Goal: Task Accomplishment & Management: Use online tool/utility

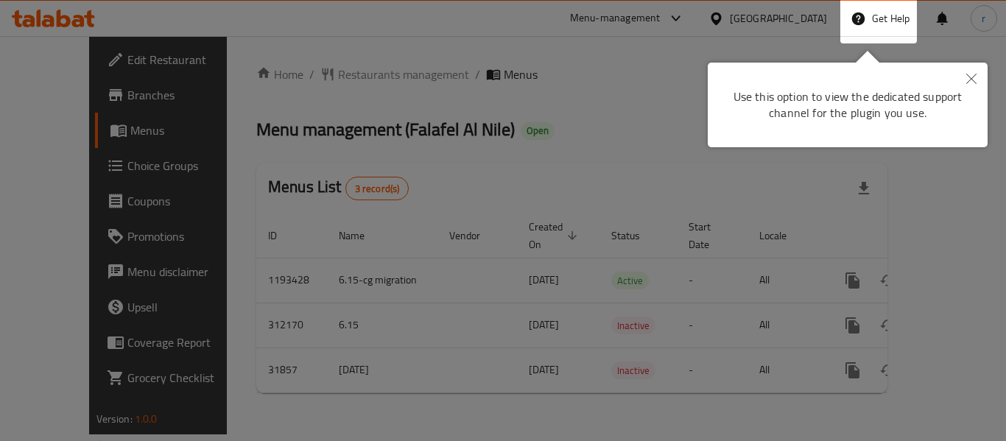
click at [976, 78] on icon "Close" at bounding box center [972, 79] width 10 height 10
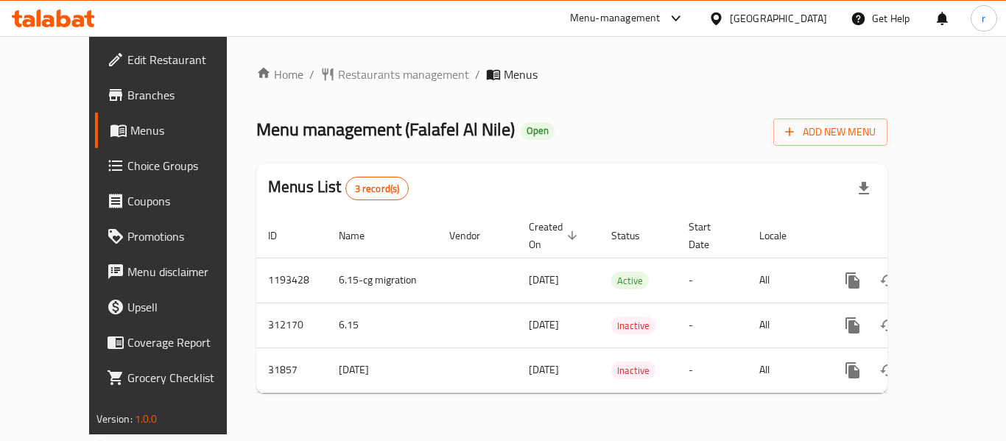
click at [743, 12] on div "[GEOGRAPHIC_DATA]" at bounding box center [778, 18] width 97 height 16
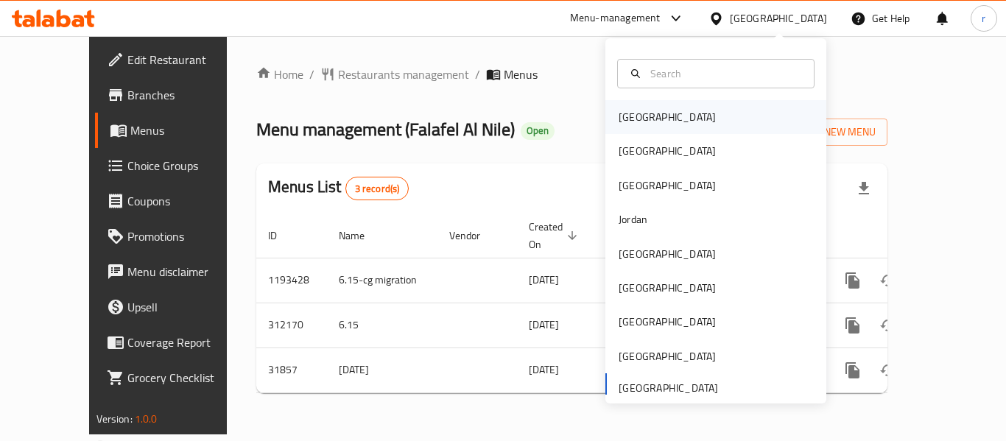
click at [626, 130] on div "[GEOGRAPHIC_DATA]" at bounding box center [667, 117] width 121 height 34
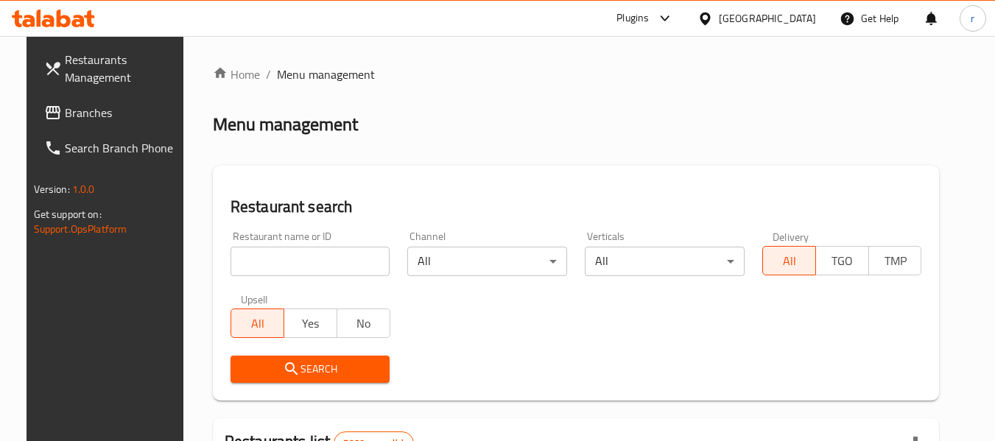
click at [93, 104] on span "Branches" at bounding box center [123, 113] width 116 height 18
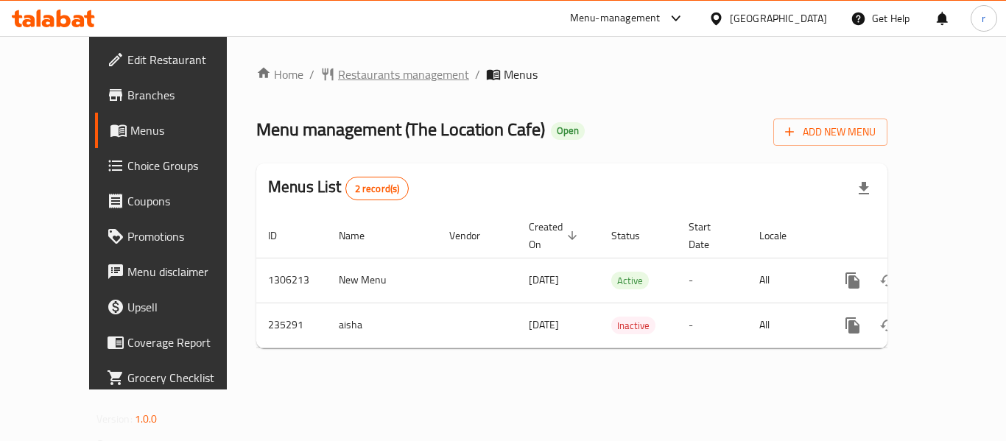
click at [345, 79] on span "Restaurants management" at bounding box center [403, 75] width 131 height 18
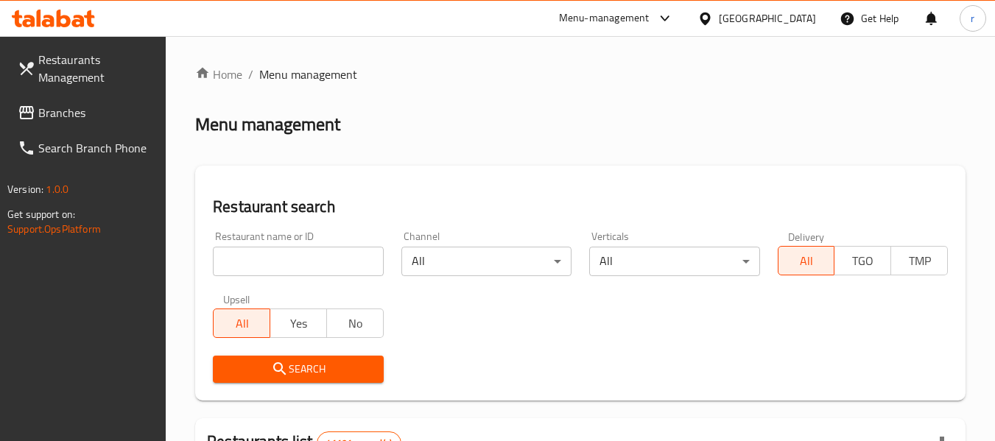
click at [289, 270] on input "search" at bounding box center [298, 261] width 170 height 29
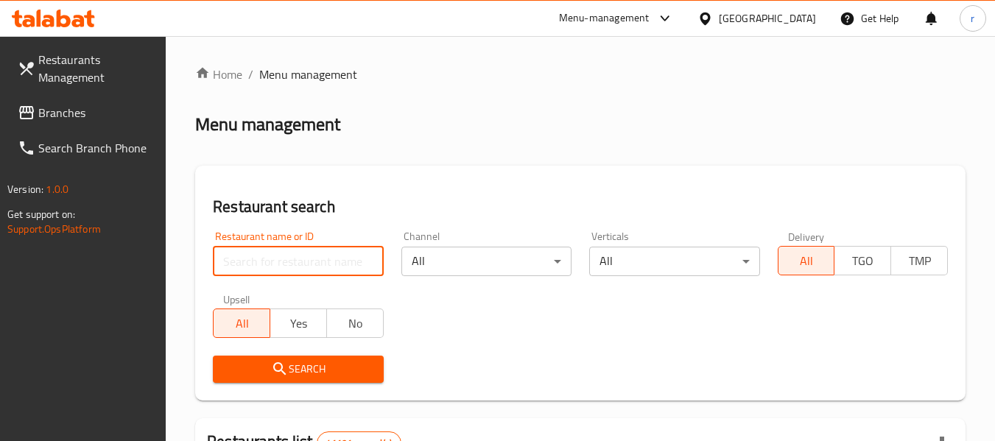
paste input "626554"
type input "626554"
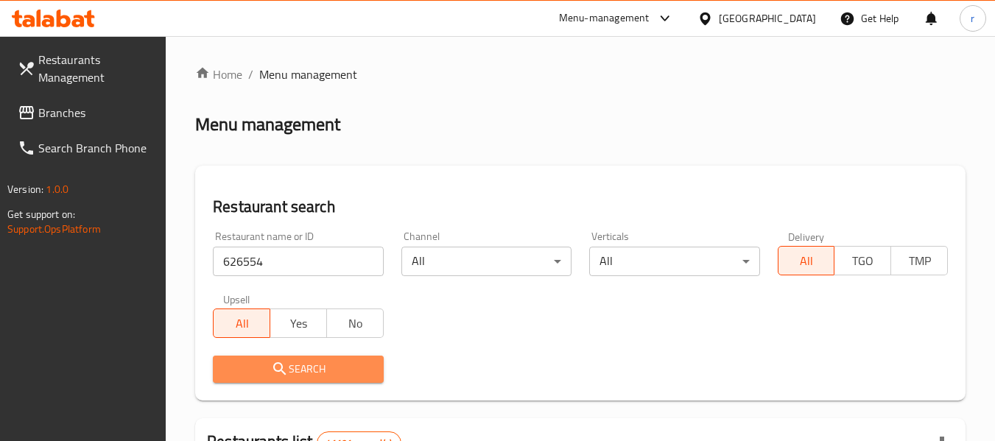
click at [303, 368] on span "Search" at bounding box center [298, 369] width 147 height 18
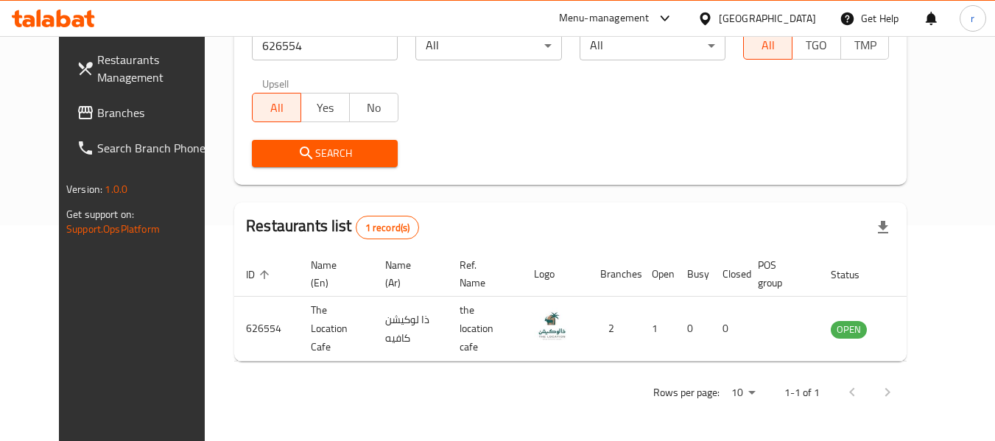
scroll to position [203, 0]
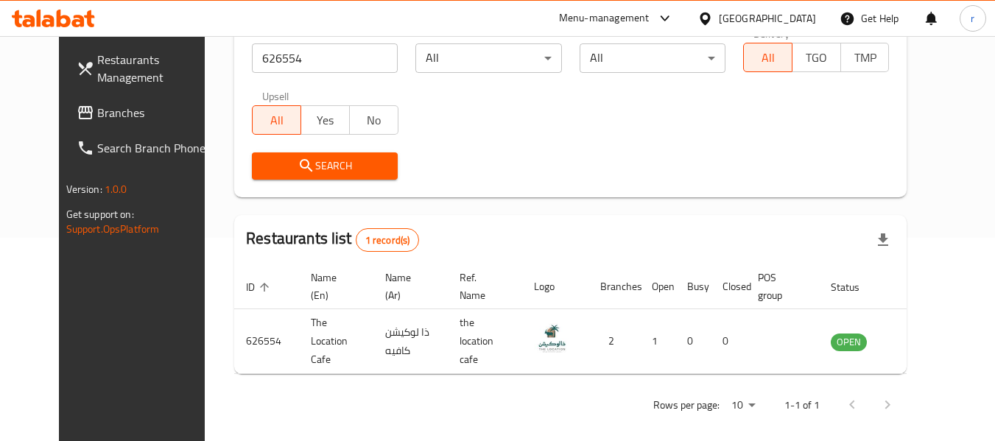
click at [97, 112] on span "Branches" at bounding box center [155, 113] width 116 height 18
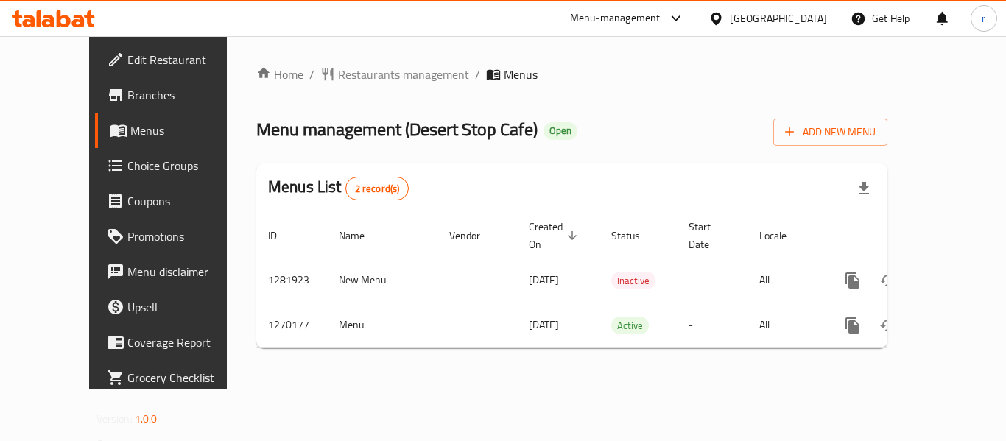
click at [338, 67] on span "Restaurants management" at bounding box center [403, 75] width 131 height 18
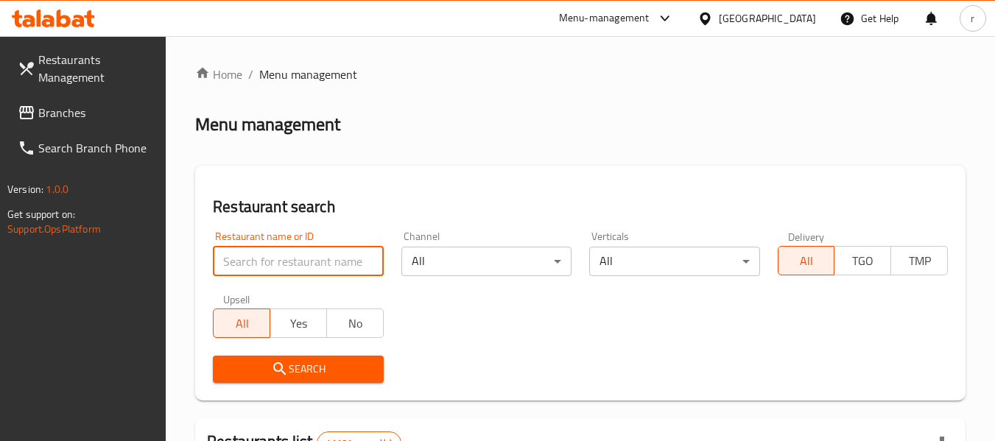
click at [265, 257] on input "search" at bounding box center [298, 261] width 170 height 29
paste input "689043"
type input "689043"
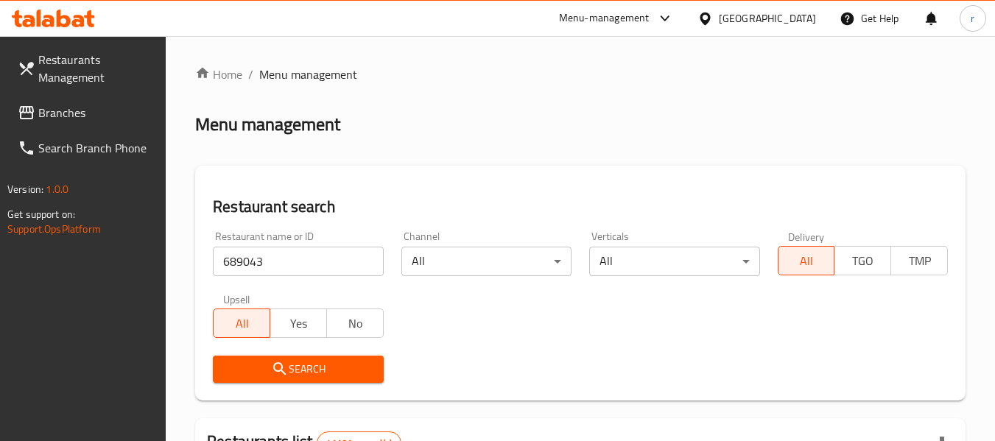
click at [282, 373] on icon "submit" at bounding box center [280, 369] width 18 height 18
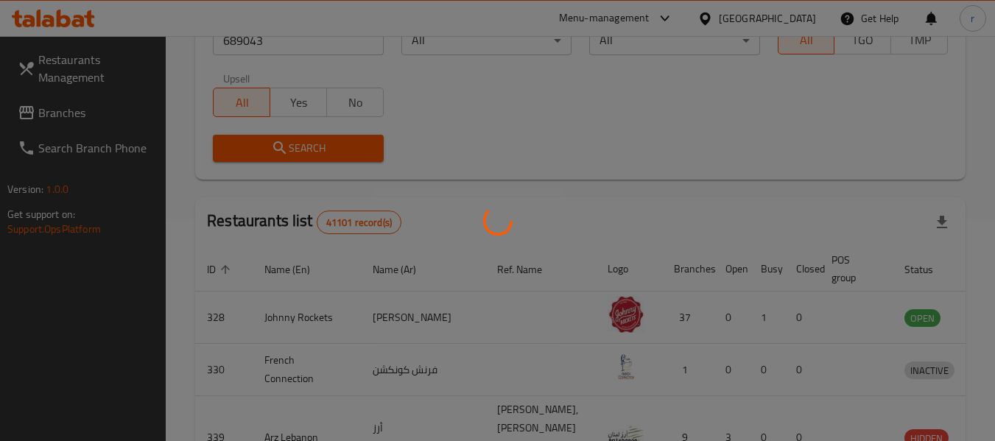
scroll to position [203, 0]
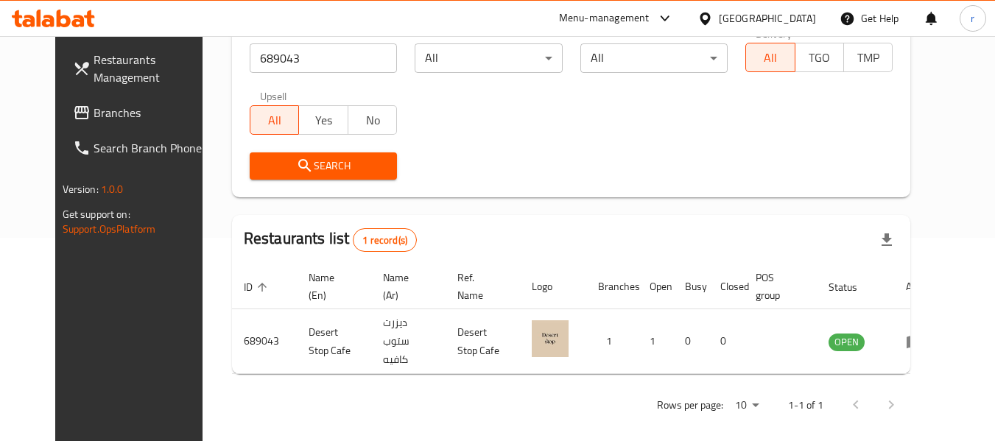
click at [94, 114] on span "Branches" at bounding box center [152, 113] width 116 height 18
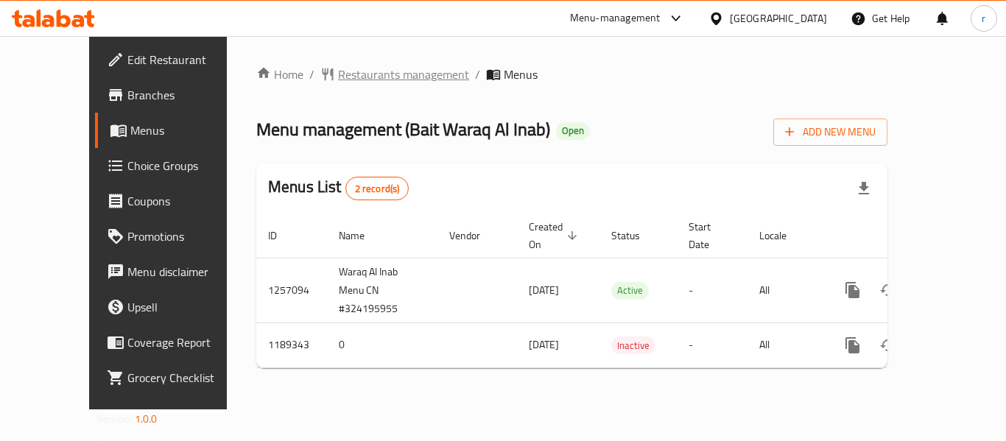
click at [338, 66] on span "Restaurants management" at bounding box center [403, 75] width 131 height 18
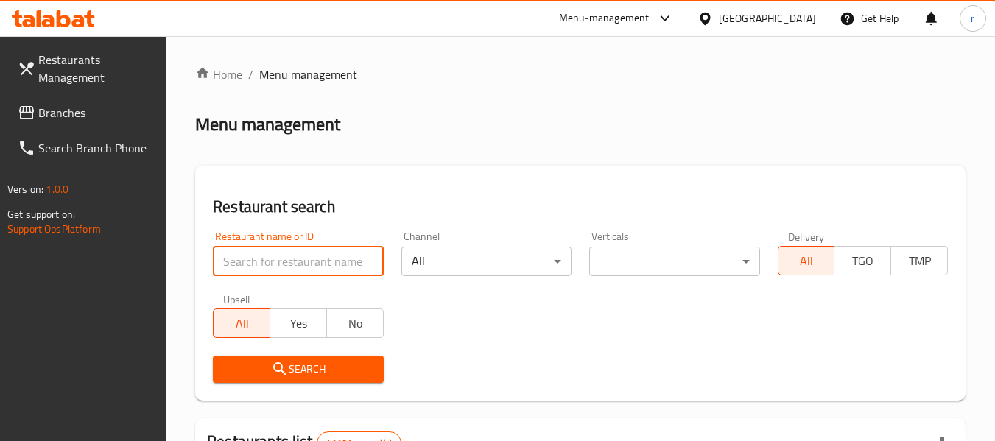
click at [295, 254] on input "search" at bounding box center [298, 261] width 170 height 29
paste input "667258"
type input "667258"
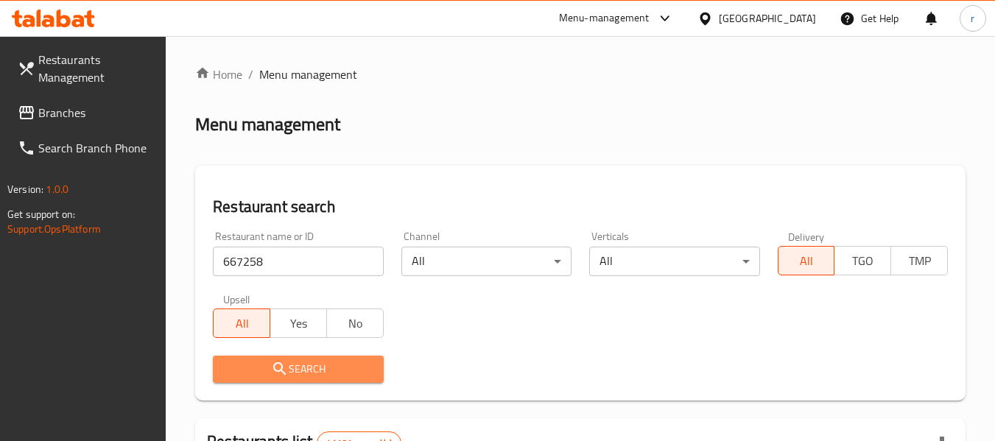
click at [307, 365] on span "Search" at bounding box center [298, 369] width 147 height 18
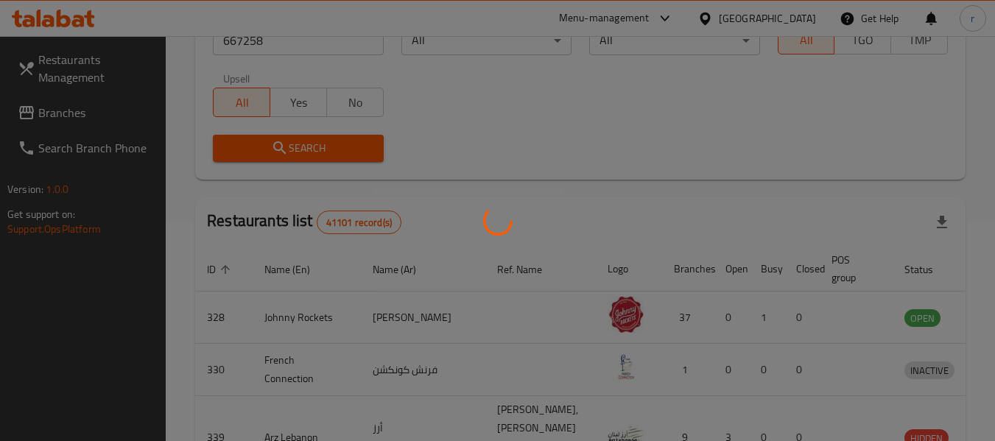
scroll to position [203, 0]
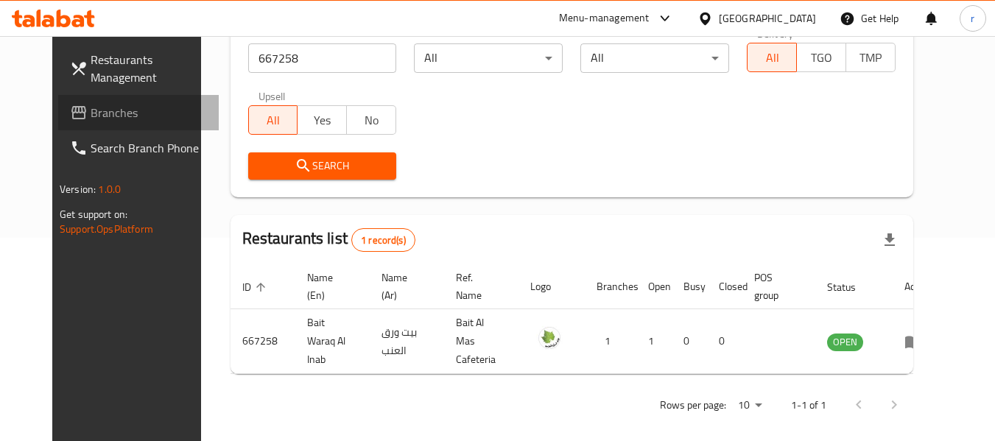
click at [91, 111] on span "Branches" at bounding box center [149, 113] width 116 height 18
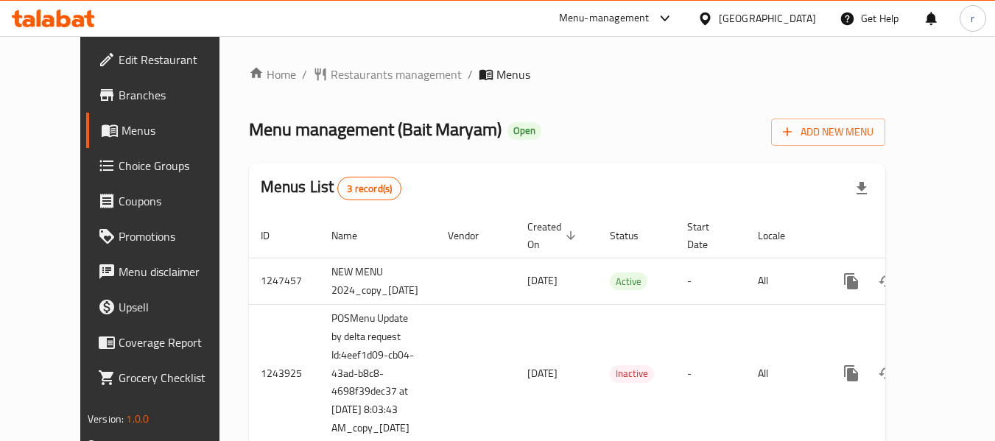
click at [332, 63] on div "Home / Restaurants management / Menus Menu management ( Bait Maryam ) Open Add …" at bounding box center [568, 282] width 696 height 493
click at [337, 77] on span "Restaurants management" at bounding box center [396, 75] width 131 height 18
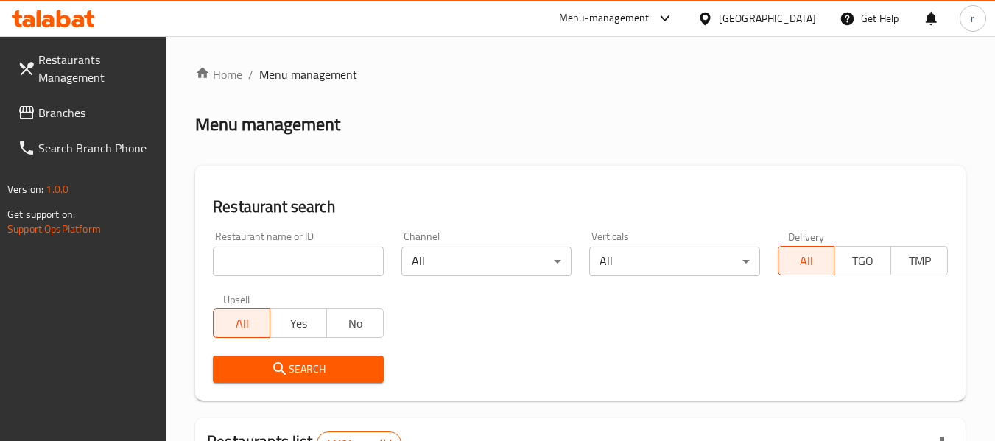
click at [267, 261] on input "search" at bounding box center [298, 261] width 170 height 29
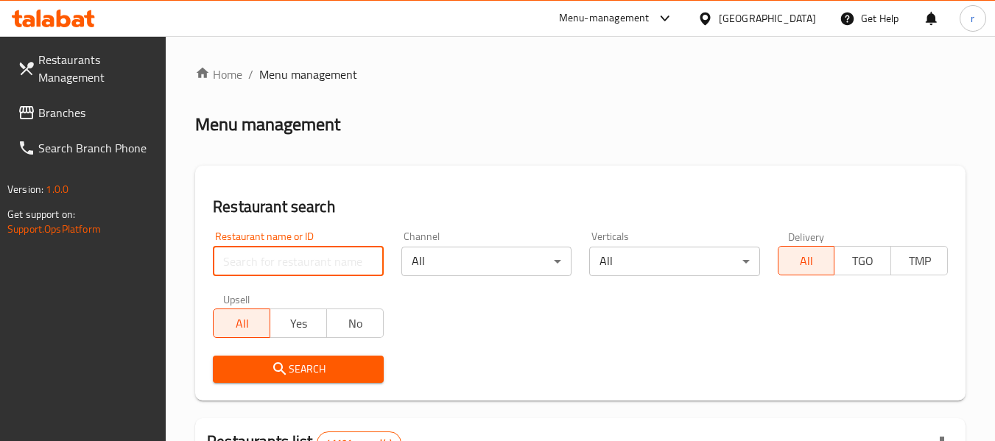
paste input "635269"
type input "635269"
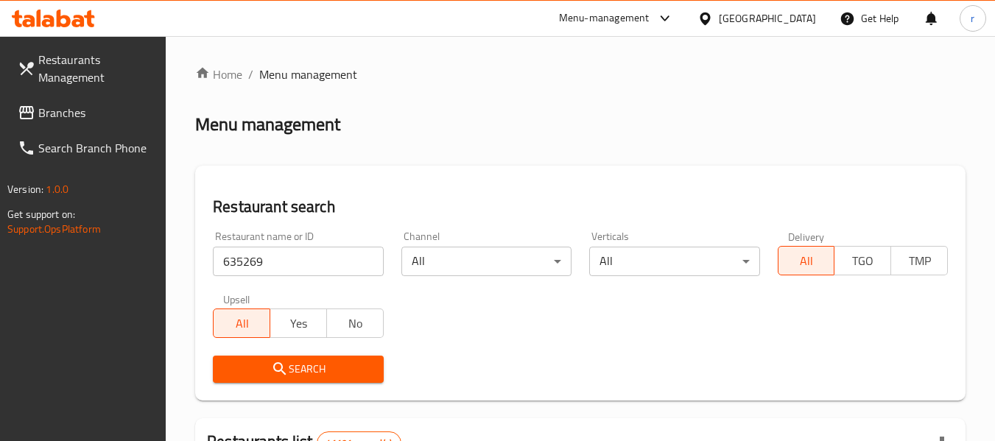
click at [288, 380] on button "Search" at bounding box center [298, 369] width 170 height 27
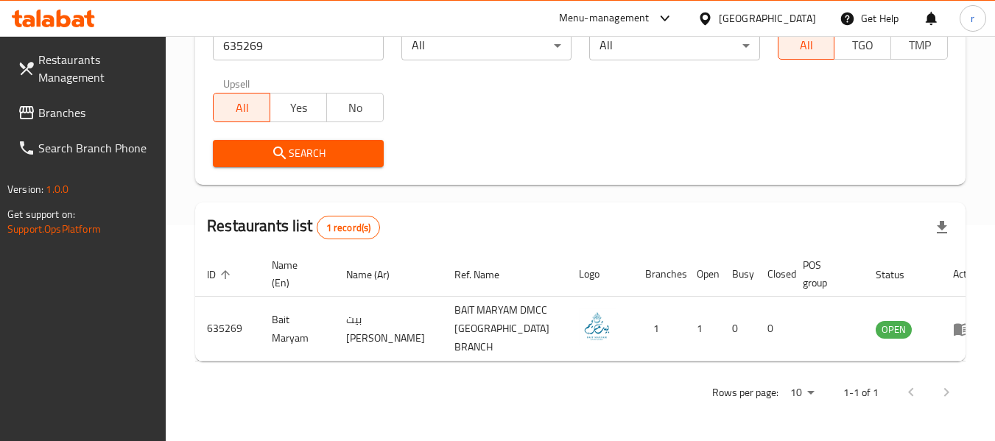
scroll to position [216, 0]
click at [75, 115] on span "Branches" at bounding box center [96, 113] width 116 height 18
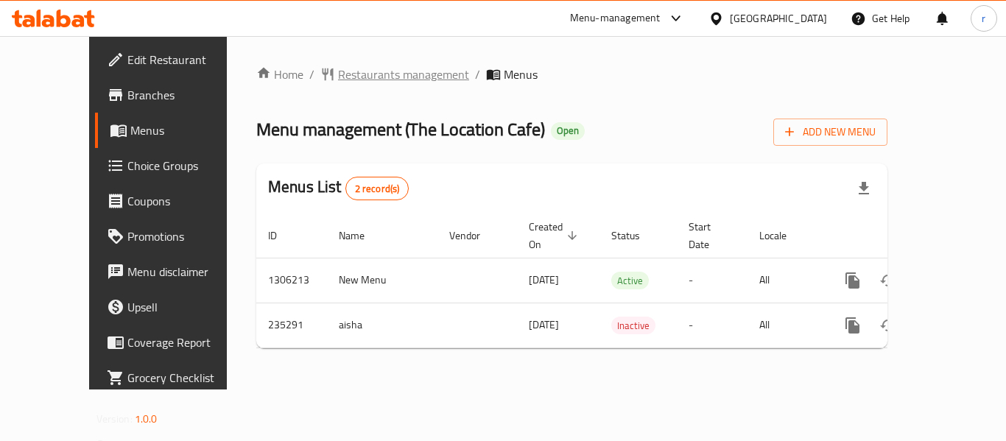
click at [340, 77] on span "Restaurants management" at bounding box center [403, 75] width 131 height 18
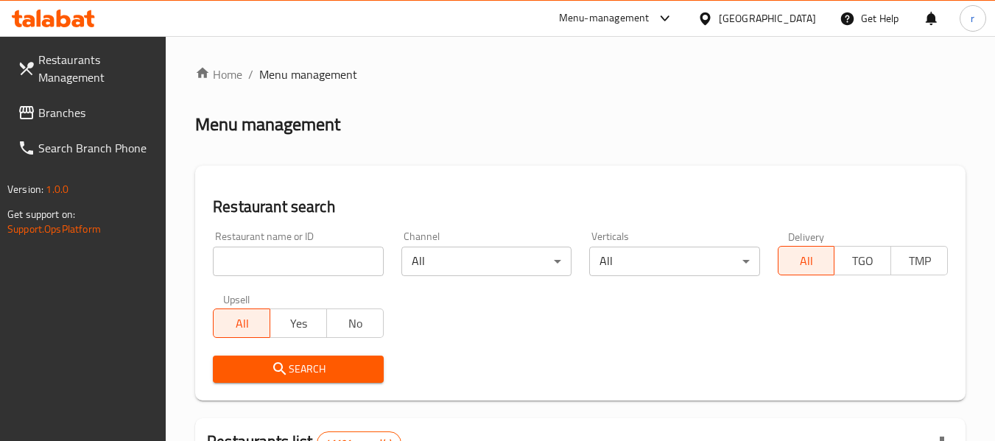
click at [301, 268] on input "search" at bounding box center [298, 261] width 170 height 29
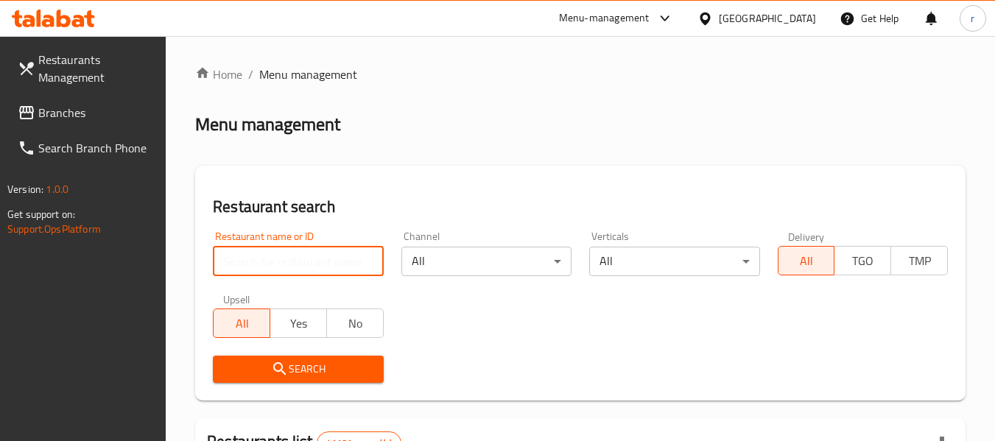
paste input "626554"
type input "626554"
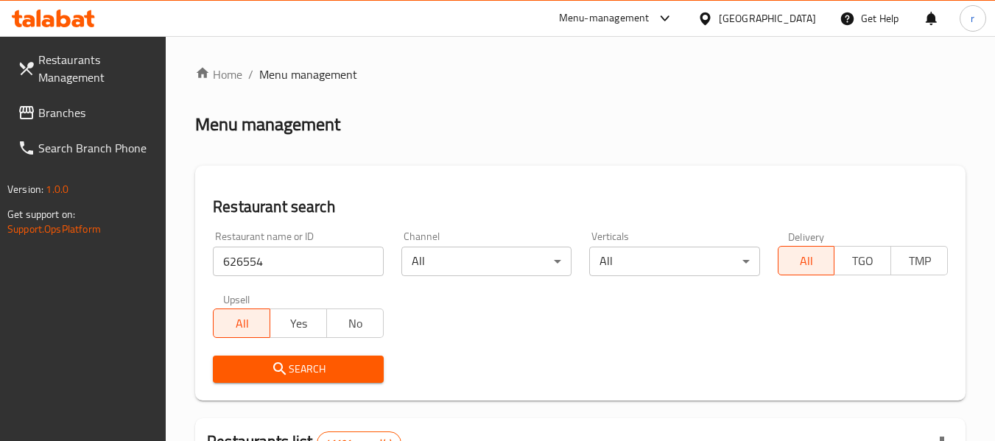
click at [313, 374] on span "Search" at bounding box center [298, 369] width 147 height 18
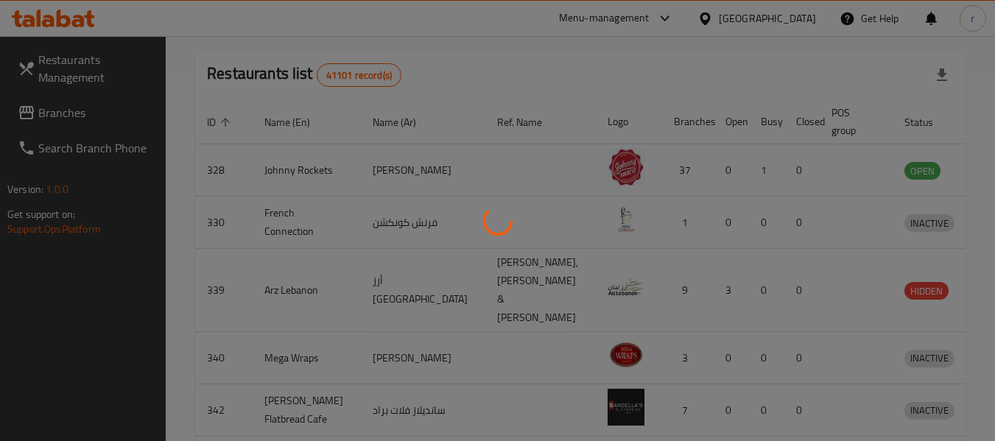
scroll to position [203, 0]
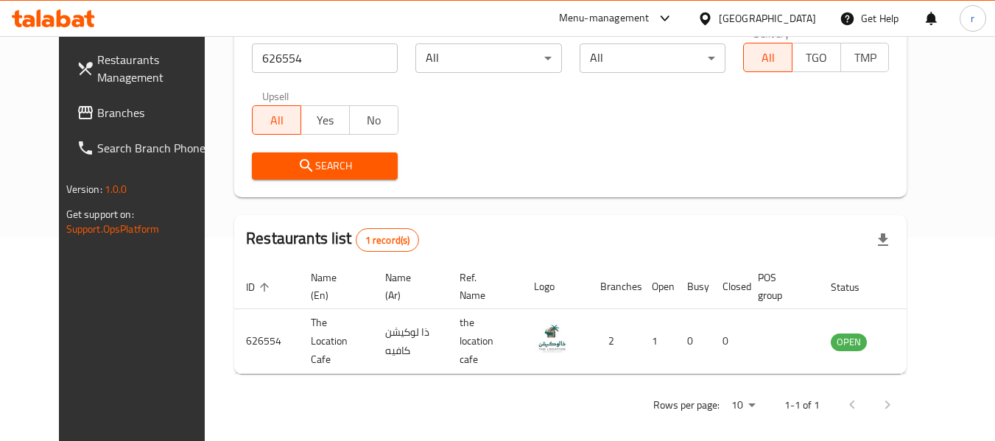
click at [776, 6] on div "[GEOGRAPHIC_DATA]" at bounding box center [757, 18] width 142 height 35
click at [747, 23] on div "[GEOGRAPHIC_DATA]" at bounding box center [767, 18] width 97 height 16
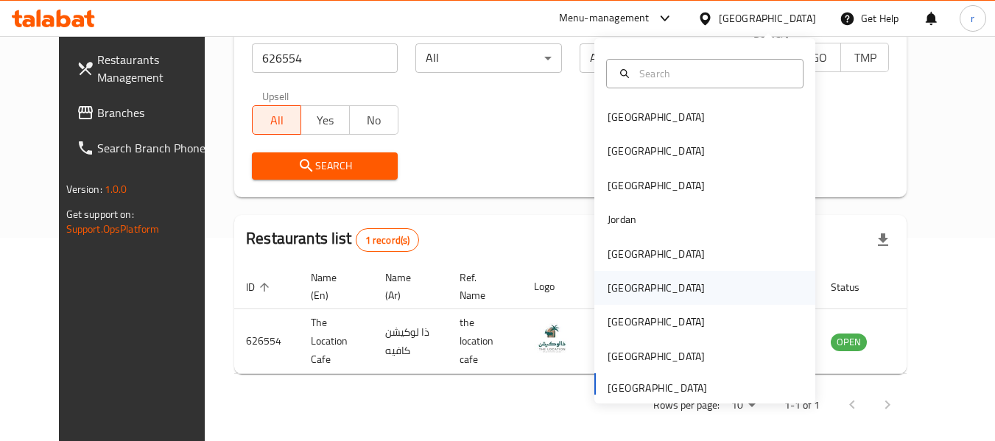
click at [631, 292] on div "[GEOGRAPHIC_DATA]" at bounding box center [656, 288] width 121 height 34
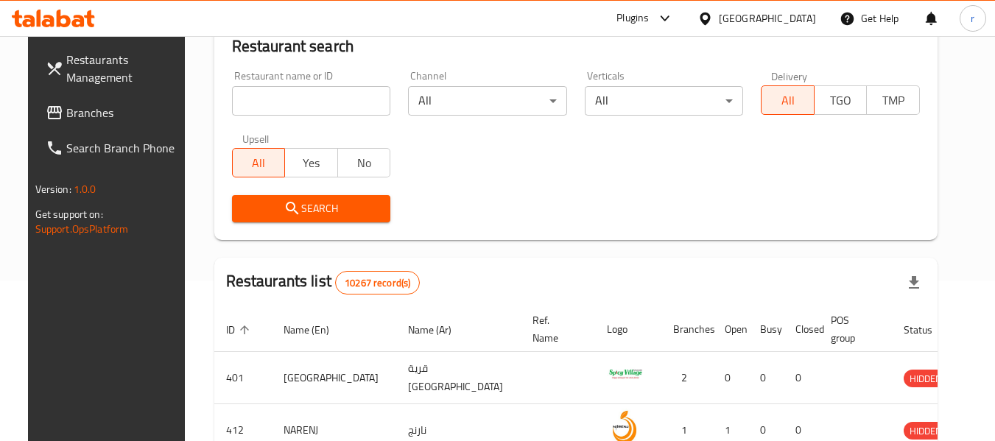
scroll to position [203, 0]
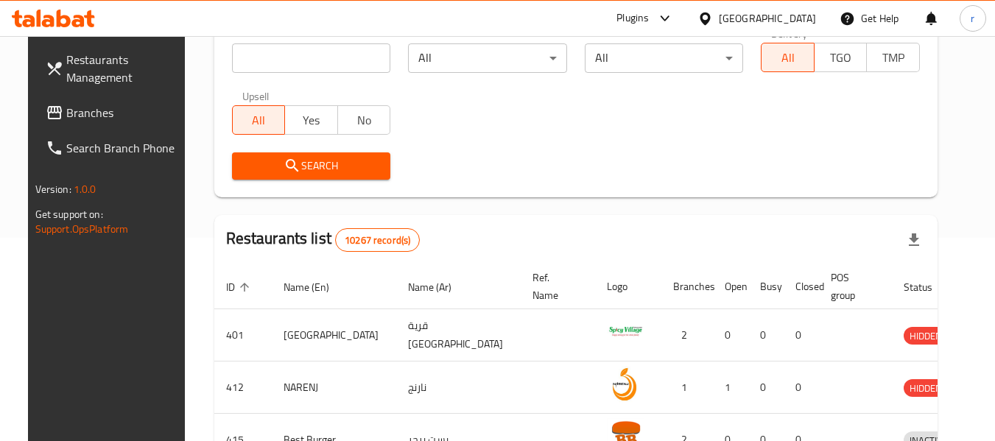
click at [92, 116] on span "Branches" at bounding box center [124, 113] width 116 height 18
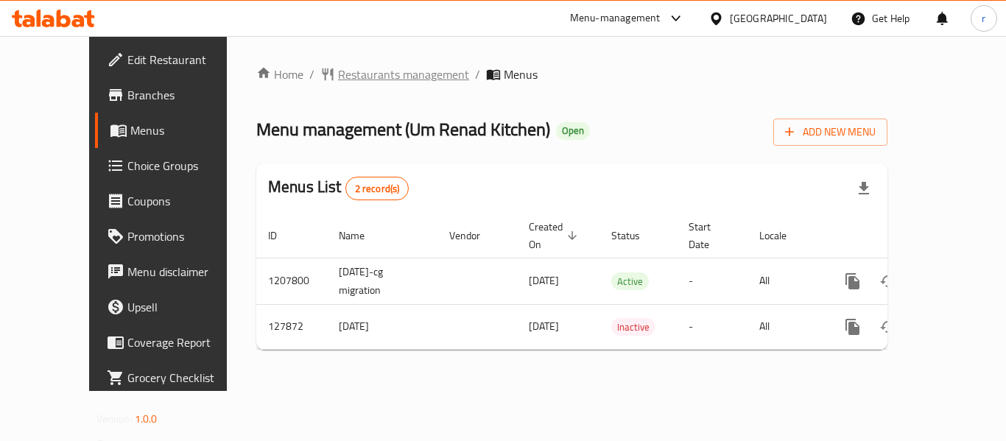
click at [378, 74] on span "Restaurants management" at bounding box center [403, 75] width 131 height 18
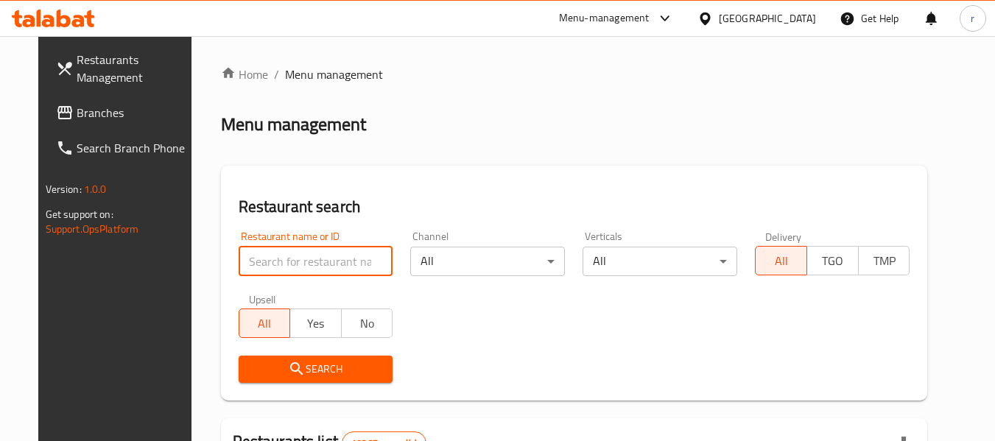
click at [276, 254] on input "search" at bounding box center [316, 261] width 155 height 29
paste input "609537"
type input "609537"
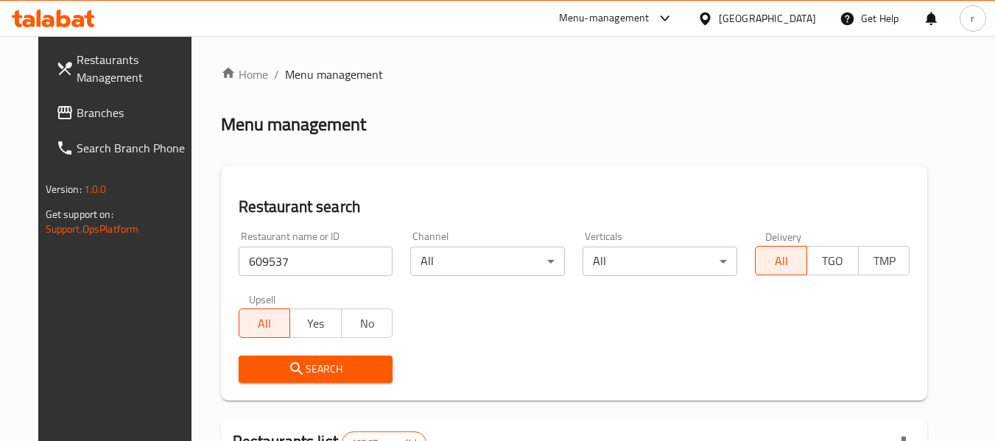
click at [301, 374] on span "Search" at bounding box center [316, 369] width 131 height 18
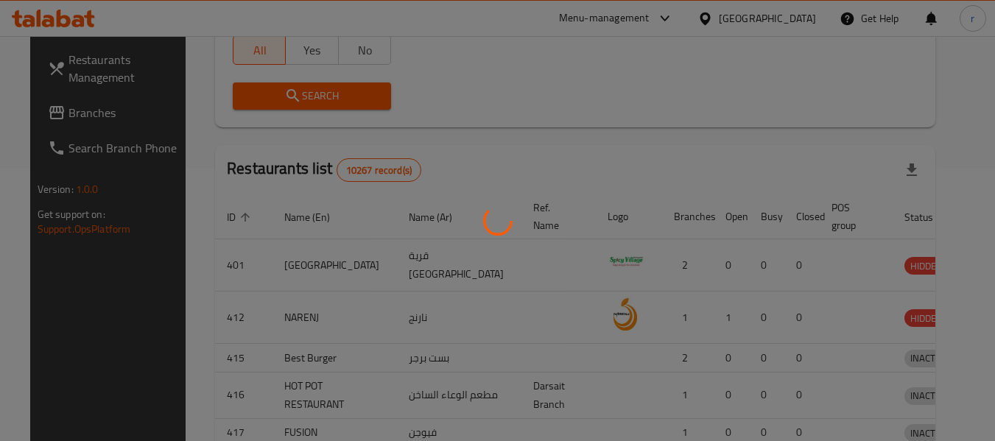
scroll to position [203, 0]
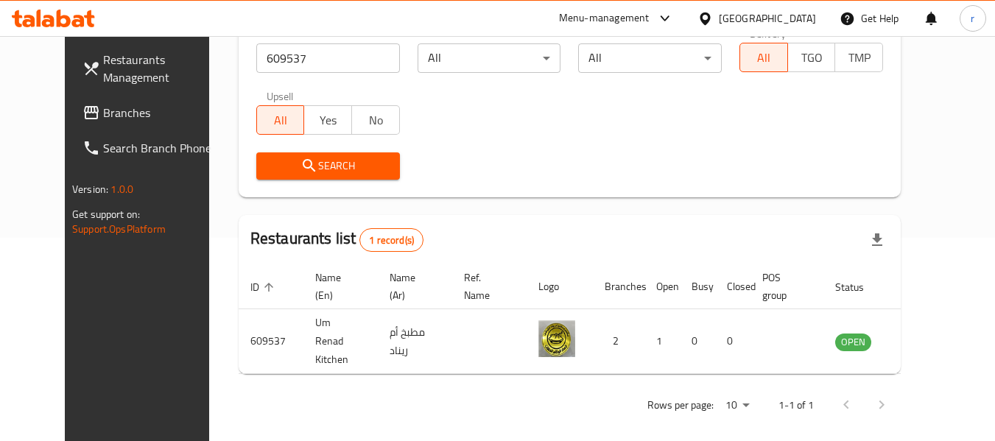
click at [713, 15] on icon at bounding box center [705, 18] width 15 height 15
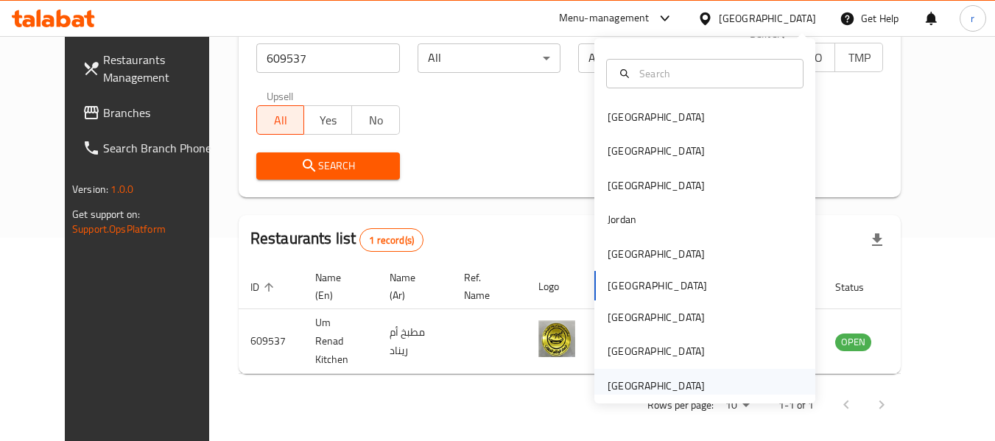
click at [640, 374] on div "[GEOGRAPHIC_DATA]" at bounding box center [656, 386] width 121 height 34
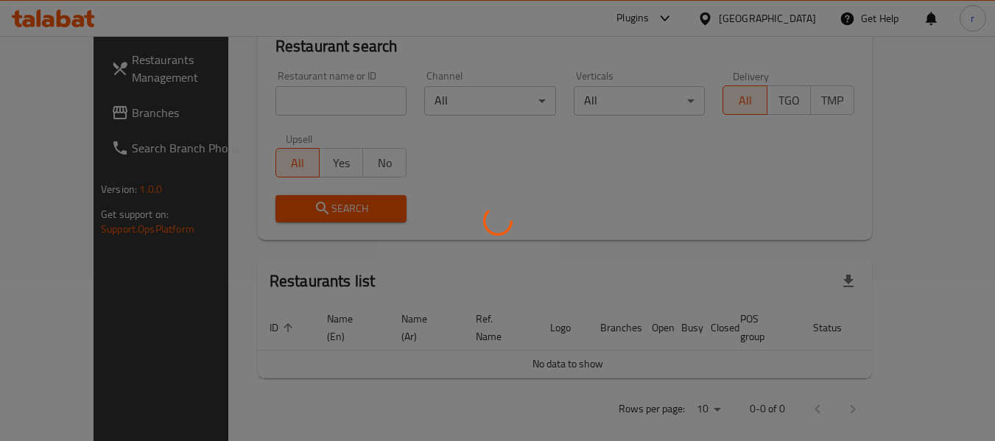
scroll to position [203, 0]
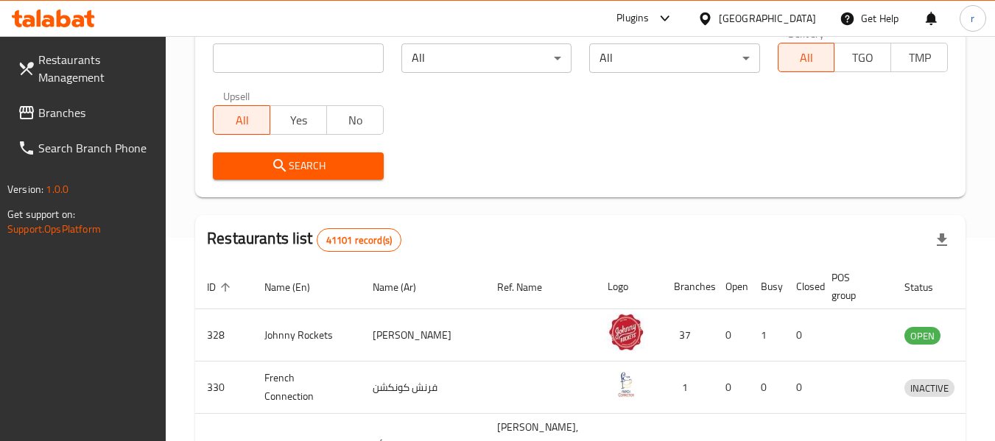
click at [295, 54] on input "search" at bounding box center [298, 57] width 170 height 29
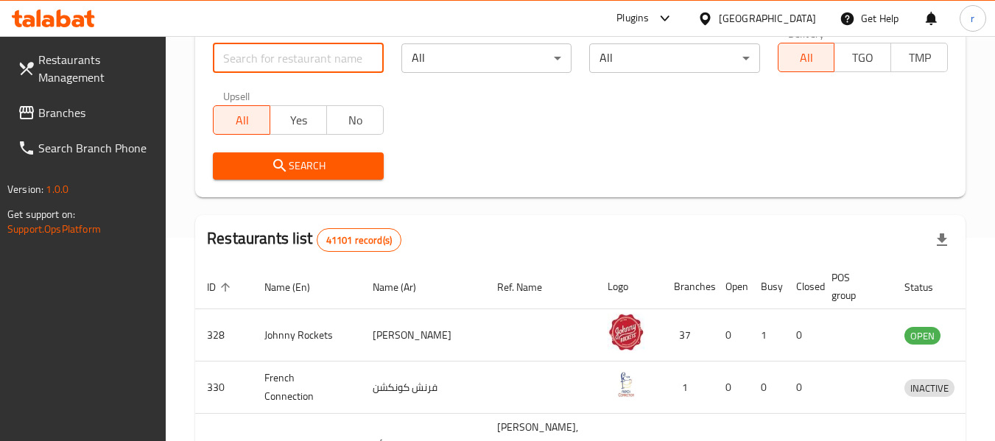
paste input "763349"
type input "763349"
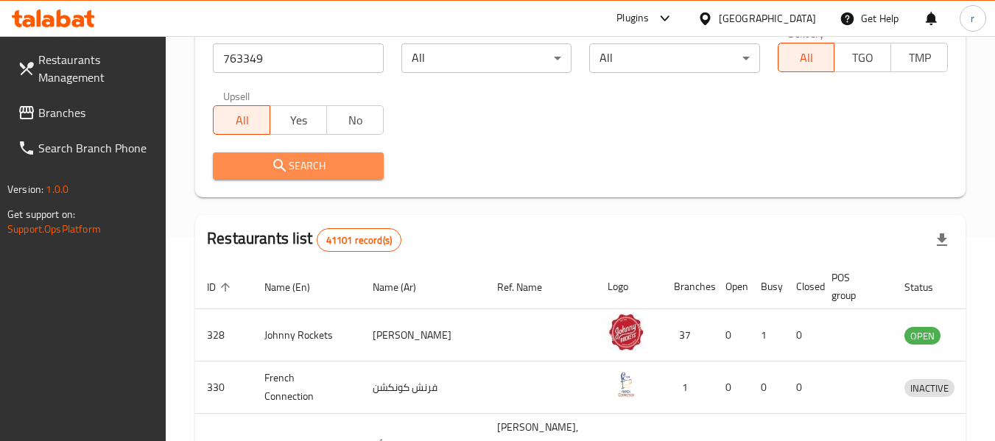
click at [327, 162] on span "Search" at bounding box center [298, 166] width 147 height 18
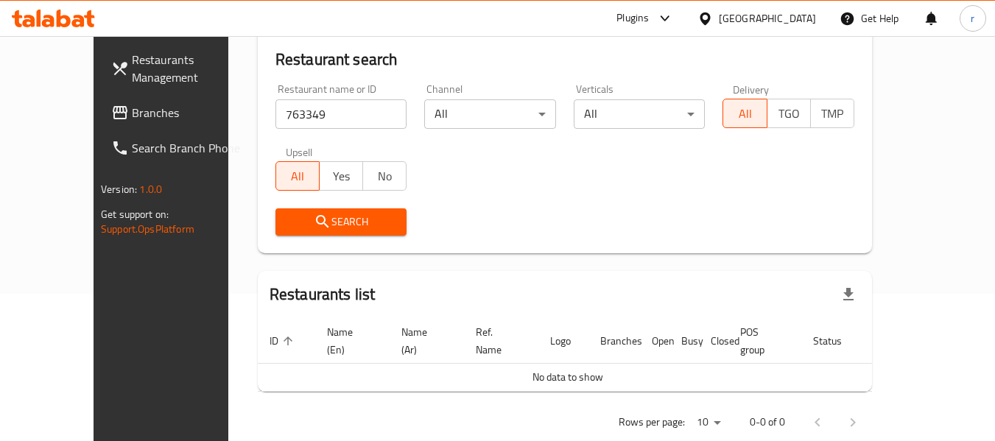
scroll to position [161, 0]
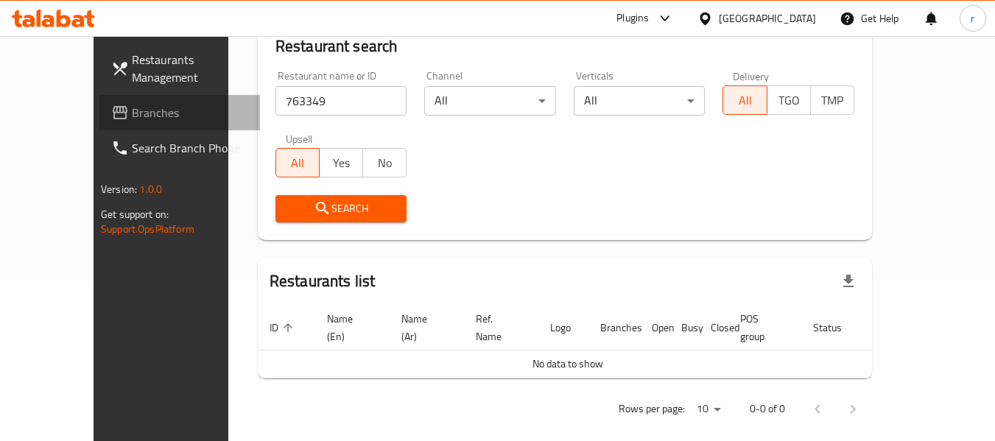
click at [132, 104] on span "Branches" at bounding box center [190, 113] width 116 height 18
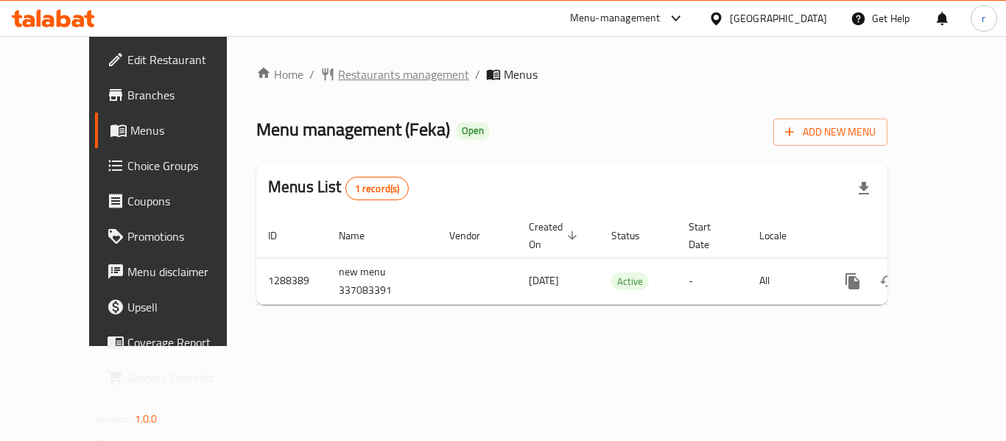
click at [338, 83] on span "Restaurants management" at bounding box center [403, 75] width 131 height 18
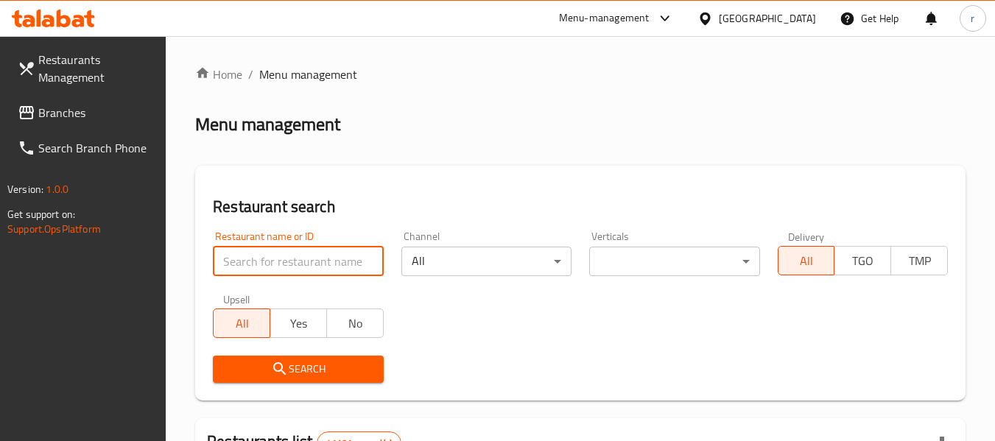
click at [284, 261] on input "search" at bounding box center [298, 261] width 170 height 29
paste input "697172"
type input "697172"
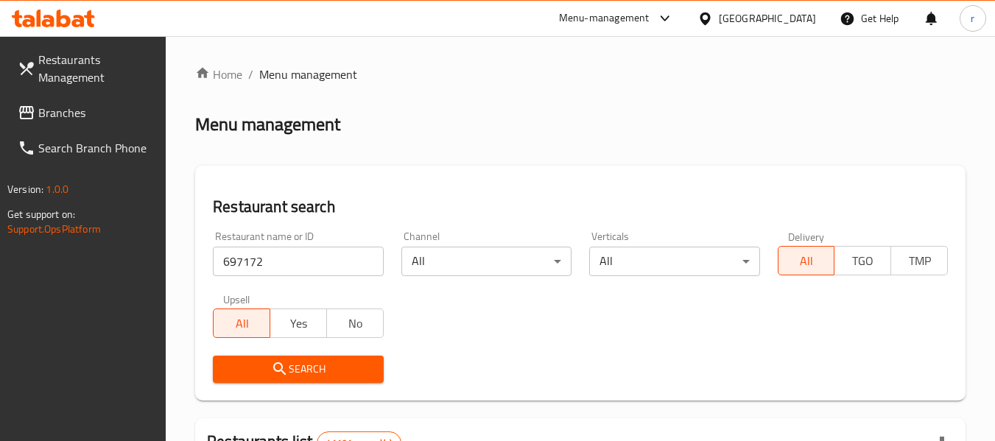
click at [299, 365] on span "Search" at bounding box center [298, 369] width 147 height 18
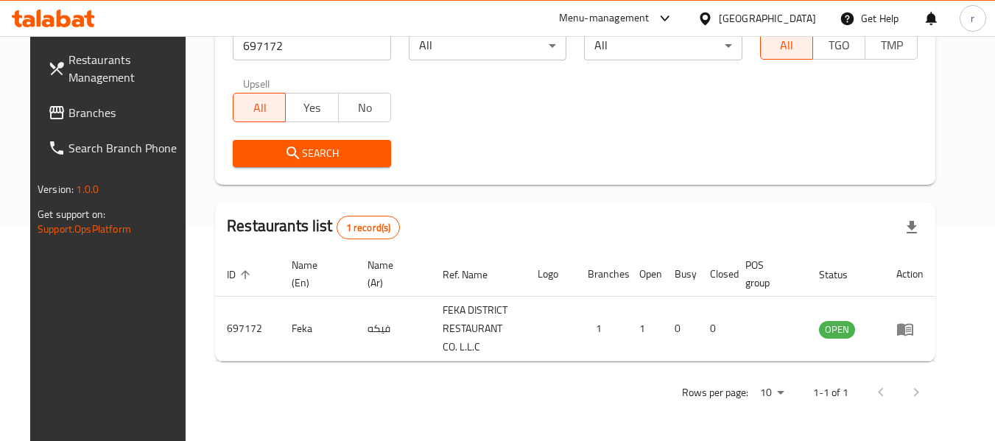
scroll to position [216, 0]
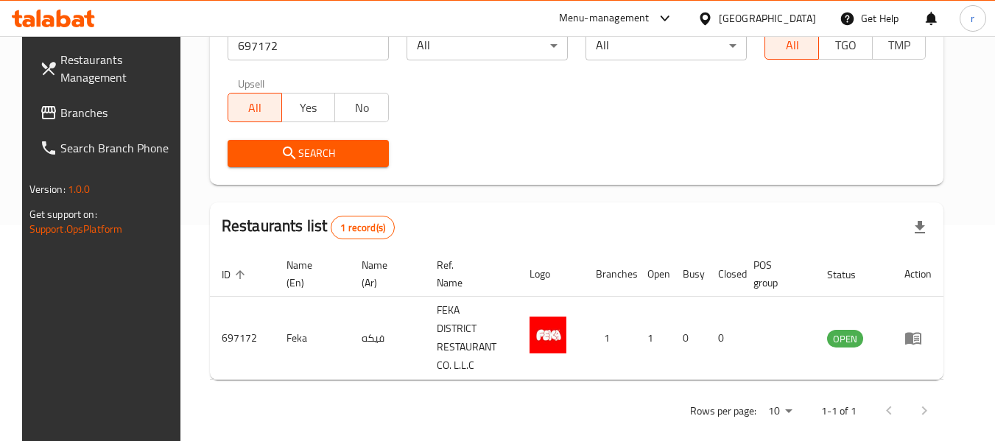
click at [76, 111] on span "Branches" at bounding box center [118, 113] width 116 height 18
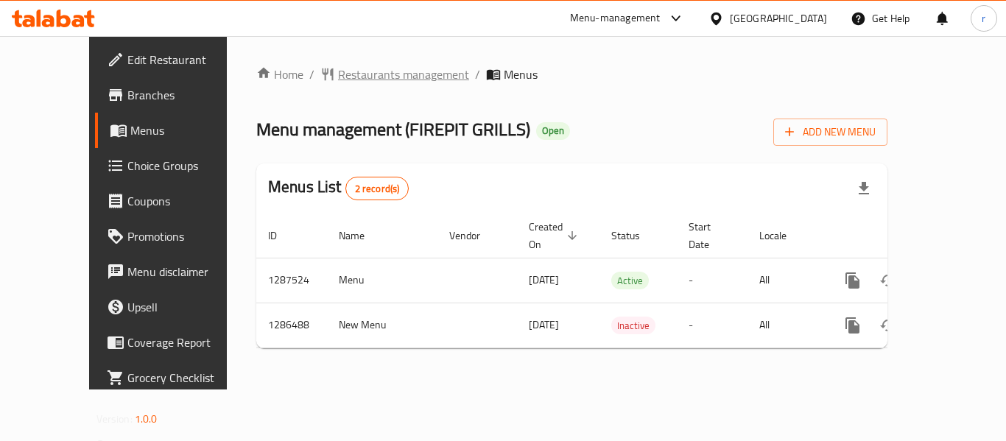
click at [338, 77] on span "Restaurants management" at bounding box center [403, 75] width 131 height 18
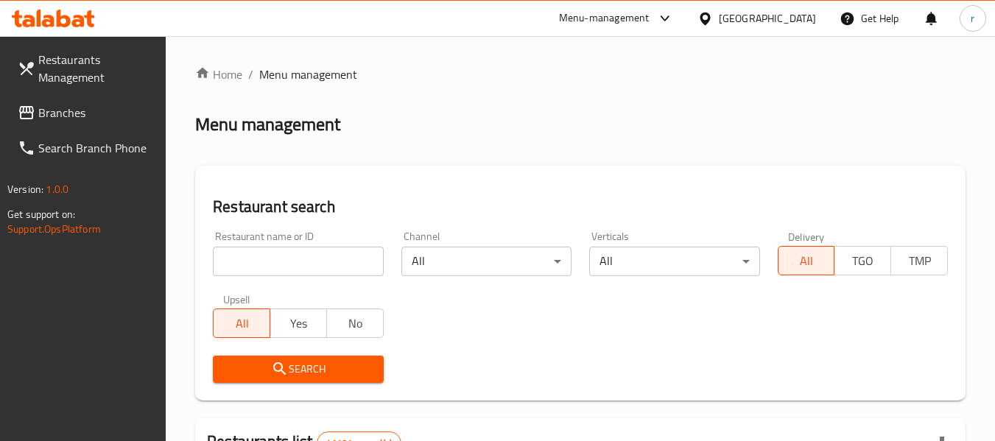
click at [374, 259] on input "search" at bounding box center [298, 261] width 170 height 29
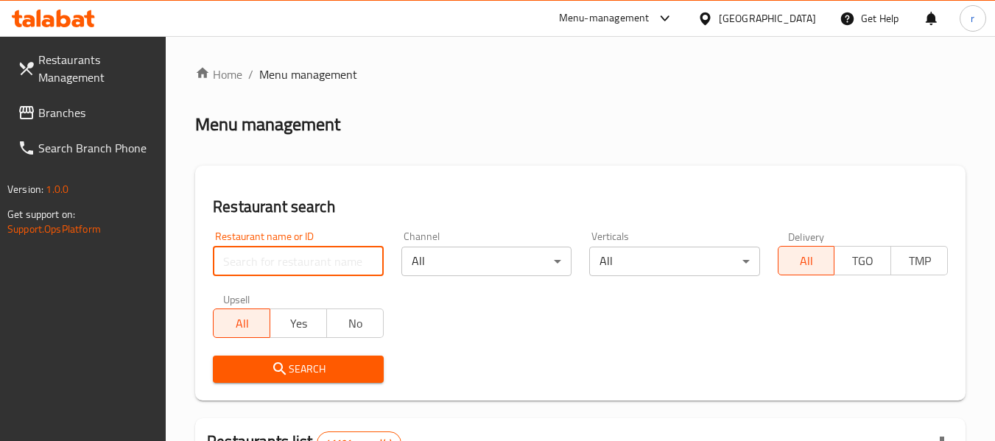
paste input "696424"
type input "696424"
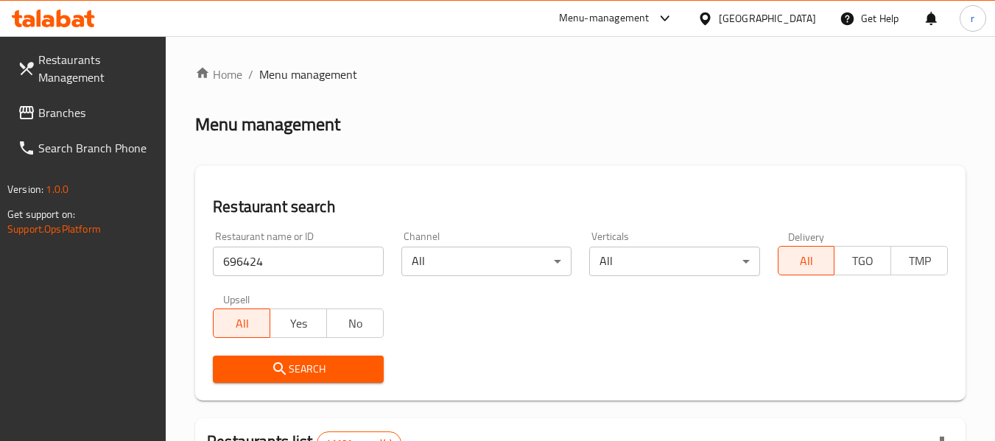
click at [340, 362] on span "Search" at bounding box center [298, 369] width 147 height 18
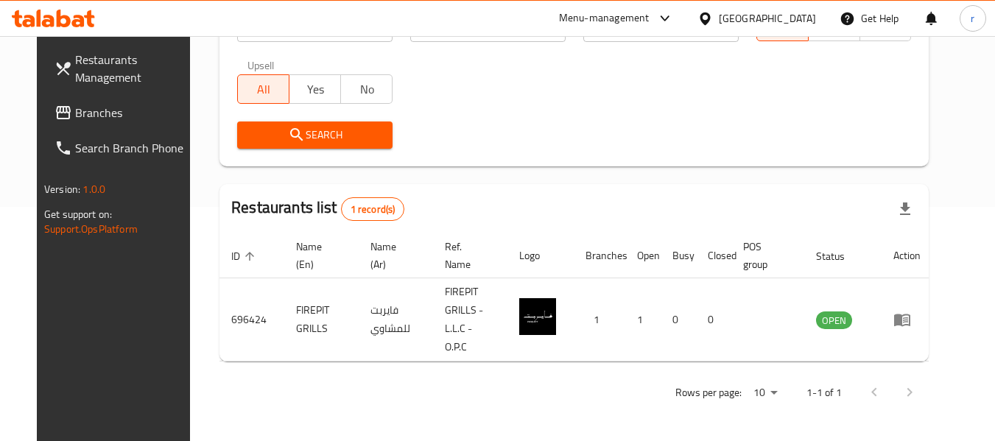
scroll to position [203, 0]
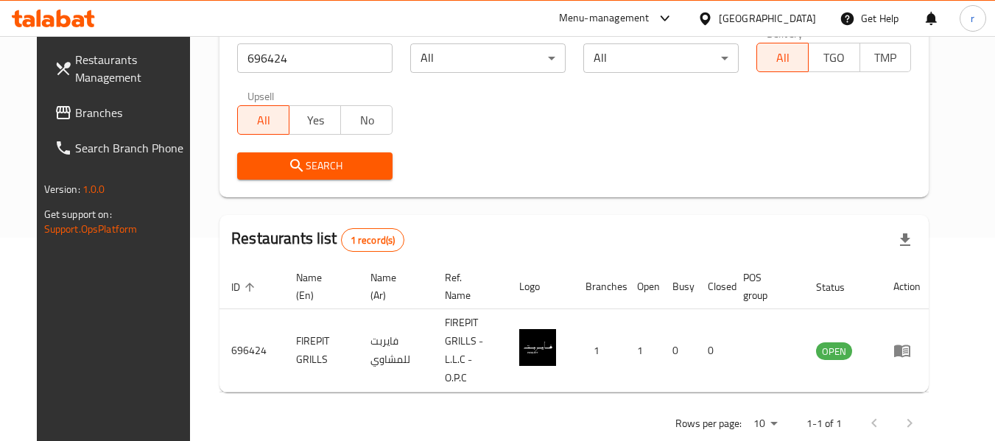
click at [740, 16] on div "[GEOGRAPHIC_DATA]" at bounding box center [767, 18] width 97 height 16
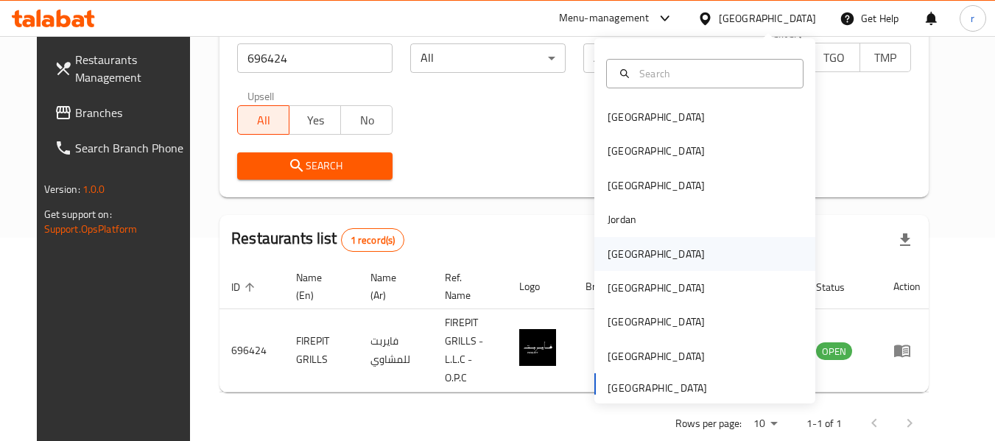
click at [618, 261] on div "[GEOGRAPHIC_DATA]" at bounding box center [656, 254] width 97 height 16
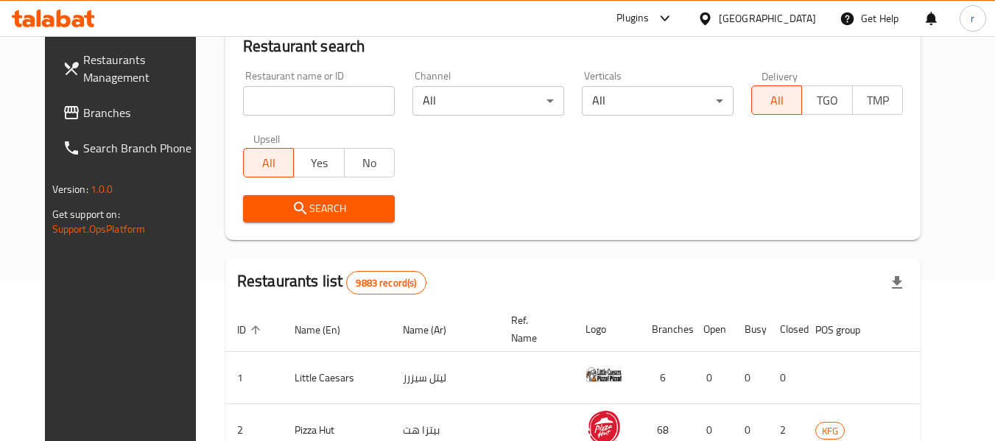
scroll to position [203, 0]
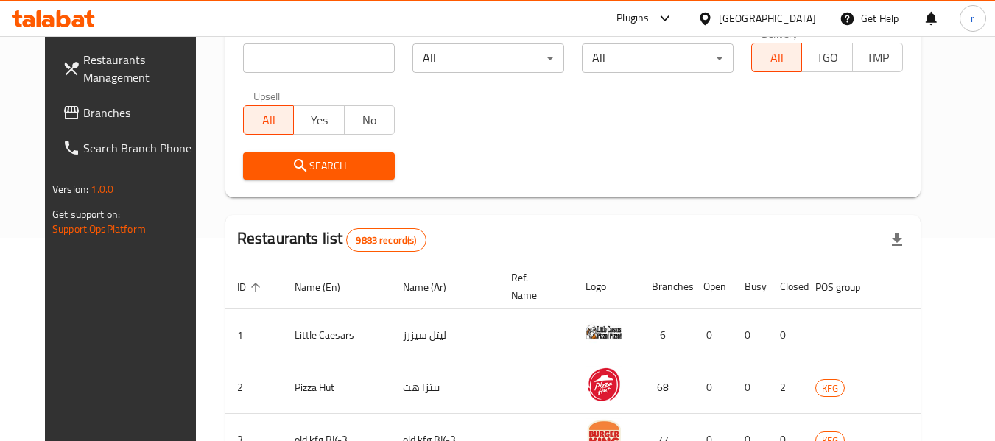
click at [83, 118] on span "Branches" at bounding box center [141, 113] width 116 height 18
drag, startPoint x: 38, startPoint y: 118, endPoint x: 209, endPoint y: 9, distance: 202.8
click at [83, 118] on span "Branches" at bounding box center [141, 113] width 116 height 18
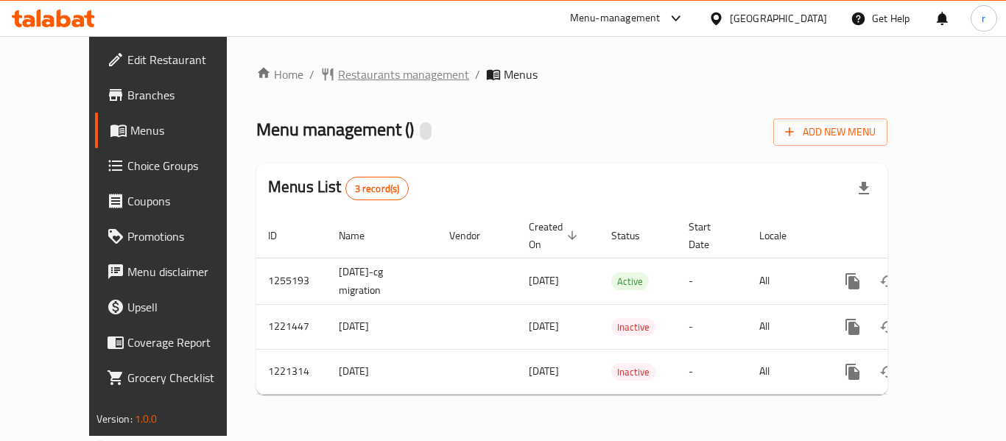
click at [338, 66] on span "Restaurants management" at bounding box center [403, 75] width 131 height 18
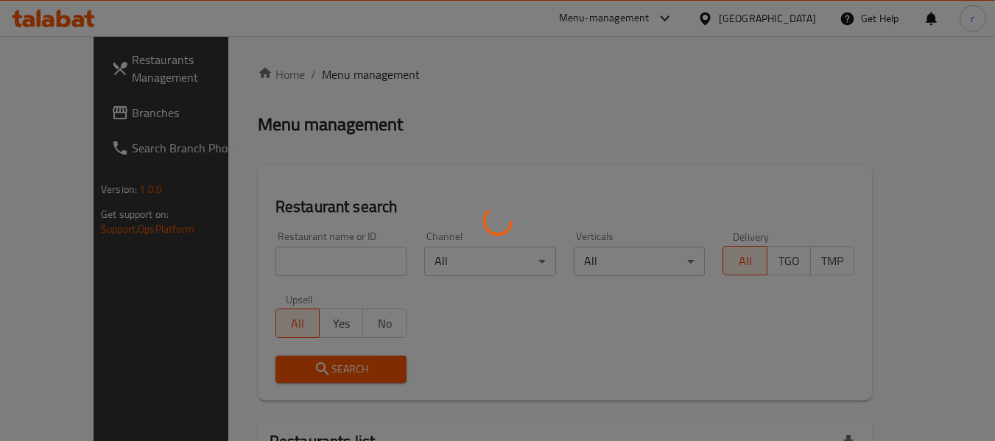
click at [306, 262] on div at bounding box center [497, 220] width 995 height 441
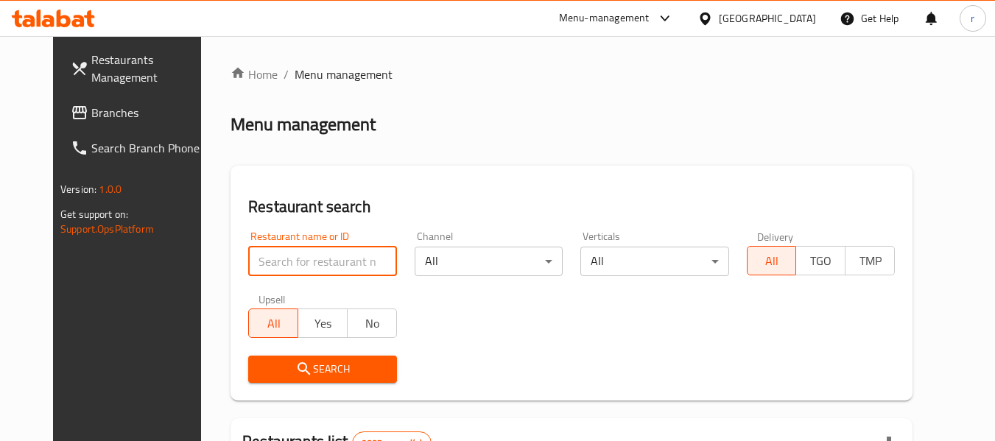
click at [309, 251] on input "search" at bounding box center [322, 261] width 148 height 29
paste input "23507"
type input "23507"
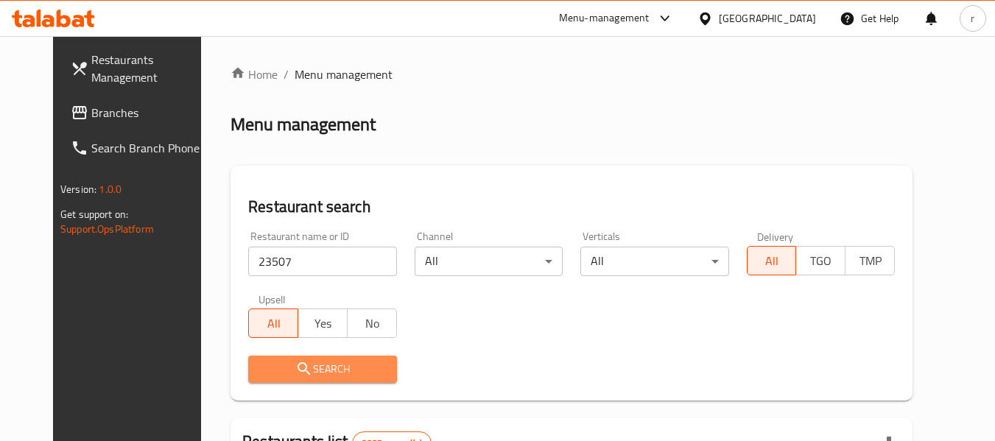
click at [291, 358] on button "Search" at bounding box center [322, 369] width 148 height 27
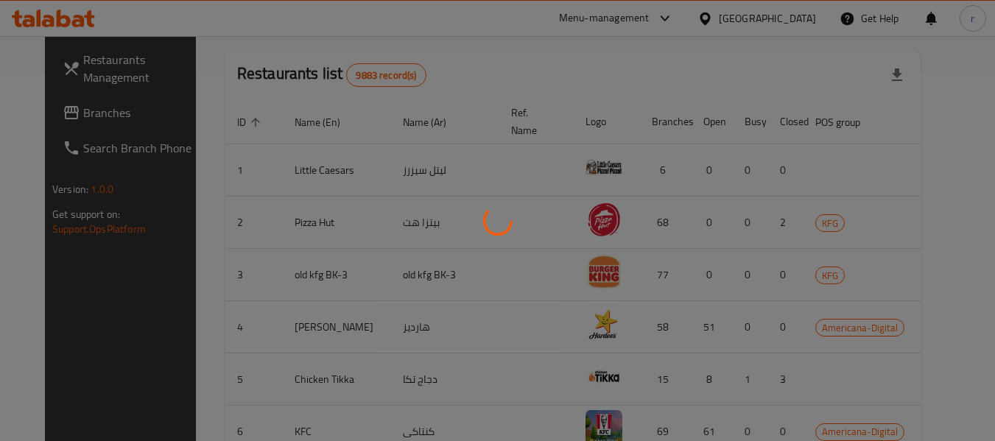
scroll to position [203, 0]
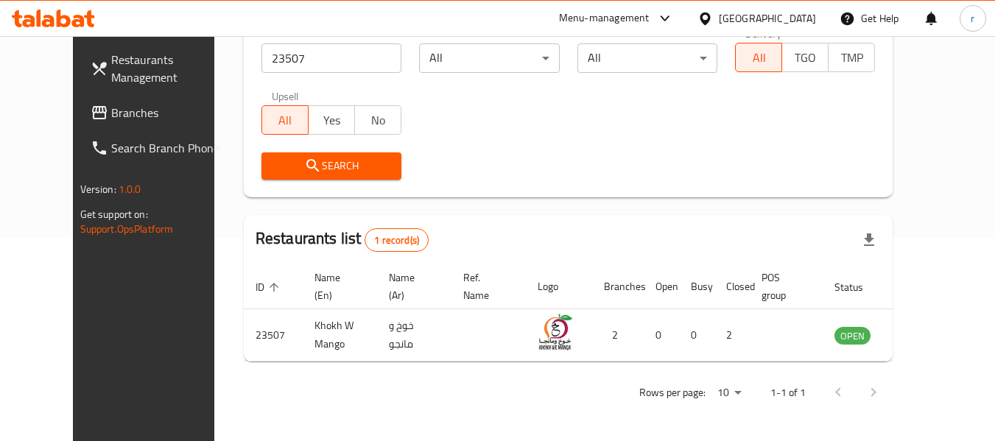
click at [796, 18] on div "Kuwait" at bounding box center [767, 18] width 97 height 16
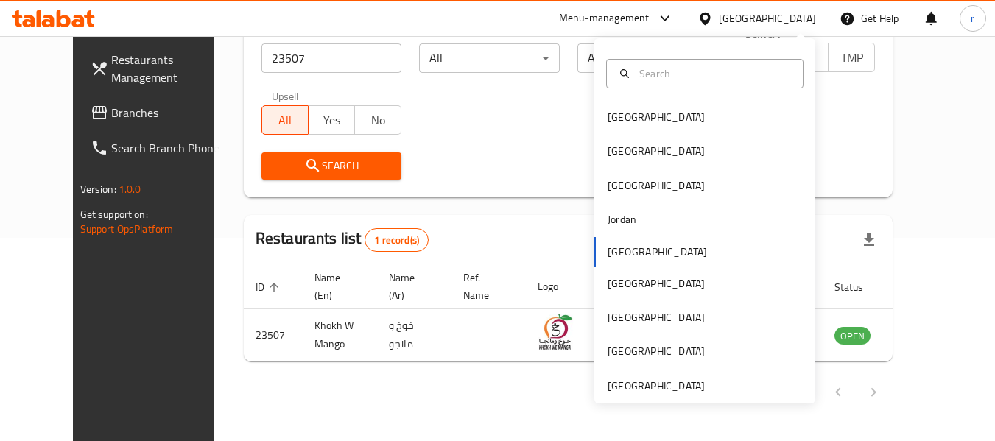
click at [643, 396] on div "Bahrain Egypt Iraq Jordan Kuwait Oman Qatar Saudi Arabia United Arab Emirates" at bounding box center [705, 220] width 221 height 365
click at [631, 385] on div "[GEOGRAPHIC_DATA]" at bounding box center [656, 386] width 97 height 16
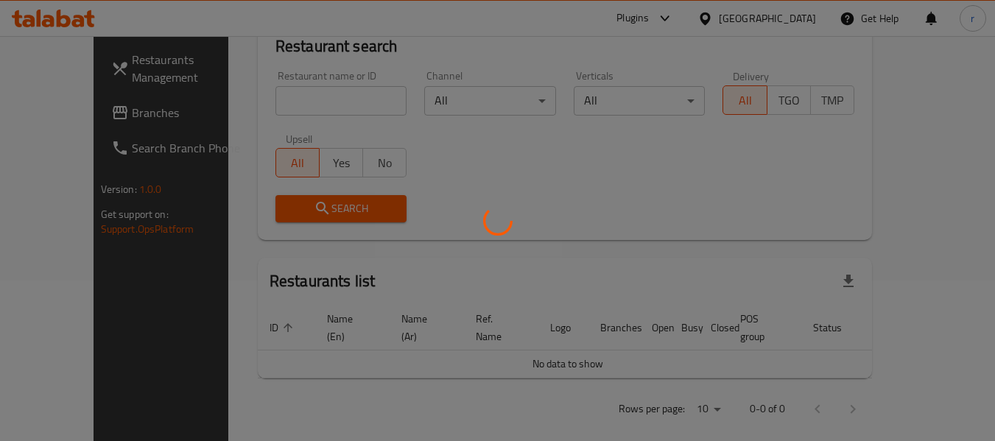
scroll to position [203, 0]
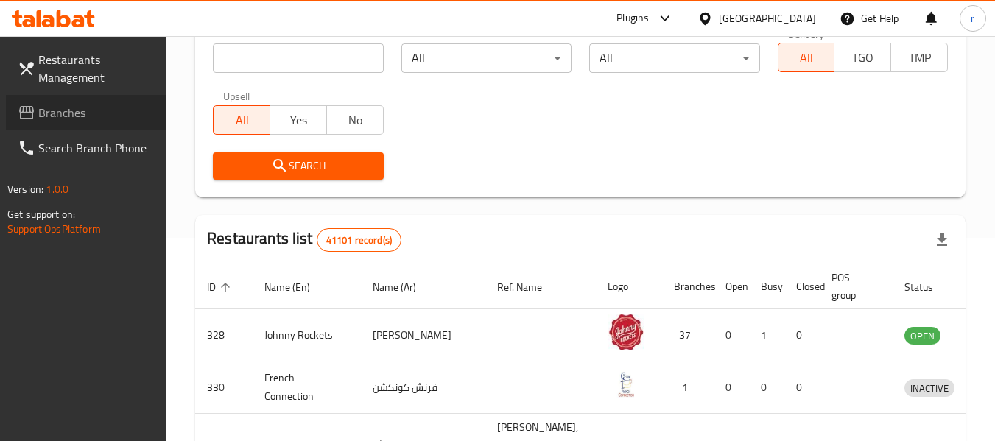
click at [99, 119] on span "Branches" at bounding box center [96, 113] width 116 height 18
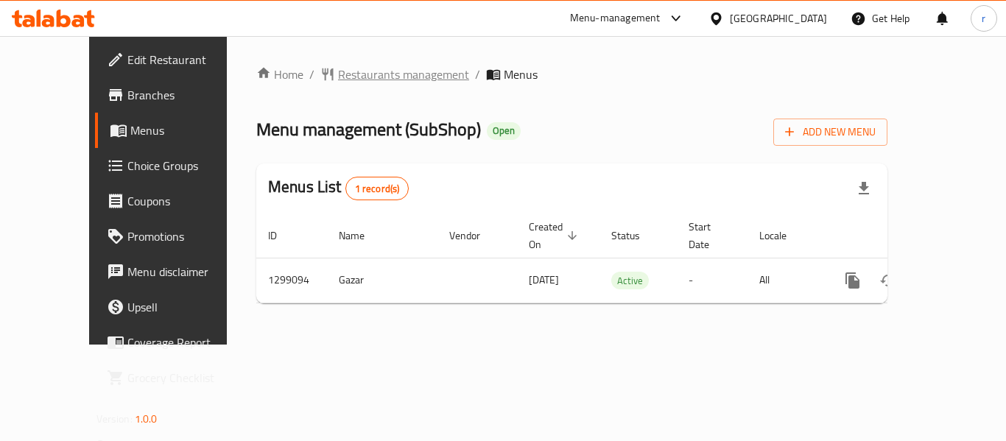
click at [357, 69] on span "Restaurants management" at bounding box center [403, 75] width 131 height 18
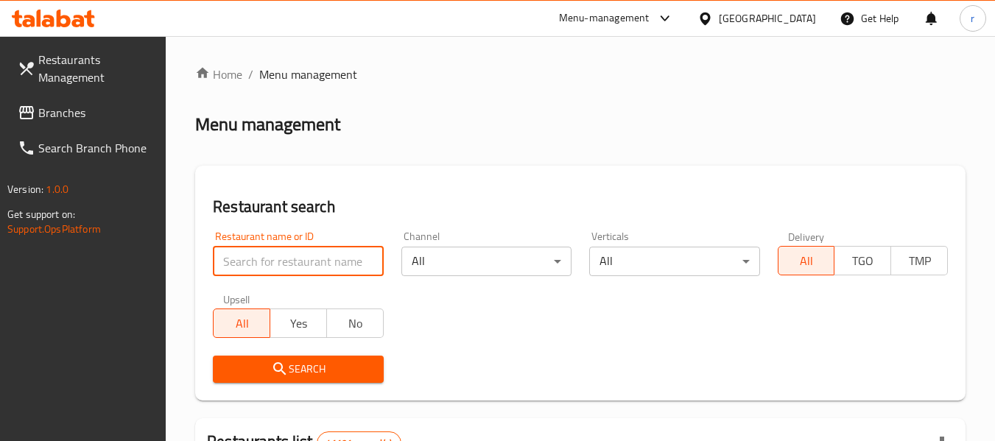
click at [277, 262] on input "search" at bounding box center [298, 261] width 170 height 29
paste input "701218"
type input "701218"
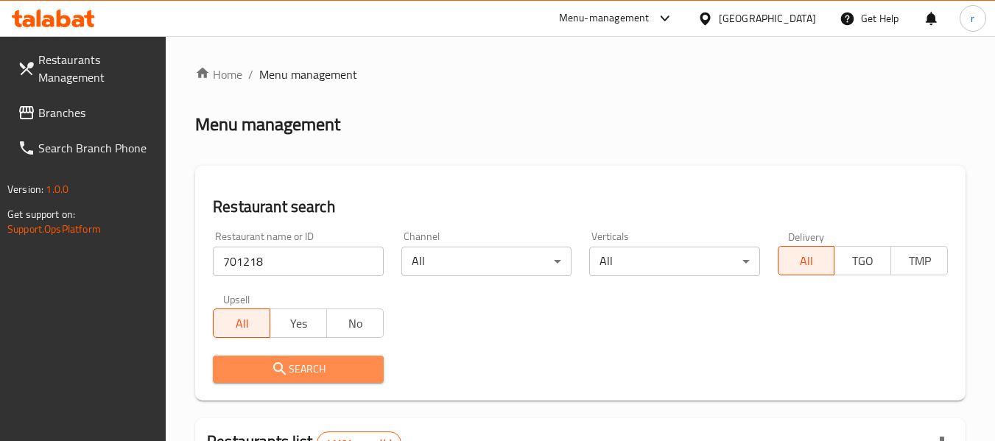
click at [314, 377] on span "Search" at bounding box center [298, 369] width 147 height 18
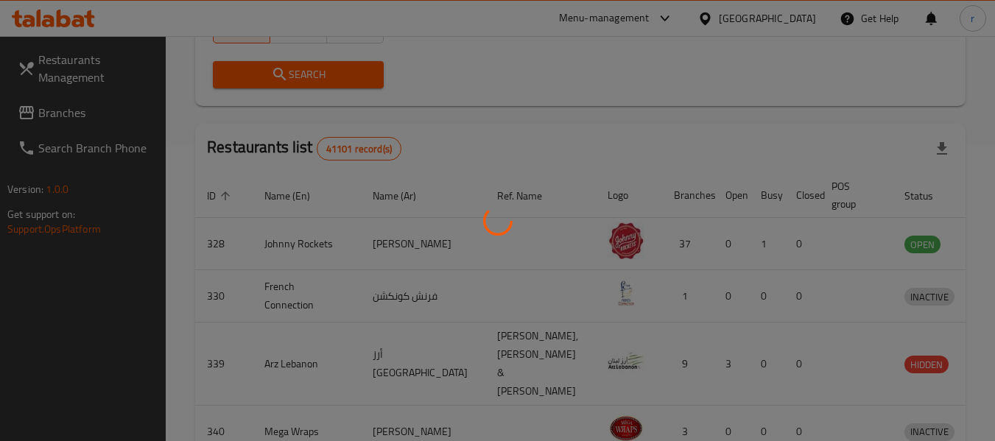
scroll to position [216, 0]
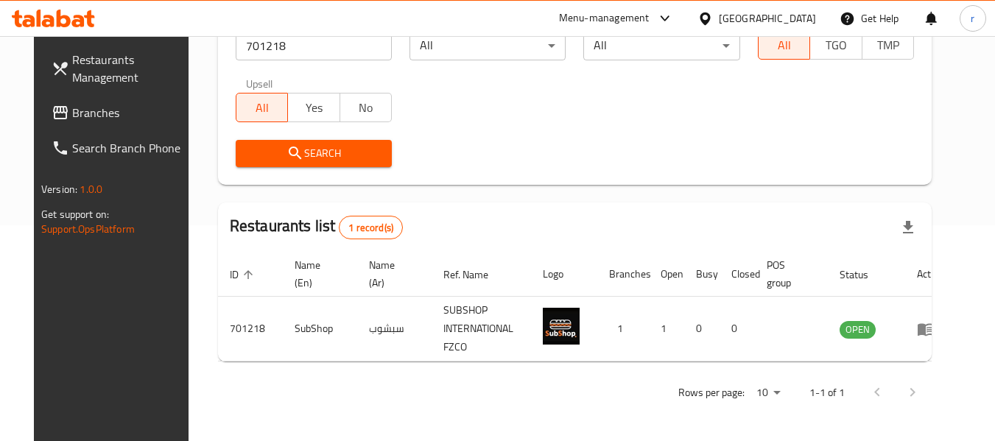
click at [72, 115] on span "Branches" at bounding box center [130, 113] width 116 height 18
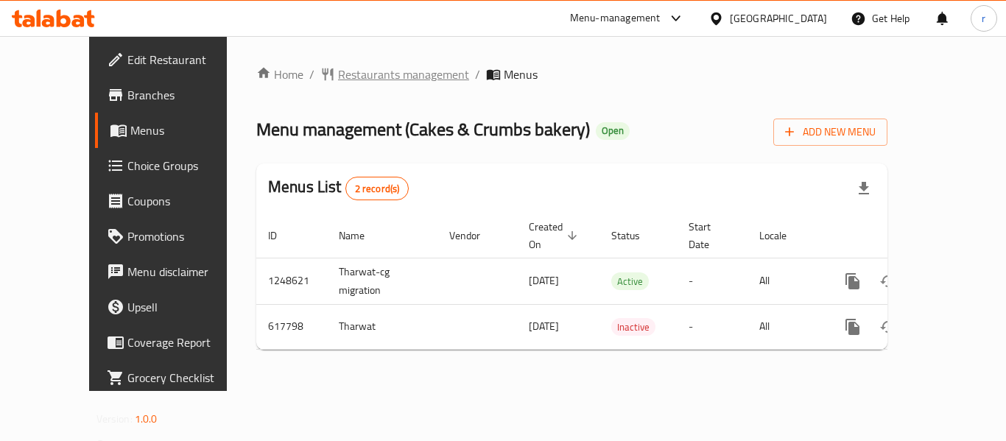
click at [362, 66] on span "Restaurants management" at bounding box center [403, 75] width 131 height 18
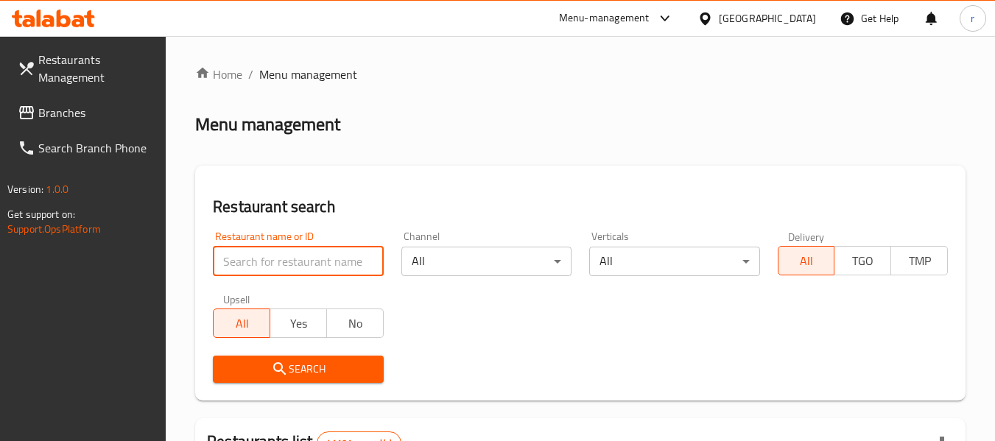
click at [332, 265] on input "search" at bounding box center [298, 261] width 170 height 29
paste input "638983"
type input "638983"
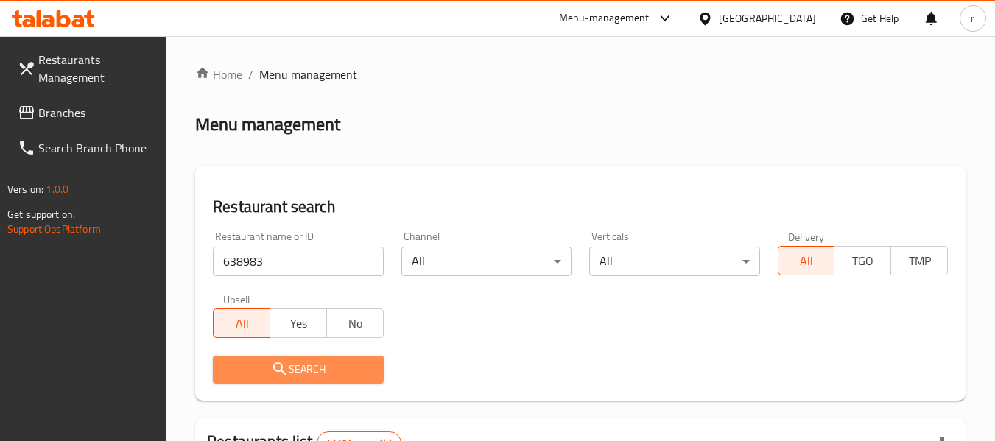
click at [332, 368] on span "Search" at bounding box center [298, 369] width 147 height 18
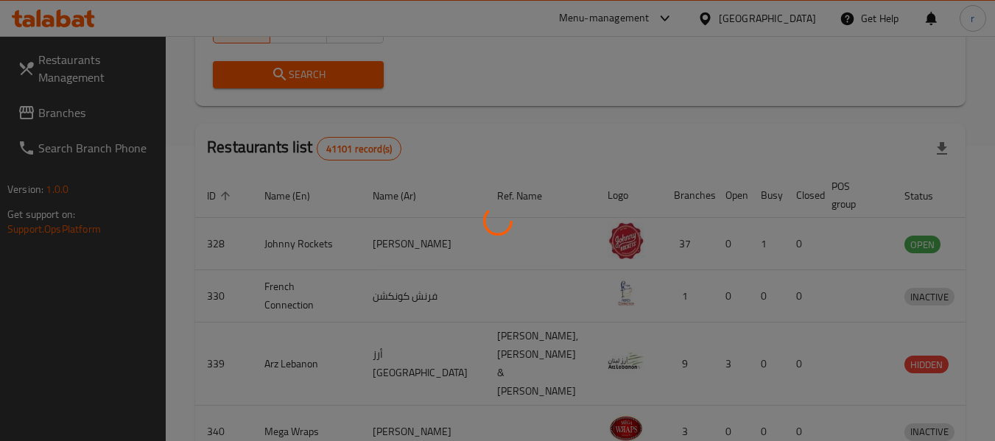
scroll to position [216, 0]
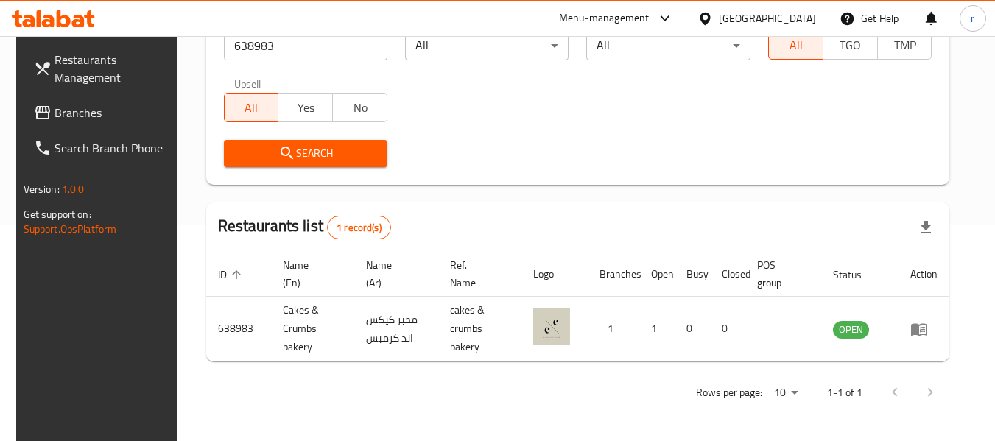
click at [64, 104] on span "Branches" at bounding box center [113, 113] width 116 height 18
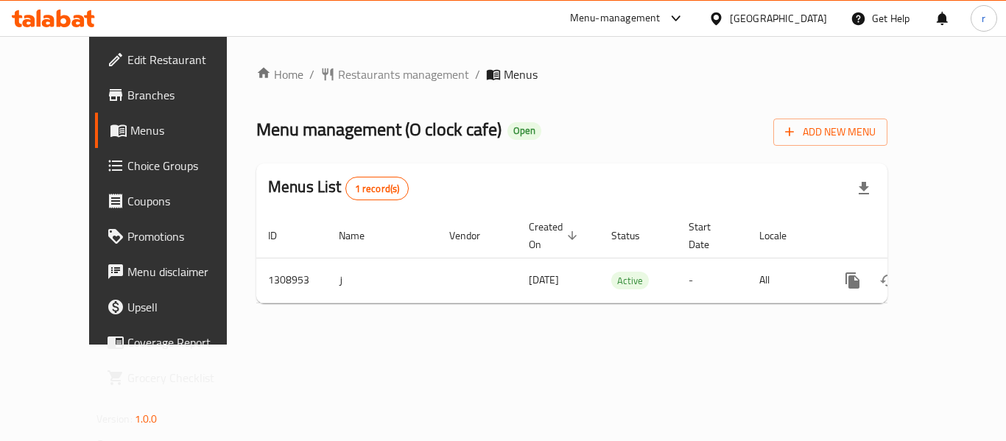
click at [338, 74] on span "Restaurants management" at bounding box center [403, 75] width 131 height 18
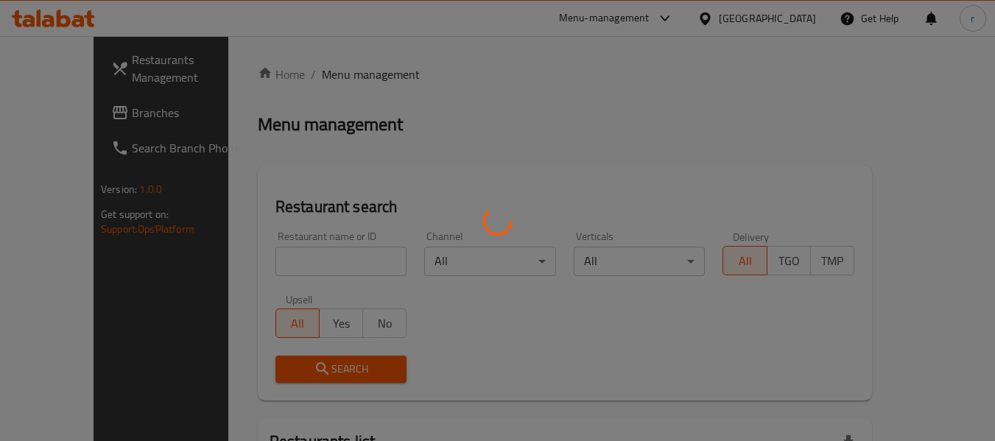
click at [287, 247] on div at bounding box center [497, 220] width 995 height 441
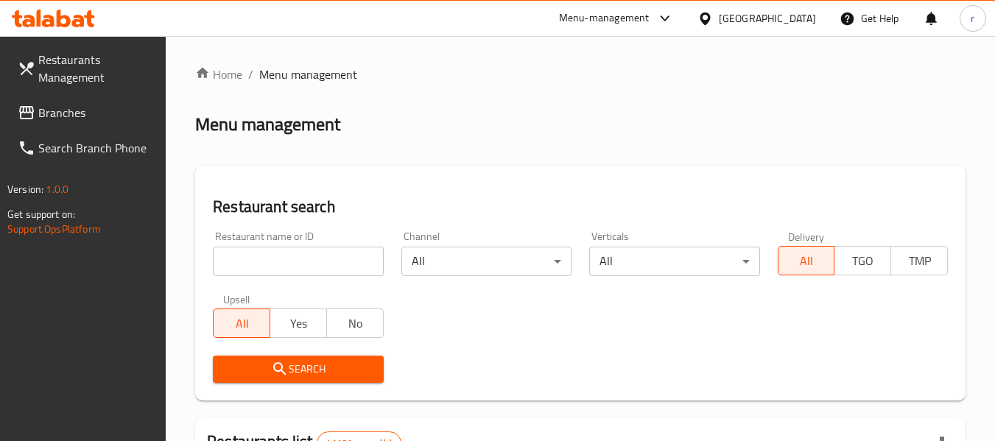
click at [276, 256] on div at bounding box center [497, 220] width 995 height 441
click at [276, 256] on input "search" at bounding box center [298, 261] width 170 height 29
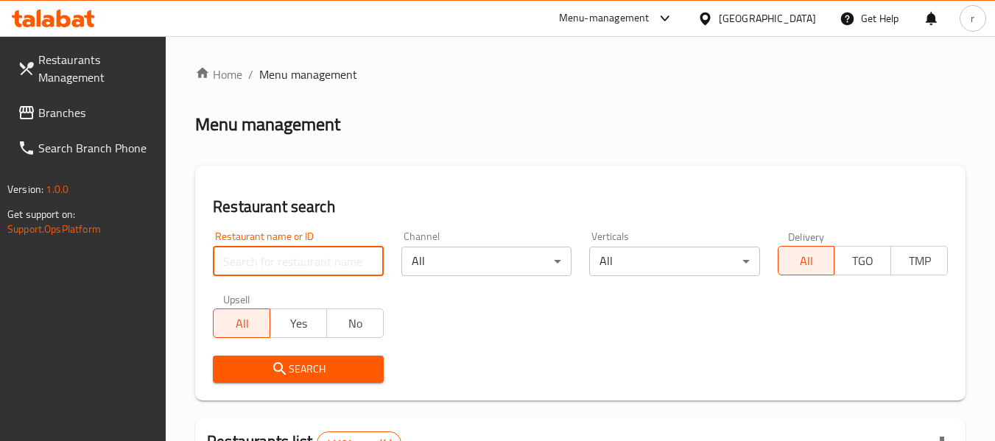
paste input "704792"
type input "704792"
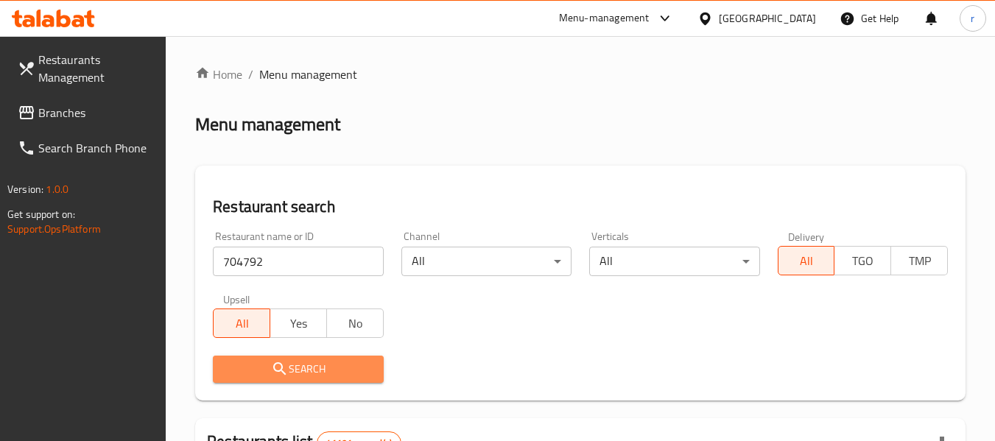
click at [259, 356] on button "Search" at bounding box center [298, 369] width 170 height 27
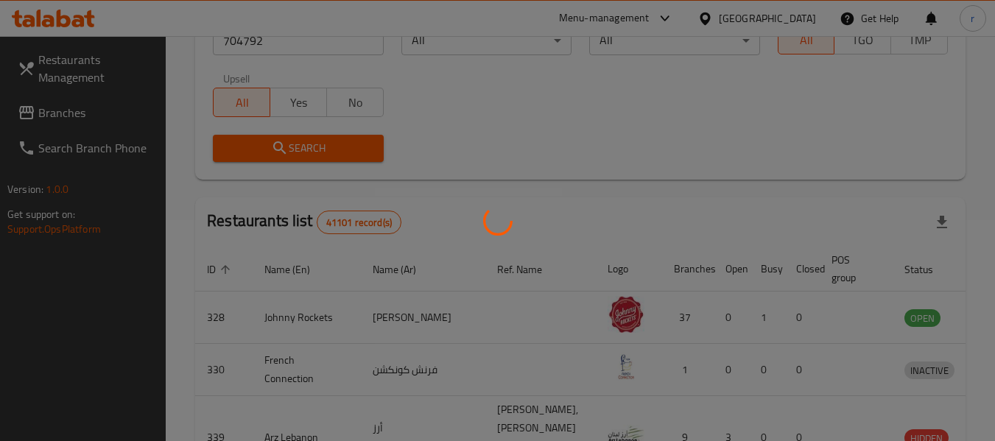
scroll to position [203, 0]
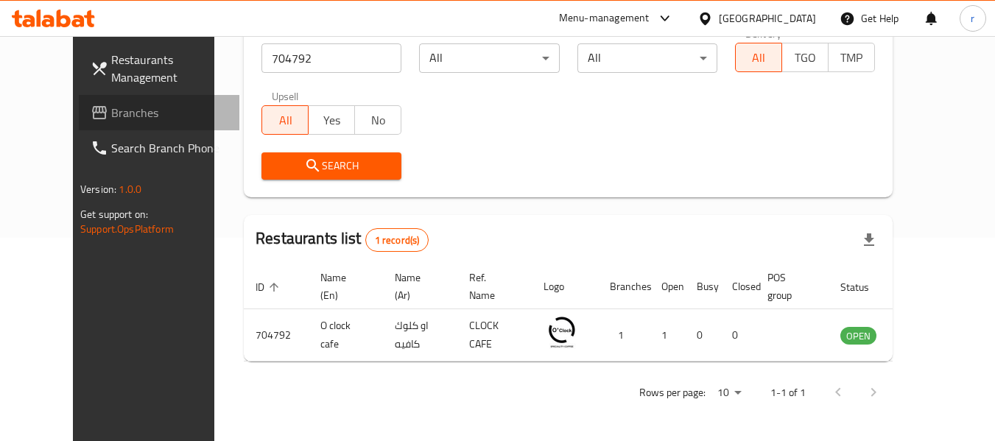
click at [92, 107] on icon at bounding box center [99, 112] width 15 height 13
drag, startPoint x: 24, startPoint y: 107, endPoint x: 213, endPoint y: 38, distance: 200.9
click at [79, 102] on link "Branches" at bounding box center [159, 112] width 161 height 35
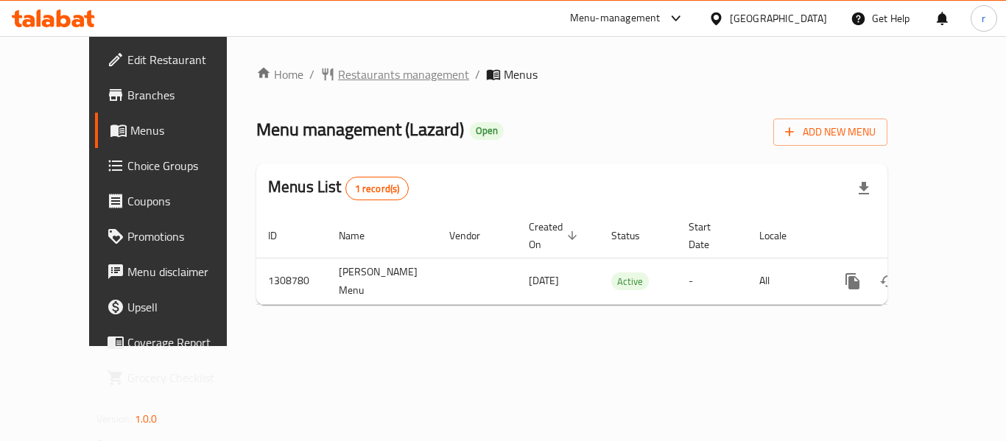
click at [338, 82] on span "Restaurants management" at bounding box center [403, 75] width 131 height 18
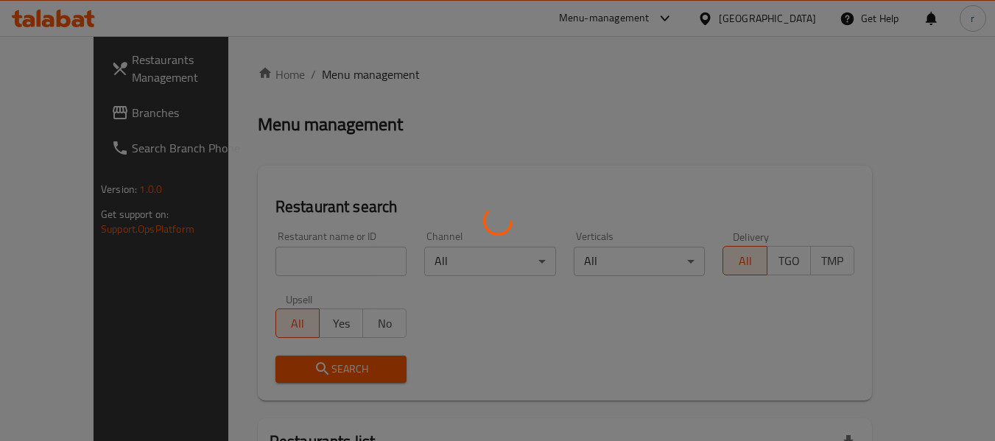
click at [302, 254] on div at bounding box center [497, 220] width 995 height 441
click at [302, 265] on div at bounding box center [497, 220] width 995 height 441
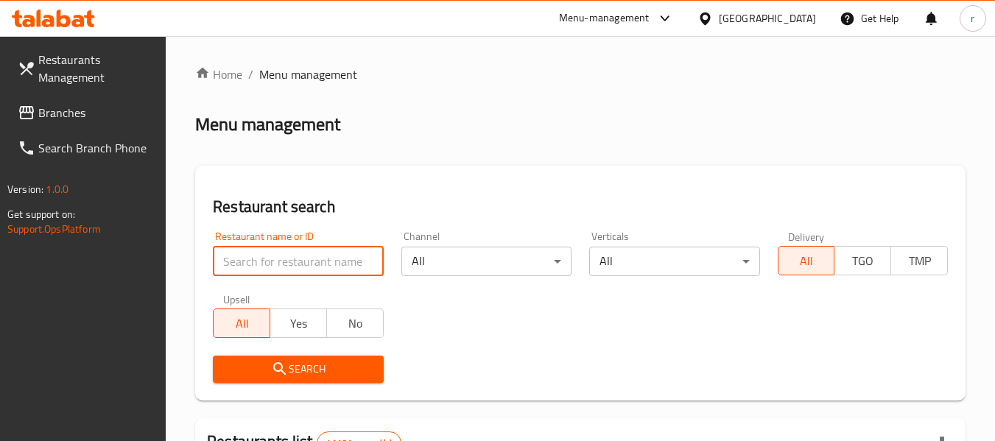
click at [298, 262] on input "search" at bounding box center [298, 261] width 170 height 29
paste input "704655"
type input "704655"
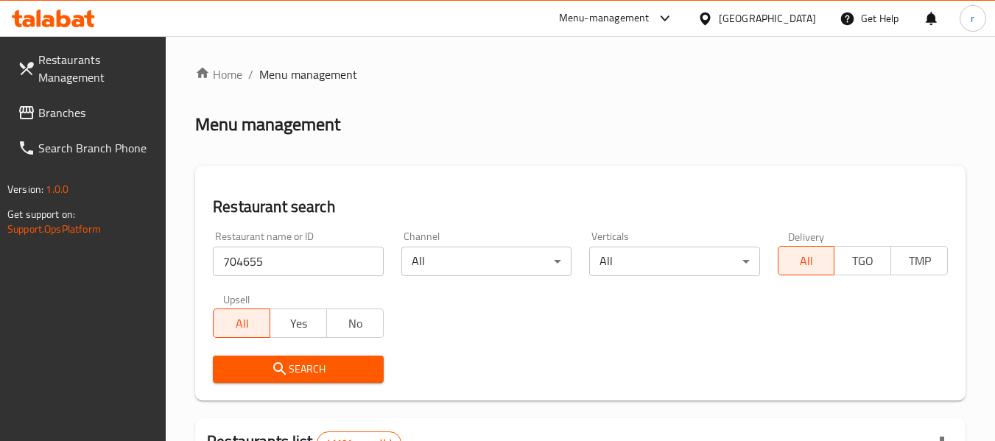
click at [272, 369] on icon "submit" at bounding box center [280, 369] width 18 height 18
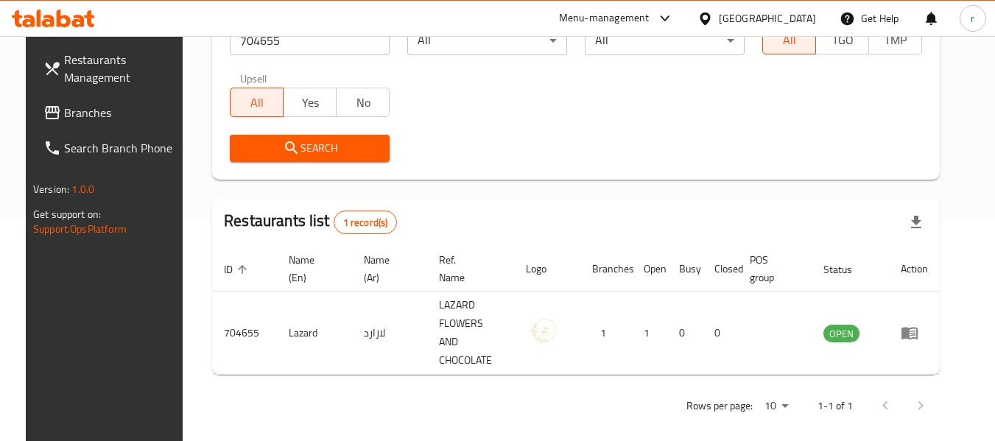
scroll to position [203, 0]
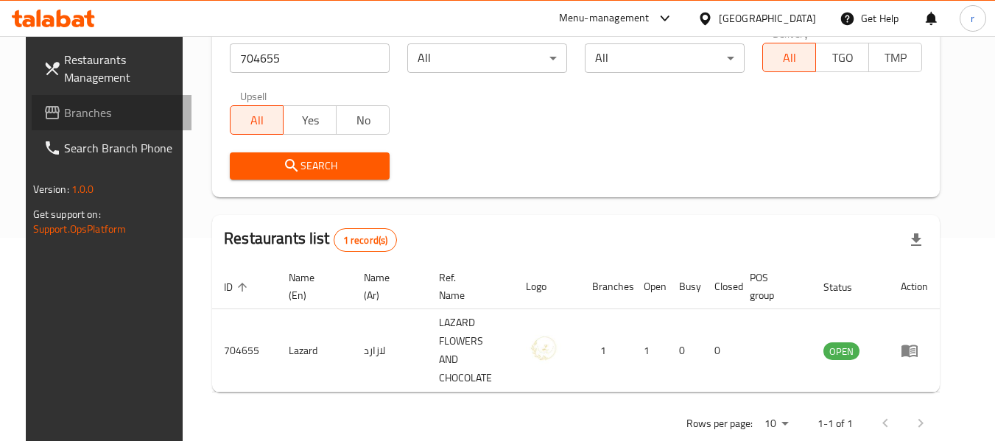
click at [64, 117] on span "Branches" at bounding box center [122, 113] width 116 height 18
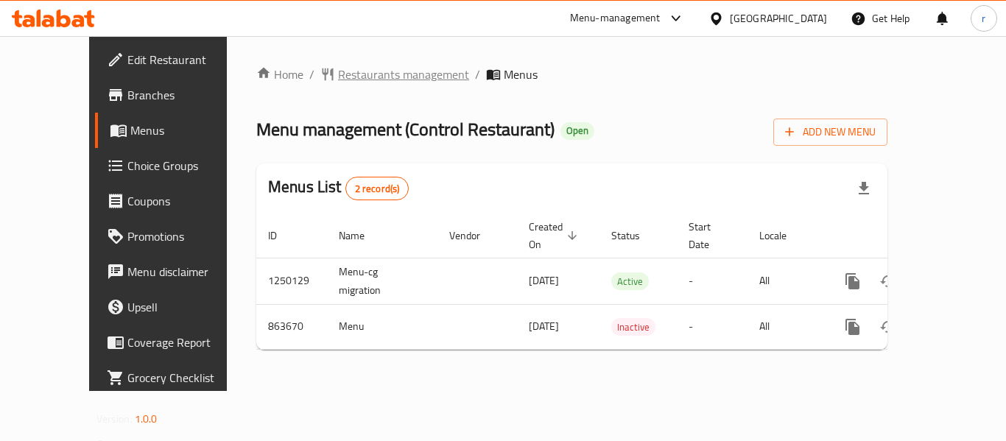
click at [357, 71] on span "Restaurants management" at bounding box center [403, 75] width 131 height 18
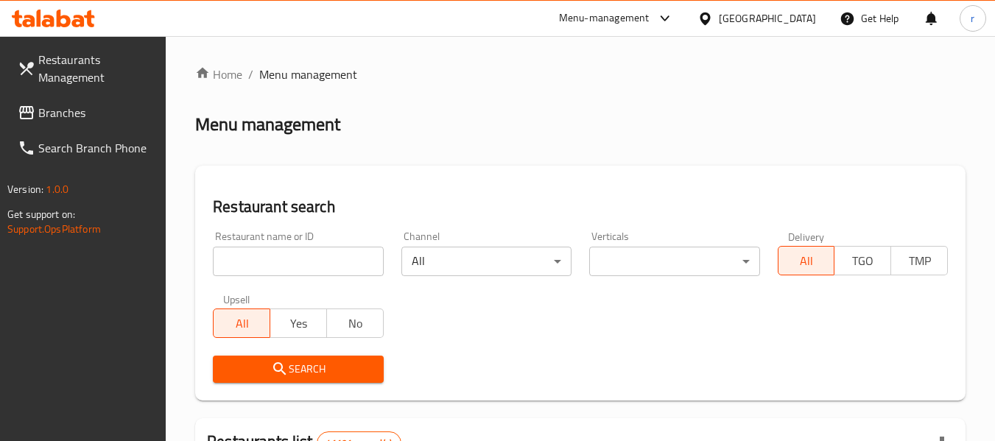
click at [277, 249] on input "search" at bounding box center [298, 261] width 170 height 29
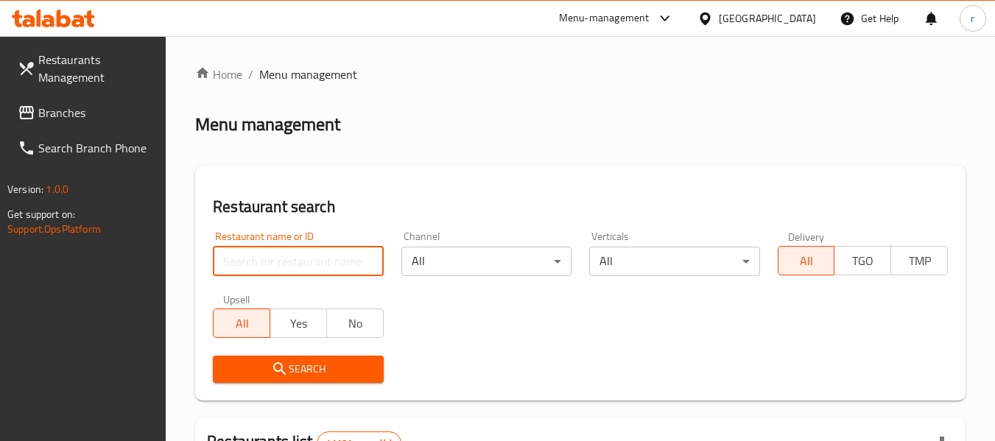
paste input "656953"
type input "656953"
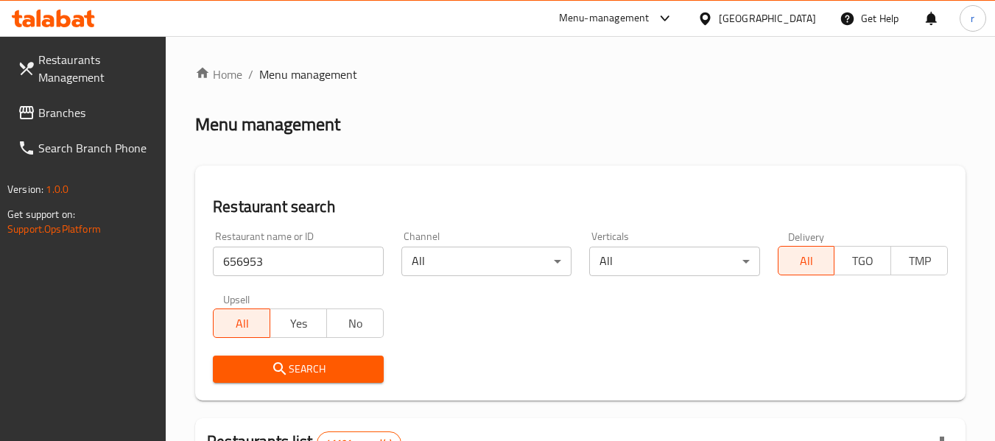
drag, startPoint x: 273, startPoint y: 365, endPoint x: 323, endPoint y: 298, distance: 83.7
click at [275, 365] on icon "submit" at bounding box center [280, 369] width 18 height 18
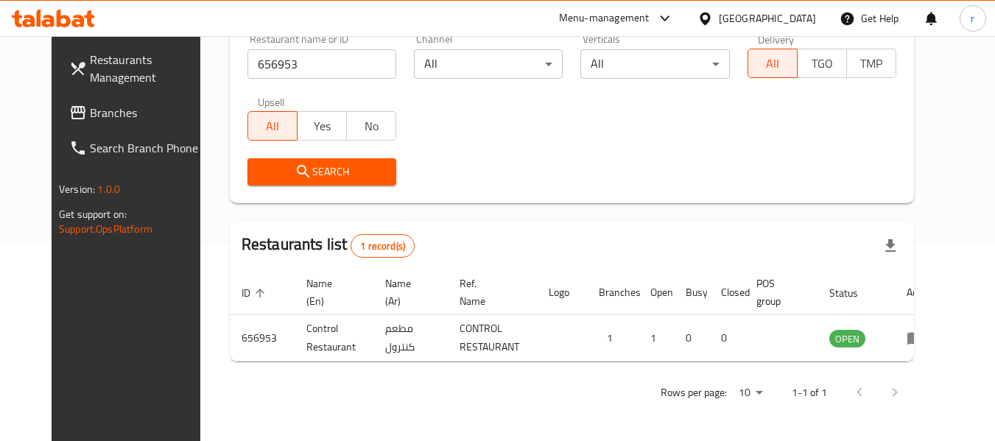
scroll to position [203, 0]
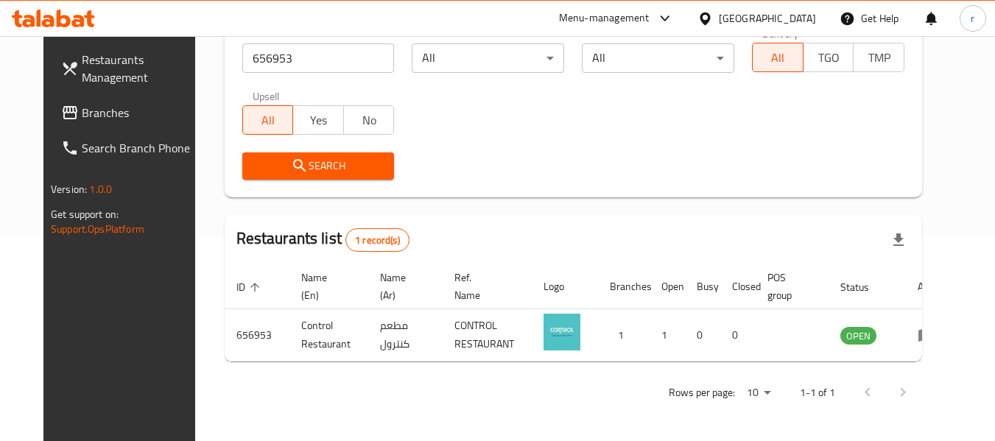
click at [713, 13] on icon at bounding box center [705, 18] width 15 height 15
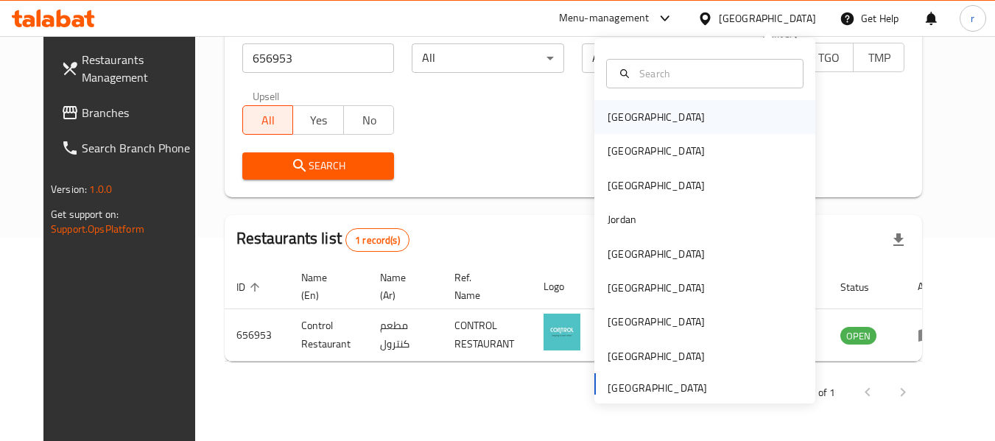
click at [679, 113] on div "[GEOGRAPHIC_DATA]" at bounding box center [705, 117] width 221 height 34
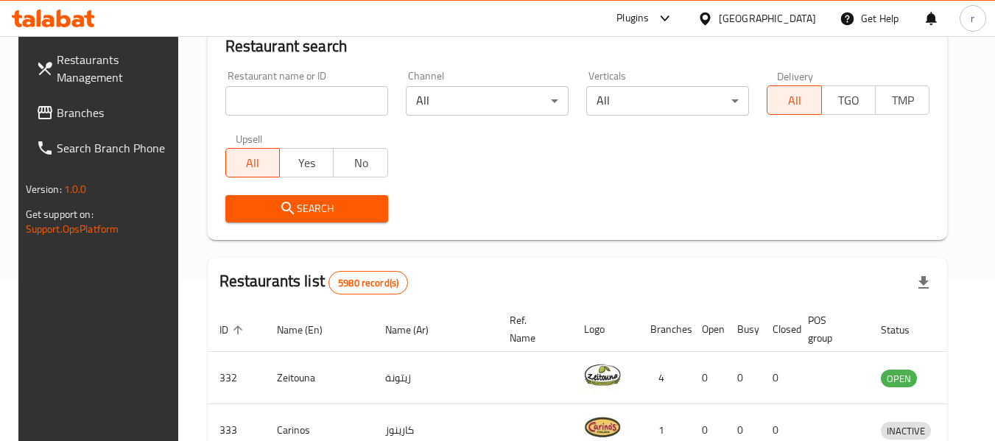
scroll to position [203, 0]
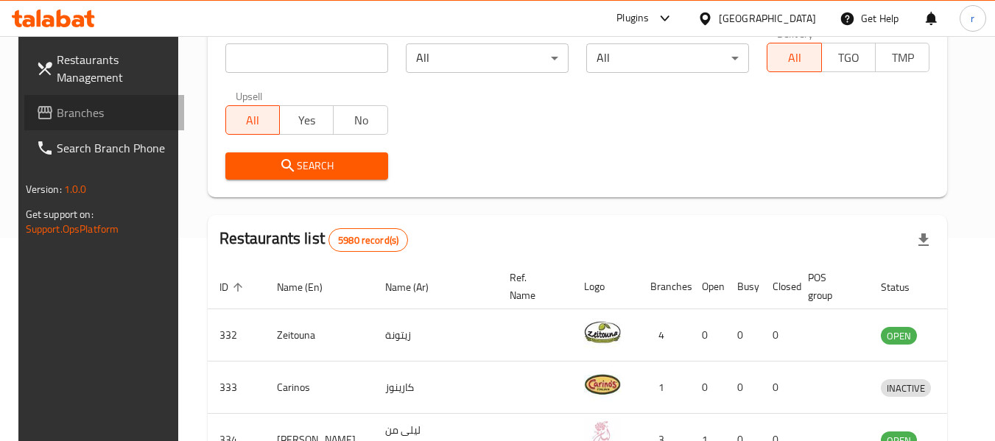
click at [57, 111] on span "Branches" at bounding box center [115, 113] width 116 height 18
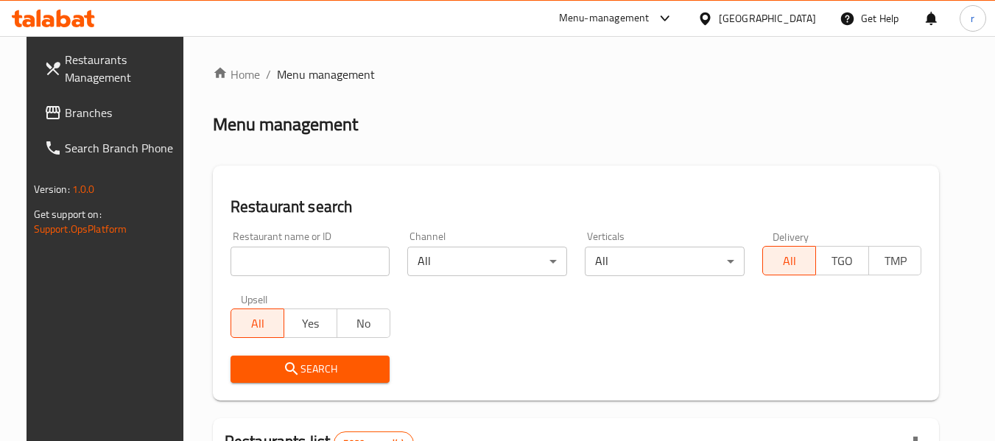
click at [287, 253] on input "search" at bounding box center [311, 261] width 160 height 29
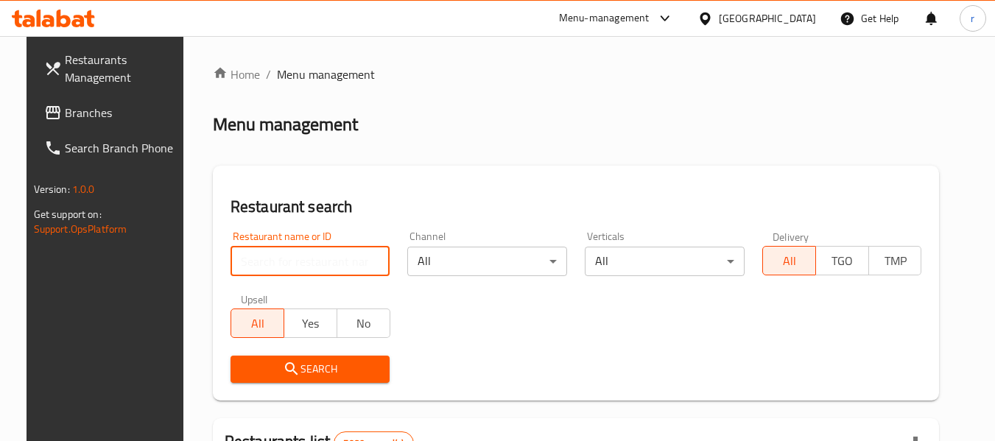
paste input "693194"
type input "693194"
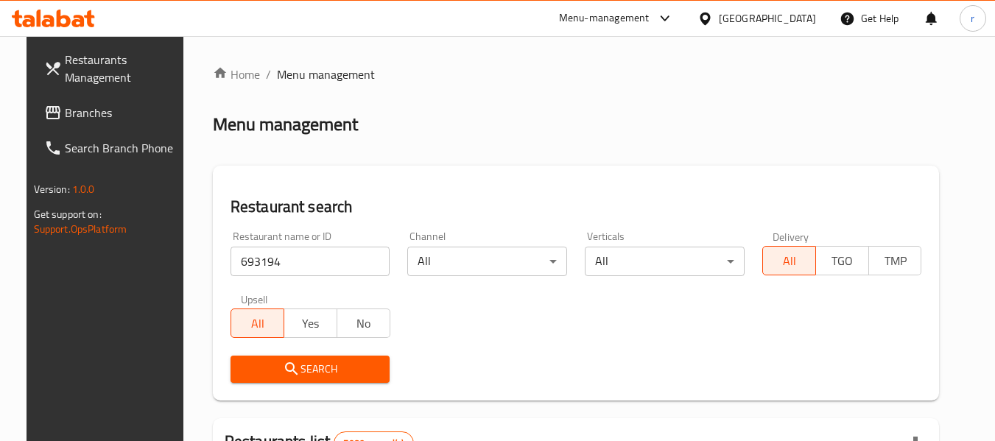
click at [285, 372] on icon "submit" at bounding box center [291, 368] width 13 height 13
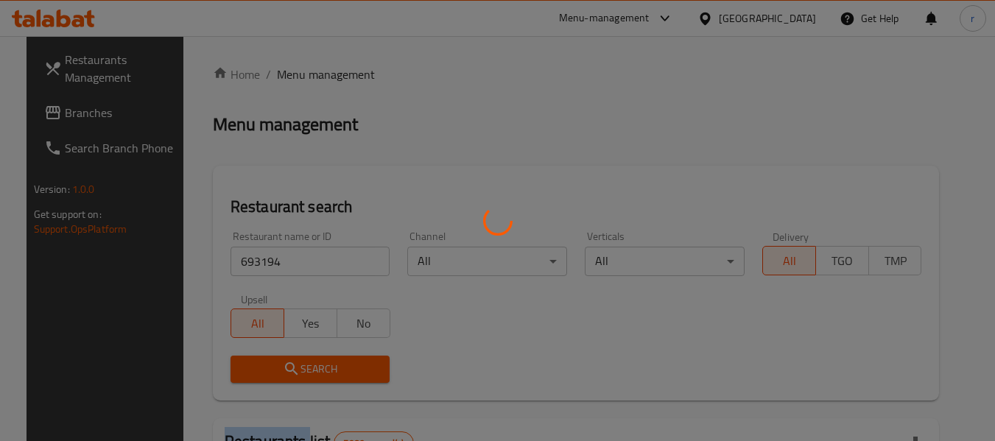
click at [283, 372] on div at bounding box center [497, 220] width 995 height 441
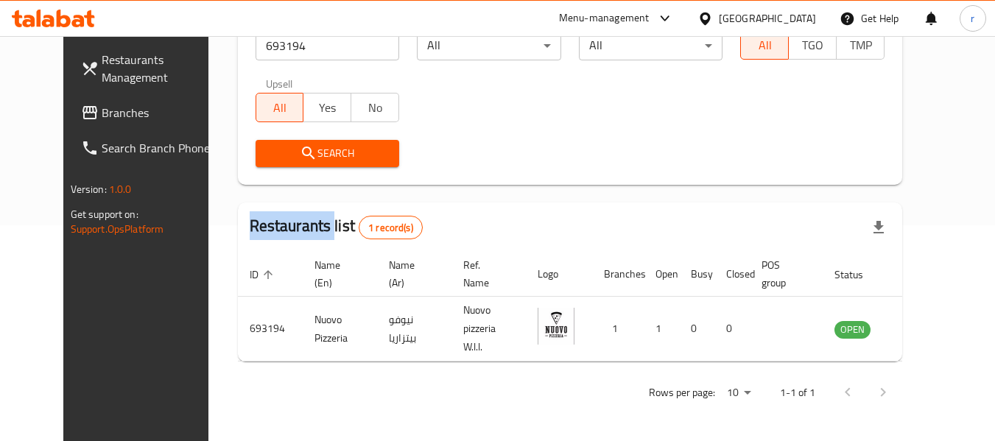
scroll to position [203, 0]
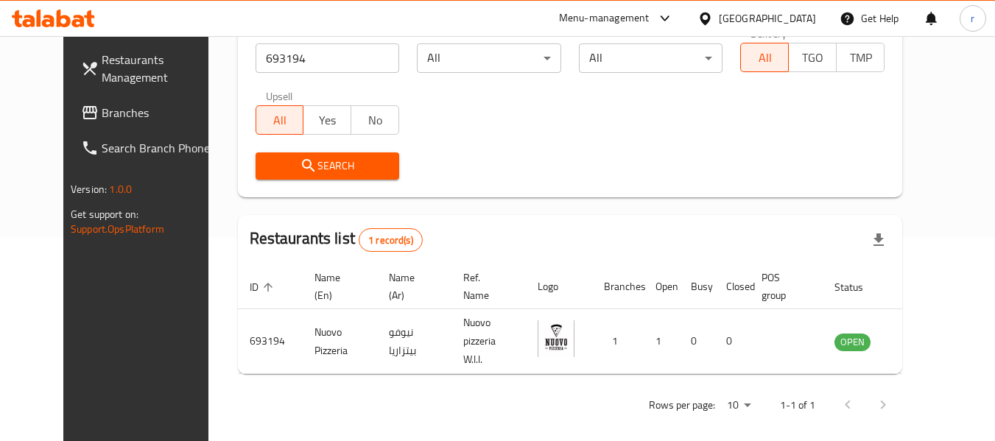
click at [795, 18] on div "[GEOGRAPHIC_DATA]" at bounding box center [767, 18] width 97 height 16
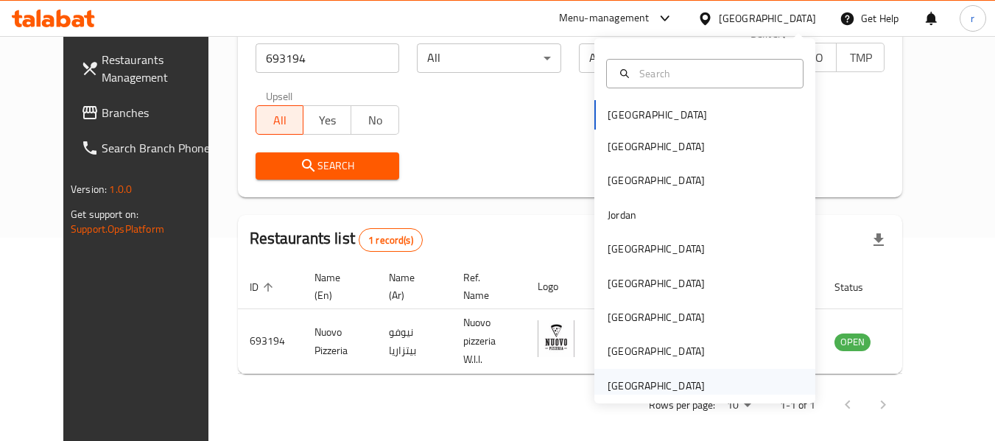
click at [626, 394] on div "[GEOGRAPHIC_DATA]" at bounding box center [656, 386] width 97 height 16
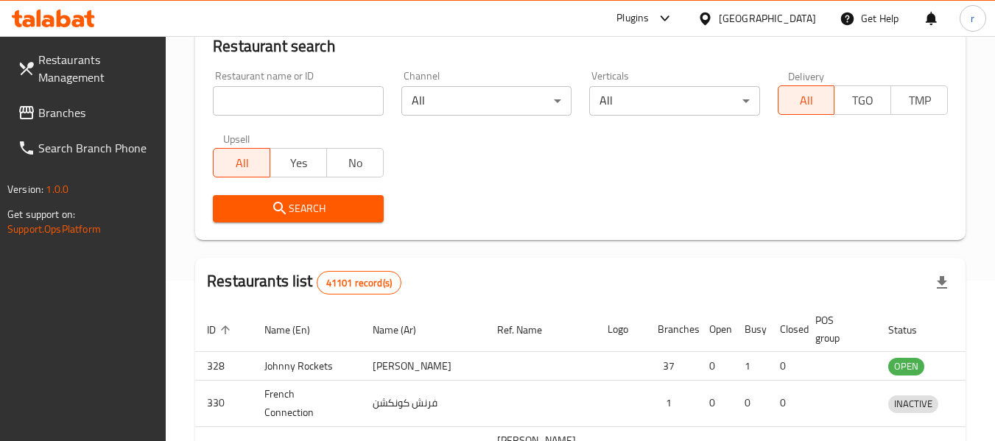
scroll to position [203, 0]
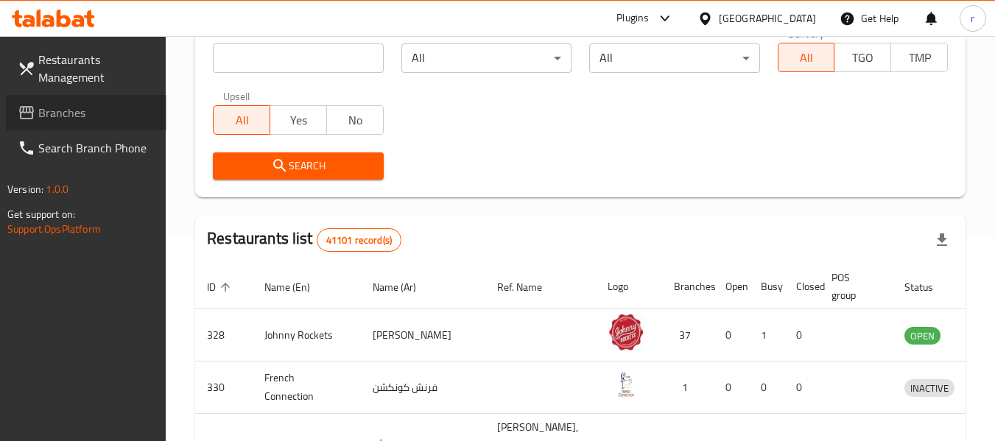
click at [87, 99] on link "Branches" at bounding box center [86, 112] width 161 height 35
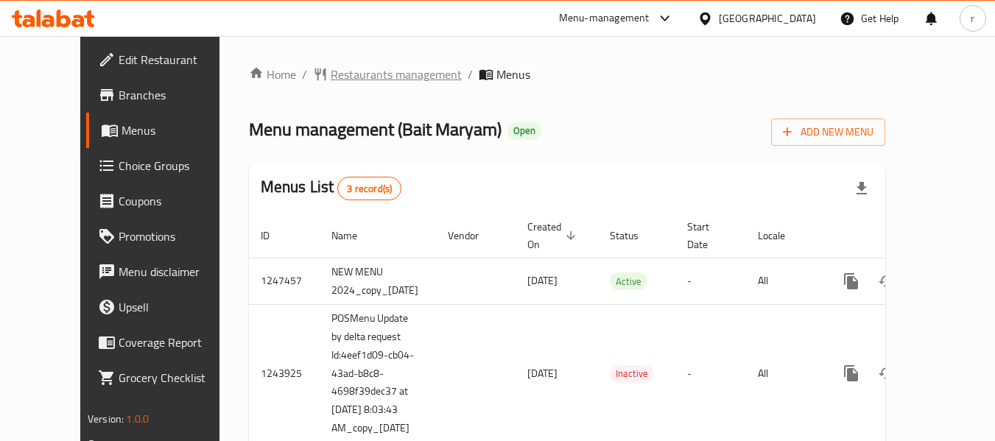
click at [343, 69] on span "Restaurants management" at bounding box center [396, 75] width 131 height 18
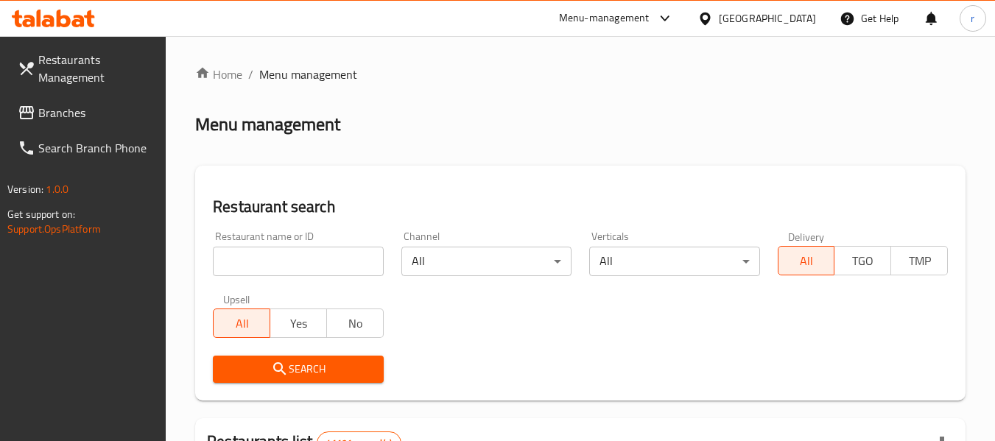
click at [301, 255] on input "search" at bounding box center [298, 261] width 170 height 29
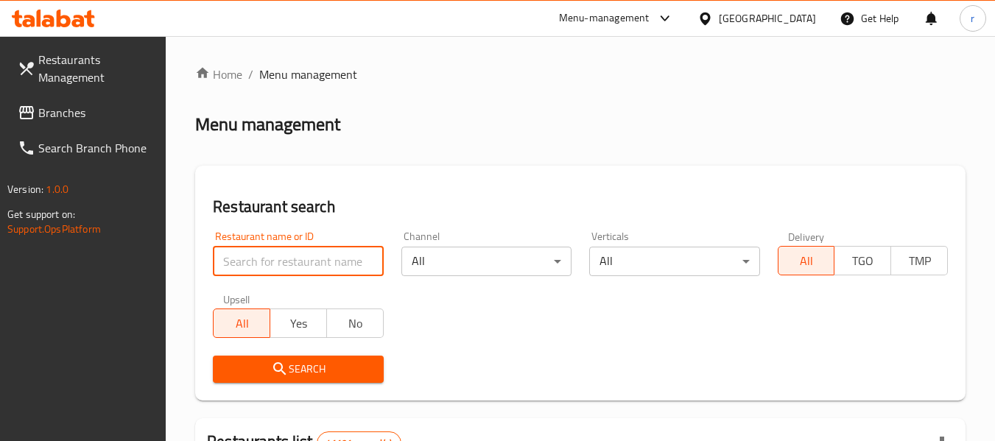
paste input "635269"
type input "635269"
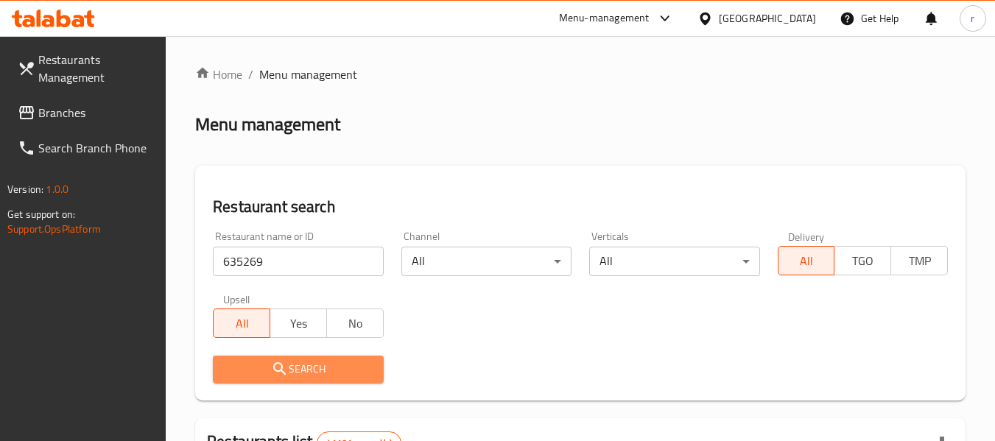
click at [304, 369] on span "Search" at bounding box center [298, 369] width 147 height 18
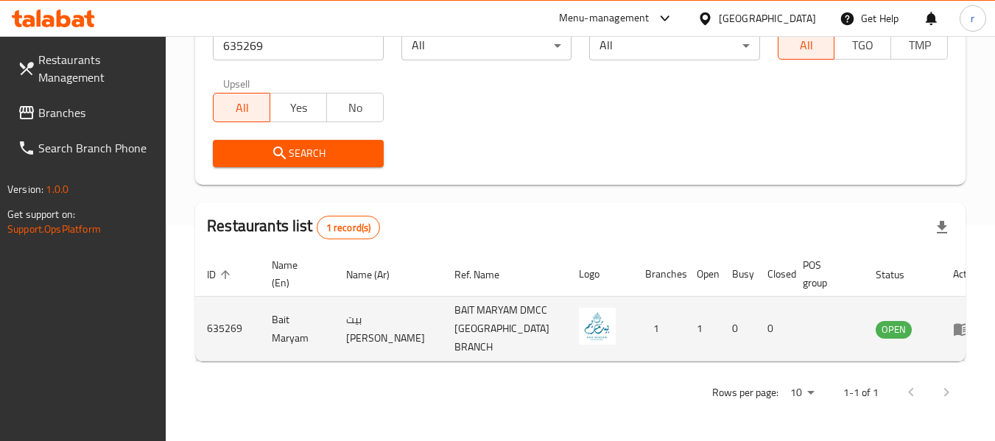
scroll to position [216, 0]
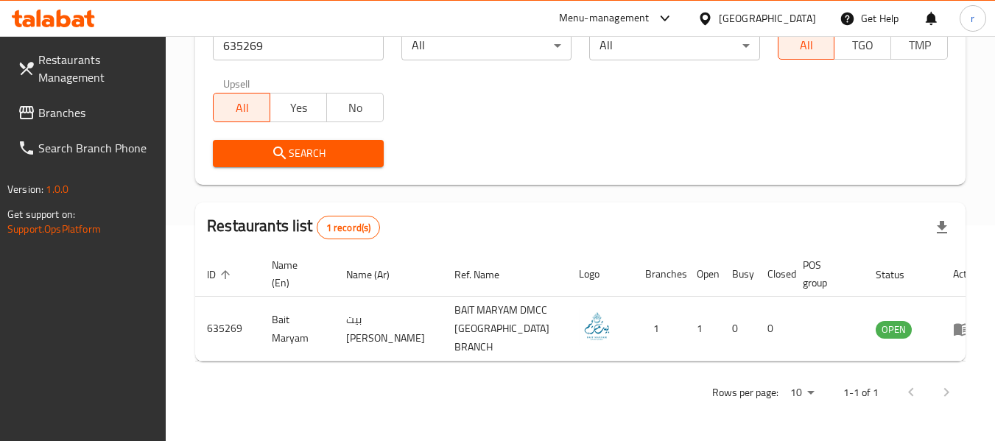
click at [50, 114] on span "Branches" at bounding box center [96, 113] width 116 height 18
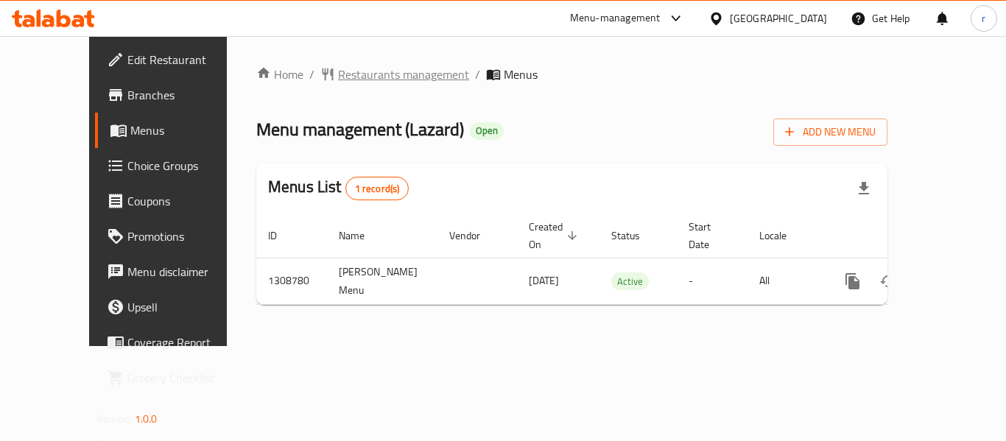
click at [338, 71] on span "Restaurants management" at bounding box center [403, 75] width 131 height 18
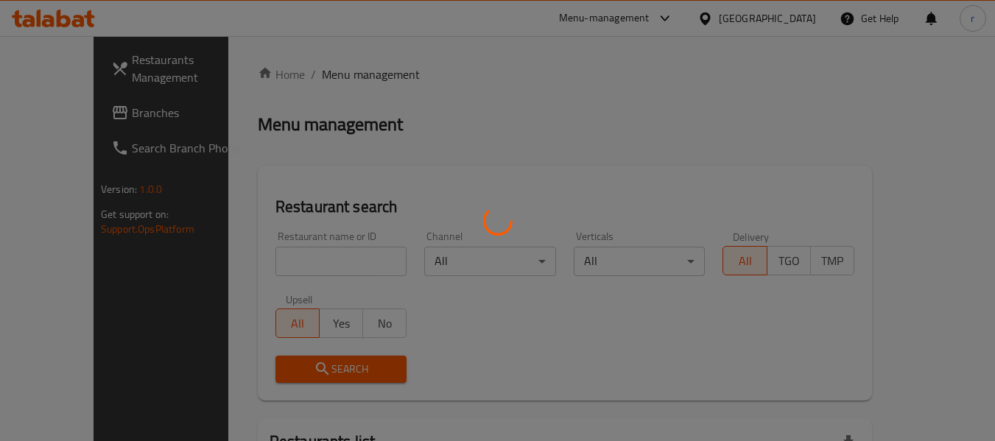
click at [293, 261] on div at bounding box center [497, 220] width 995 height 441
click at [302, 258] on div at bounding box center [497, 220] width 995 height 441
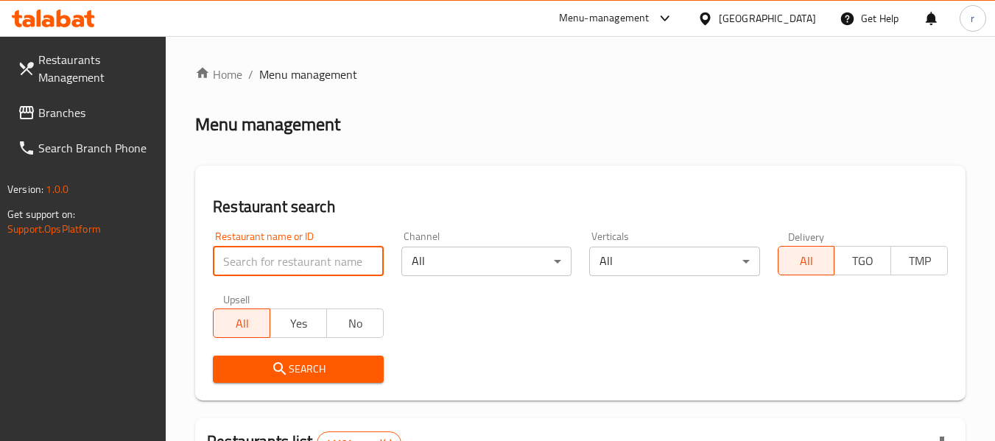
click at [281, 256] on input "search" at bounding box center [298, 261] width 170 height 29
paste input "704655"
type input "704655"
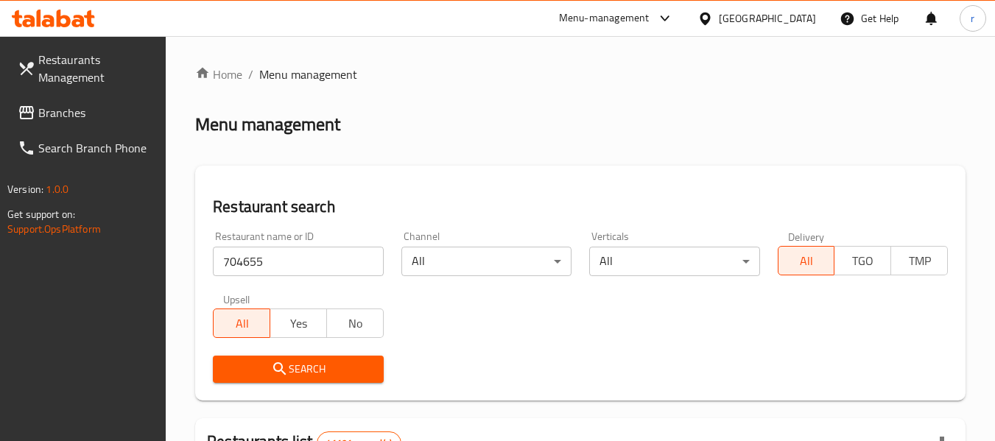
click at [284, 376] on icon "submit" at bounding box center [280, 369] width 18 height 18
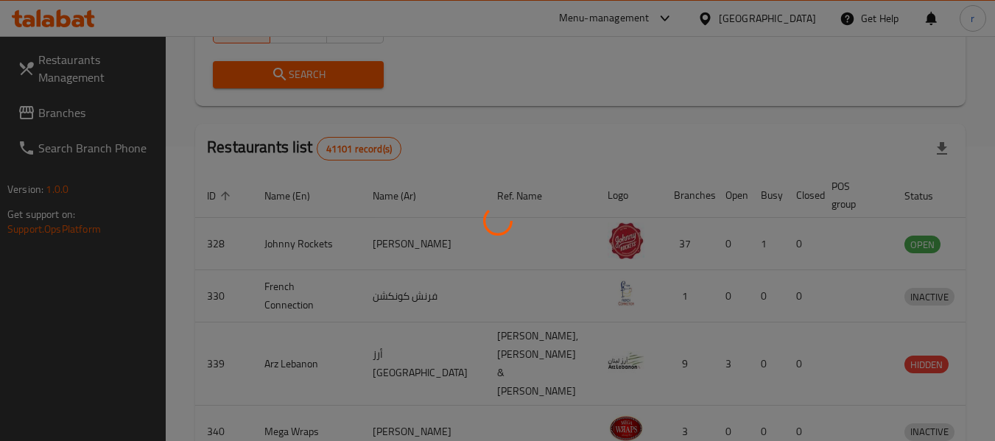
scroll to position [203, 0]
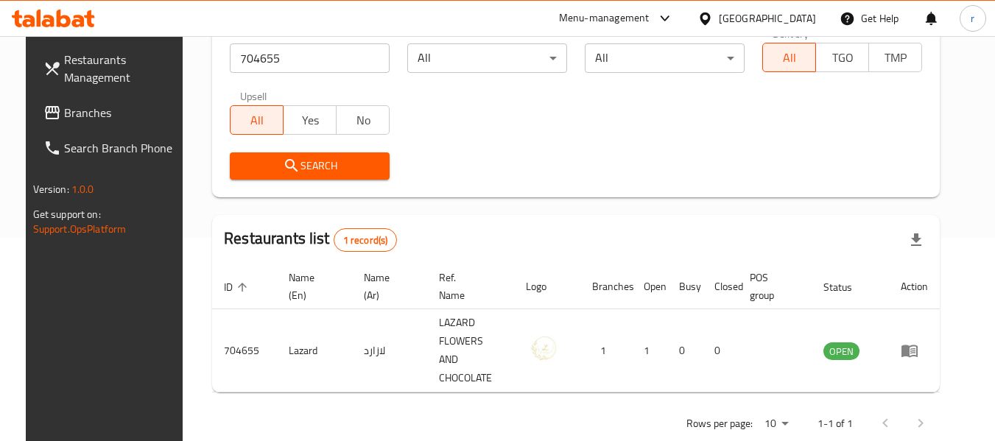
click at [702, 11] on icon at bounding box center [705, 18] width 15 height 15
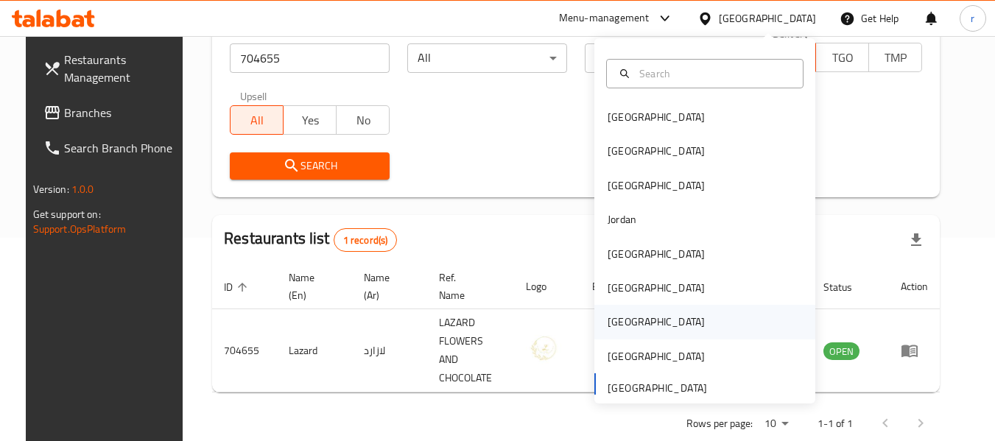
click at [611, 318] on div "[GEOGRAPHIC_DATA]" at bounding box center [656, 322] width 97 height 16
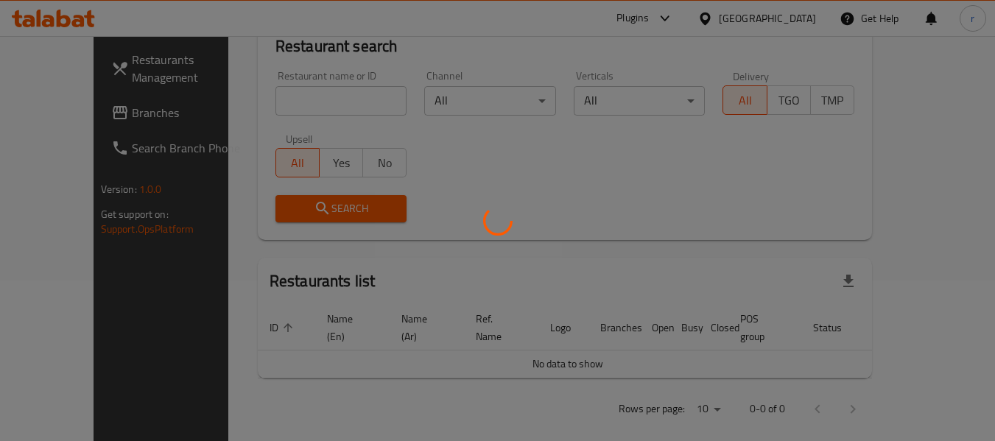
scroll to position [203, 0]
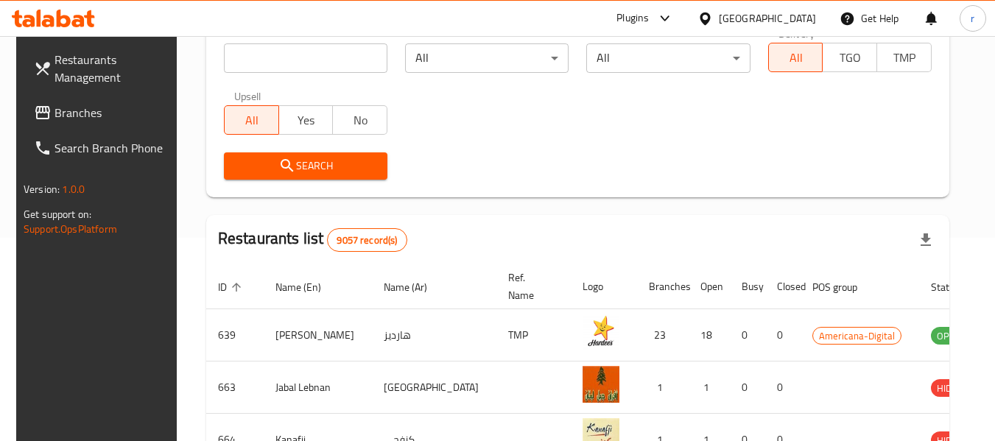
click at [58, 113] on span "Branches" at bounding box center [113, 113] width 116 height 18
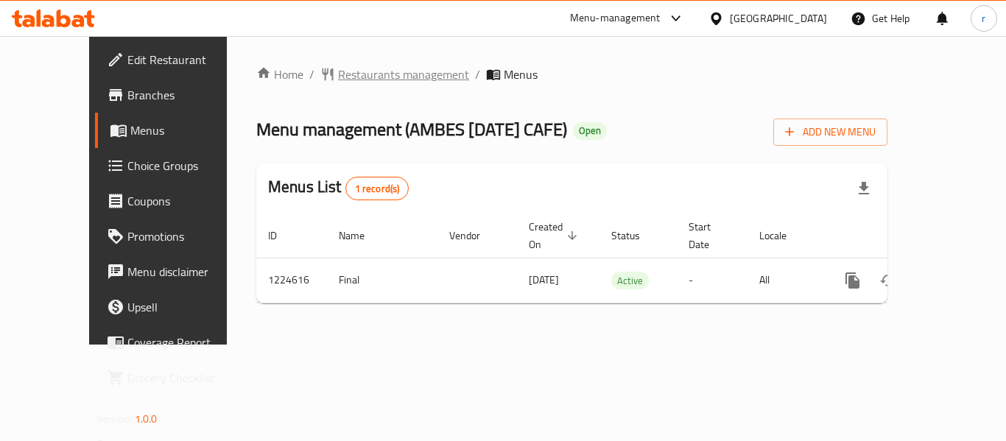
click at [338, 73] on span "Restaurants management" at bounding box center [403, 75] width 131 height 18
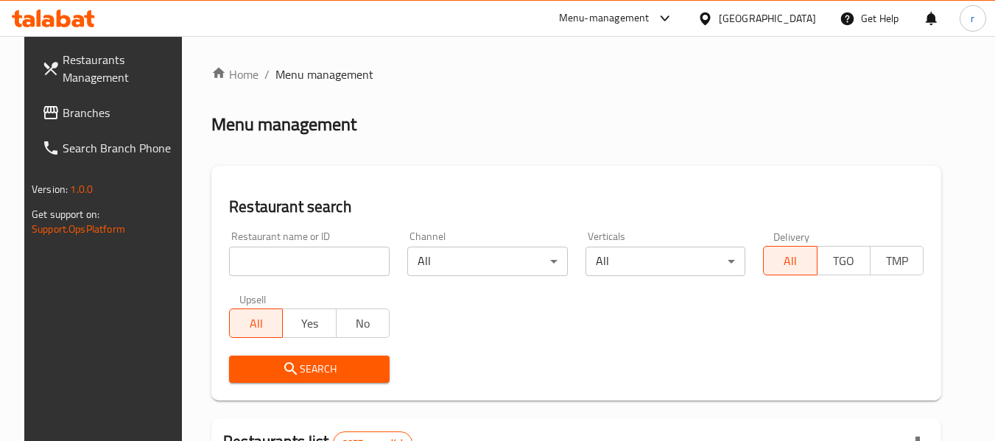
click at [269, 258] on input "search" at bounding box center [309, 261] width 161 height 29
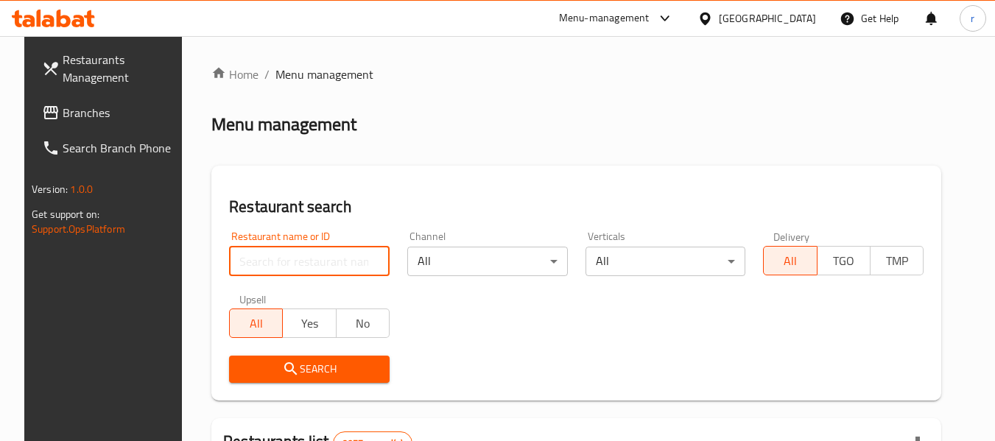
paste input "674664"
type input "674664"
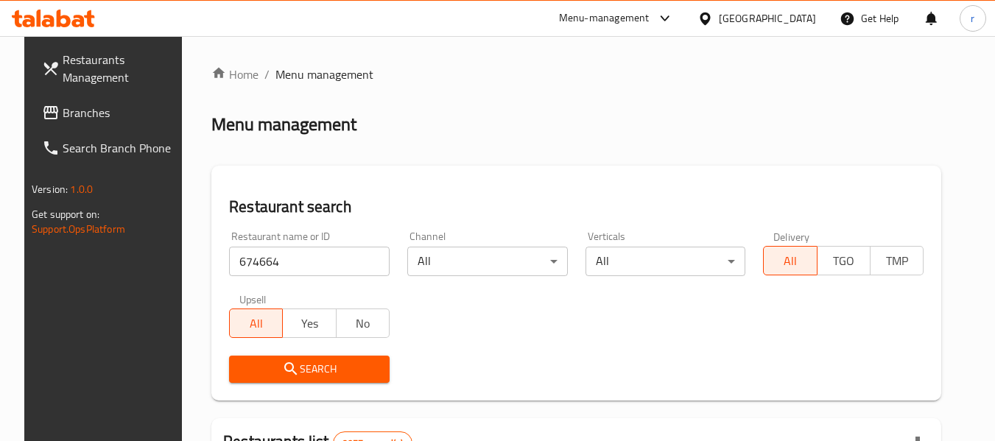
click at [265, 361] on span "Search" at bounding box center [309, 369] width 137 height 18
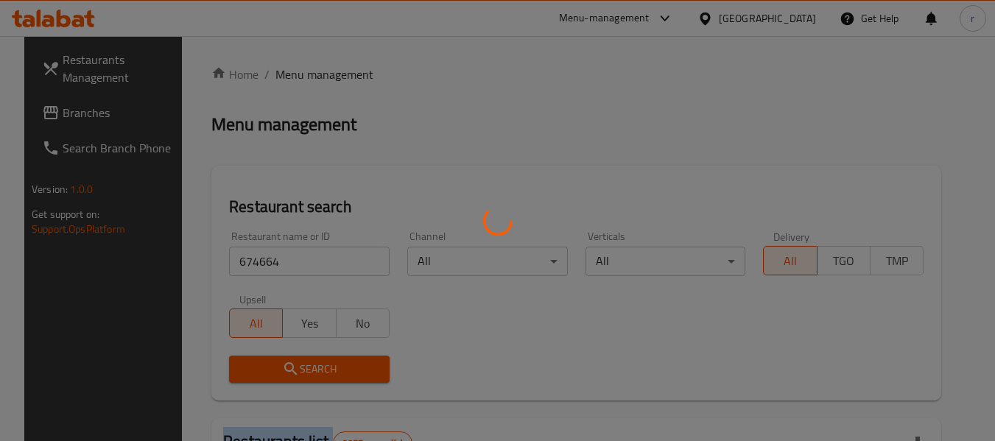
click at [265, 361] on div at bounding box center [497, 220] width 995 height 441
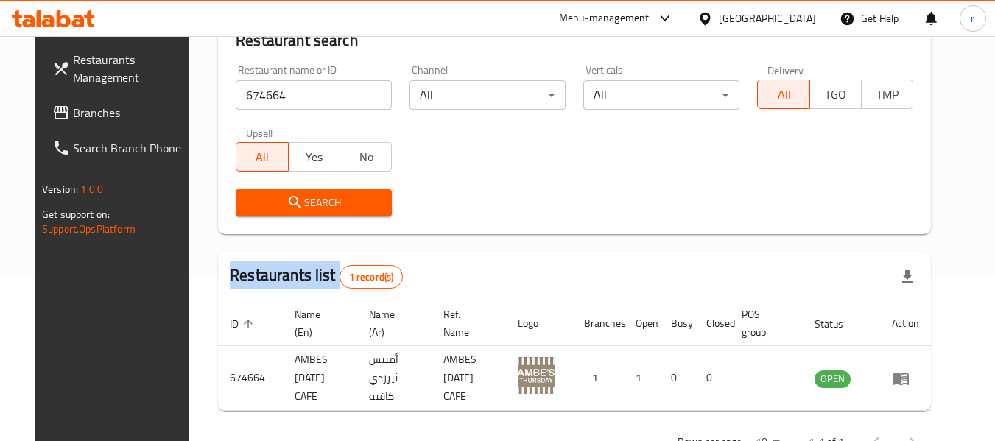
scroll to position [216, 0]
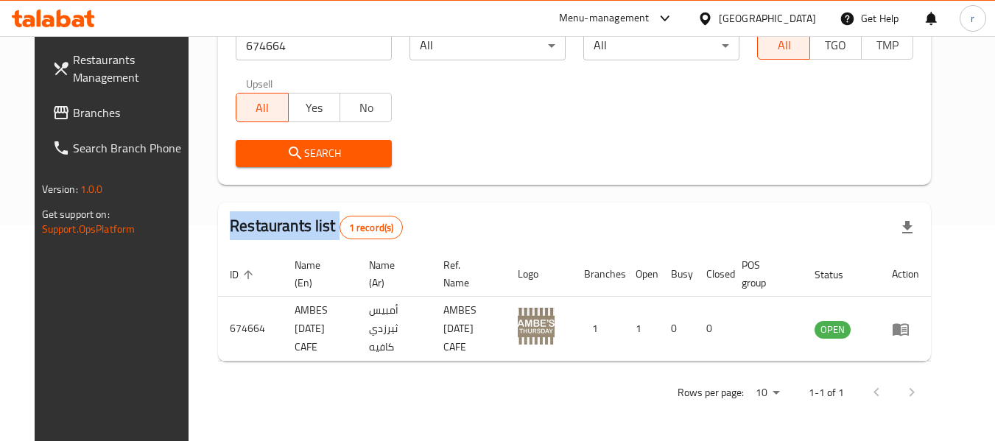
click at [710, 13] on icon at bounding box center [705, 18] width 10 height 13
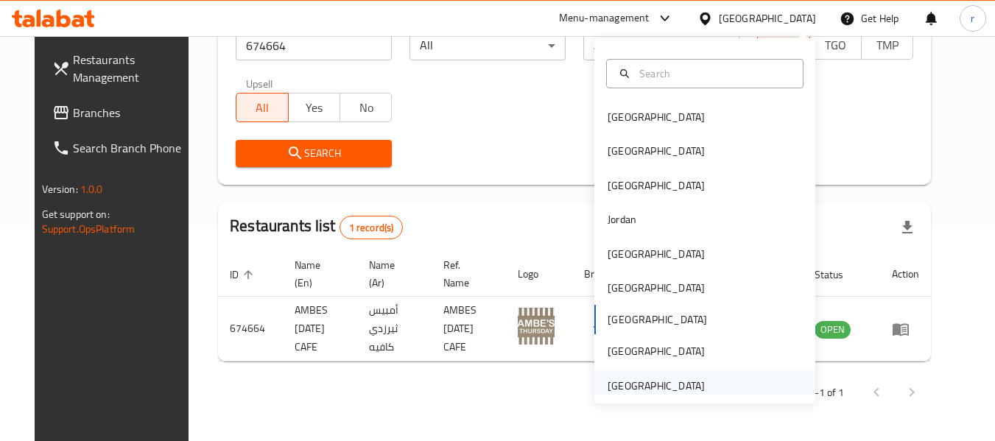
click at [651, 380] on div "[GEOGRAPHIC_DATA]" at bounding box center [656, 386] width 97 height 16
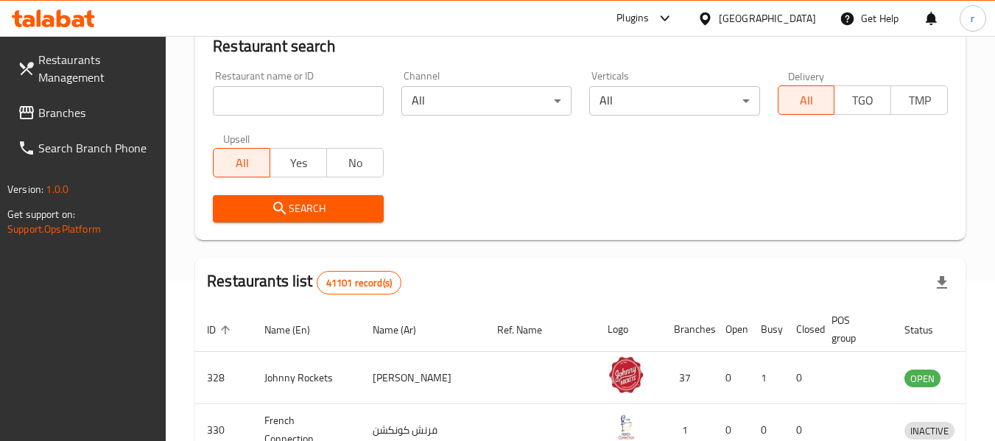
scroll to position [216, 0]
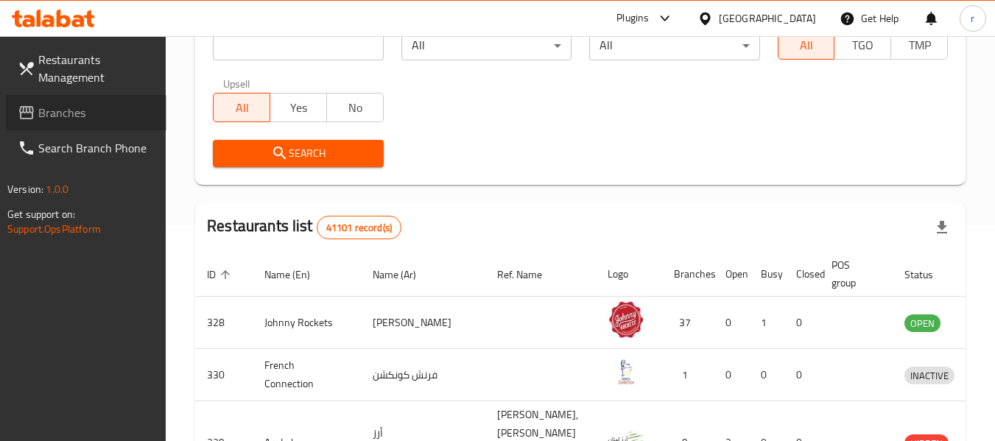
click at [87, 113] on span "Branches" at bounding box center [96, 113] width 116 height 18
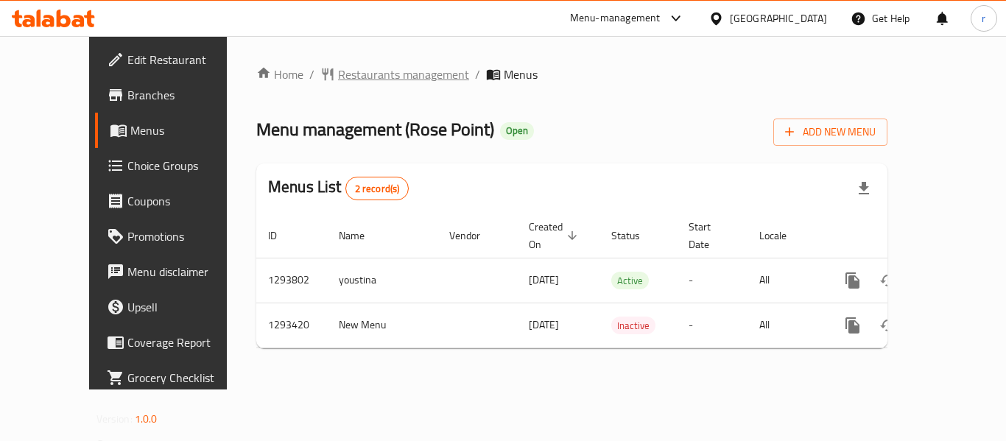
click at [352, 70] on span "Restaurants management" at bounding box center [403, 75] width 131 height 18
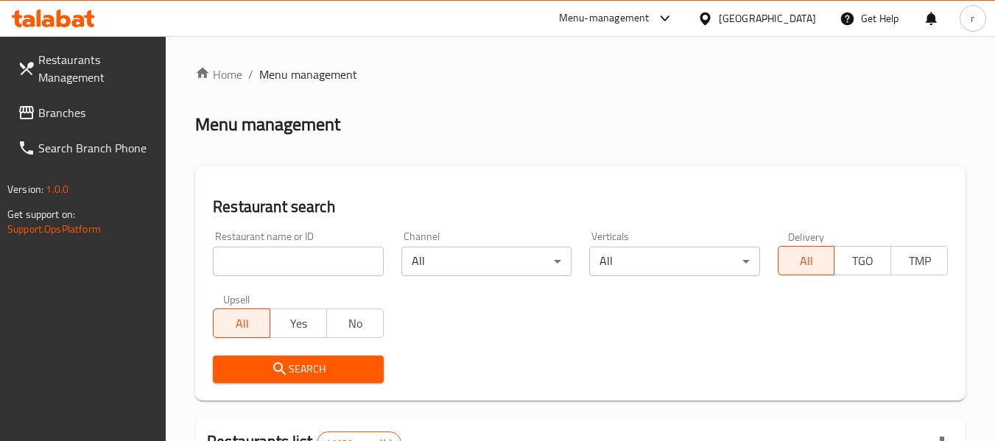
click at [304, 253] on input "search" at bounding box center [298, 261] width 170 height 29
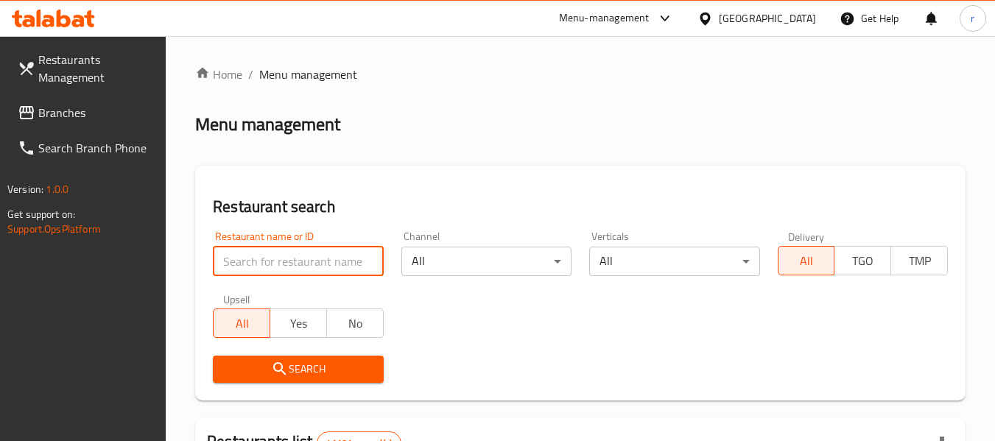
paste input "699516"
type input "699516"
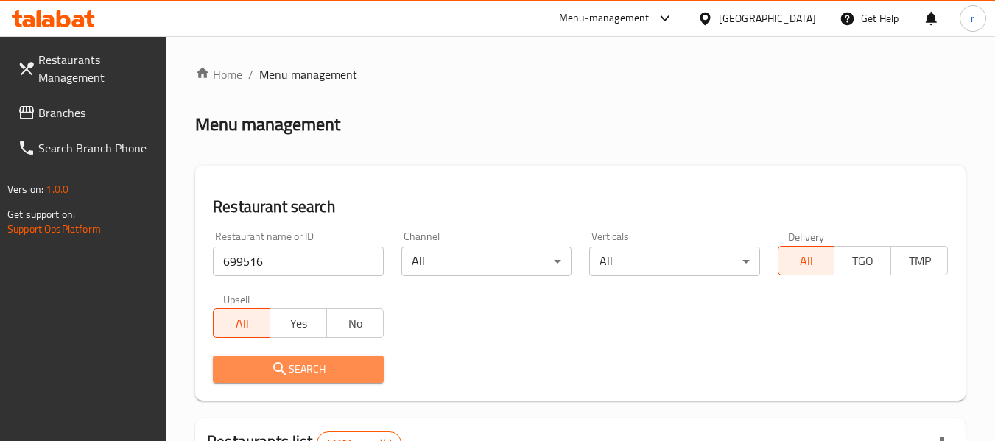
click at [315, 370] on span "Search" at bounding box center [298, 369] width 147 height 18
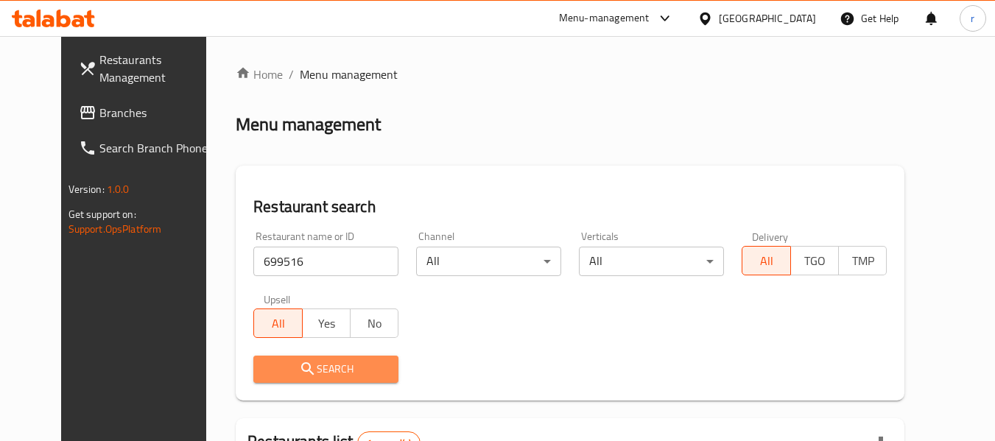
click at [324, 369] on span "Search" at bounding box center [326, 369] width 122 height 18
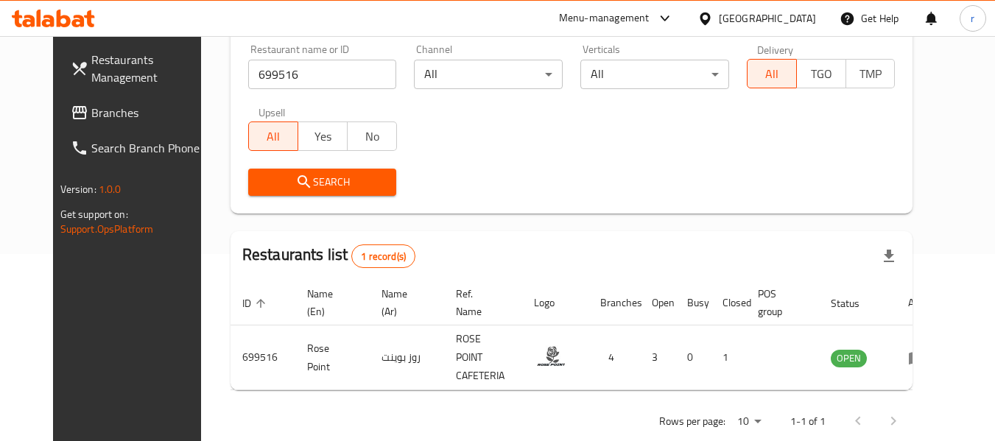
scroll to position [197, 0]
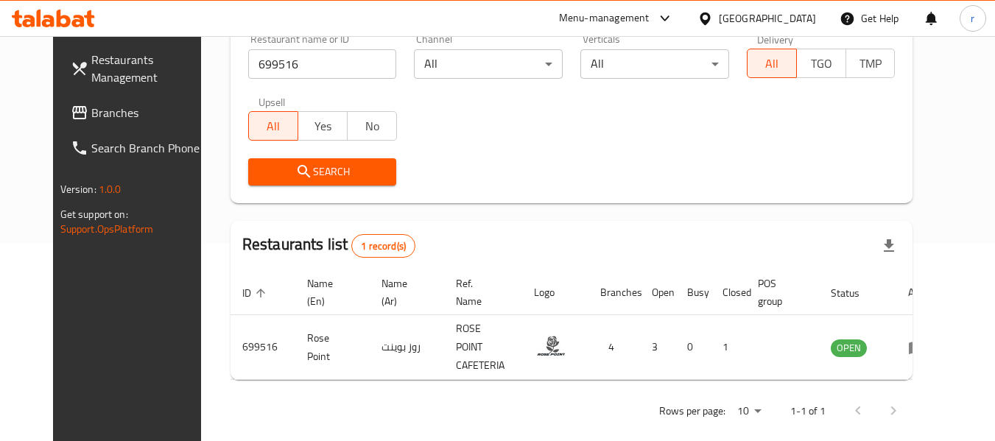
click at [91, 105] on span "Branches" at bounding box center [149, 113] width 116 height 18
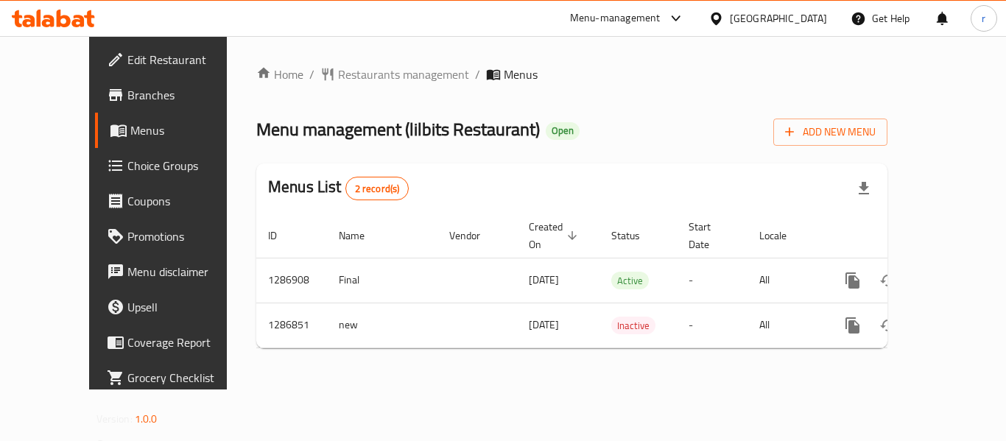
click at [338, 71] on span "Restaurants management" at bounding box center [403, 75] width 131 height 18
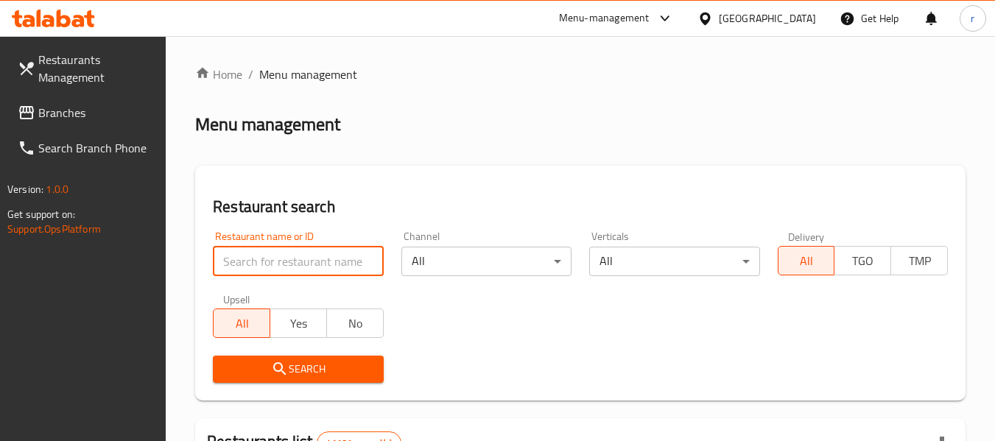
click at [280, 262] on input "search" at bounding box center [298, 261] width 170 height 29
paste input "696508"
type input "696508"
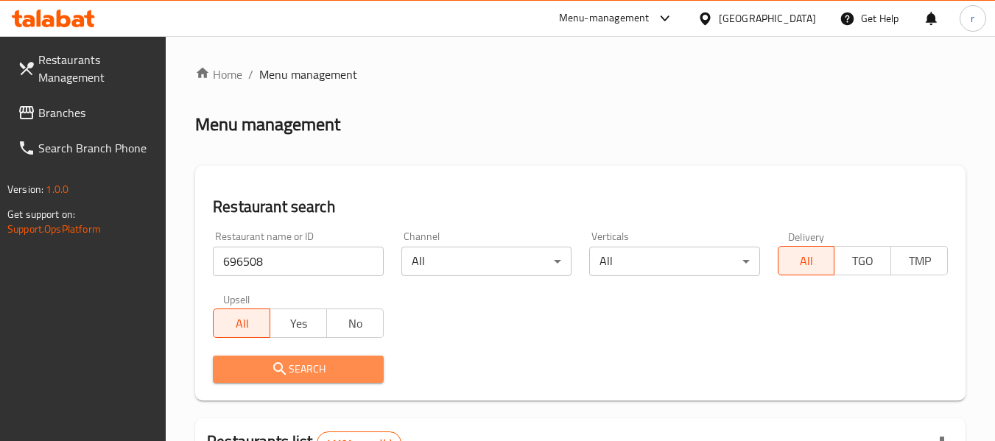
click at [270, 365] on span "Search" at bounding box center [298, 369] width 147 height 18
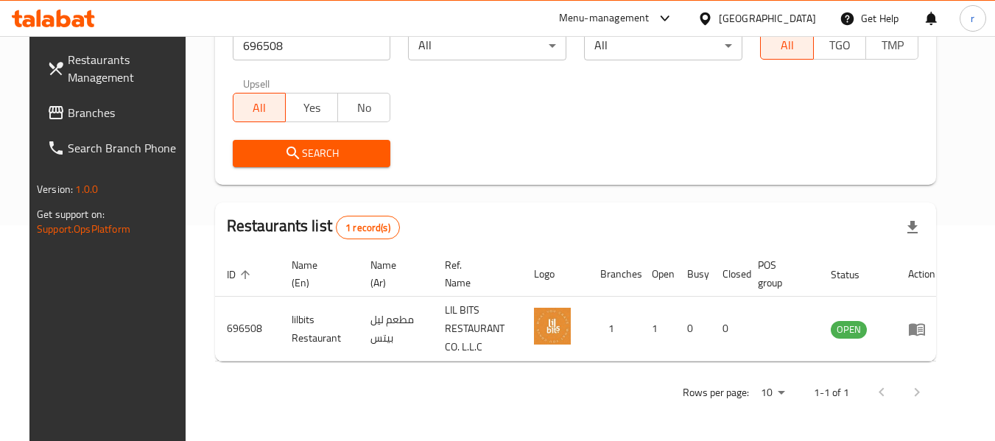
scroll to position [216, 0]
click at [68, 108] on span "Branches" at bounding box center [126, 113] width 116 height 18
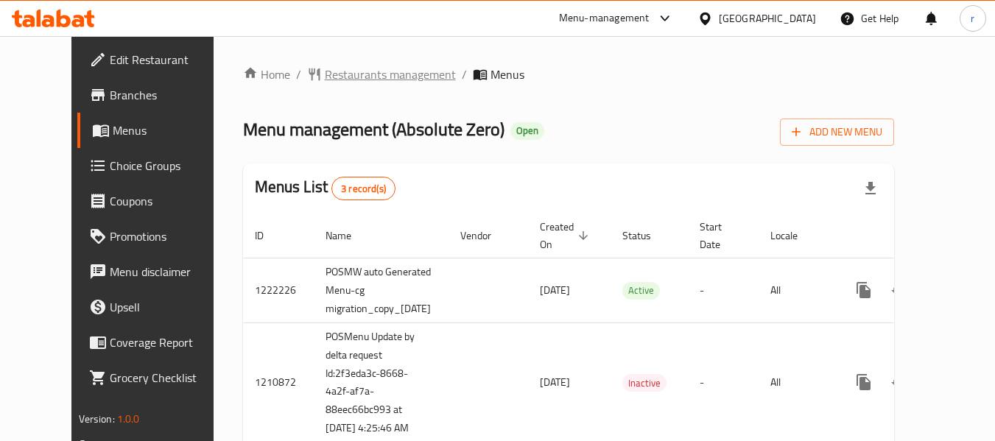
click at [325, 66] on span "Restaurants management" at bounding box center [390, 75] width 131 height 18
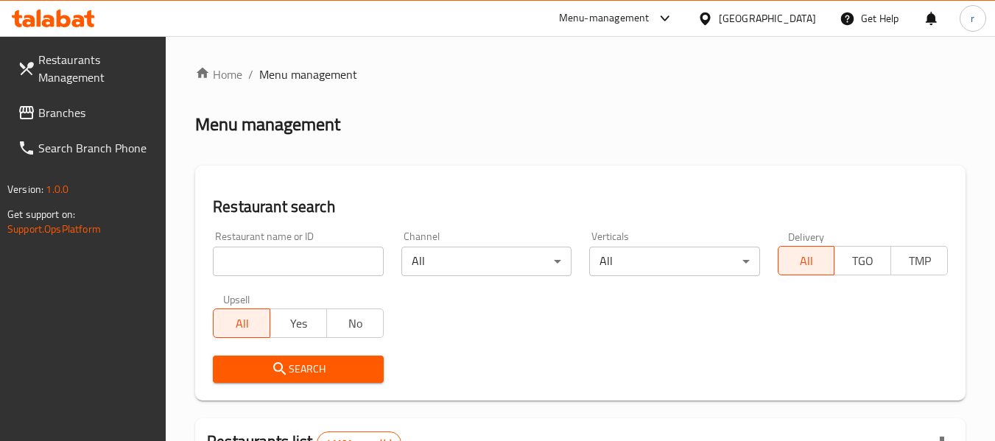
click at [285, 253] on input "search" at bounding box center [298, 261] width 170 height 29
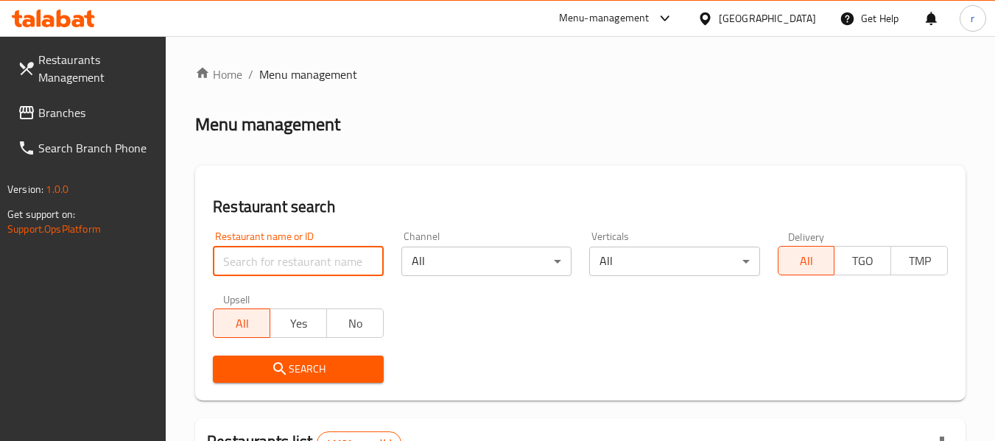
paste input "27306"
type input "27306"
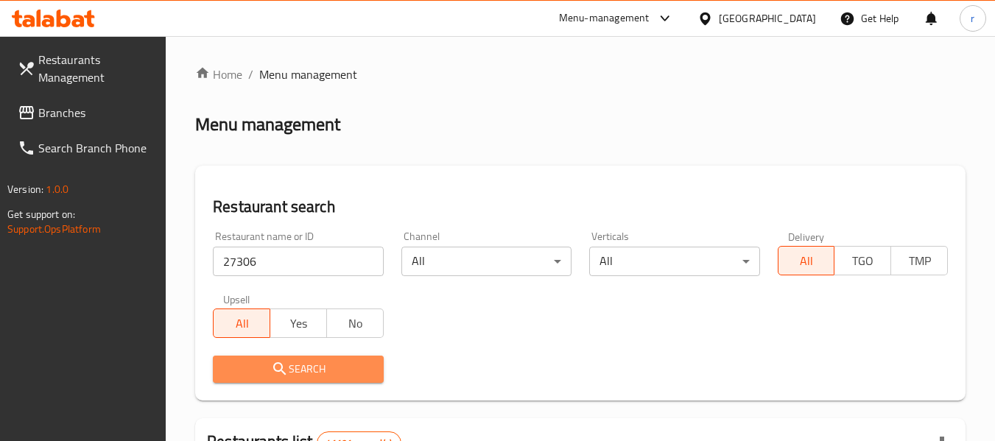
click at [308, 360] on span "Search" at bounding box center [298, 369] width 147 height 18
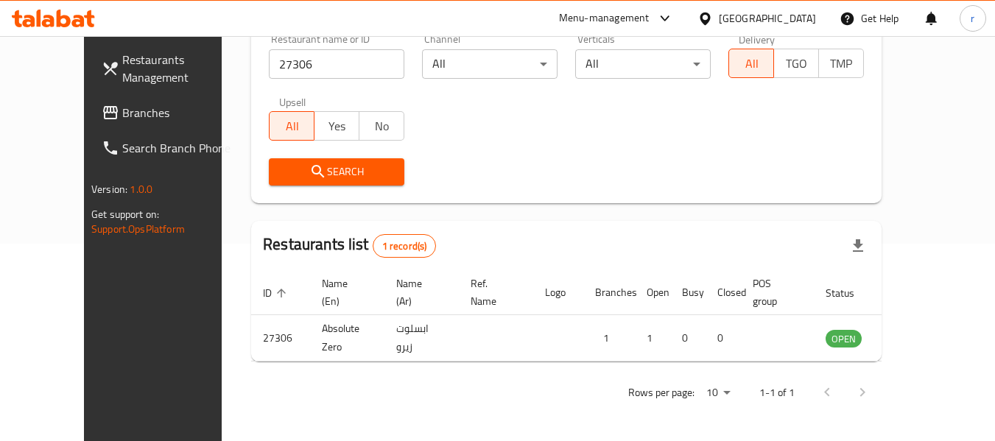
scroll to position [203, 0]
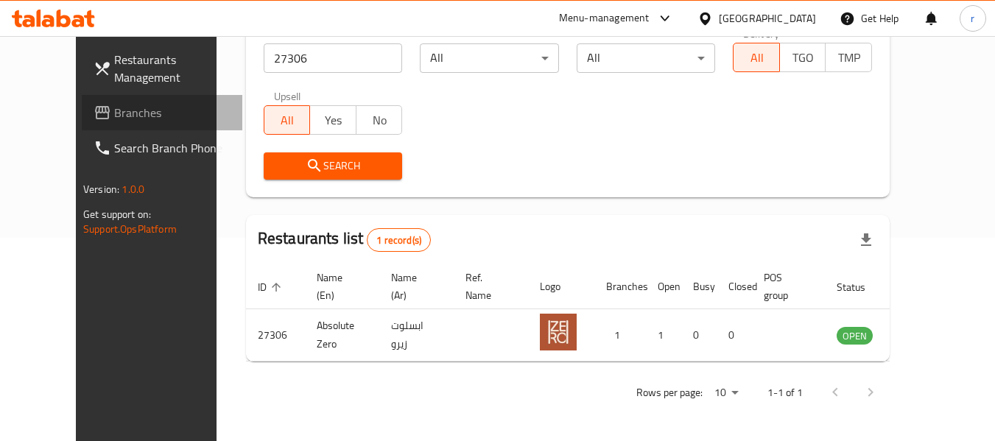
click at [114, 113] on span "Branches" at bounding box center [172, 113] width 116 height 18
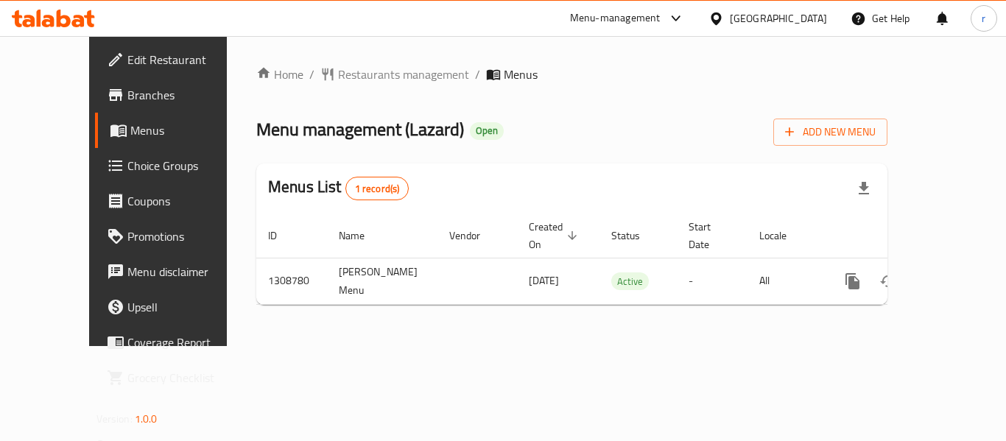
click at [782, 21] on div "[GEOGRAPHIC_DATA]" at bounding box center [778, 18] width 97 height 16
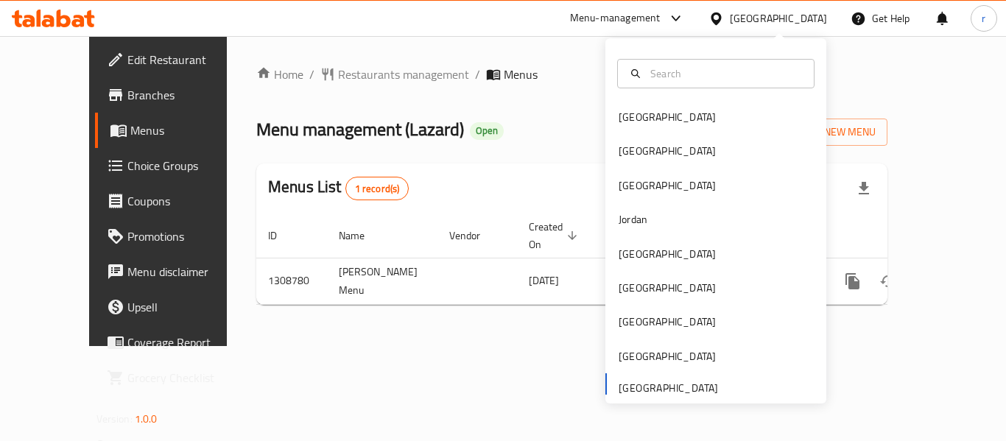
click at [782, 16] on div "[GEOGRAPHIC_DATA]" at bounding box center [778, 18] width 97 height 16
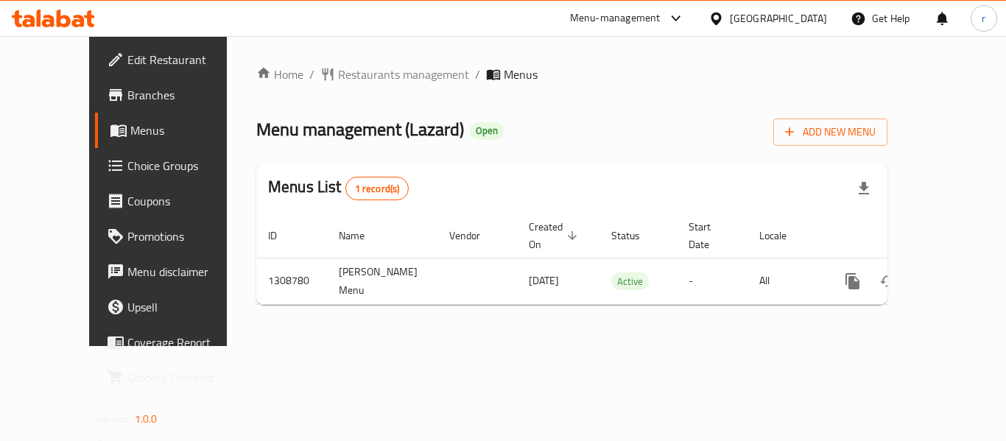
click at [127, 94] on span "Branches" at bounding box center [186, 95] width 118 height 18
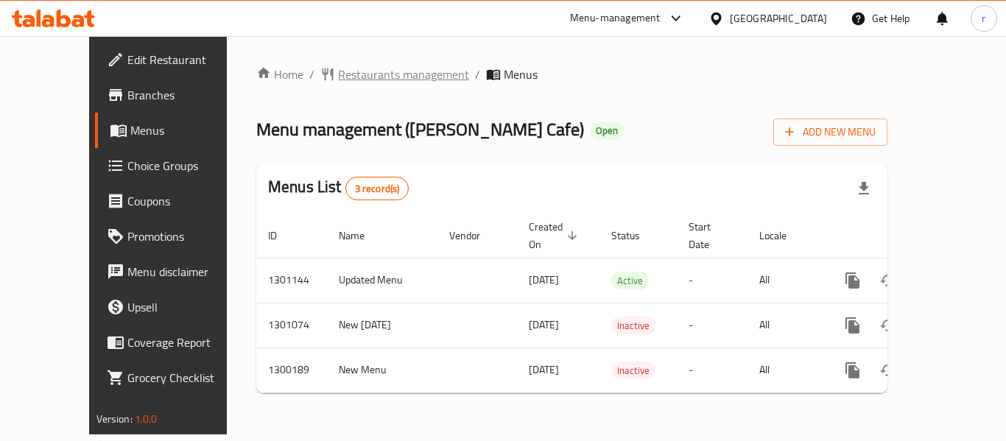
click at [338, 77] on span "Restaurants management" at bounding box center [403, 75] width 131 height 18
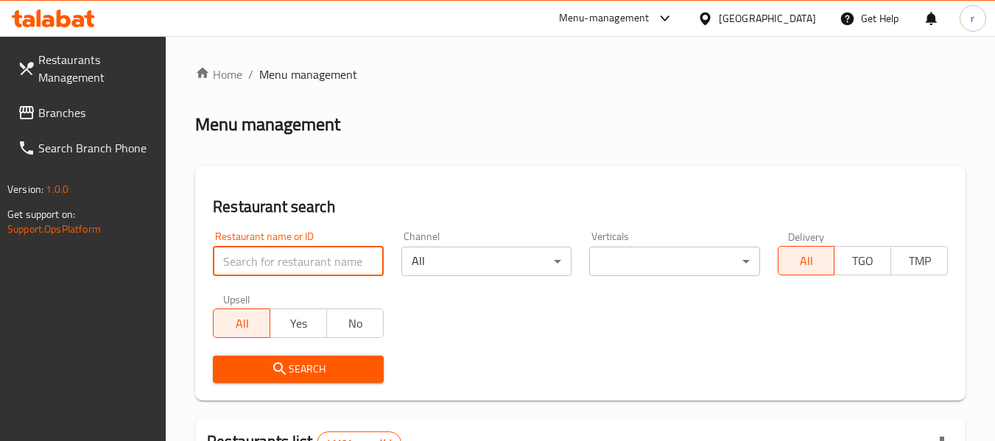
click at [284, 258] on input "search" at bounding box center [298, 261] width 170 height 29
paste input "701653"
type input "701653"
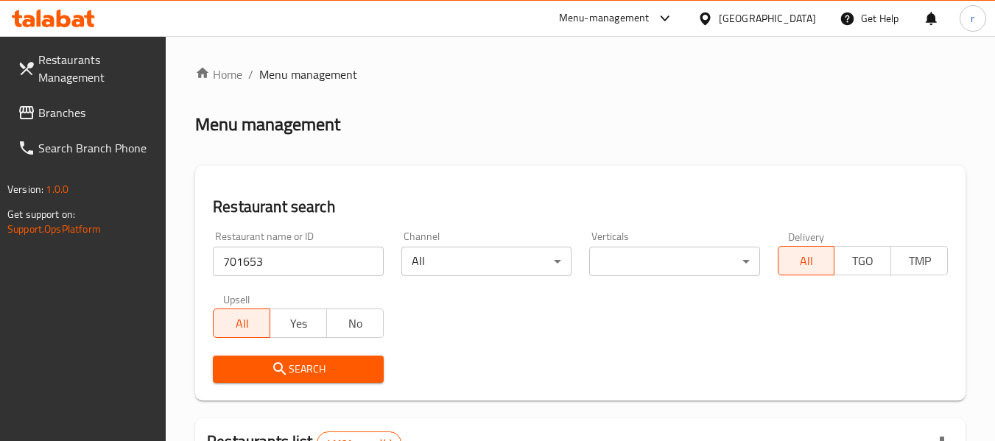
click at [285, 360] on span "Search" at bounding box center [298, 369] width 147 height 18
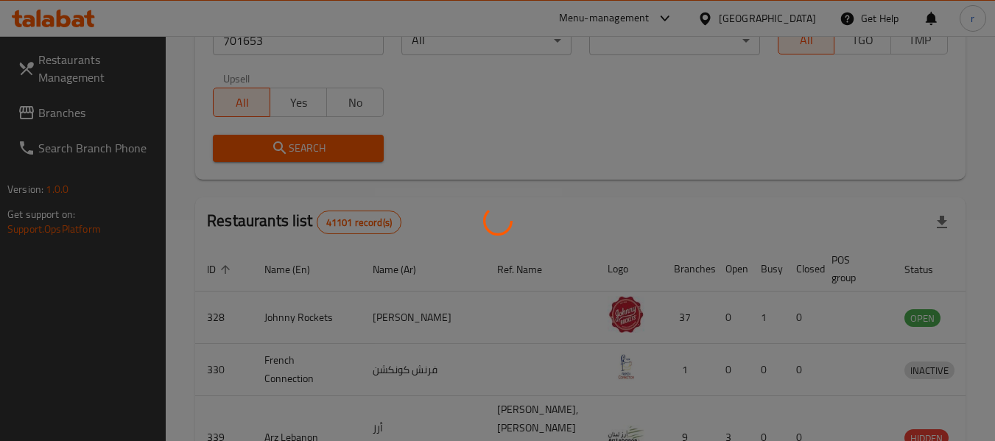
scroll to position [203, 0]
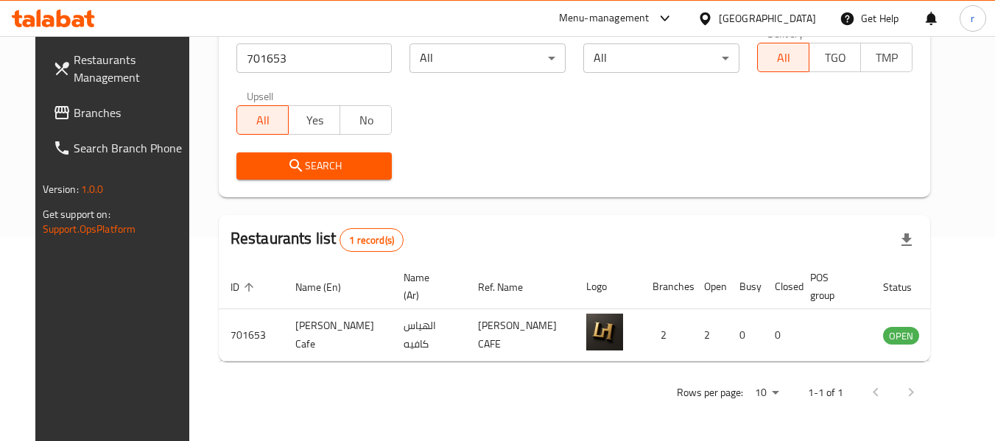
click at [742, 21] on div "[GEOGRAPHIC_DATA]" at bounding box center [767, 18] width 97 height 16
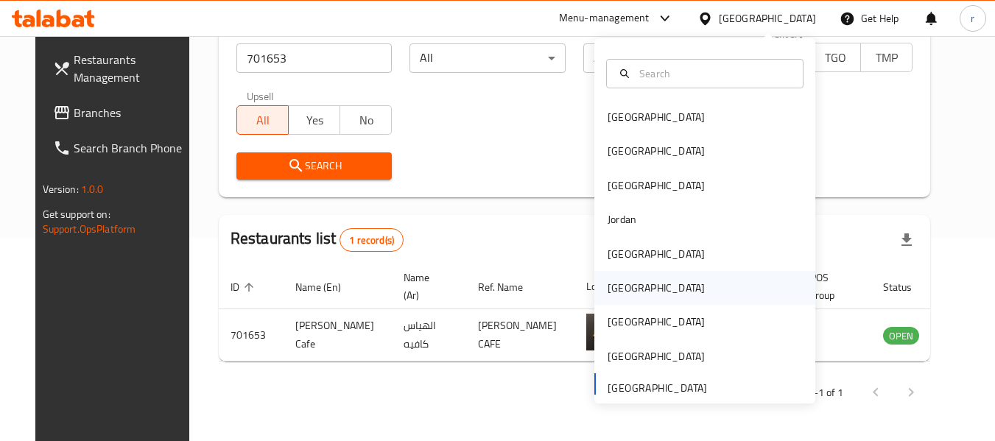
click at [634, 286] on div "[GEOGRAPHIC_DATA]" at bounding box center [656, 288] width 121 height 34
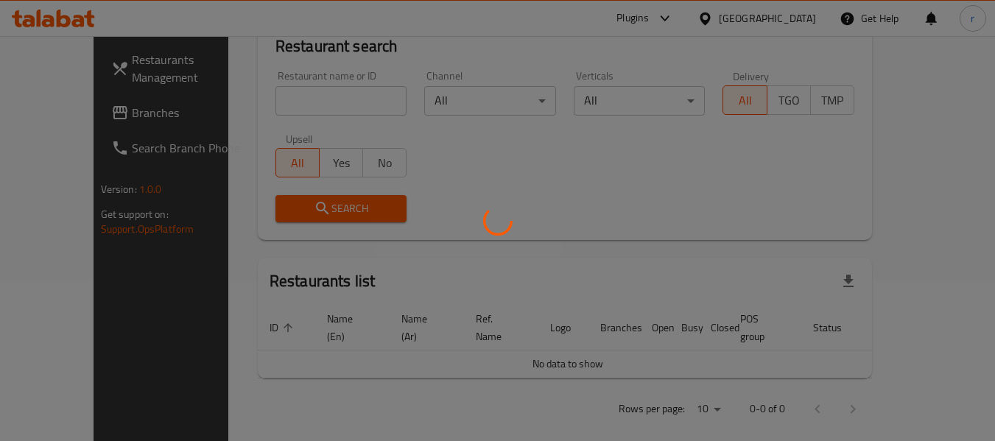
scroll to position [203, 0]
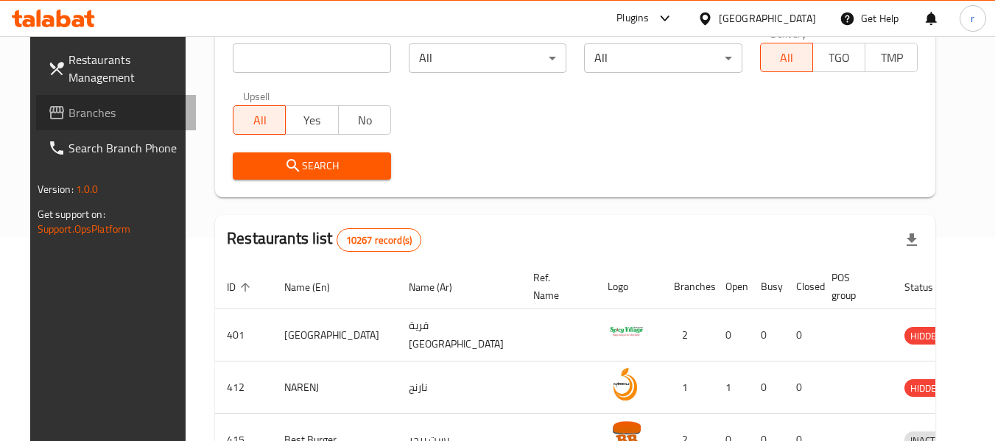
click at [69, 110] on span "Branches" at bounding box center [127, 113] width 116 height 18
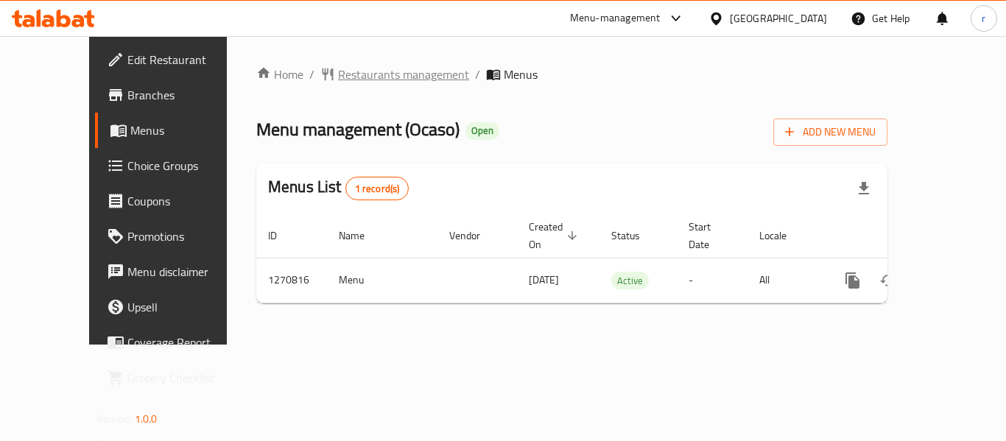
click at [376, 78] on span "Restaurants management" at bounding box center [403, 75] width 131 height 18
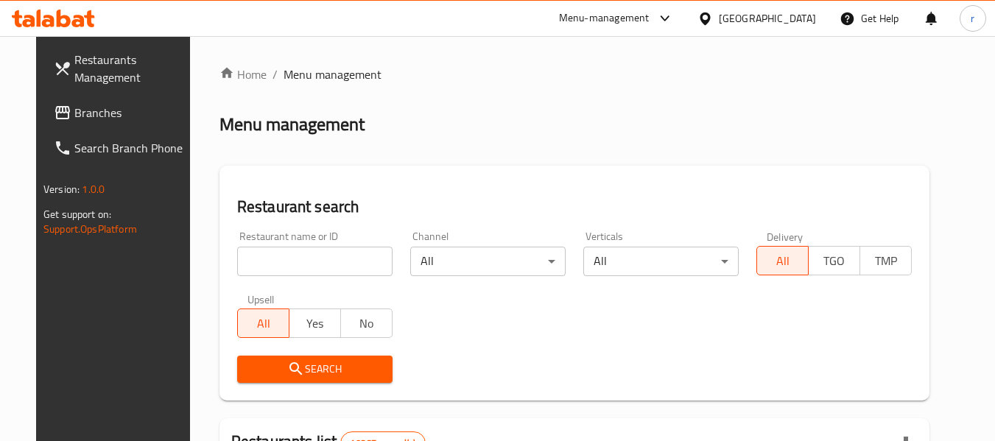
click at [266, 259] on input "search" at bounding box center [314, 261] width 155 height 29
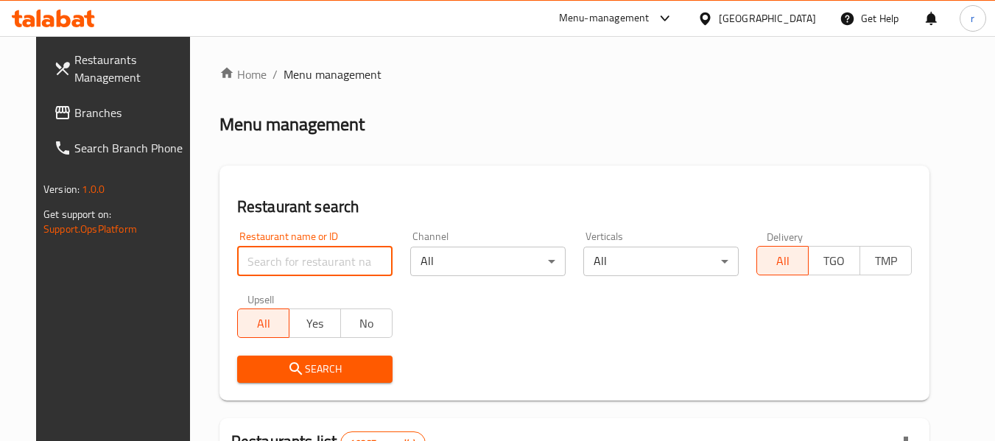
paste input "689387"
type input "689387"
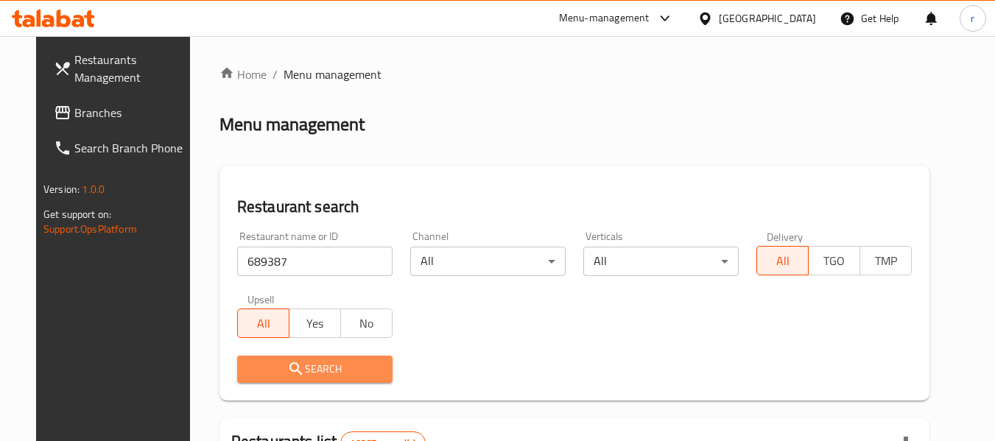
click at [249, 371] on span "Search" at bounding box center [315, 369] width 132 height 18
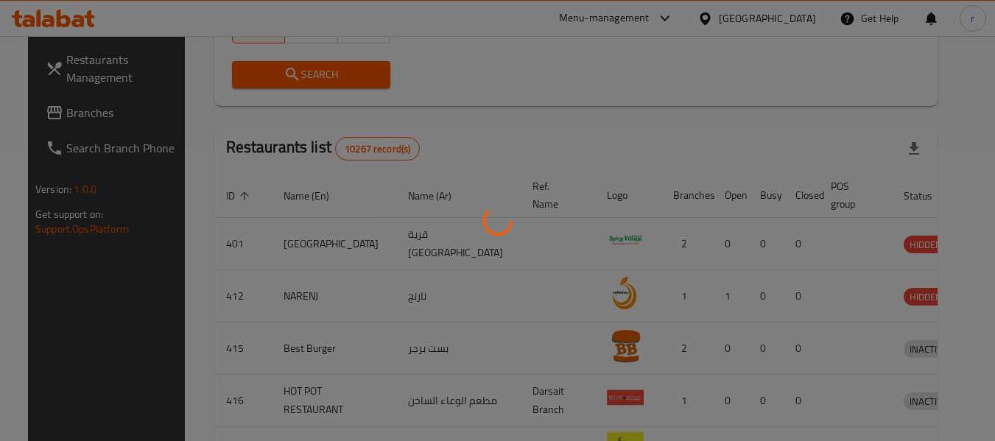
scroll to position [216, 0]
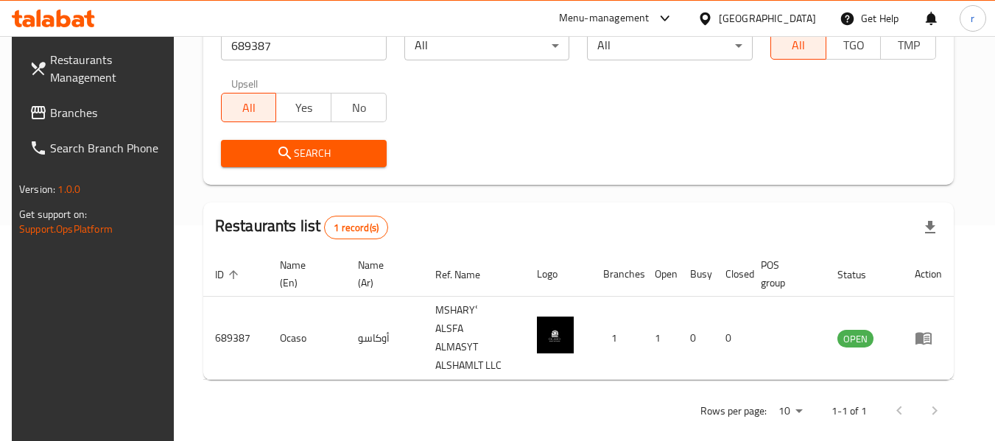
click at [804, 21] on div "Oman" at bounding box center [767, 18] width 97 height 16
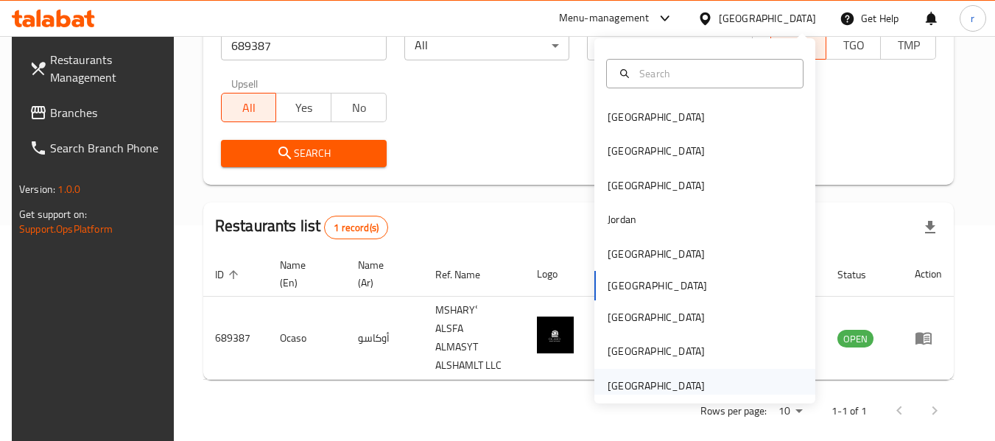
click at [683, 384] on div "[GEOGRAPHIC_DATA]" at bounding box center [656, 386] width 97 height 16
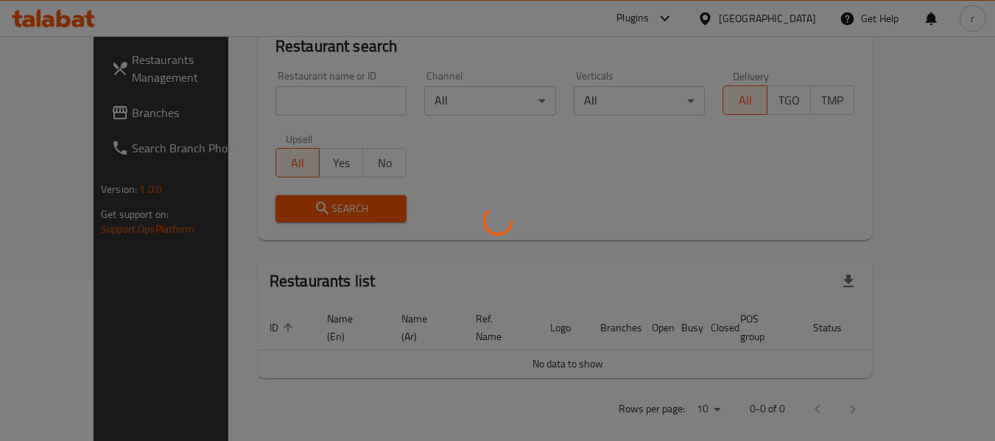
scroll to position [216, 0]
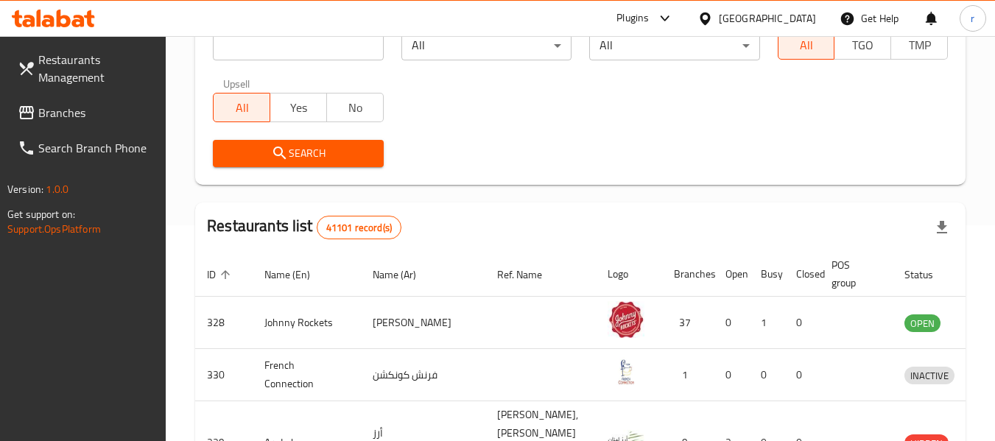
click at [83, 118] on span "Branches" at bounding box center [96, 113] width 116 height 18
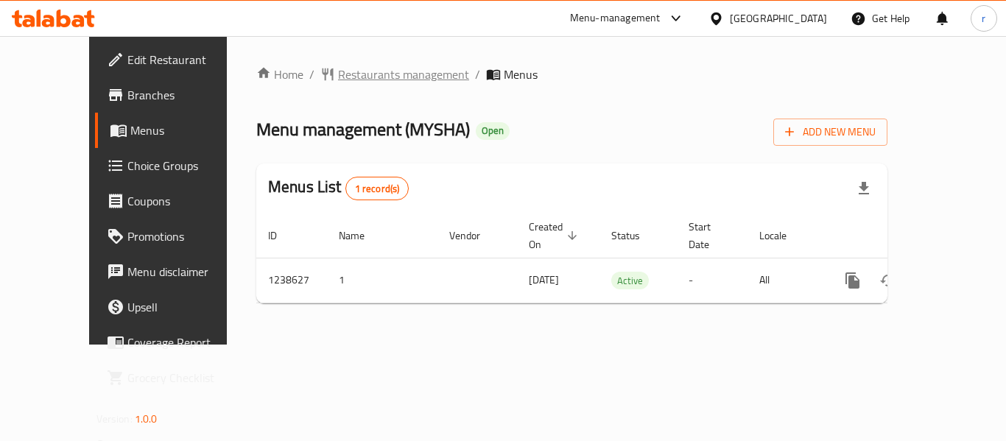
click at [338, 69] on span "Restaurants management" at bounding box center [403, 75] width 131 height 18
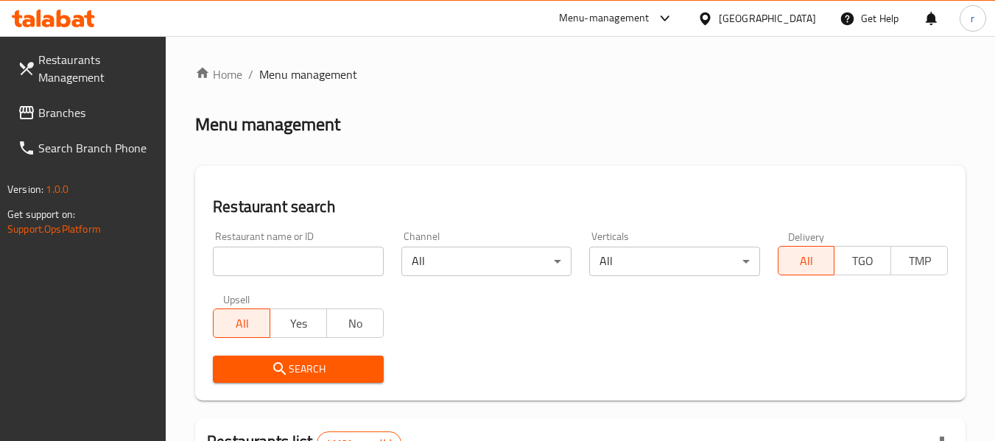
click at [296, 256] on input "search" at bounding box center [298, 261] width 170 height 29
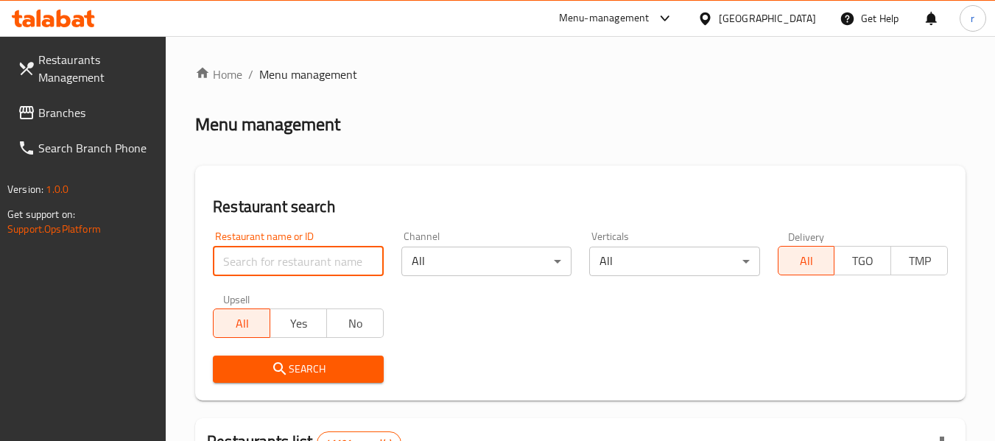
paste input "679792"
type input "679792"
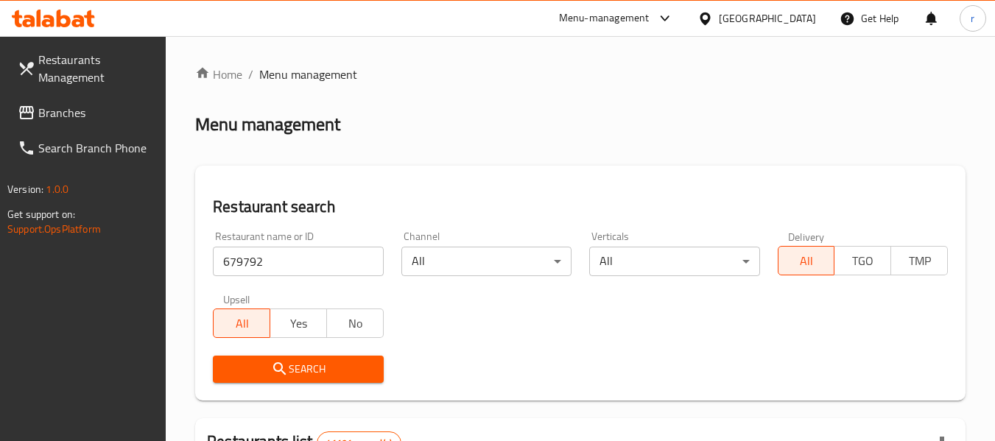
click at [270, 360] on span "Search" at bounding box center [298, 369] width 147 height 18
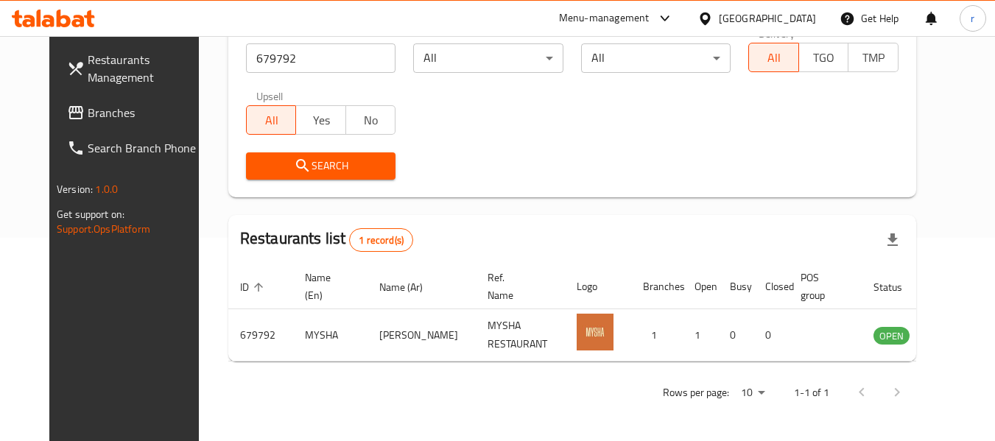
scroll to position [203, 0]
click at [70, 124] on link "Branches" at bounding box center [135, 112] width 161 height 35
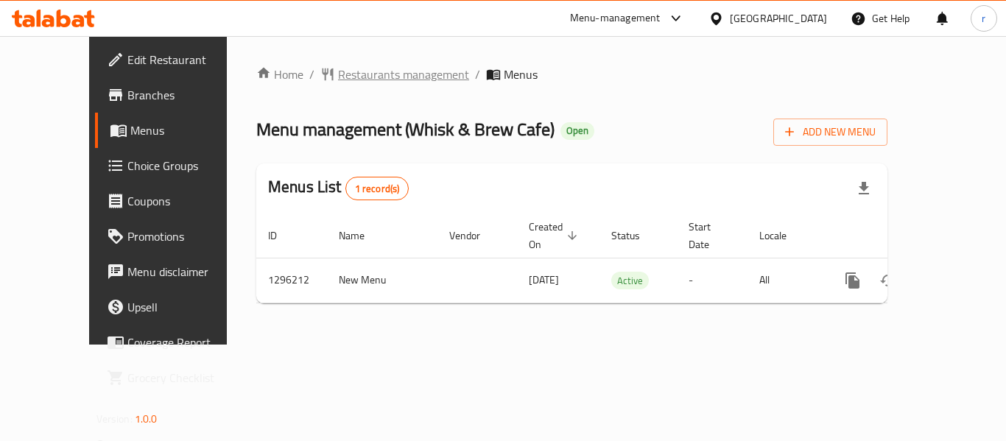
click at [350, 71] on span "Restaurants management" at bounding box center [403, 75] width 131 height 18
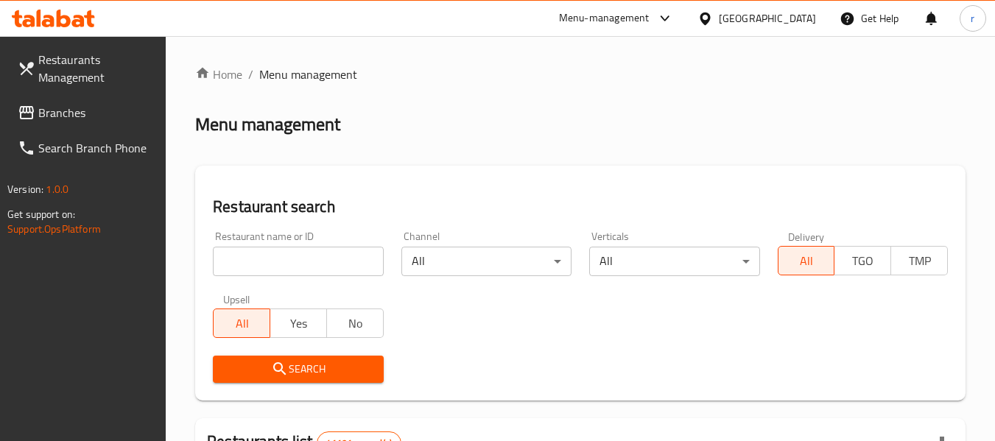
click at [275, 262] on input "search" at bounding box center [298, 261] width 170 height 29
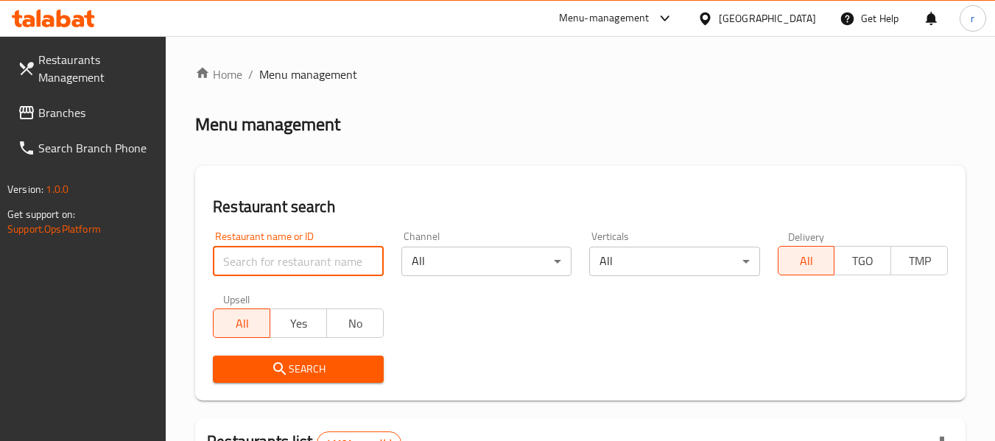
paste input "699890"
type input "699890"
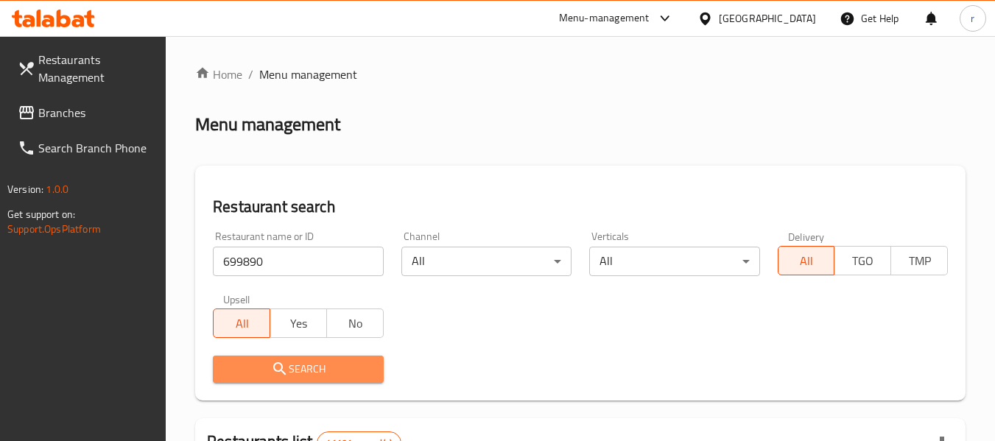
click at [276, 374] on icon "submit" at bounding box center [280, 369] width 18 height 18
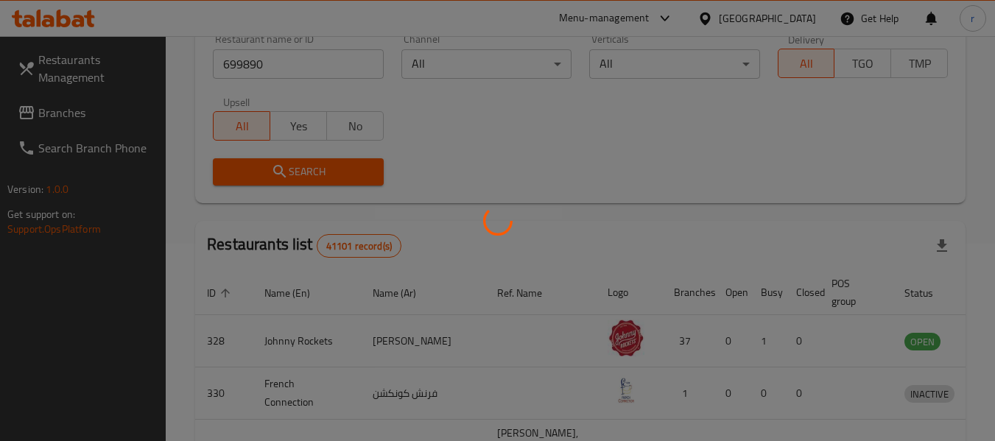
scroll to position [203, 0]
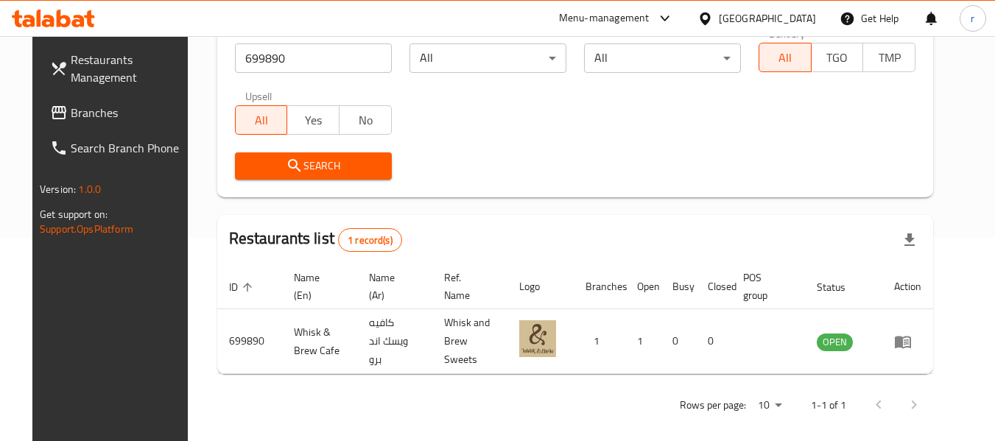
click at [71, 122] on span "Branches" at bounding box center [129, 113] width 116 height 18
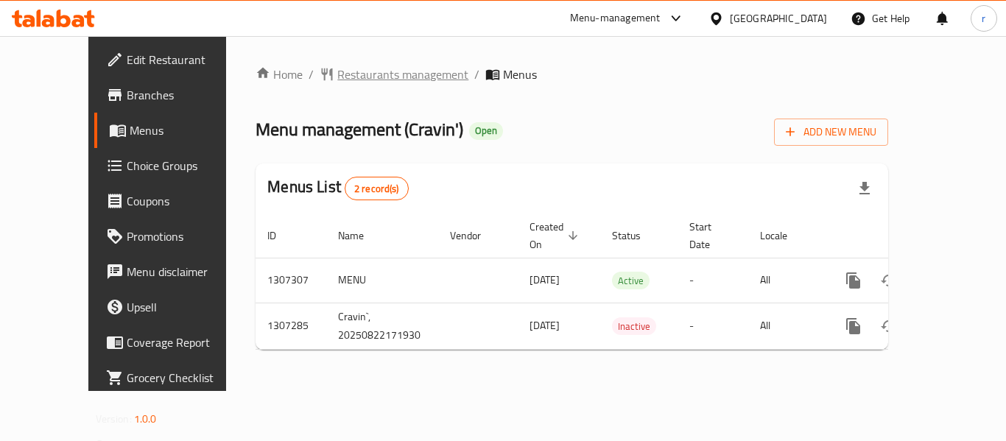
click at [337, 77] on span "Restaurants management" at bounding box center [402, 75] width 131 height 18
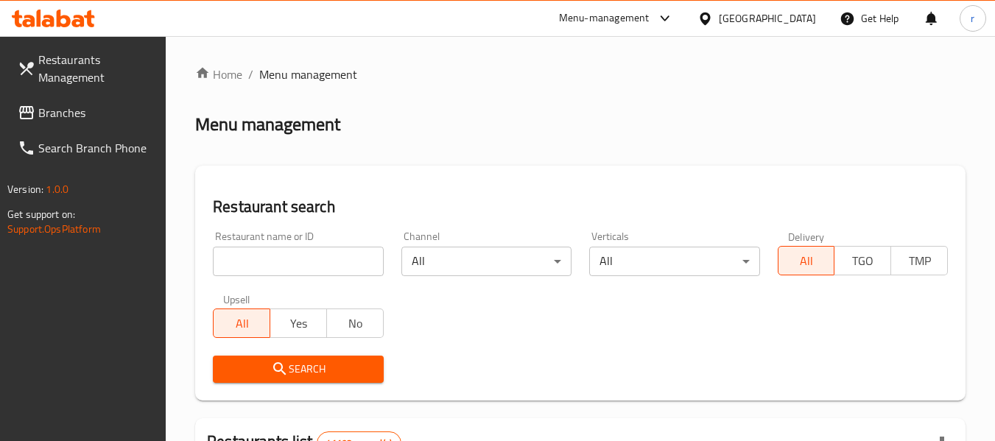
click at [295, 245] on div "Restaurant name or ID Restaurant name or ID" at bounding box center [298, 253] width 170 height 45
click at [292, 262] on input "search" at bounding box center [298, 261] width 170 height 29
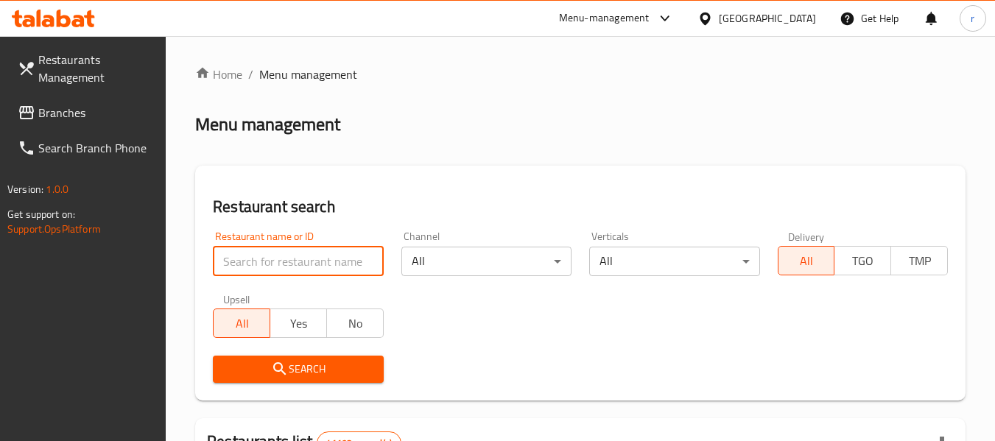
paste input "704406"
type input "704406"
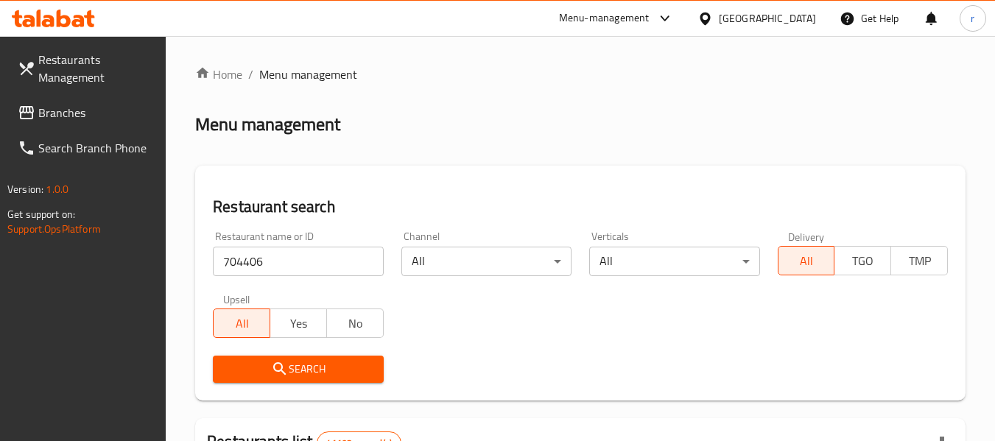
click at [287, 372] on icon "submit" at bounding box center [280, 369] width 18 height 18
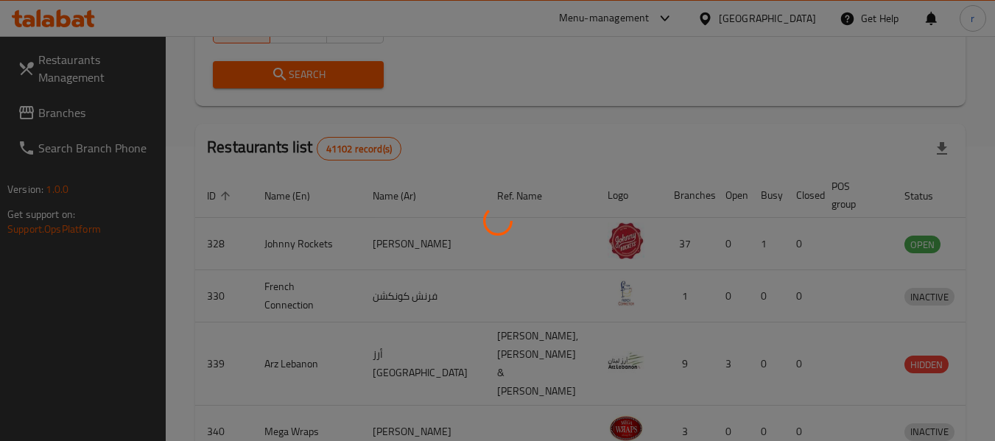
scroll to position [216, 0]
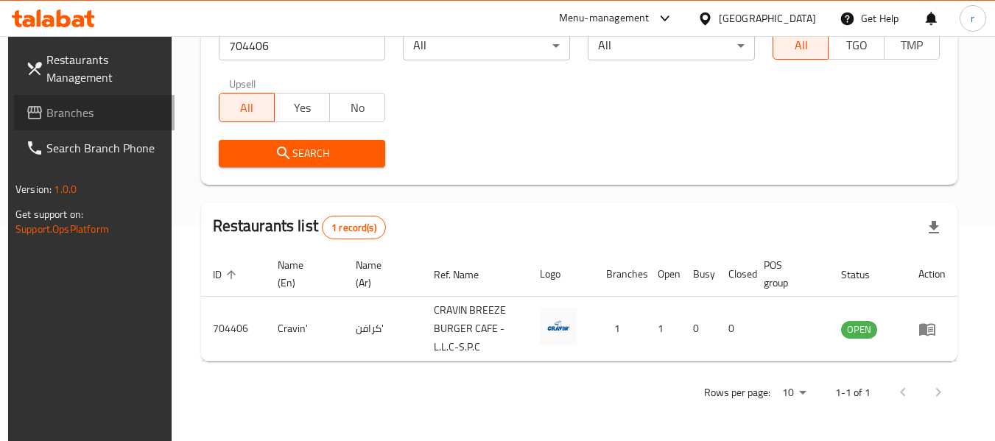
click at [61, 105] on span "Branches" at bounding box center [104, 113] width 116 height 18
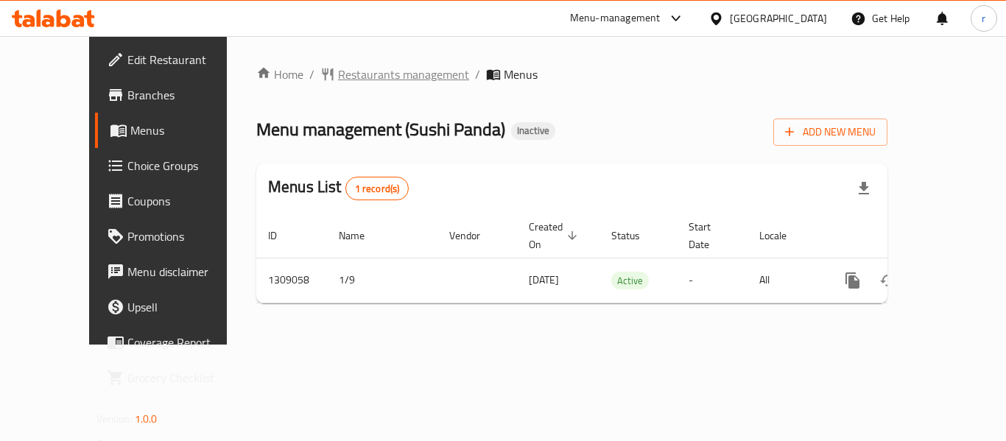
click at [338, 79] on span "Restaurants management" at bounding box center [403, 75] width 131 height 18
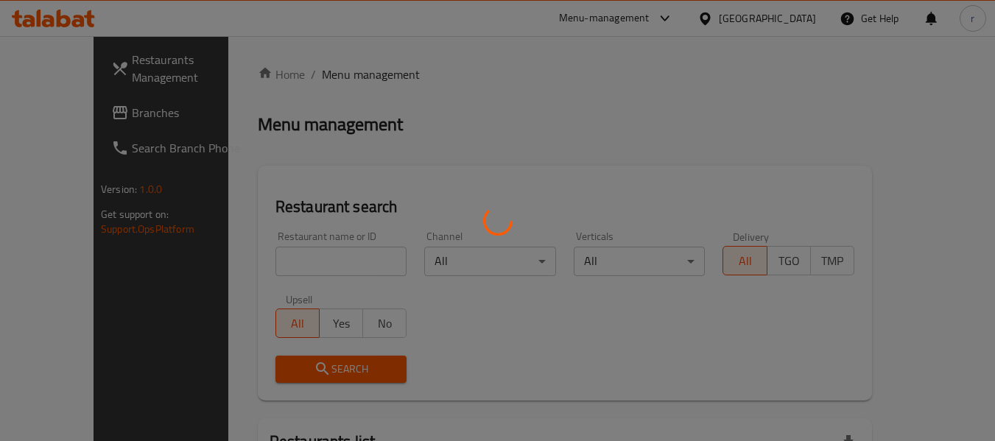
click at [278, 256] on div at bounding box center [497, 220] width 995 height 441
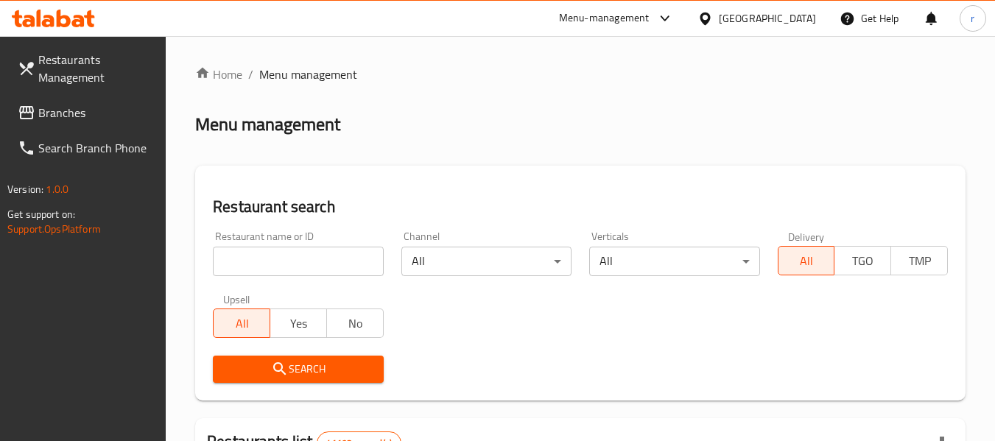
click at [284, 281] on div "Restaurant name or ID Restaurant name or ID" at bounding box center [298, 254] width 188 height 63
click at [287, 267] on input "search" at bounding box center [298, 261] width 170 height 29
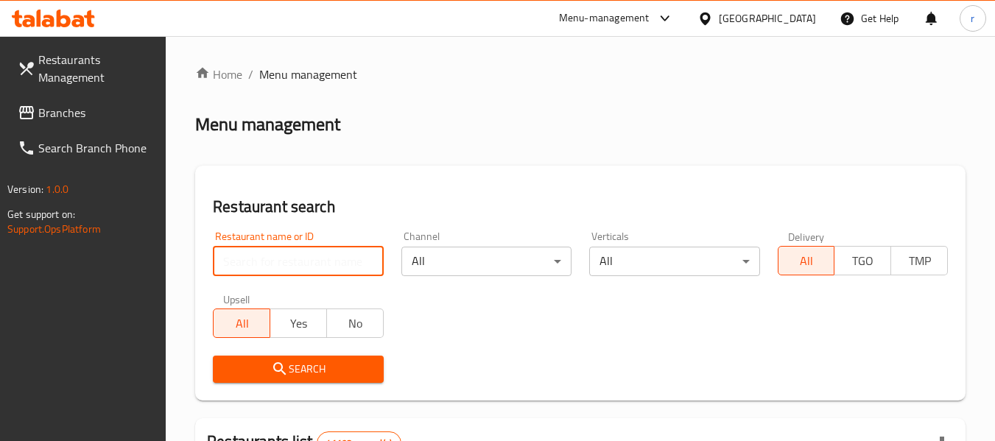
paste input "705141"
type input "705141"
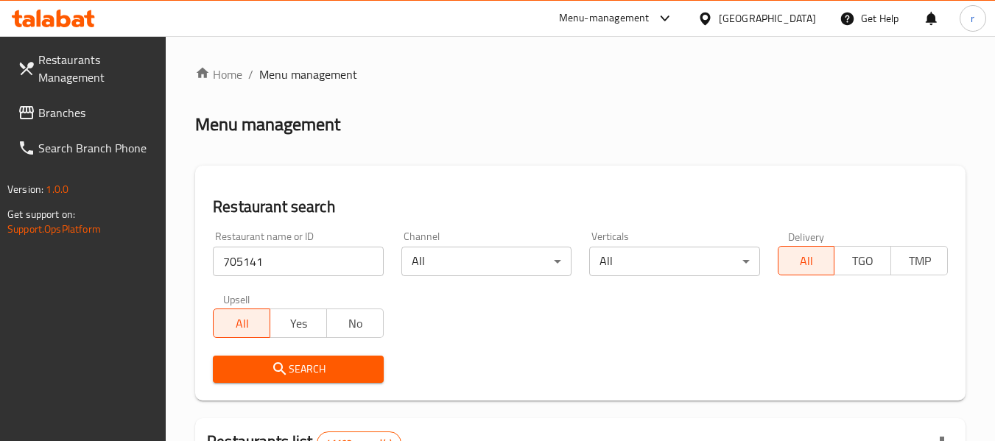
click at [275, 368] on icon "submit" at bounding box center [279, 368] width 13 height 13
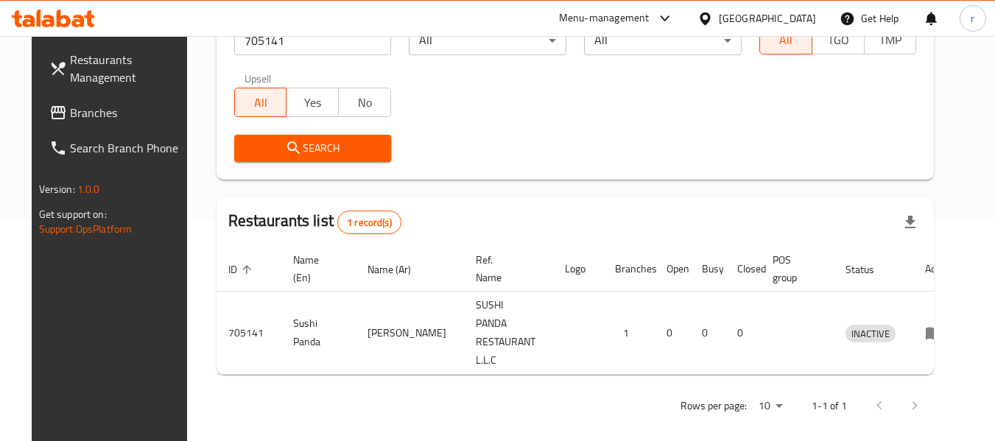
scroll to position [203, 0]
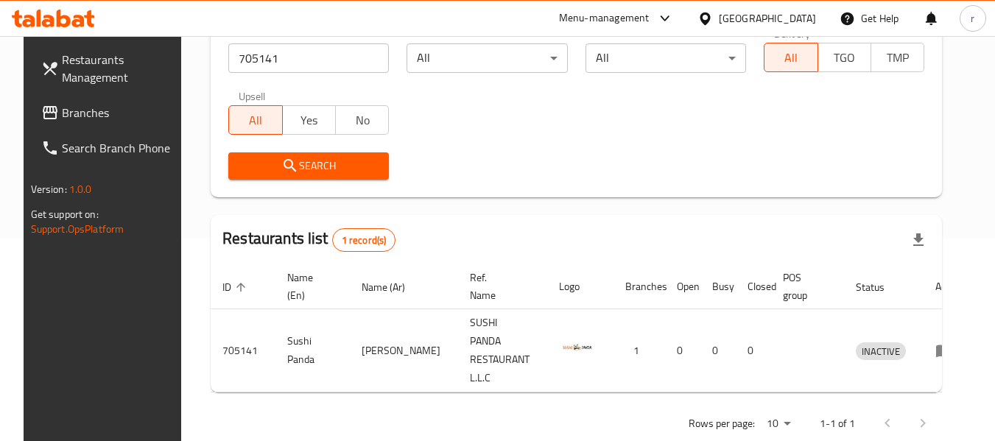
click at [74, 111] on span "Branches" at bounding box center [120, 113] width 116 height 18
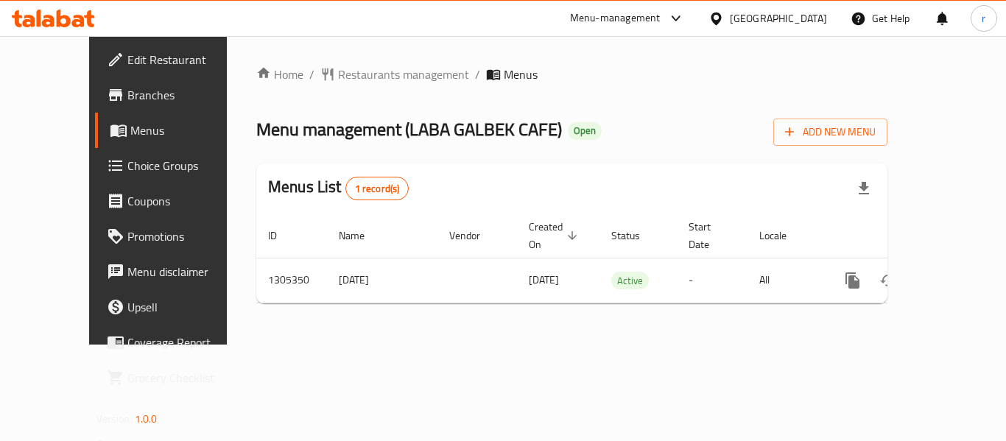
click at [357, 77] on span "Restaurants management" at bounding box center [403, 75] width 131 height 18
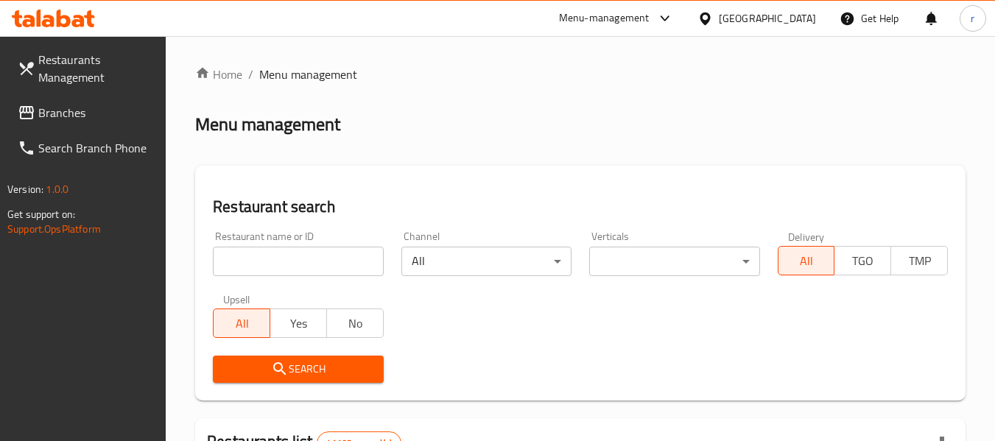
click at [300, 265] on input "search" at bounding box center [298, 261] width 170 height 29
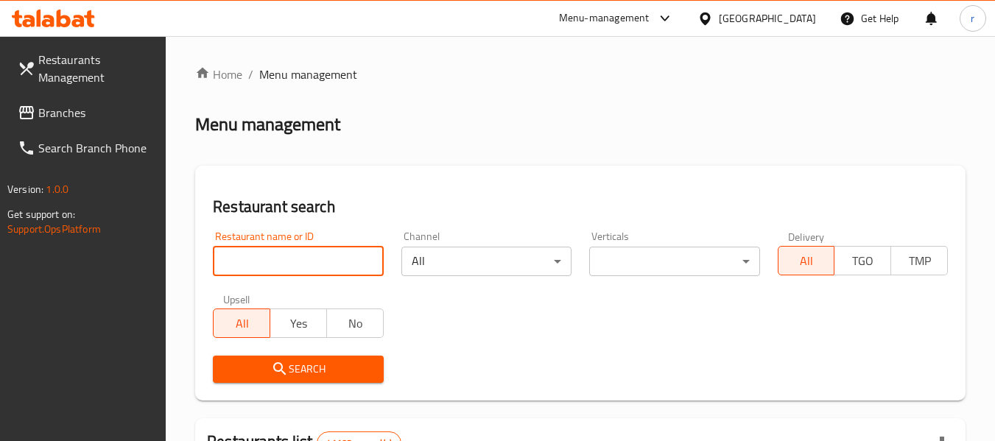
paste input "703210"
type input "703210"
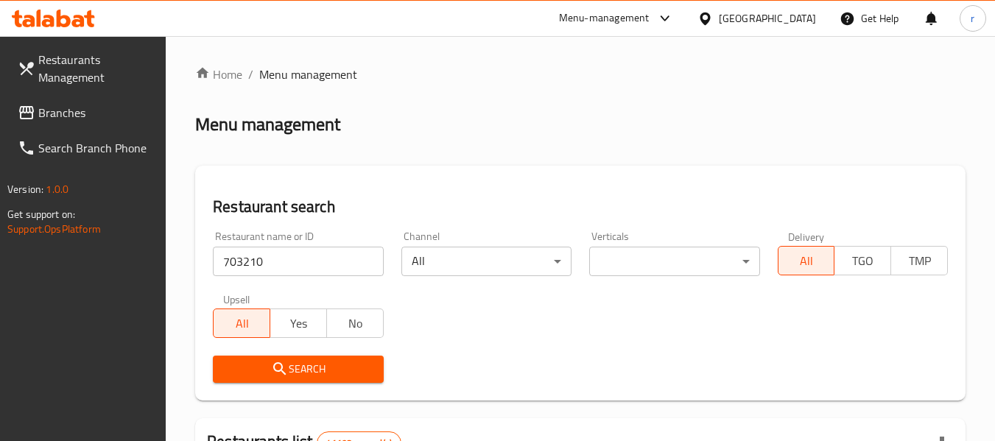
click at [284, 372] on icon "submit" at bounding box center [280, 369] width 18 height 18
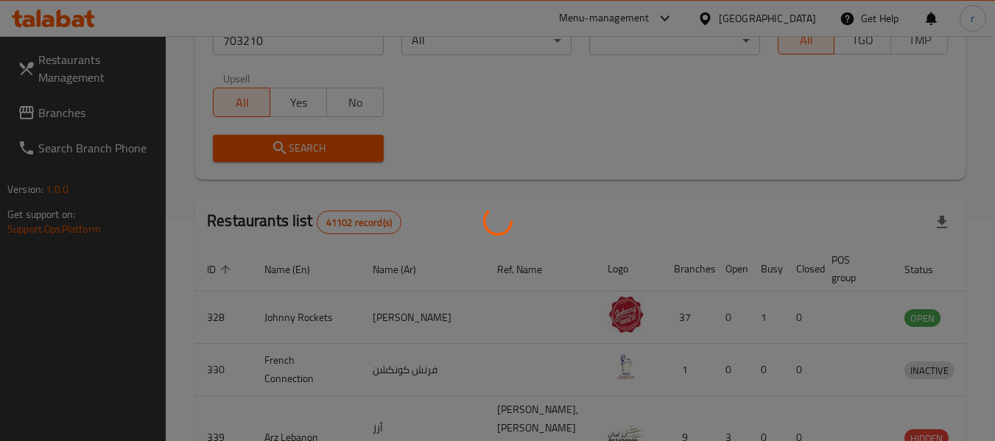
scroll to position [203, 0]
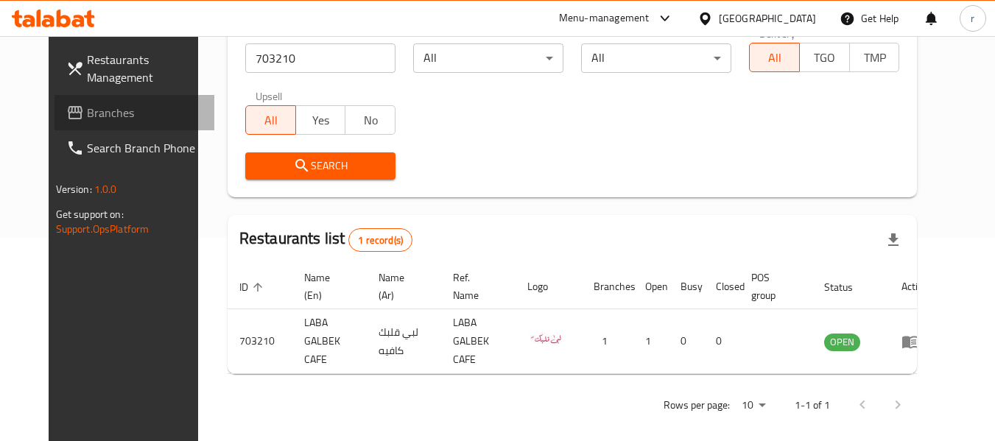
click at [64, 101] on link "Branches" at bounding box center [135, 112] width 161 height 35
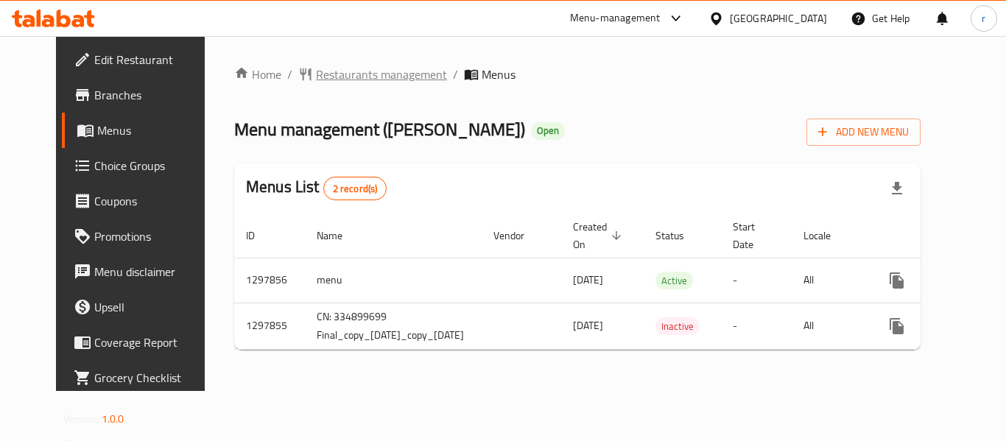
click at [360, 67] on span "Restaurants management" at bounding box center [381, 75] width 131 height 18
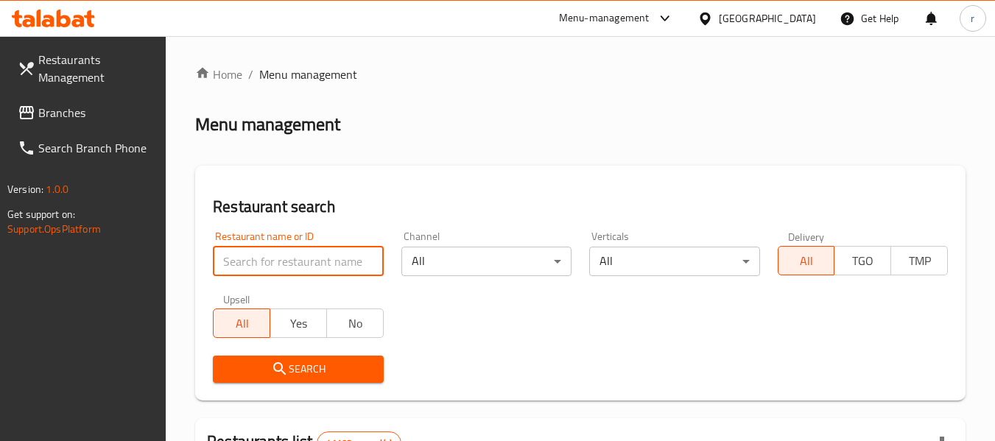
click at [290, 265] on input "search" at bounding box center [298, 261] width 170 height 29
paste input "700691"
type input "700691"
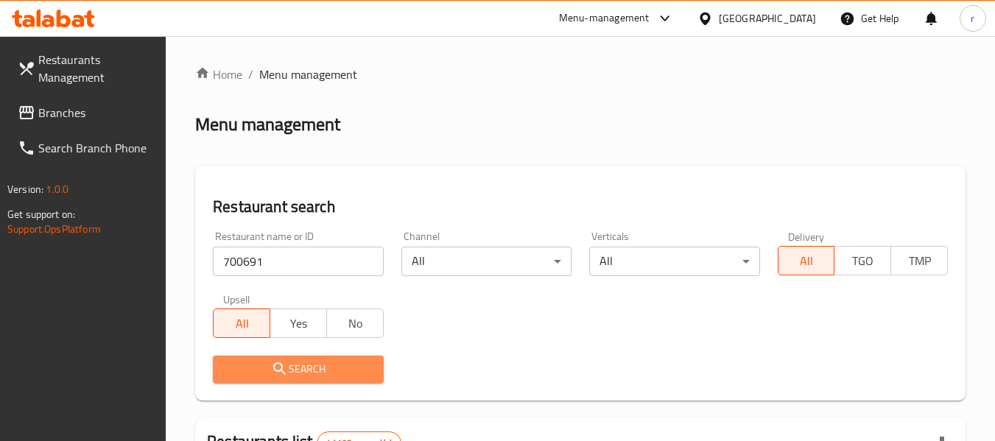
click at [304, 374] on span "Search" at bounding box center [298, 369] width 147 height 18
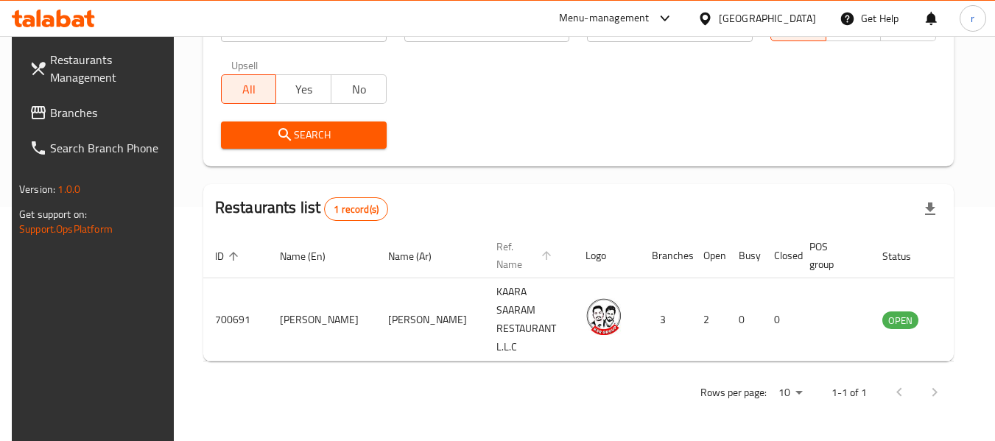
scroll to position [203, 0]
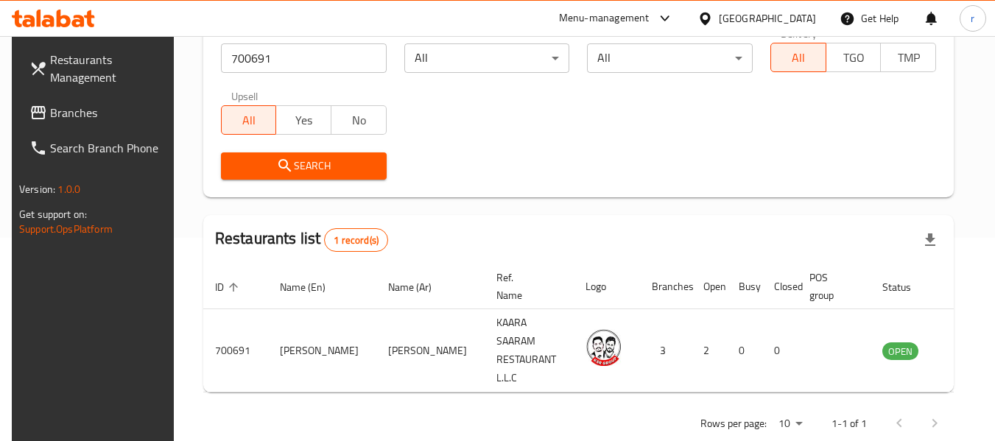
drag, startPoint x: 58, startPoint y: 116, endPoint x: 95, endPoint y: 102, distance: 39.4
click at [58, 116] on span "Branches" at bounding box center [108, 113] width 116 height 18
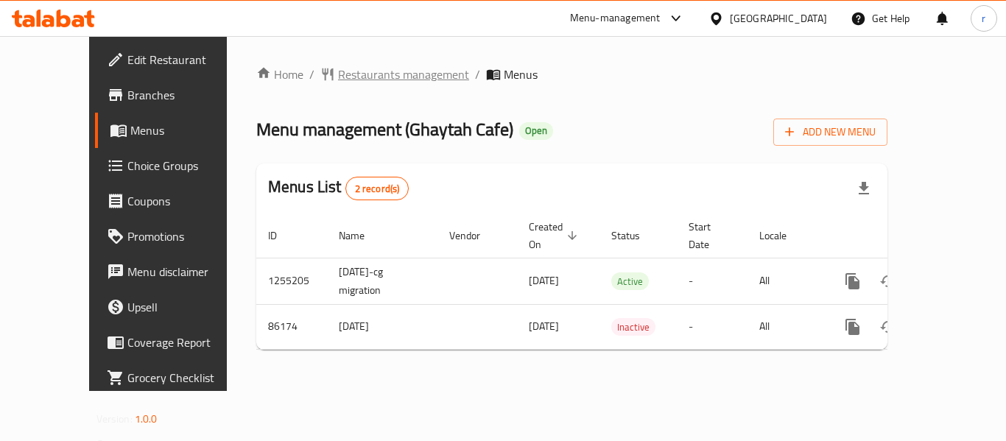
click at [371, 74] on span "Restaurants management" at bounding box center [403, 75] width 131 height 18
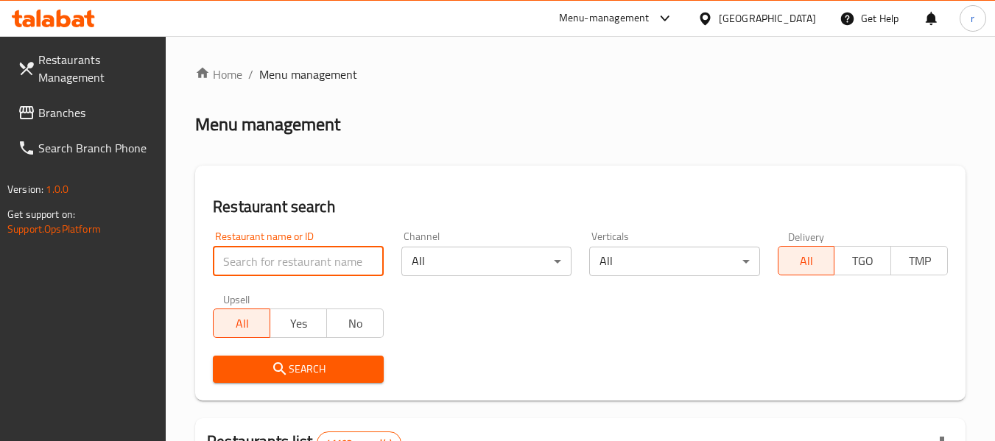
click at [276, 256] on input "search" at bounding box center [298, 261] width 170 height 29
paste input "601014"
type input "601014"
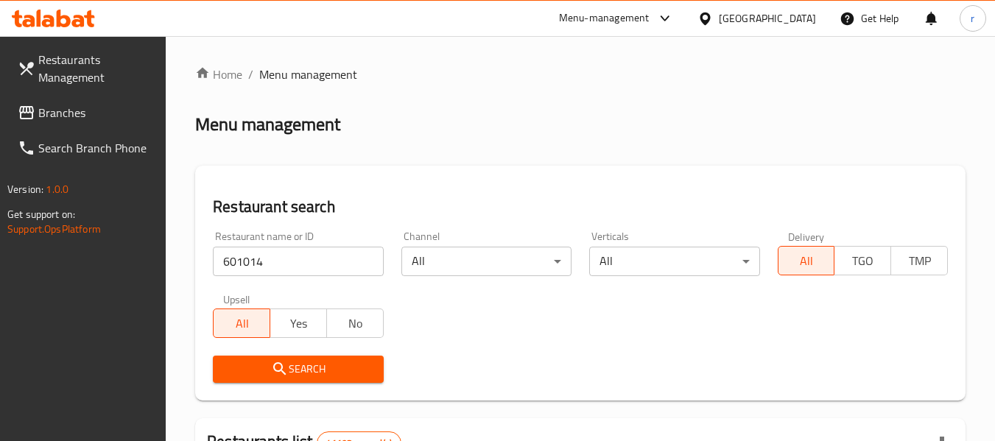
click at [276, 360] on icon "submit" at bounding box center [280, 369] width 18 height 18
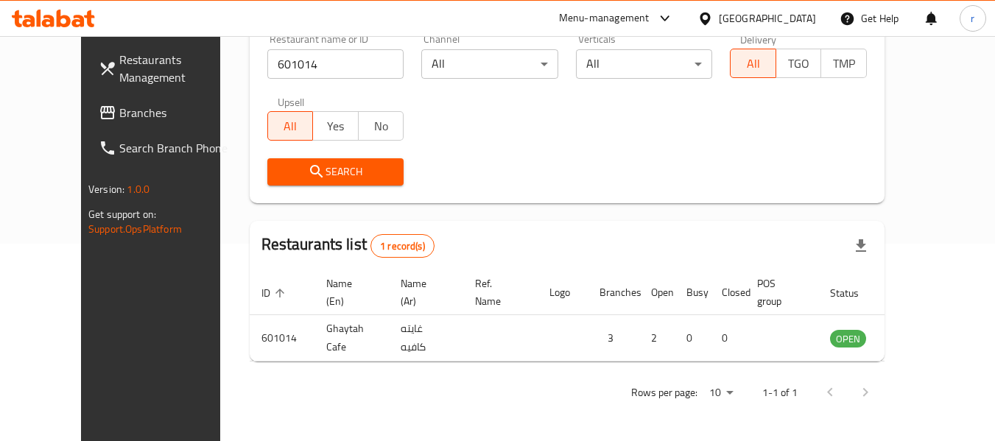
scroll to position [203, 0]
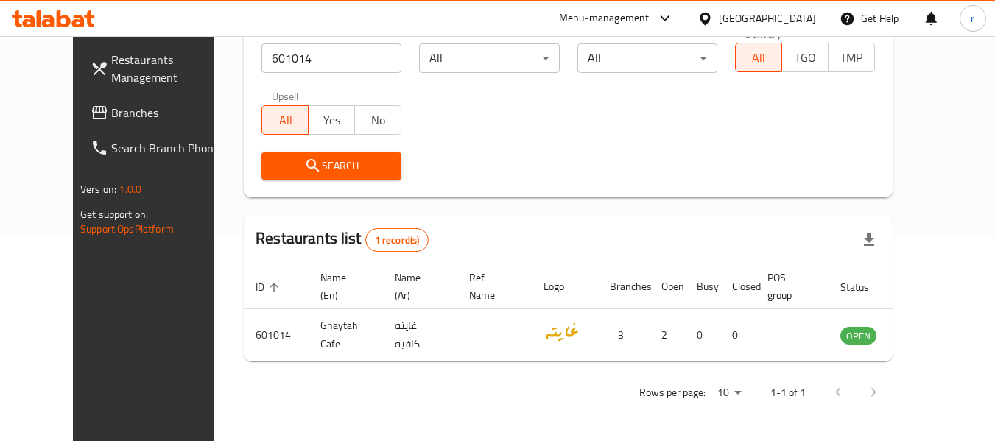
click at [743, 24] on div "[GEOGRAPHIC_DATA]" at bounding box center [767, 18] width 97 height 16
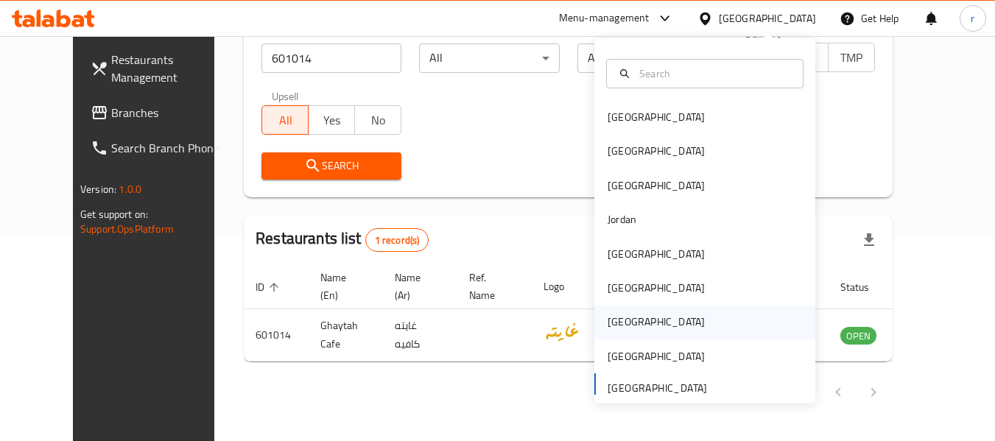
click at [609, 319] on div "[GEOGRAPHIC_DATA]" at bounding box center [656, 322] width 97 height 16
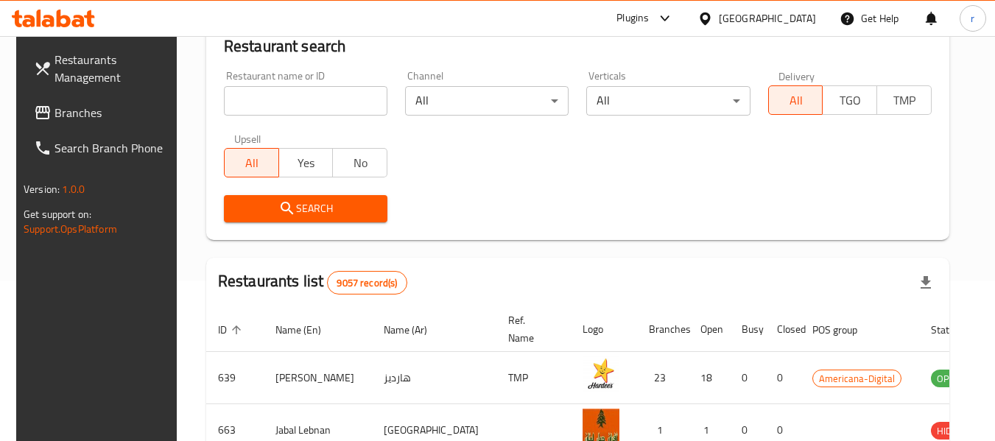
scroll to position [203, 0]
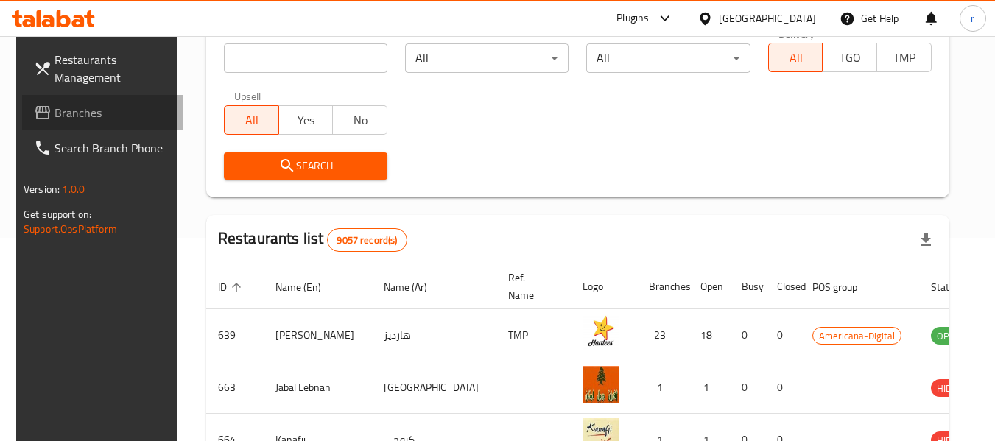
click at [85, 109] on span "Branches" at bounding box center [113, 113] width 116 height 18
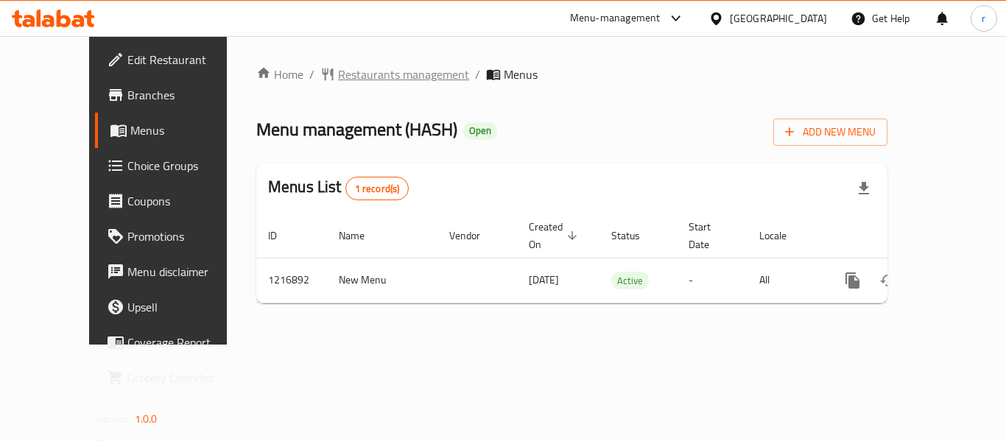
click at [338, 66] on span "Restaurants management" at bounding box center [403, 75] width 131 height 18
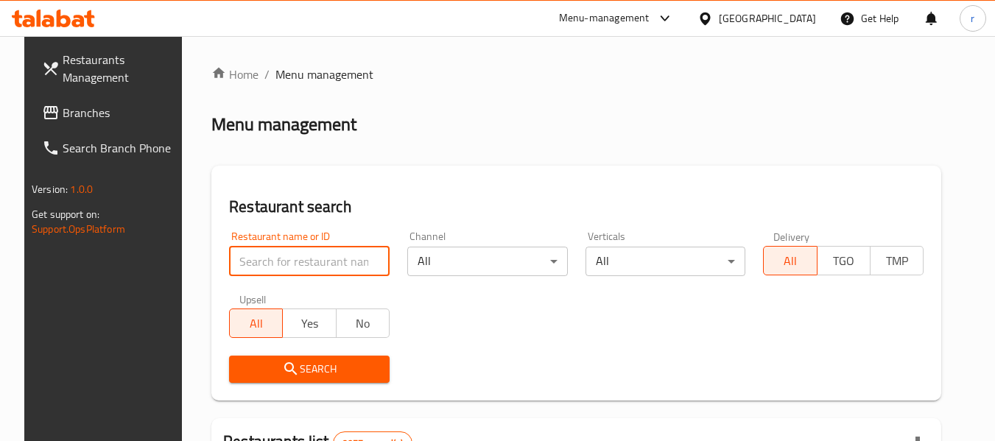
click at [278, 262] on input "search" at bounding box center [309, 261] width 161 height 29
paste input "672547"
type input "672547"
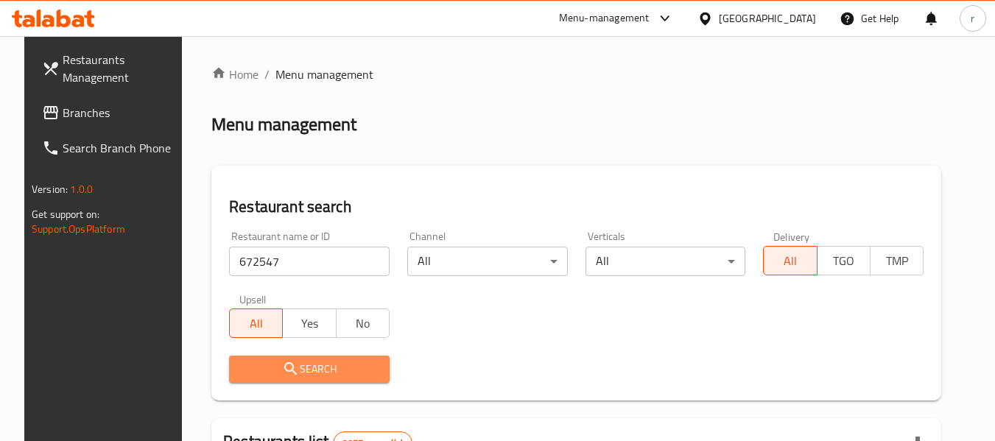
click at [241, 368] on span "Search" at bounding box center [309, 369] width 137 height 18
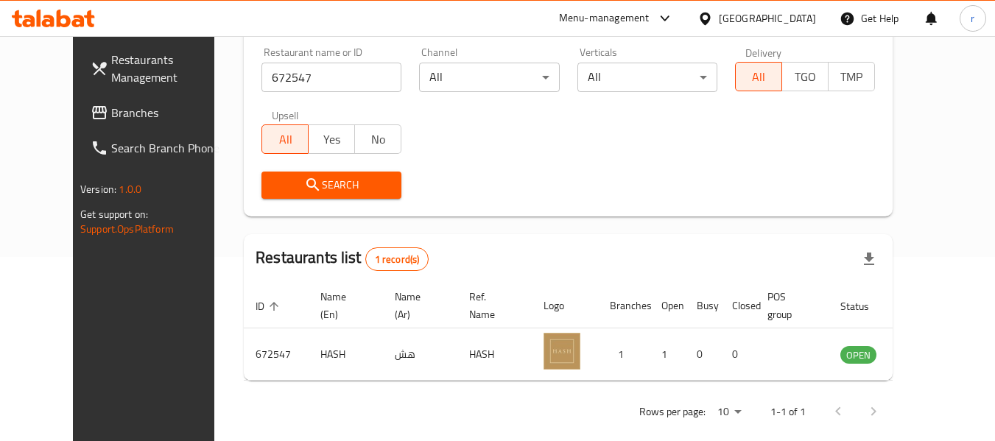
scroll to position [203, 0]
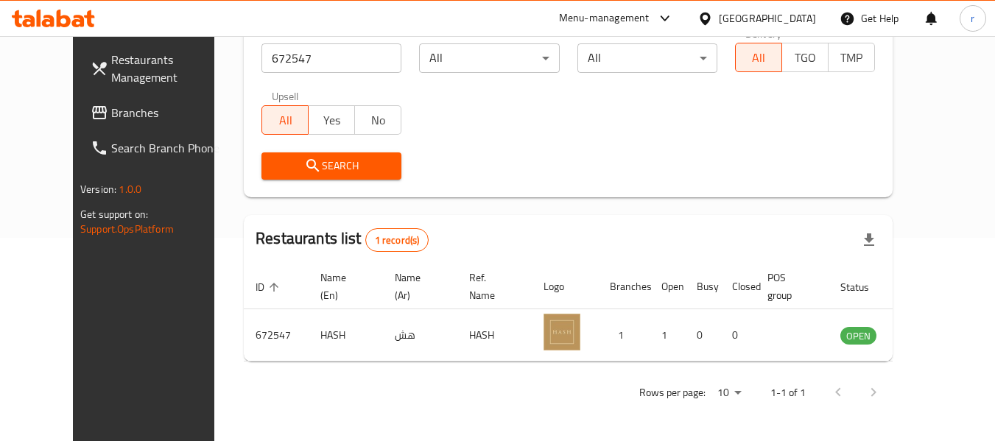
click at [111, 112] on span "Branches" at bounding box center [169, 113] width 116 height 18
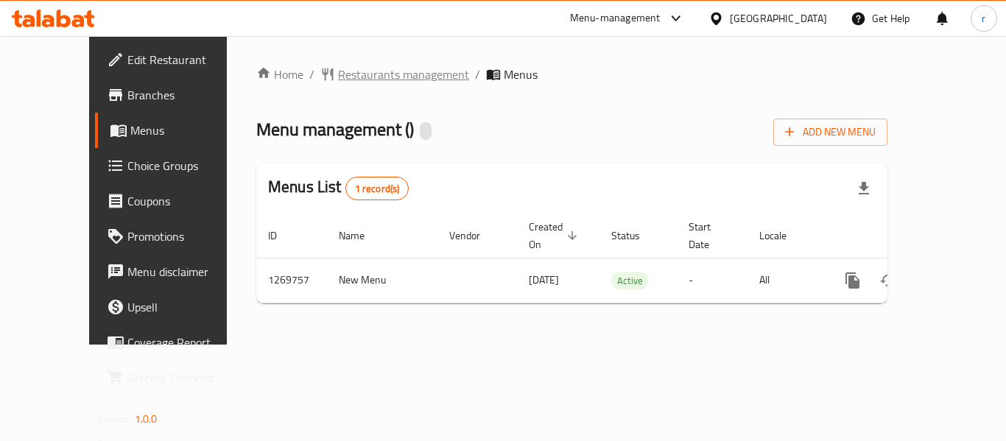
click at [341, 69] on span "Restaurants management" at bounding box center [403, 75] width 131 height 18
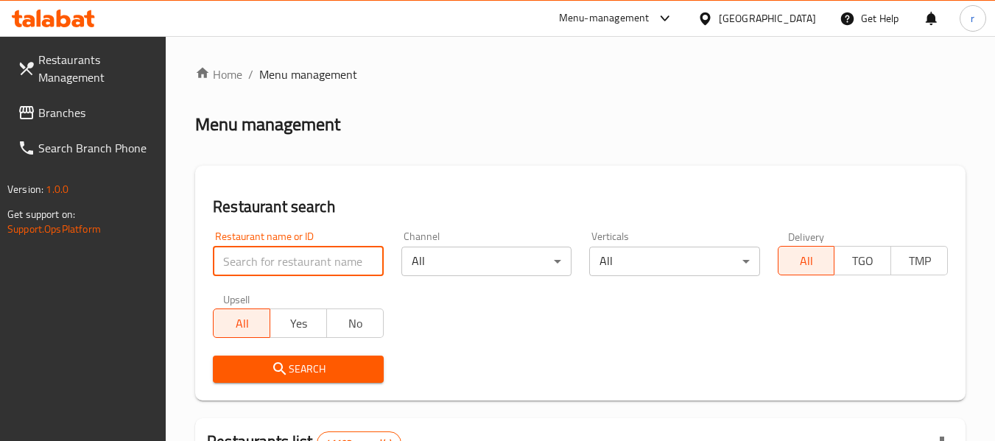
click at [292, 257] on input "search" at bounding box center [298, 261] width 170 height 29
paste input "688784"
type input "688784"
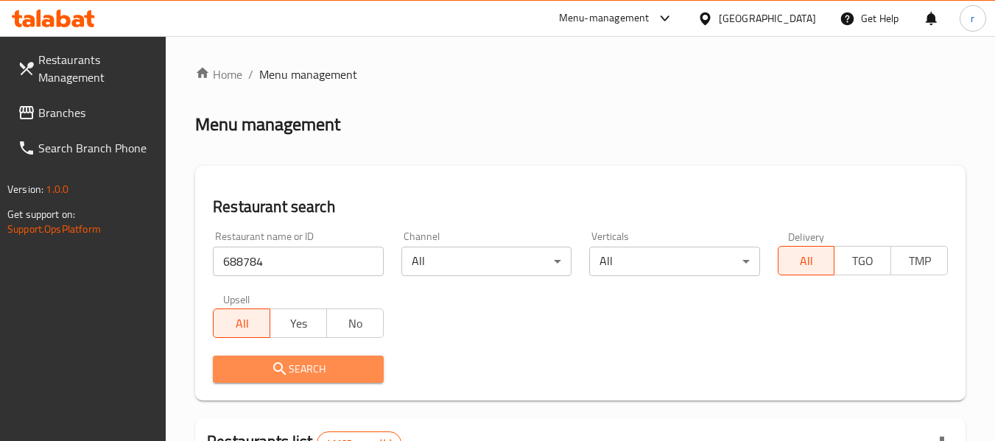
click at [282, 364] on icon "submit" at bounding box center [280, 369] width 18 height 18
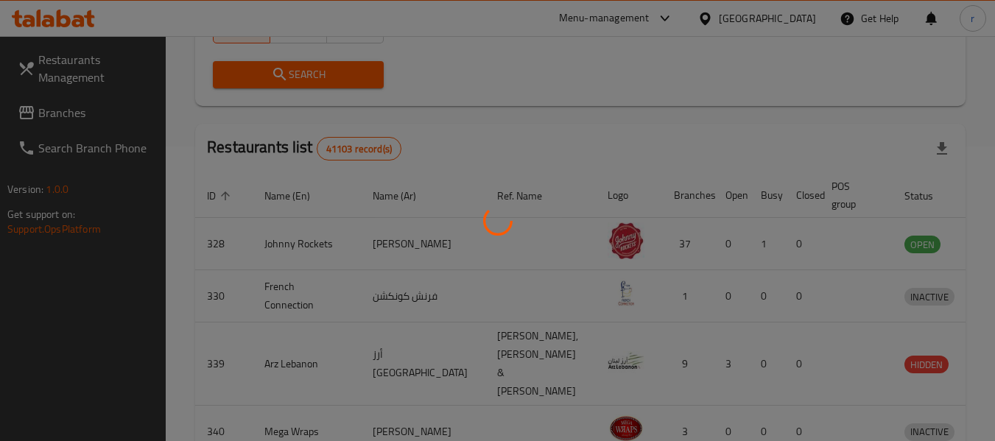
scroll to position [234, 0]
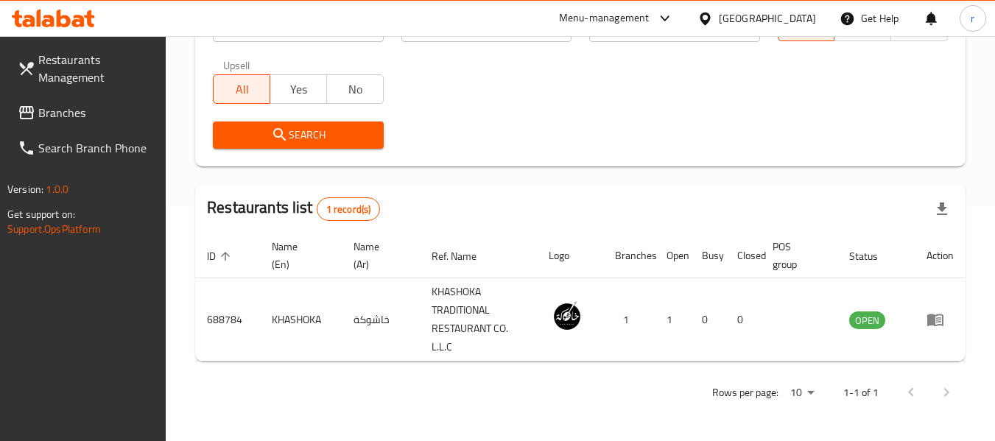
click at [62, 108] on span "Branches" at bounding box center [96, 113] width 116 height 18
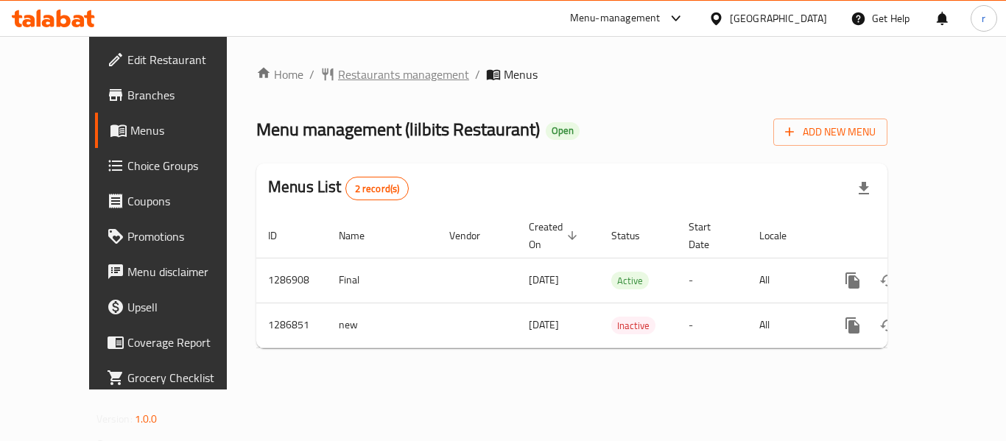
click at [381, 77] on span "Restaurants management" at bounding box center [403, 75] width 131 height 18
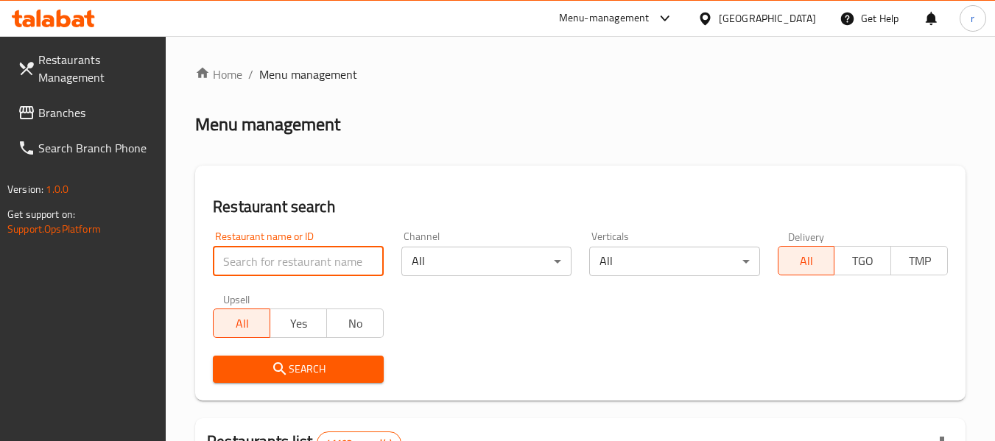
click at [267, 257] on input "search" at bounding box center [298, 261] width 170 height 29
paste input "696508"
type input "696508"
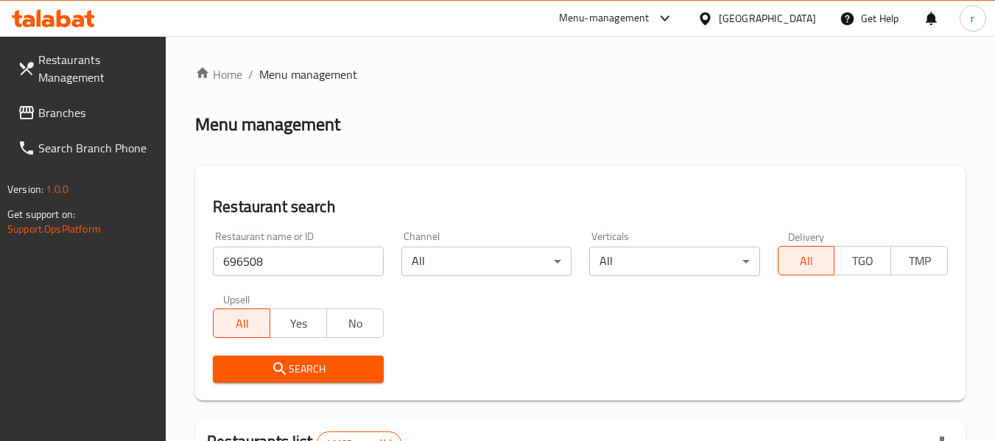
click at [300, 365] on span "Search" at bounding box center [298, 369] width 147 height 18
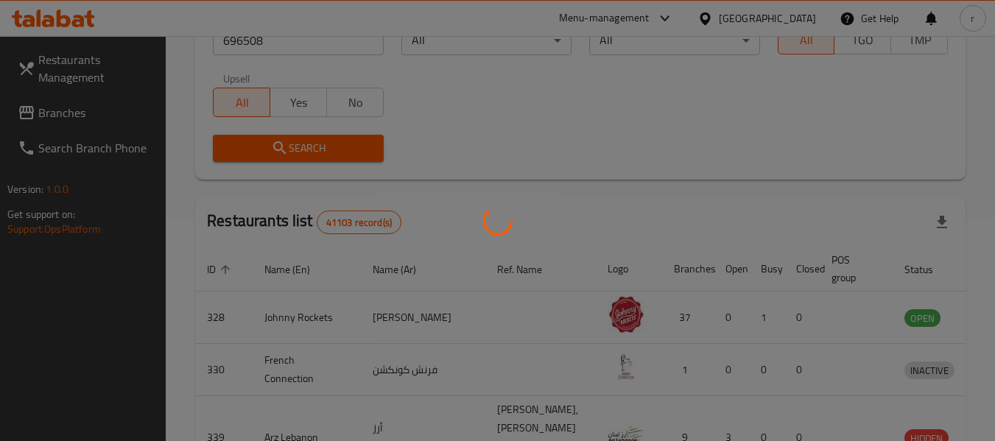
scroll to position [216, 0]
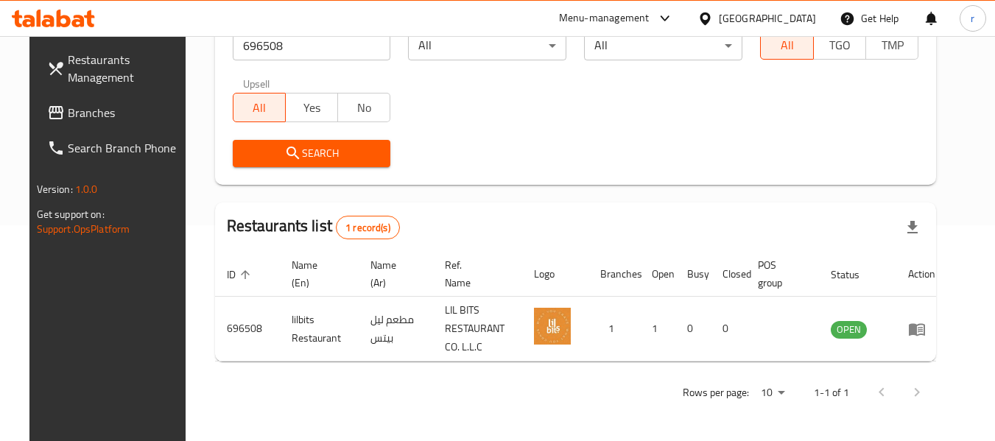
click at [713, 22] on icon at bounding box center [705, 18] width 15 height 15
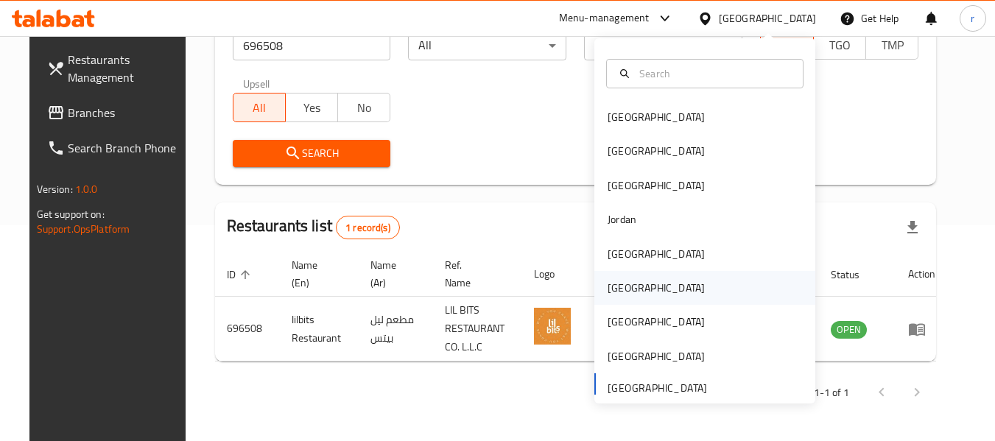
click at [614, 288] on div "[GEOGRAPHIC_DATA]" at bounding box center [656, 288] width 97 height 16
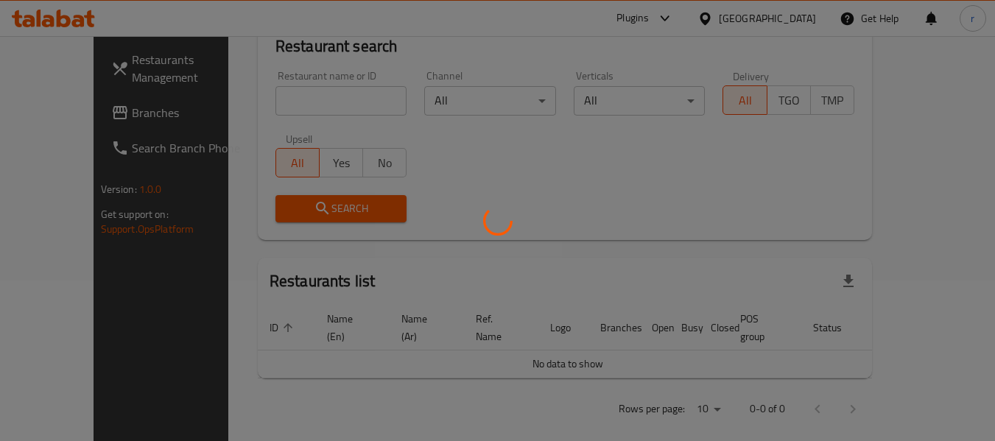
scroll to position [216, 0]
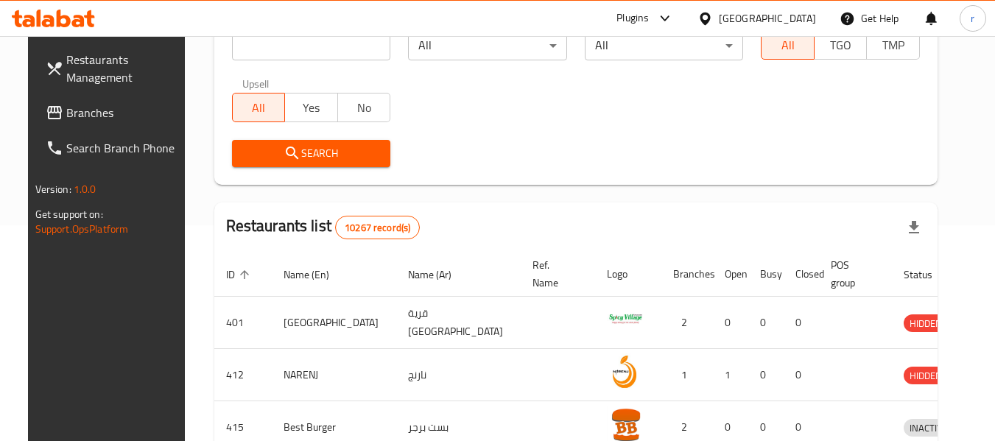
click at [66, 121] on span "Branches" at bounding box center [124, 113] width 116 height 18
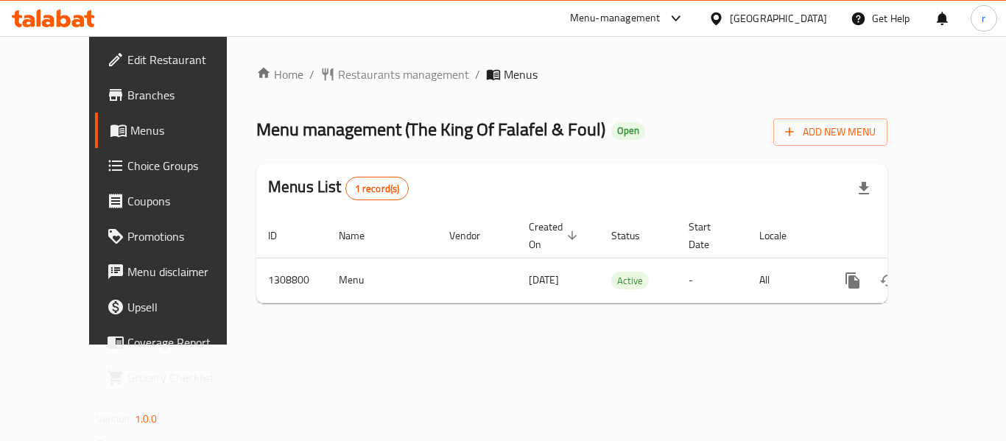
click at [343, 77] on span "Restaurants management" at bounding box center [403, 75] width 131 height 18
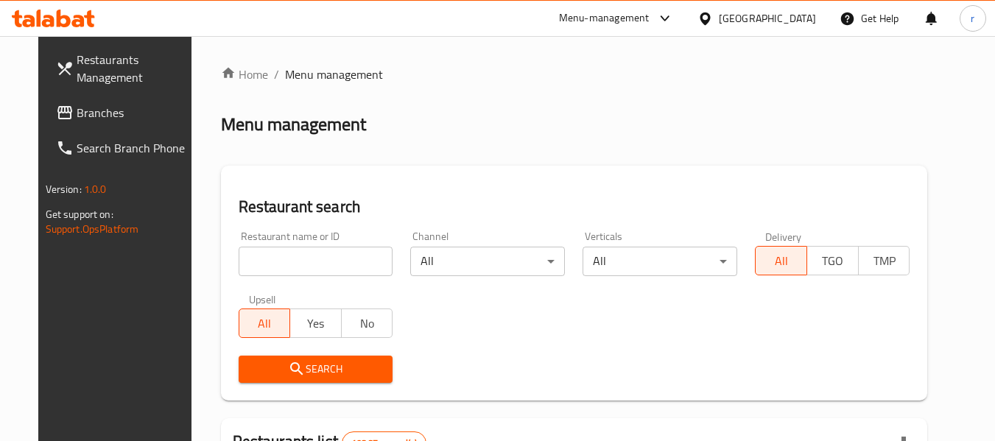
click at [295, 260] on input "search" at bounding box center [316, 261] width 155 height 29
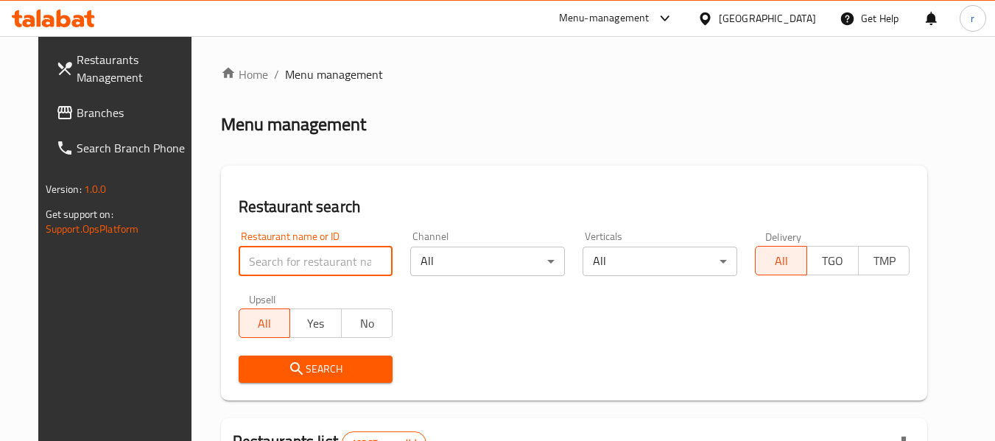
paste input "705013"
type input "705013"
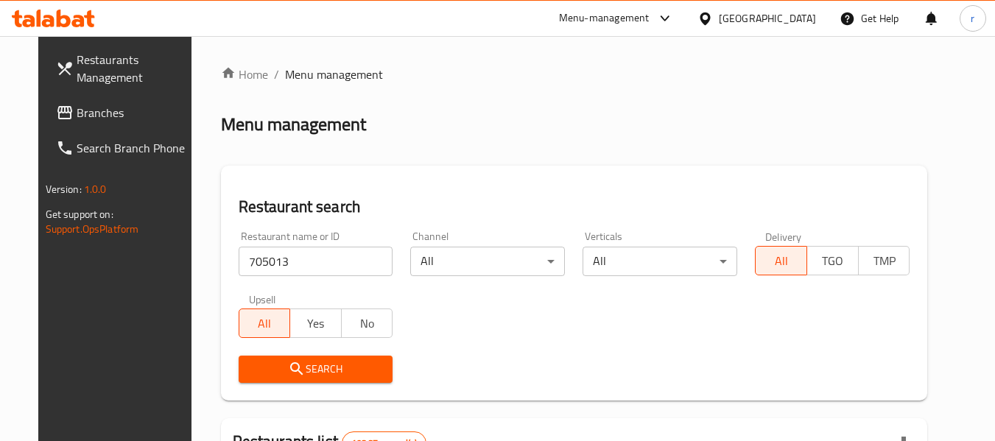
drag, startPoint x: 270, startPoint y: 365, endPoint x: 301, endPoint y: 312, distance: 60.8
click at [288, 366] on icon "submit" at bounding box center [297, 369] width 18 height 18
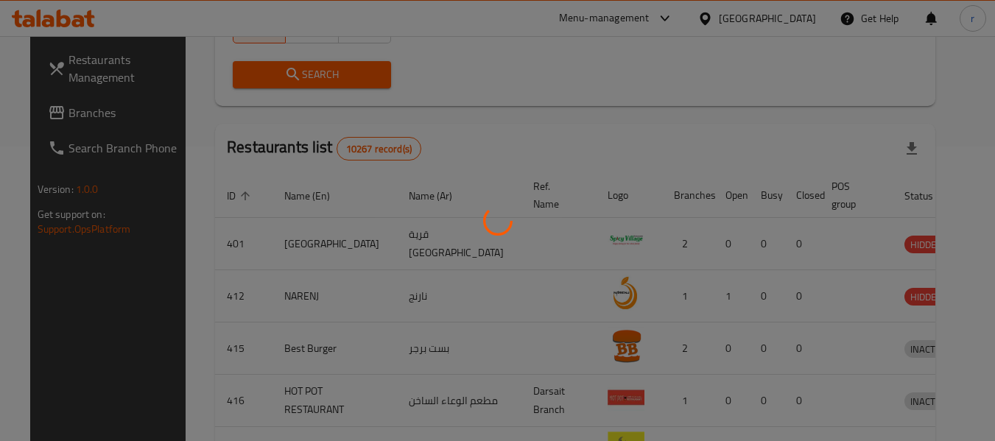
scroll to position [203, 0]
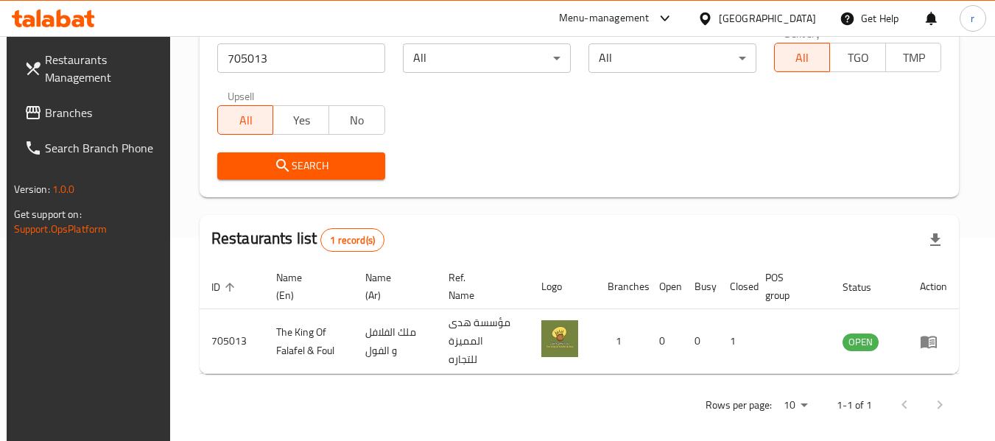
click at [713, 19] on icon at bounding box center [705, 18] width 15 height 15
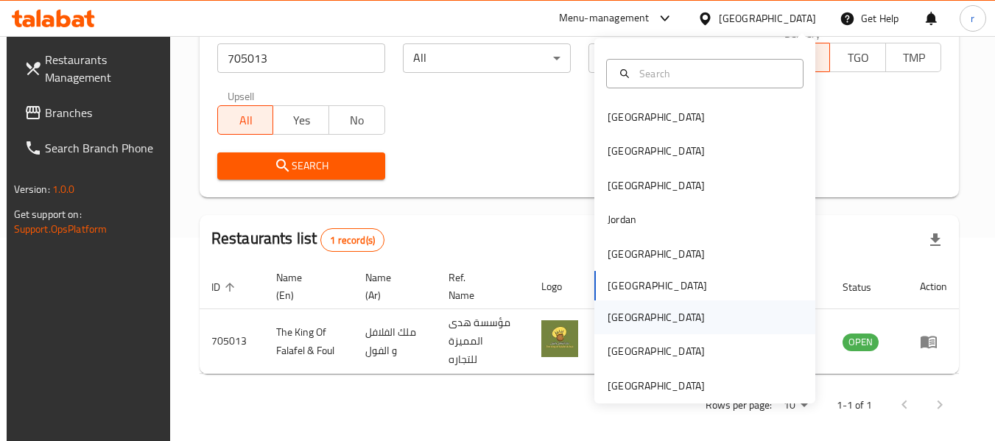
click at [620, 307] on div "[GEOGRAPHIC_DATA]" at bounding box center [656, 318] width 121 height 34
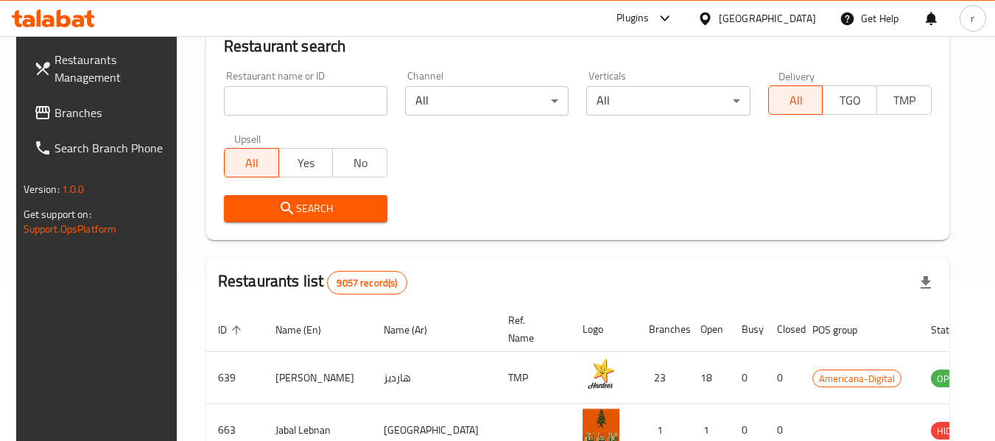
scroll to position [203, 0]
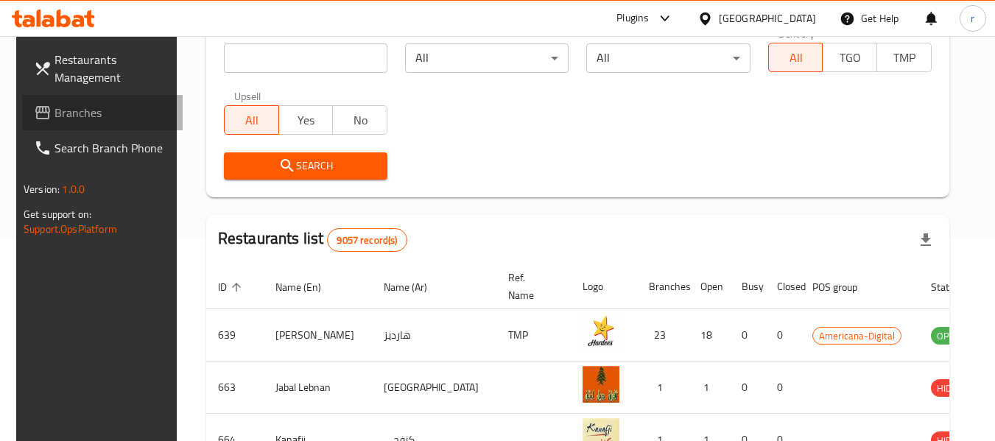
click at [55, 107] on span "Branches" at bounding box center [113, 113] width 116 height 18
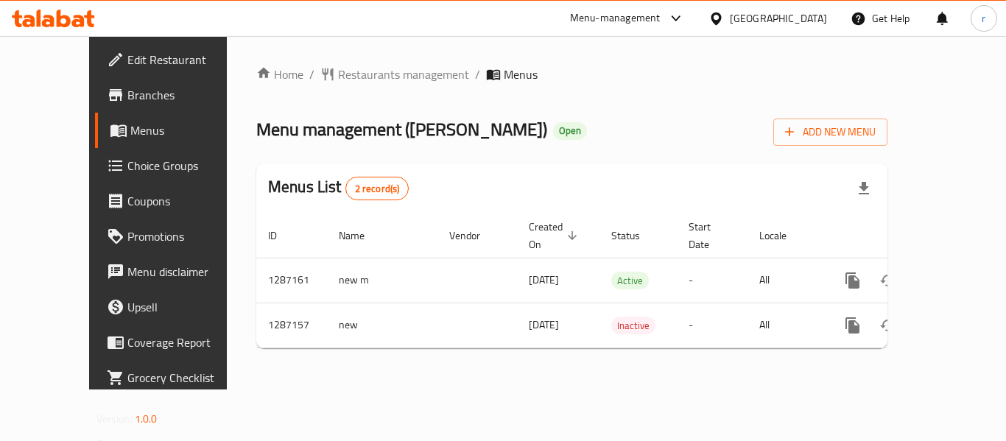
click at [338, 73] on span "Restaurants management" at bounding box center [403, 75] width 131 height 18
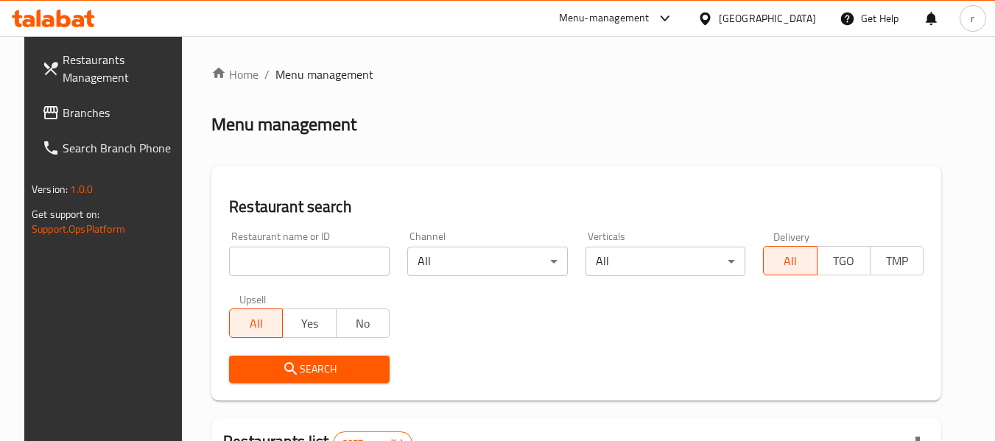
click at [285, 259] on input "search" at bounding box center [309, 261] width 161 height 29
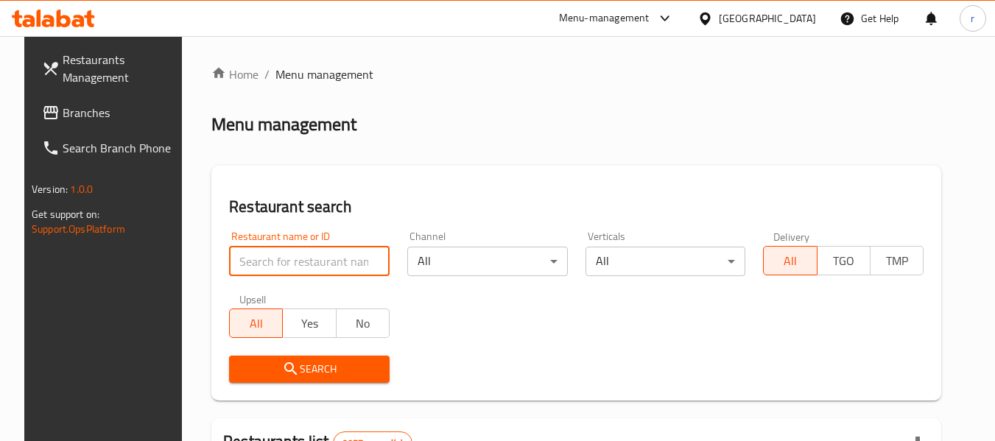
paste input "696575"
type input "696575"
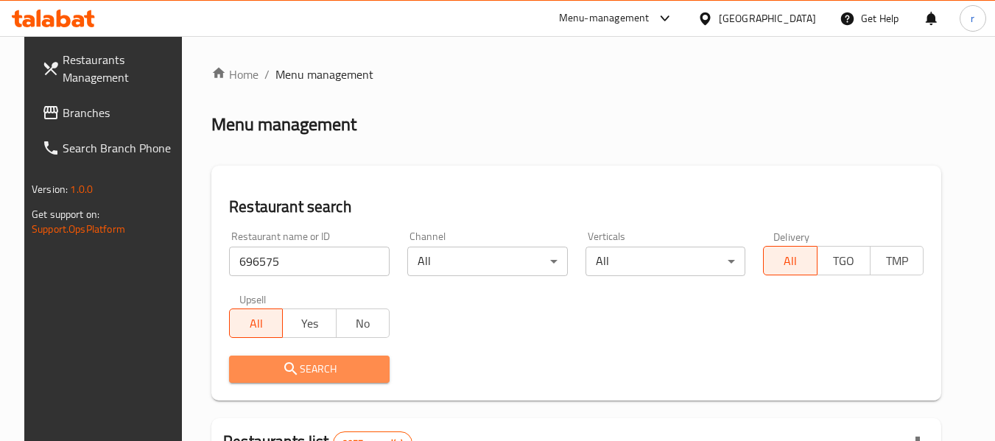
click at [294, 357] on button "Search" at bounding box center [309, 369] width 161 height 27
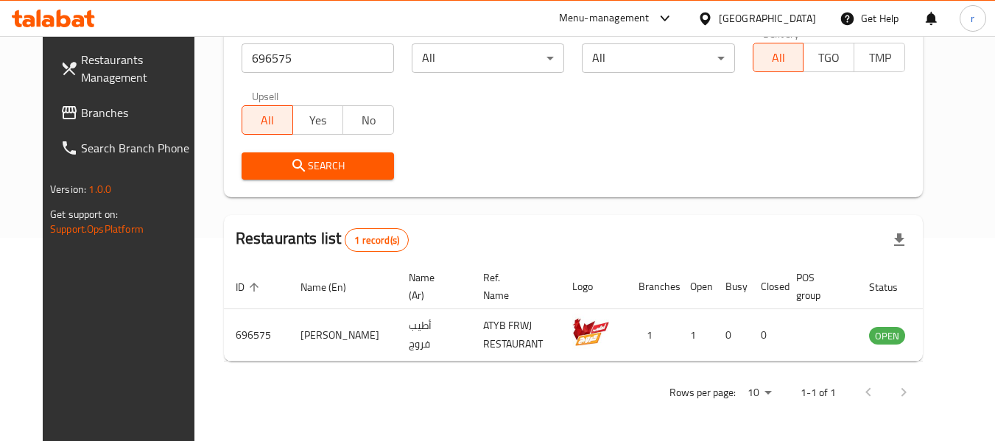
scroll to position [203, 0]
click at [713, 11] on icon at bounding box center [705, 18] width 15 height 15
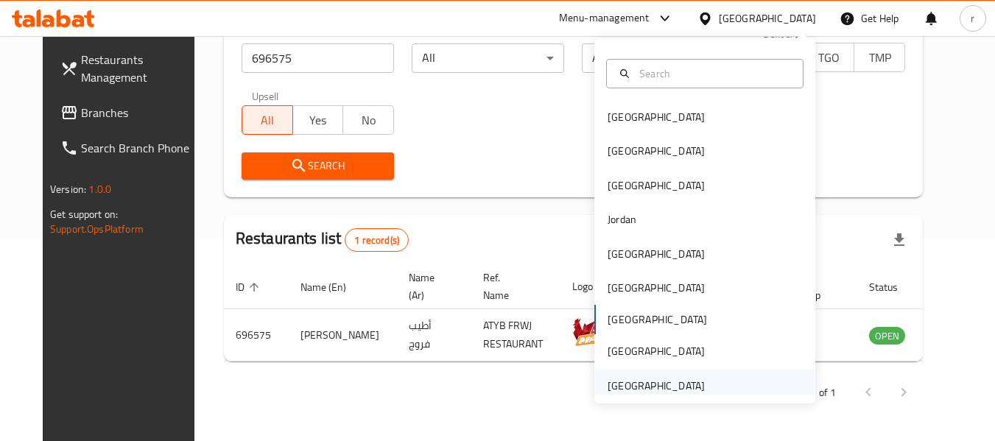
click at [637, 389] on div "[GEOGRAPHIC_DATA]" at bounding box center [656, 386] width 97 height 16
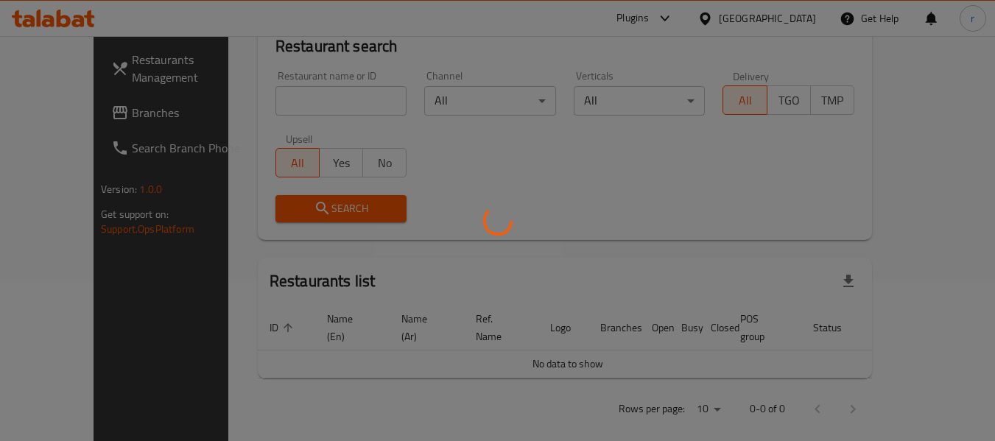
scroll to position [203, 0]
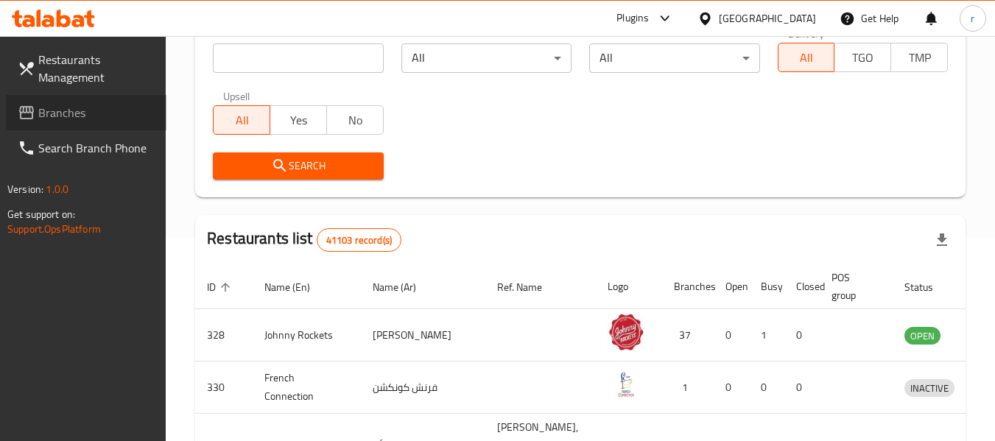
click at [38, 118] on span "Branches" at bounding box center [96, 113] width 116 height 18
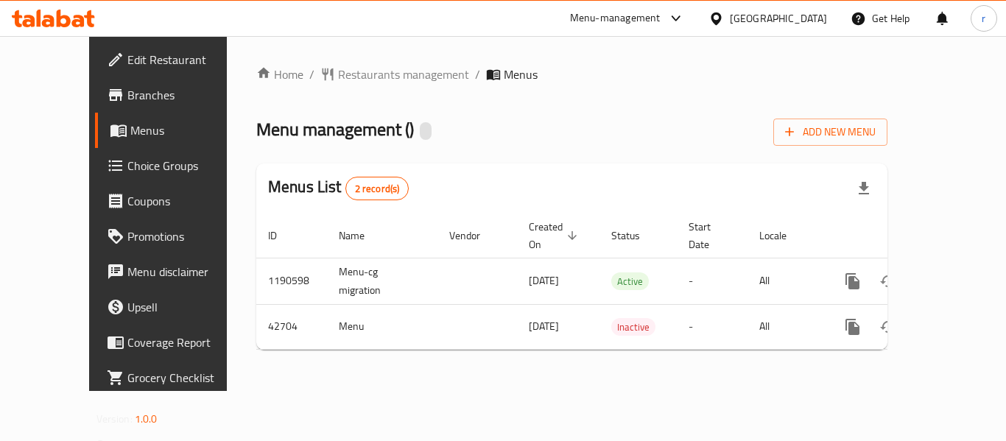
click at [338, 76] on span "Restaurants management" at bounding box center [403, 75] width 131 height 18
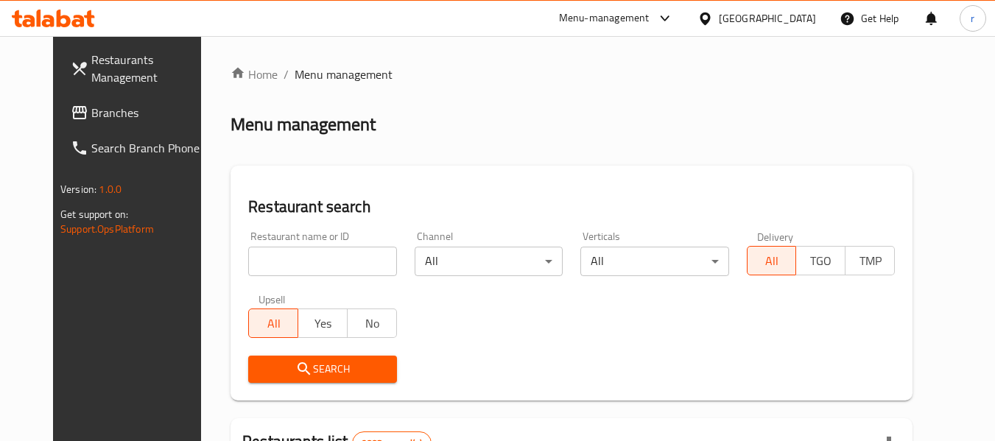
click at [291, 256] on input "search" at bounding box center [322, 261] width 148 height 29
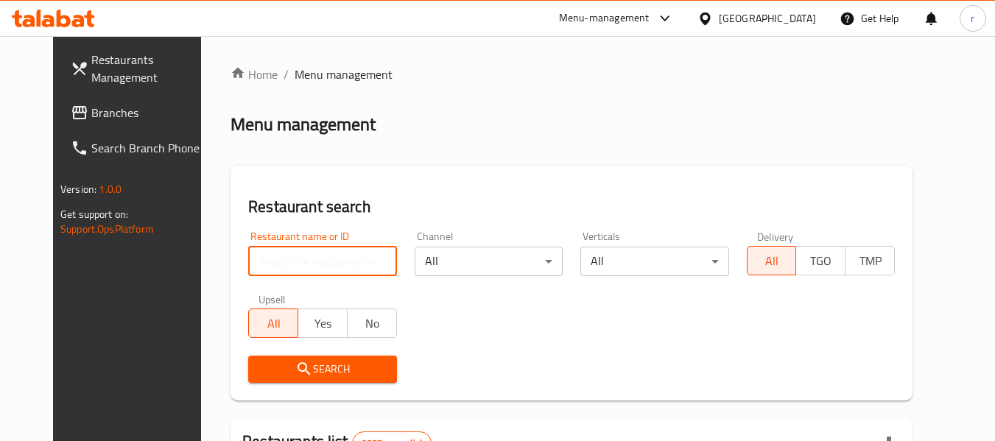
paste input "22106"
type input "22106"
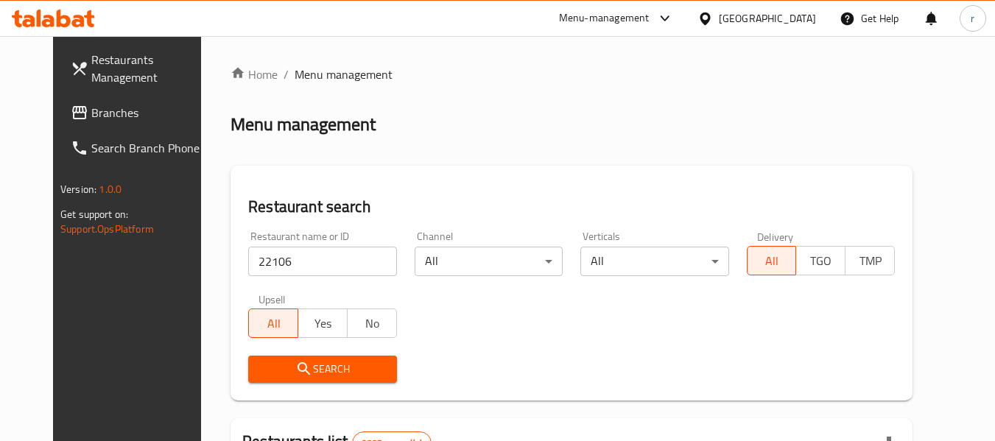
click at [295, 365] on icon "submit" at bounding box center [304, 369] width 18 height 18
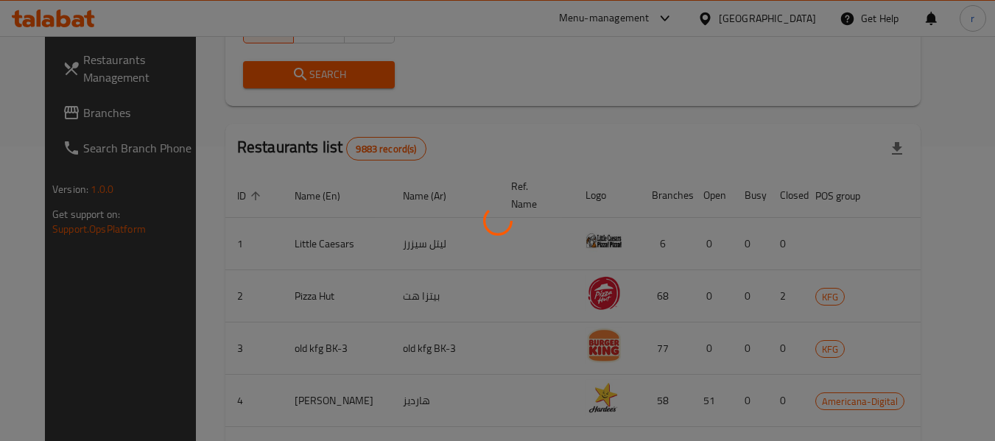
scroll to position [203, 0]
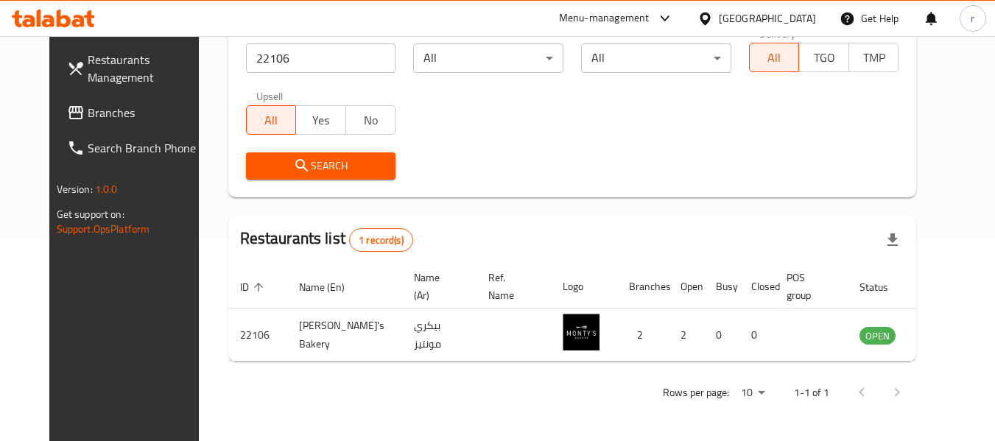
click at [808, 24] on div "[GEOGRAPHIC_DATA]" at bounding box center [767, 18] width 97 height 16
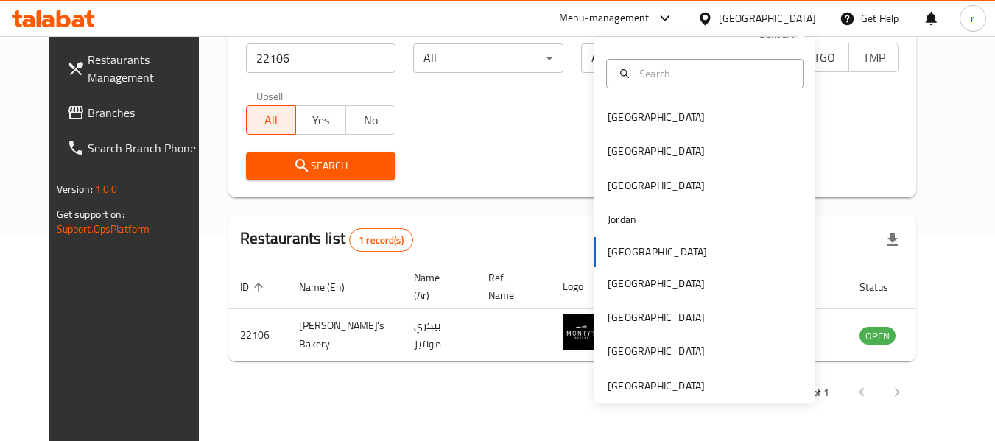
click at [621, 400] on div "[GEOGRAPHIC_DATA] [GEOGRAPHIC_DATA] [GEOGRAPHIC_DATA] [GEOGRAPHIC_DATA] [GEOGRA…" at bounding box center [705, 220] width 221 height 365
click at [622, 388] on div "[GEOGRAPHIC_DATA]" at bounding box center [656, 386] width 97 height 16
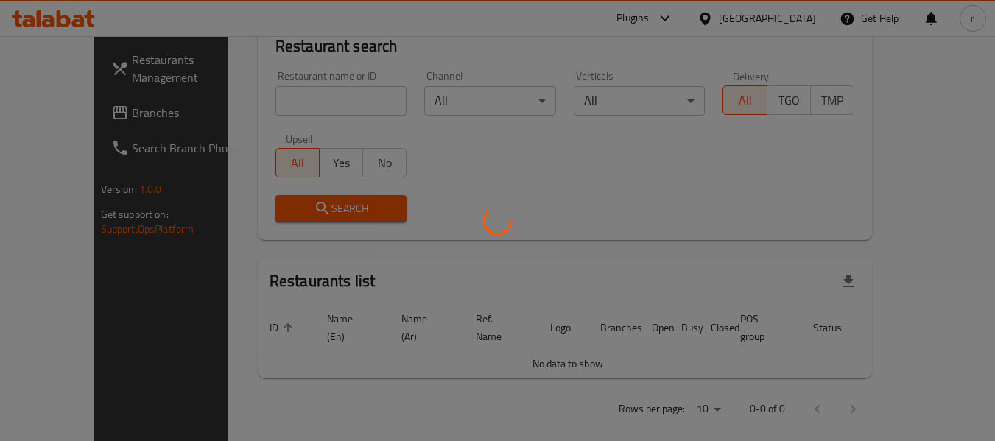
scroll to position [203, 0]
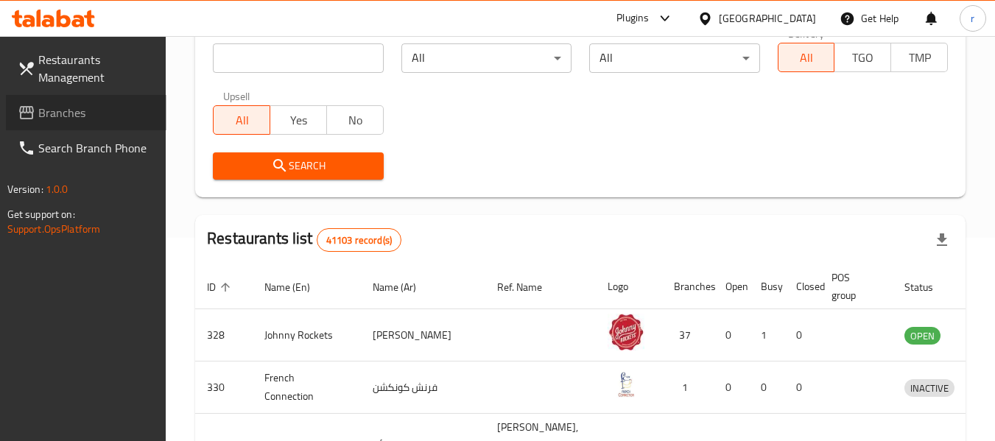
click at [90, 112] on span "Branches" at bounding box center [96, 113] width 116 height 18
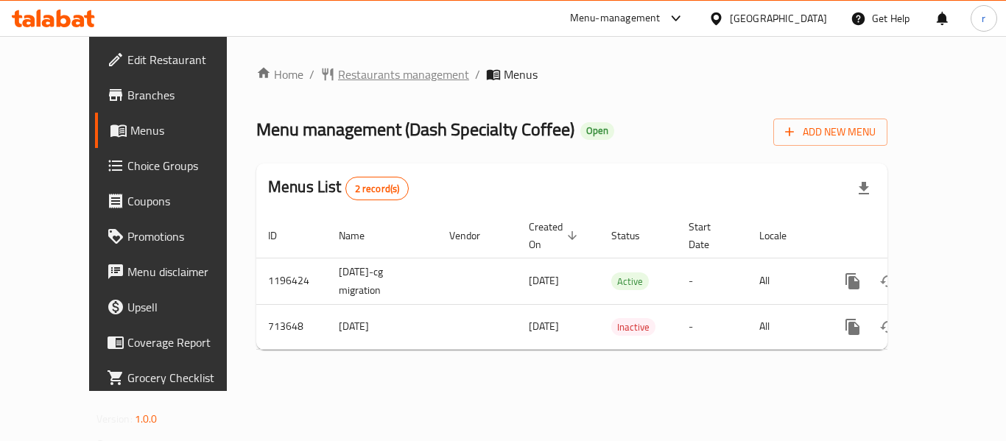
click at [354, 77] on span "Restaurants management" at bounding box center [403, 75] width 131 height 18
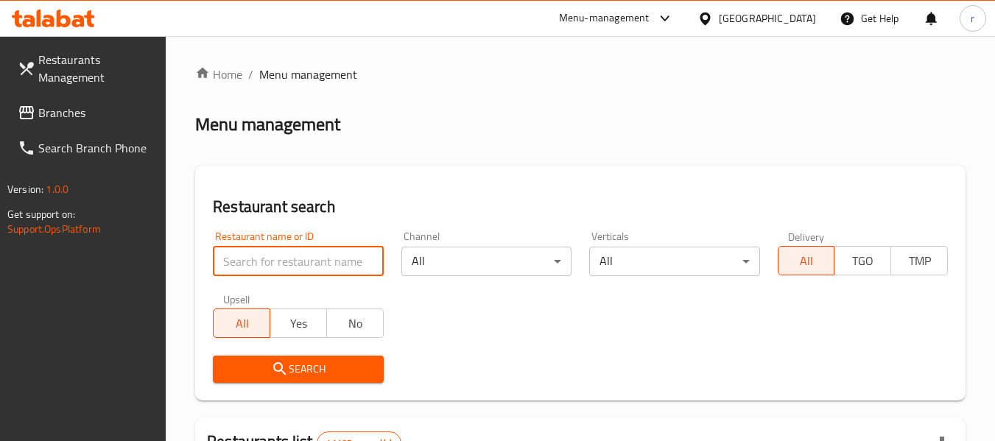
click at [251, 253] on input "search" at bounding box center [298, 261] width 170 height 29
paste input "645339"
type input "645339"
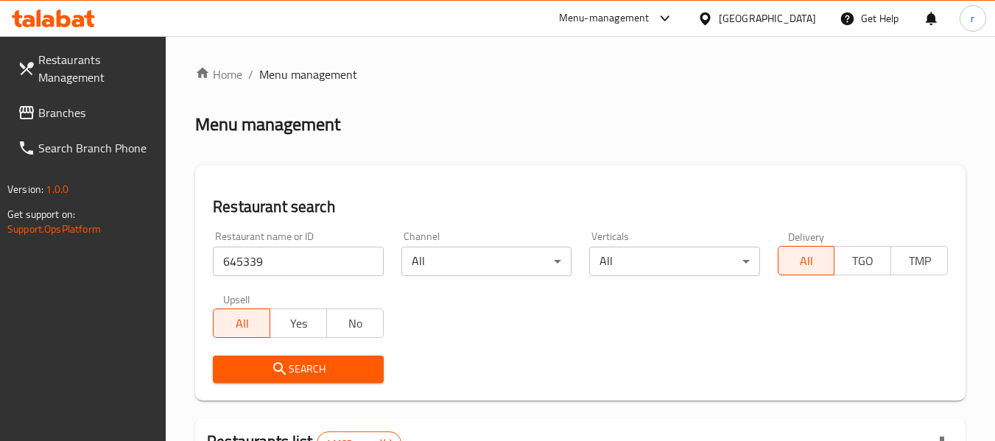
click at [267, 365] on span "Search" at bounding box center [298, 369] width 147 height 18
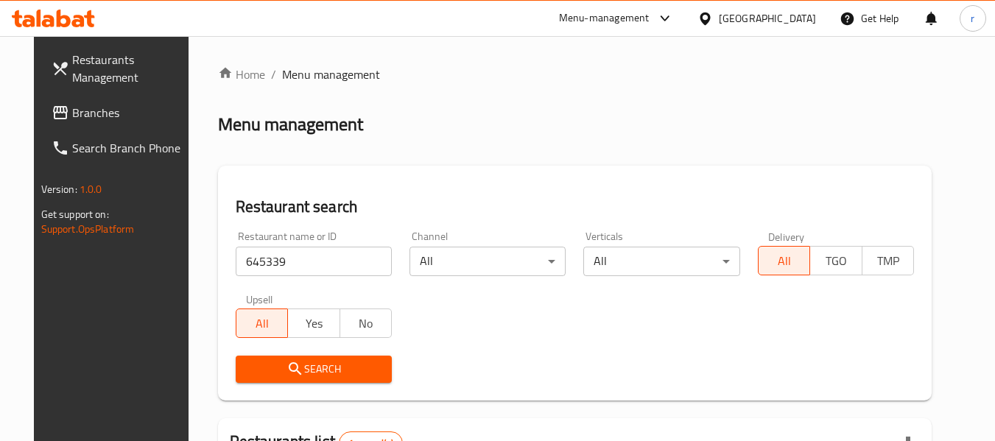
scroll to position [197, 0]
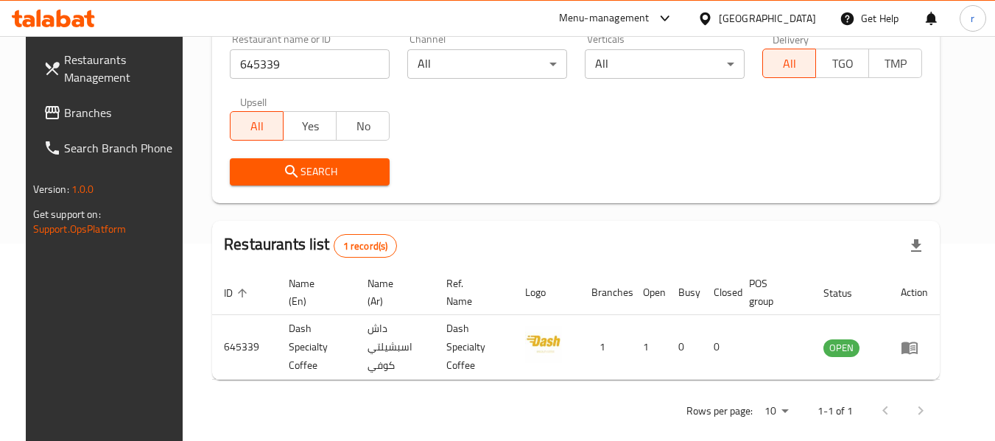
drag, startPoint x: 34, startPoint y: 115, endPoint x: 46, endPoint y: 111, distance: 12.6
click at [43, 115] on icon at bounding box center [52, 113] width 18 height 18
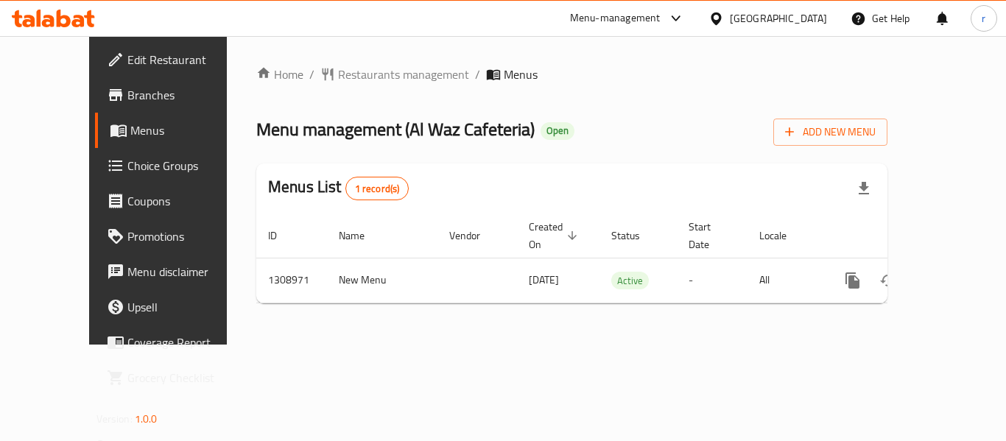
click at [340, 74] on span "Restaurants management" at bounding box center [403, 75] width 131 height 18
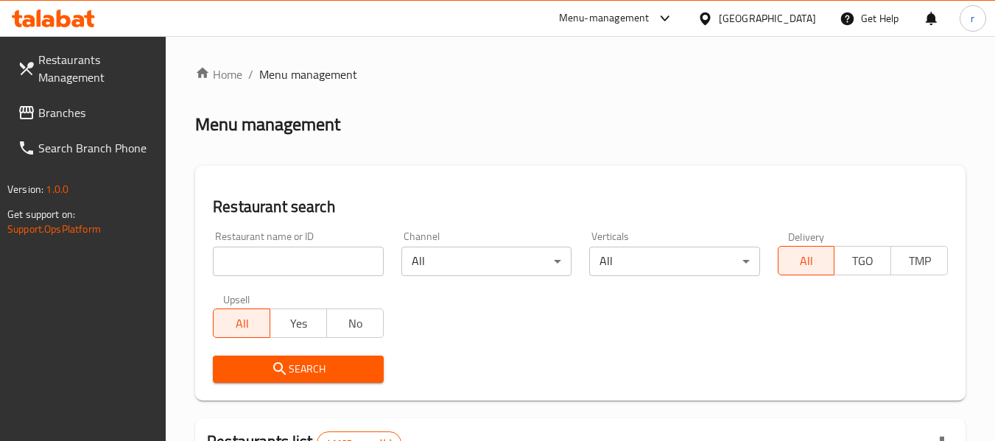
click at [300, 258] on input "search" at bounding box center [298, 261] width 170 height 29
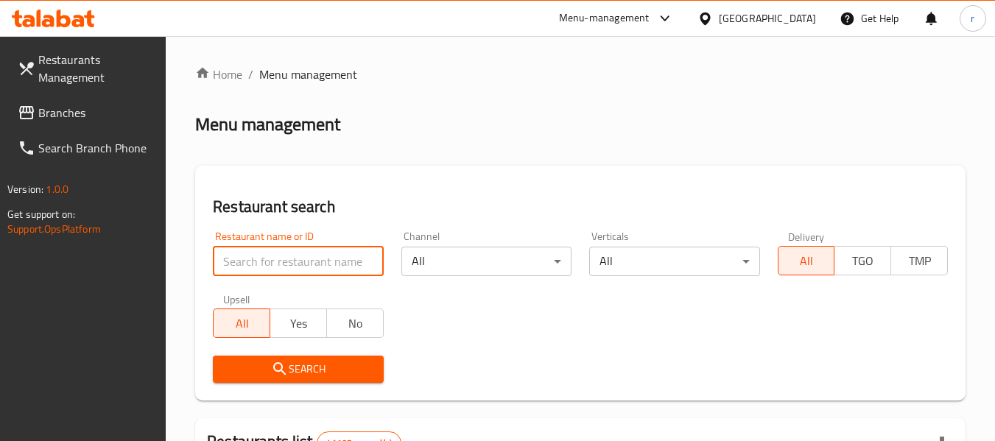
paste input "704622"
type input "704622"
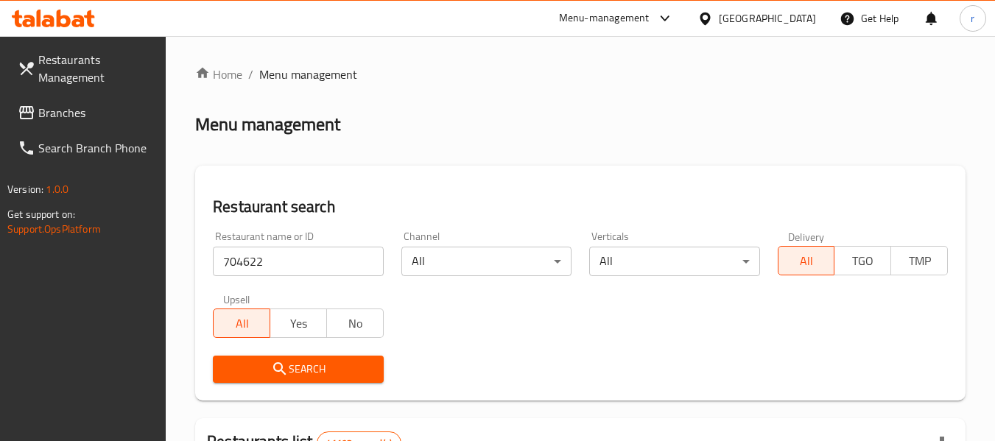
click at [307, 358] on button "Search" at bounding box center [298, 369] width 170 height 27
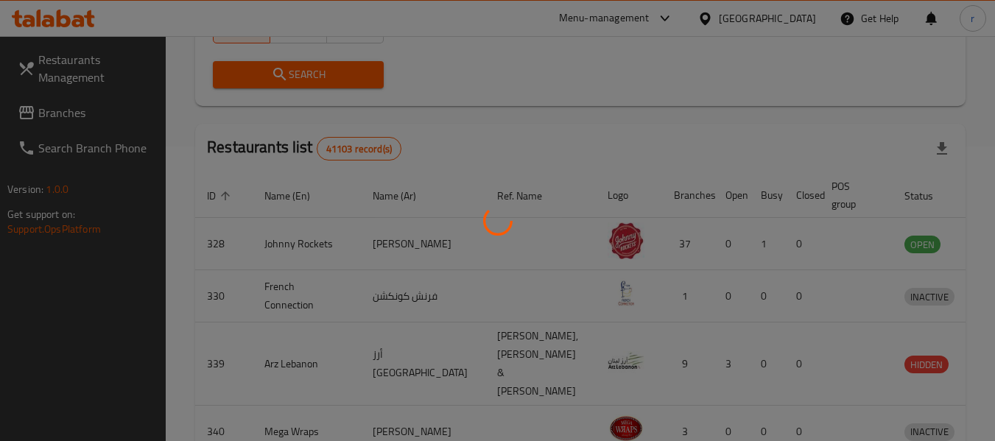
scroll to position [216, 0]
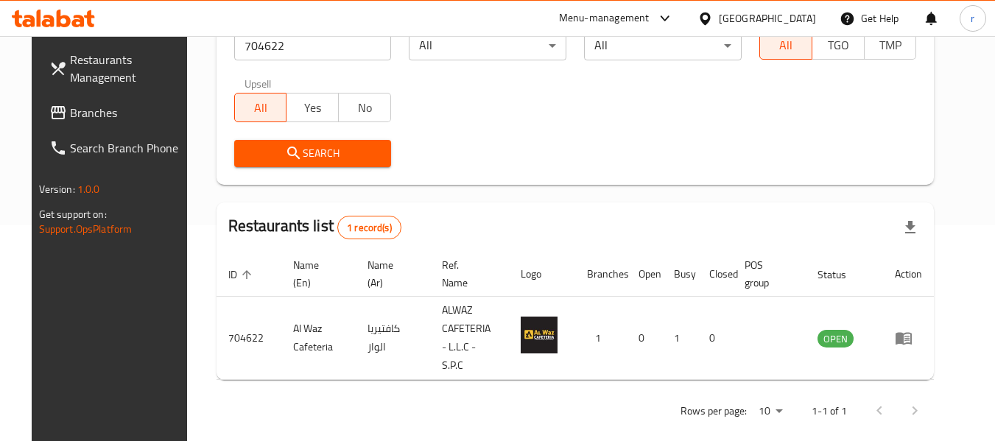
click at [743, 21] on div "[GEOGRAPHIC_DATA]" at bounding box center [767, 18] width 97 height 16
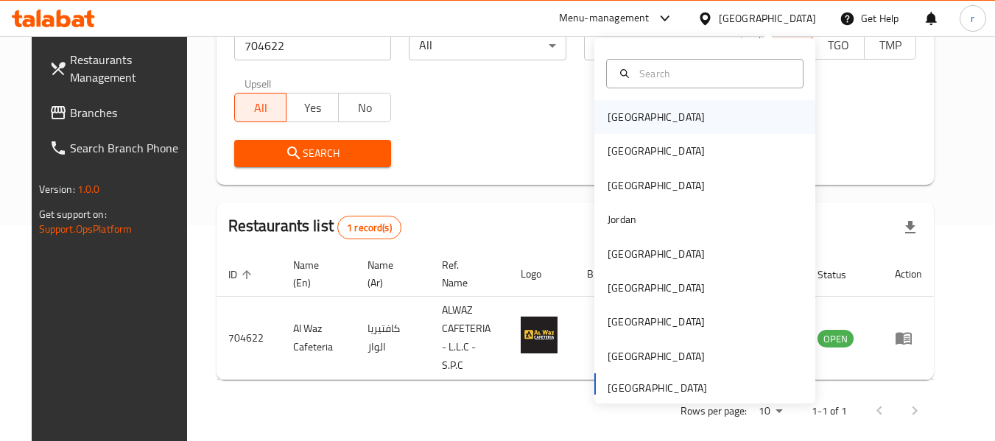
click at [635, 115] on div "[GEOGRAPHIC_DATA]" at bounding box center [656, 117] width 121 height 34
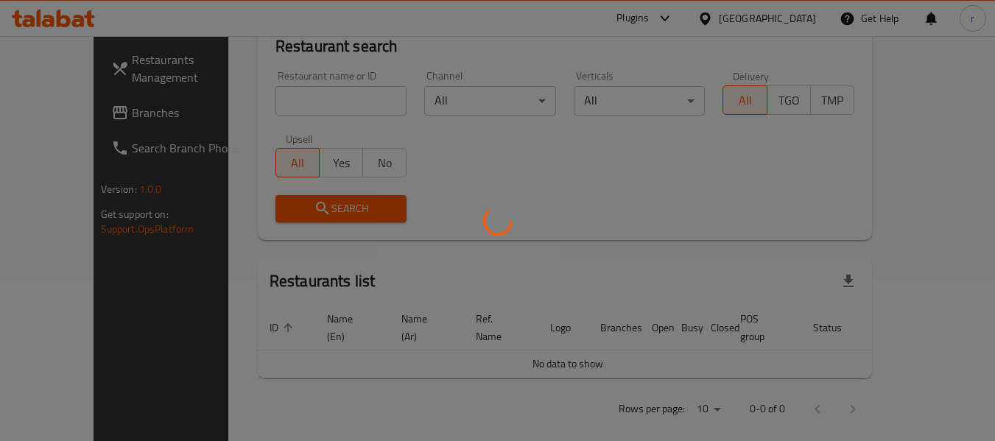
scroll to position [216, 0]
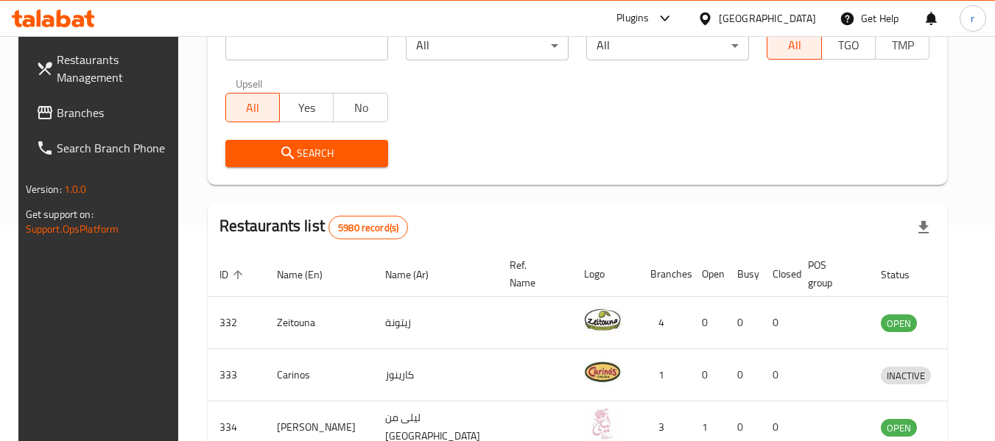
click at [66, 112] on span "Branches" at bounding box center [115, 113] width 116 height 18
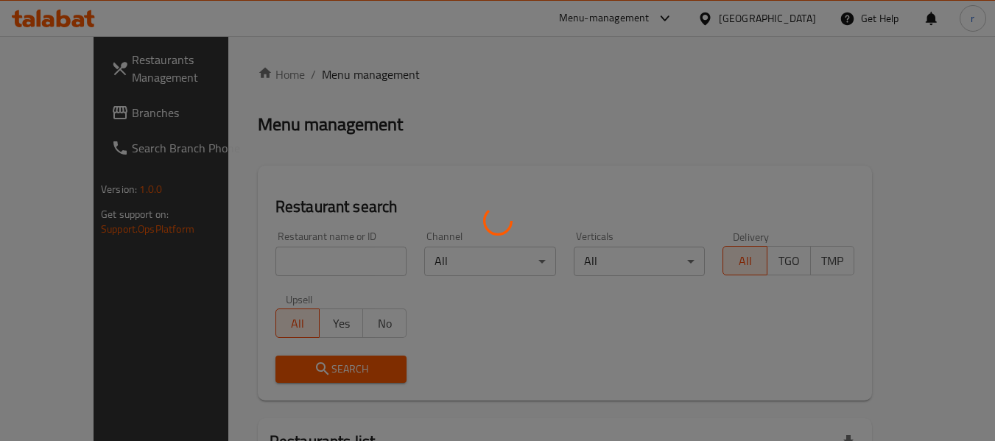
click at [264, 260] on div at bounding box center [497, 220] width 995 height 441
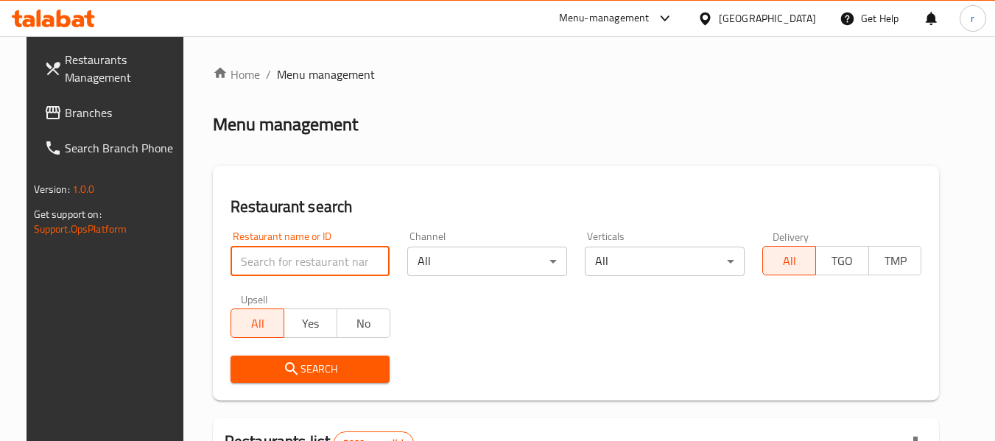
click at [265, 255] on input "search" at bounding box center [311, 261] width 160 height 29
paste input "702804"
type input "702804"
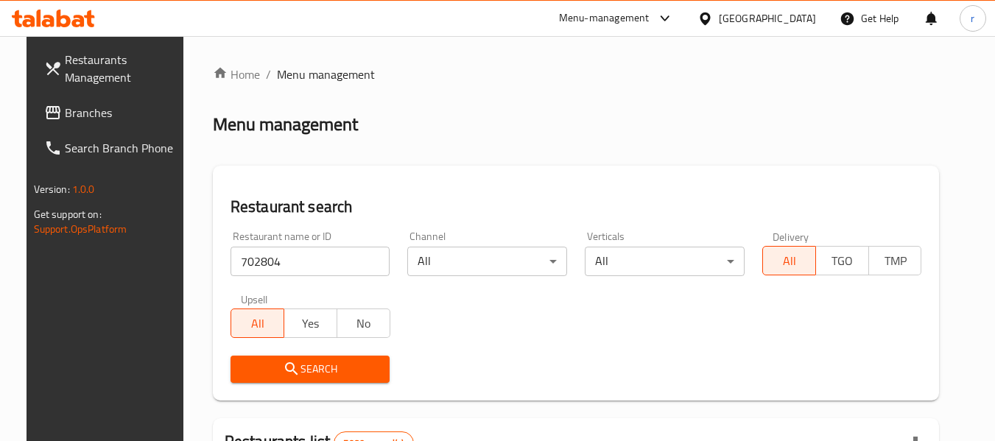
click at [271, 359] on button "Search" at bounding box center [311, 369] width 160 height 27
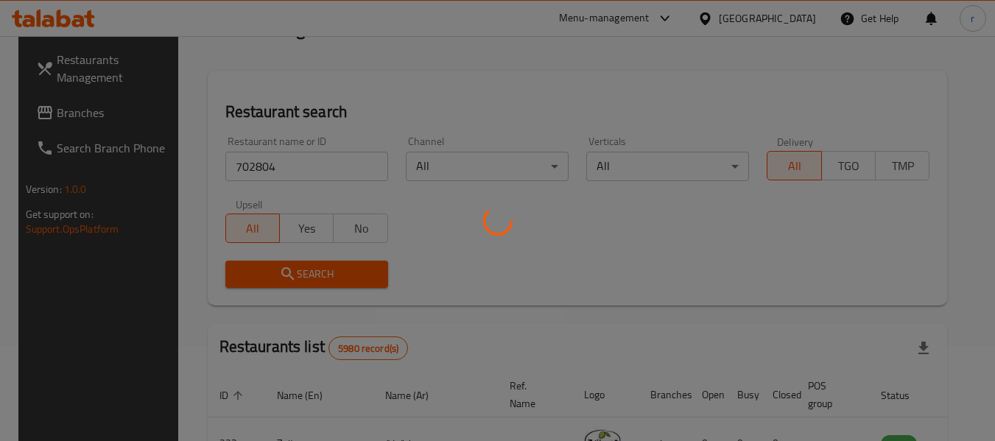
scroll to position [221, 0]
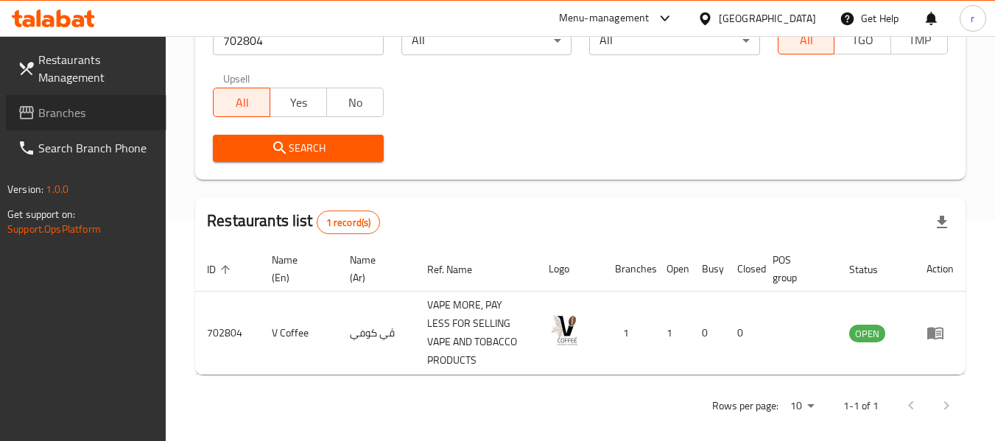
click at [18, 105] on icon at bounding box center [27, 113] width 18 height 18
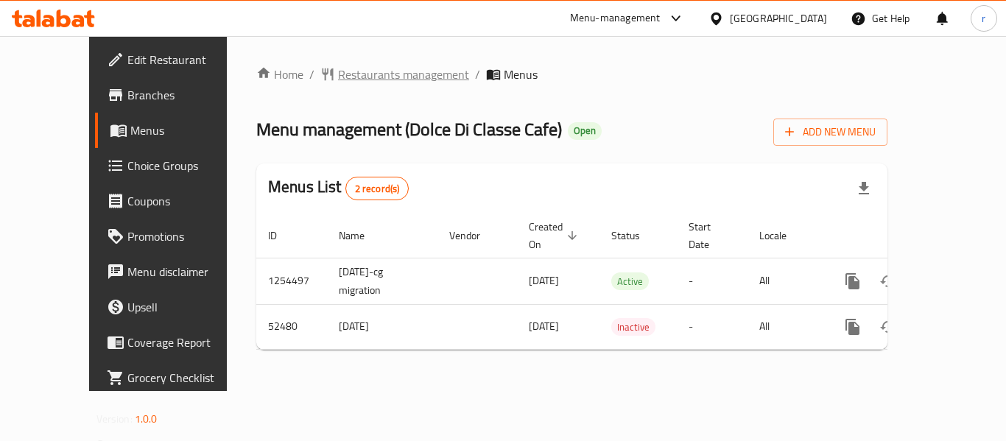
click at [343, 79] on span "Restaurants management" at bounding box center [403, 75] width 131 height 18
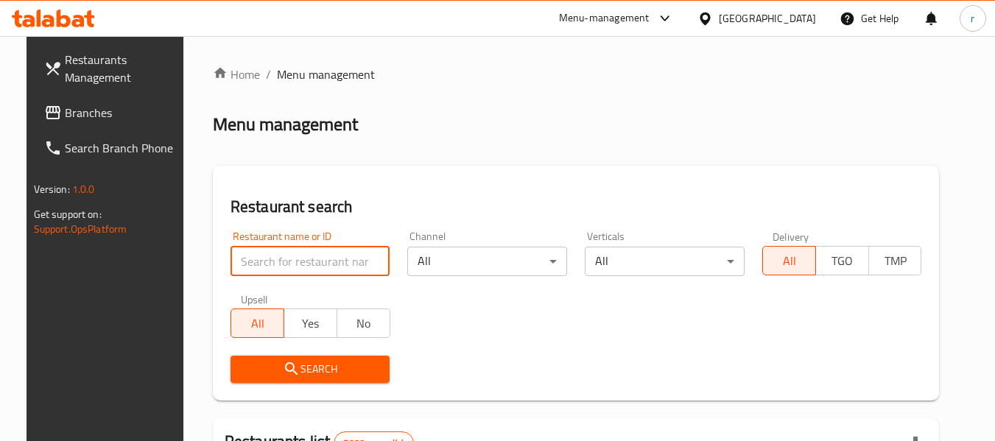
click at [314, 266] on input "search" at bounding box center [311, 261] width 160 height 29
paste input "26067"
type input "26067"
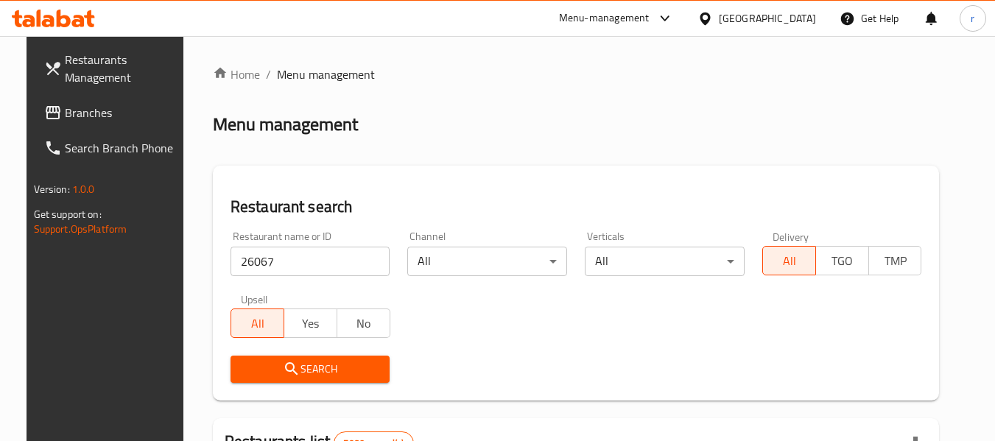
drag, startPoint x: 329, startPoint y: 371, endPoint x: 371, endPoint y: 259, distance: 118.7
click at [330, 371] on span "Search" at bounding box center [310, 369] width 136 height 18
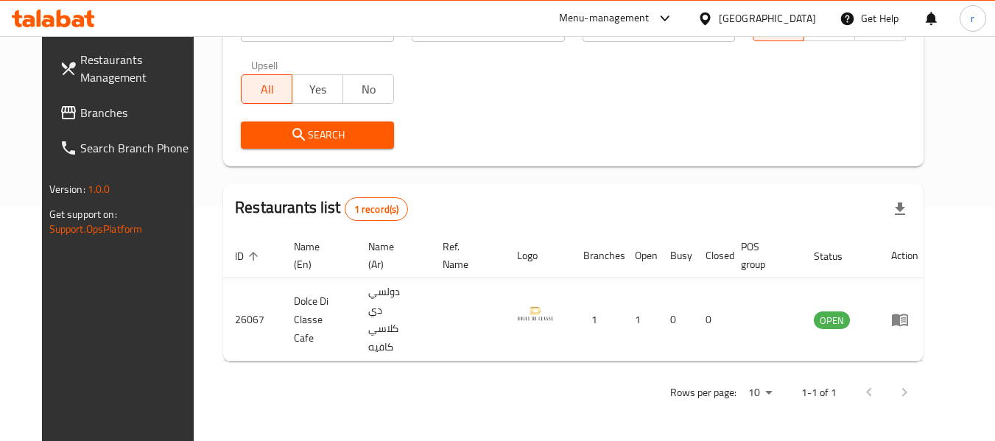
scroll to position [203, 0]
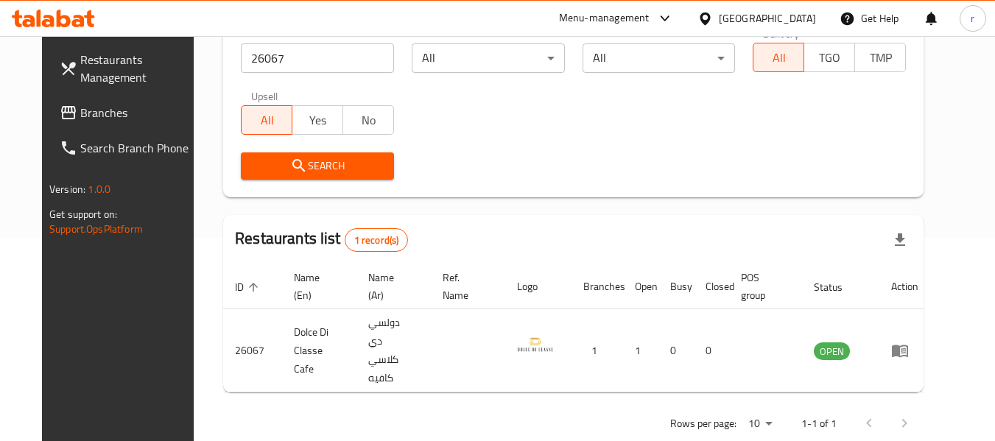
click at [794, 22] on div "[GEOGRAPHIC_DATA]" at bounding box center [767, 18] width 97 height 16
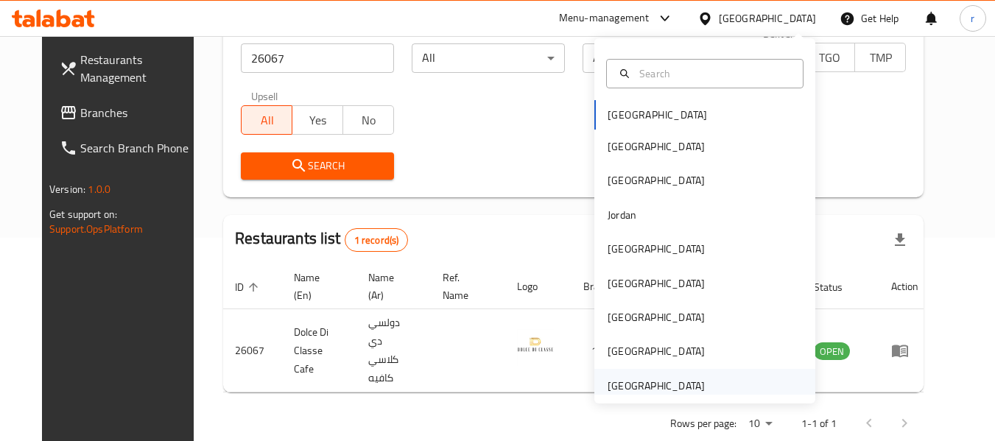
click at [668, 388] on div "[GEOGRAPHIC_DATA]" at bounding box center [656, 386] width 97 height 16
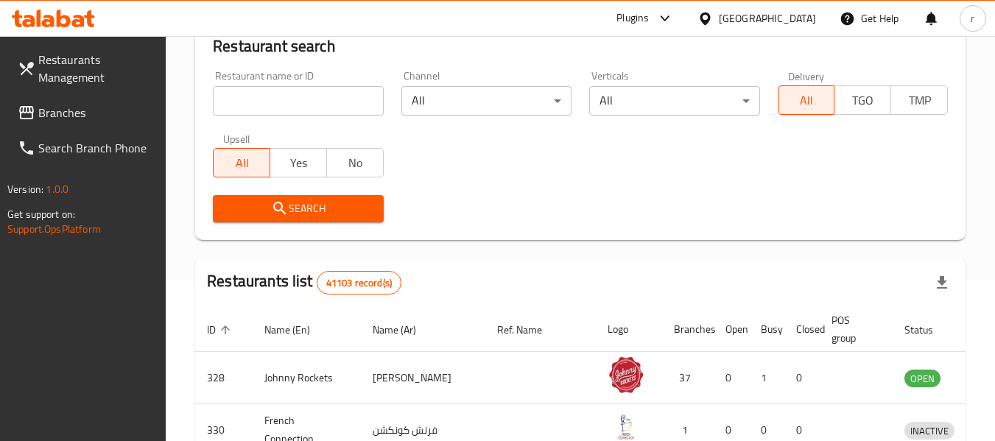
scroll to position [203, 0]
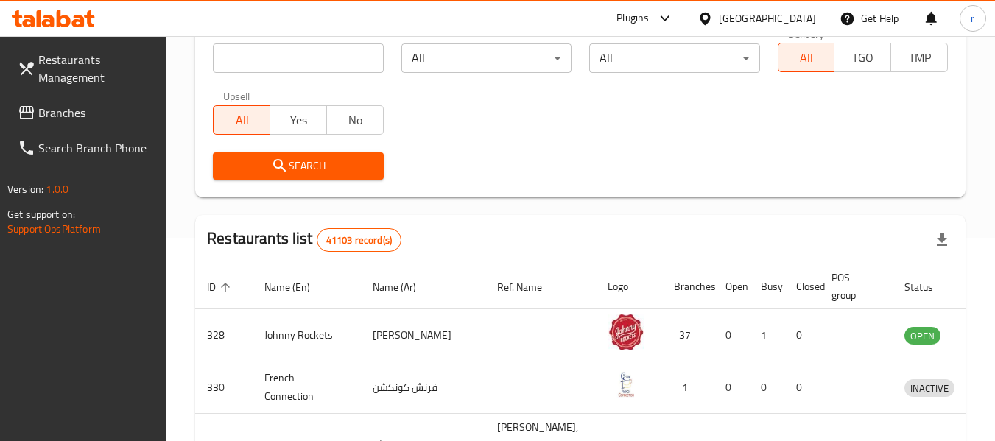
click at [55, 111] on span "Branches" at bounding box center [96, 113] width 116 height 18
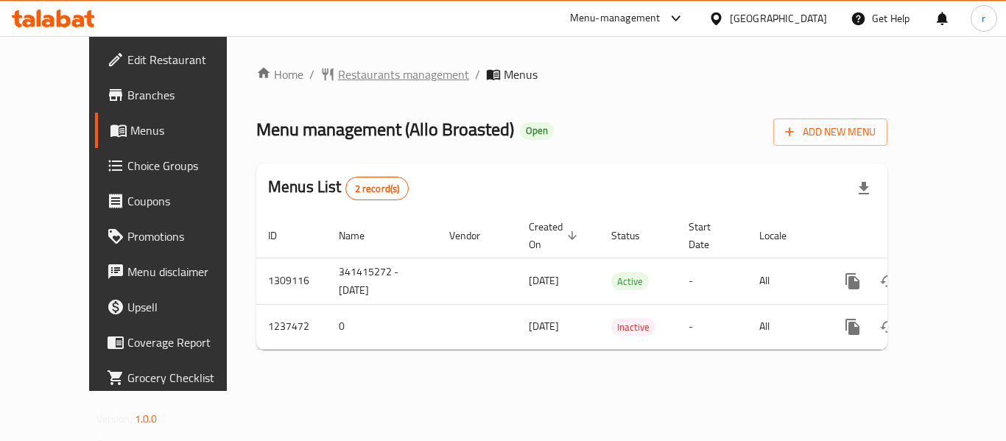
click at [339, 75] on span "Restaurants management" at bounding box center [403, 75] width 131 height 18
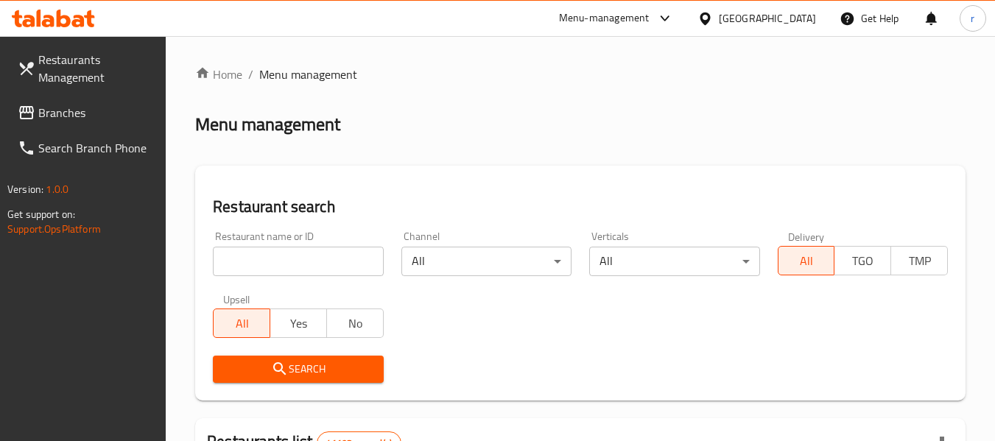
click at [281, 256] on input "search" at bounding box center [298, 261] width 170 height 29
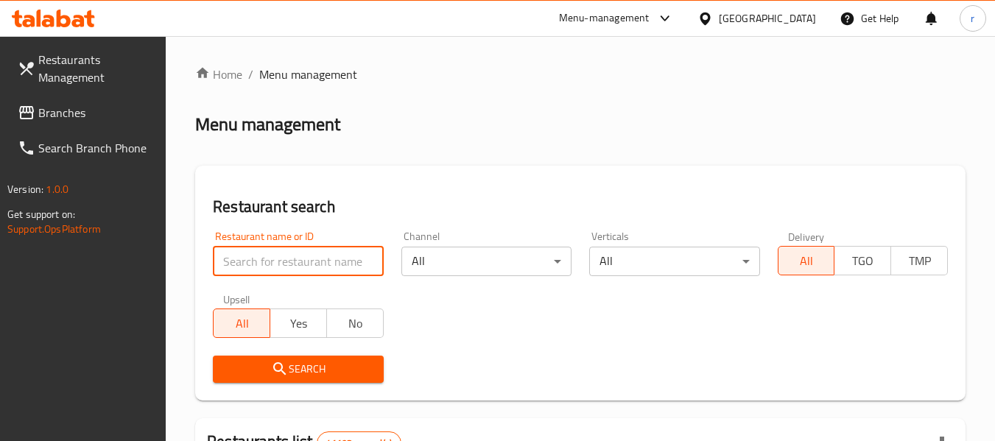
paste input "679389"
type input "679389"
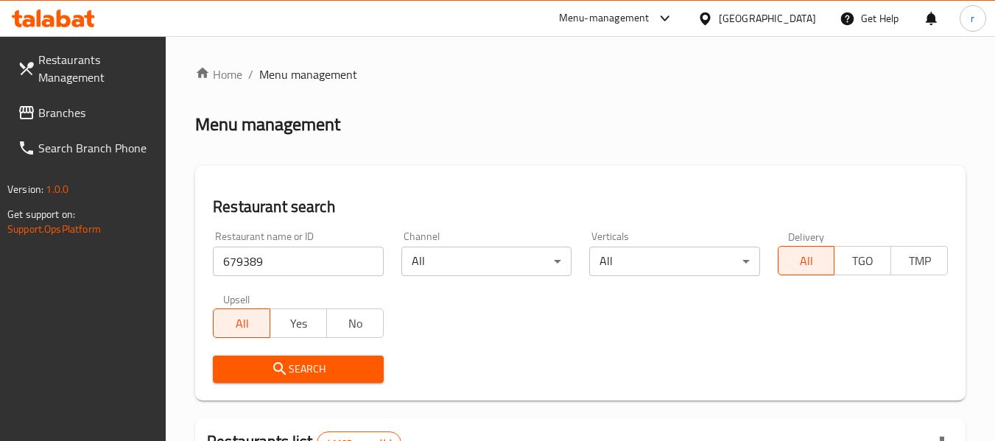
click at [298, 382] on button "Search" at bounding box center [298, 369] width 170 height 27
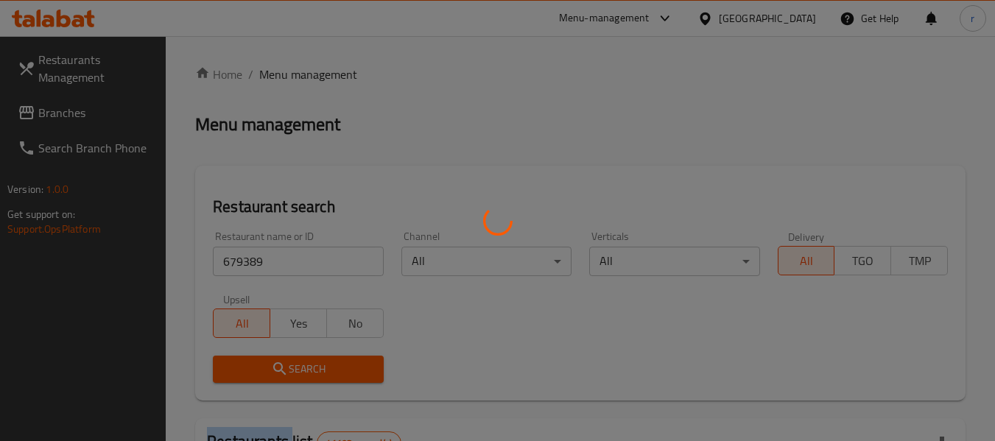
click at [298, 382] on div at bounding box center [497, 220] width 995 height 441
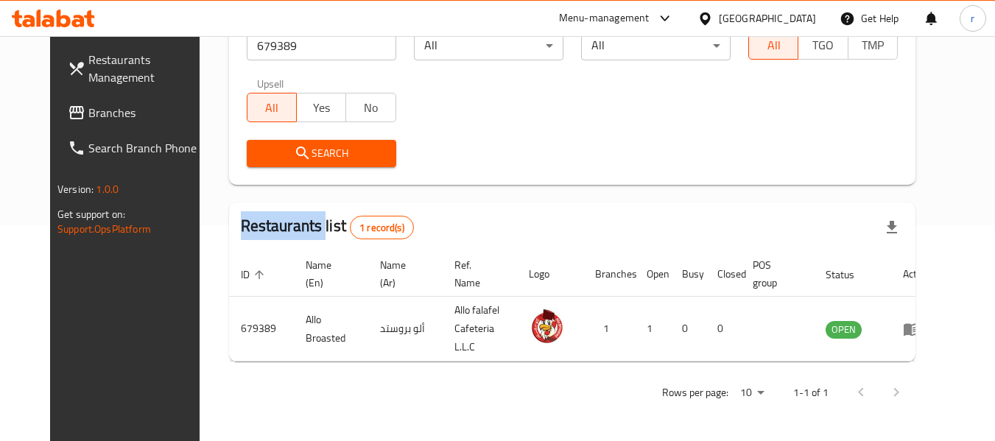
scroll to position [203, 0]
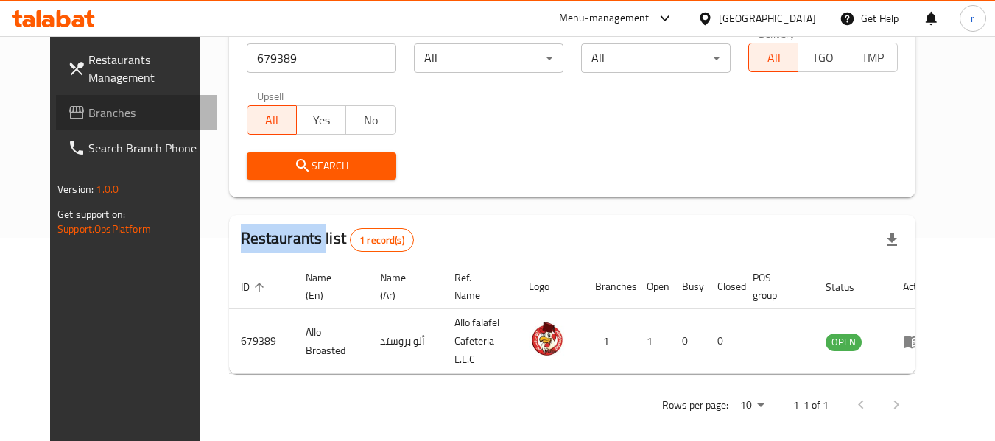
click at [88, 105] on span "Branches" at bounding box center [146, 113] width 116 height 18
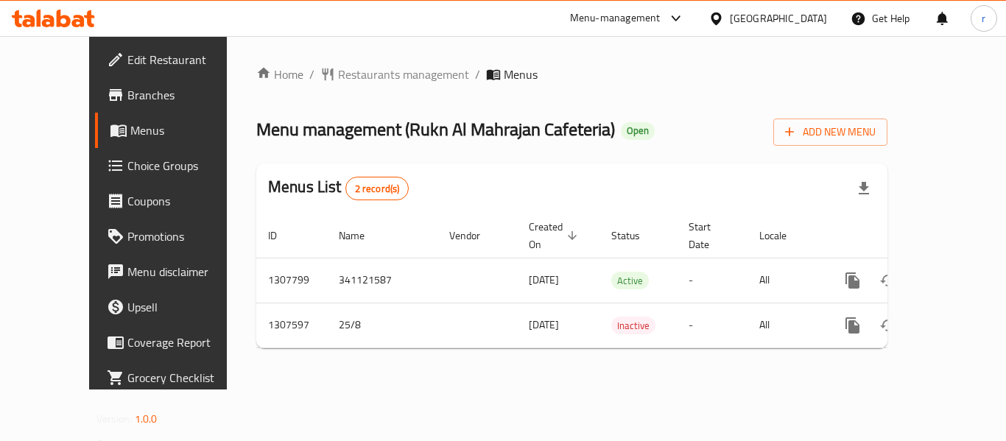
click at [351, 77] on span "Restaurants management" at bounding box center [403, 75] width 131 height 18
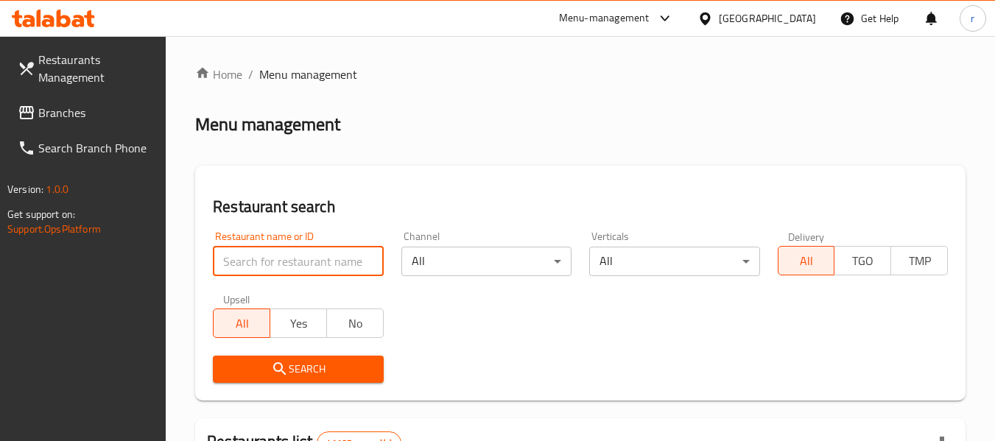
click at [299, 270] on input "search" at bounding box center [298, 261] width 170 height 29
paste input "704485"
type input "704485"
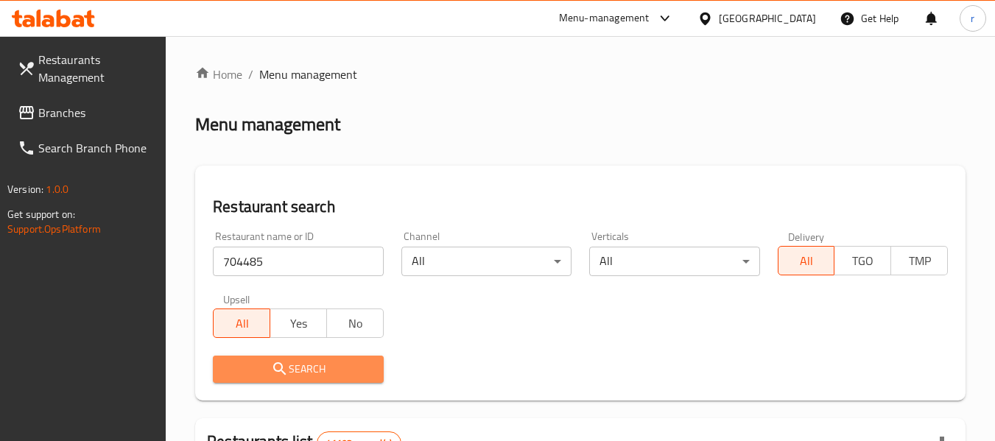
click at [284, 371] on icon "submit" at bounding box center [280, 369] width 18 height 18
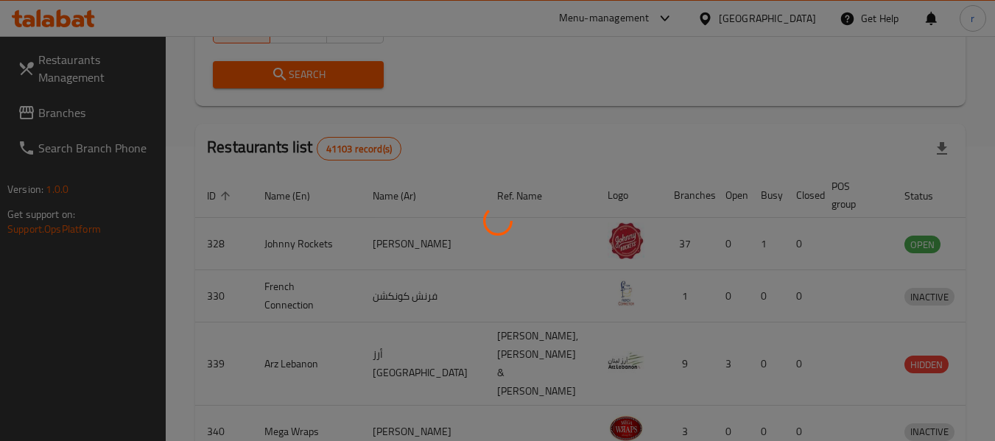
scroll to position [234, 0]
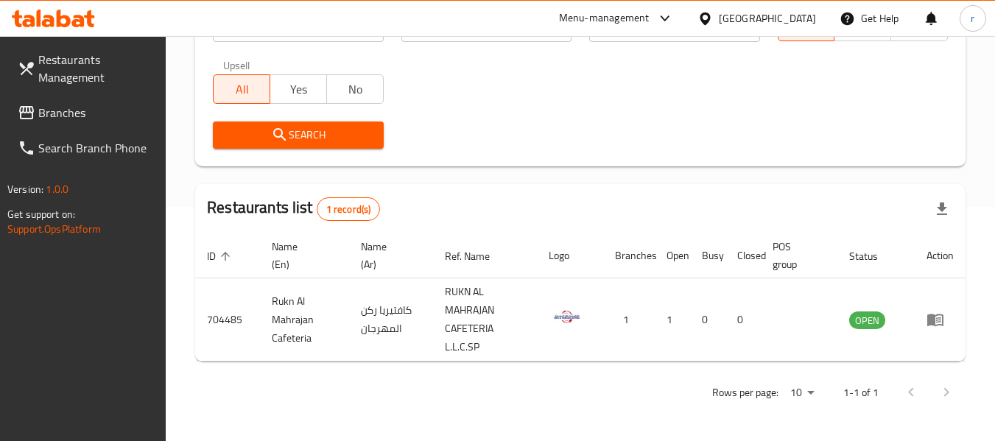
click at [718, 15] on div at bounding box center [708, 18] width 21 height 16
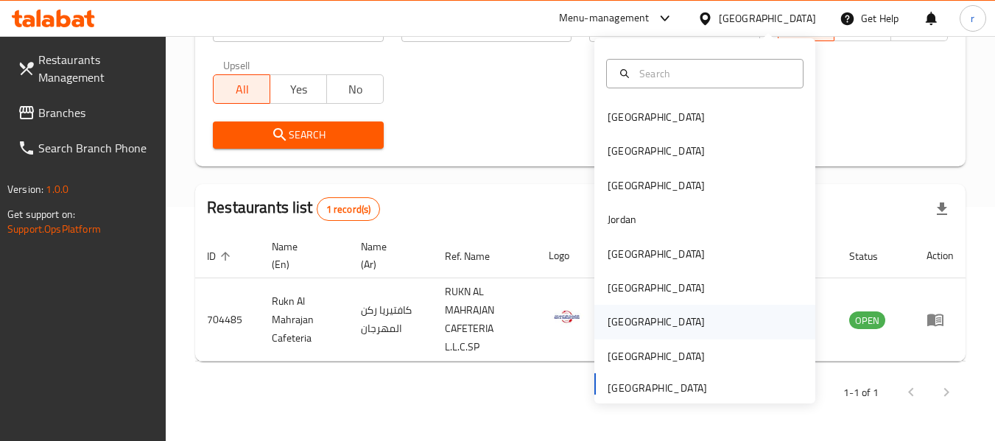
click at [608, 318] on div "[GEOGRAPHIC_DATA]" at bounding box center [656, 322] width 97 height 16
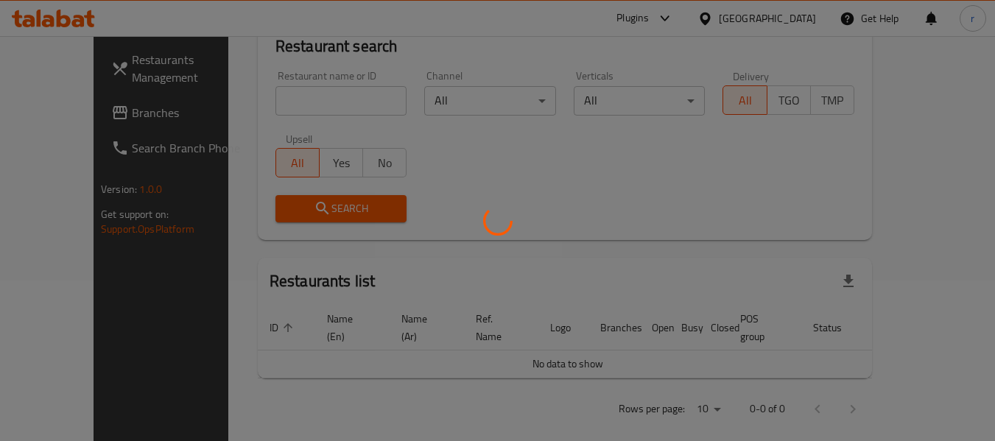
scroll to position [234, 0]
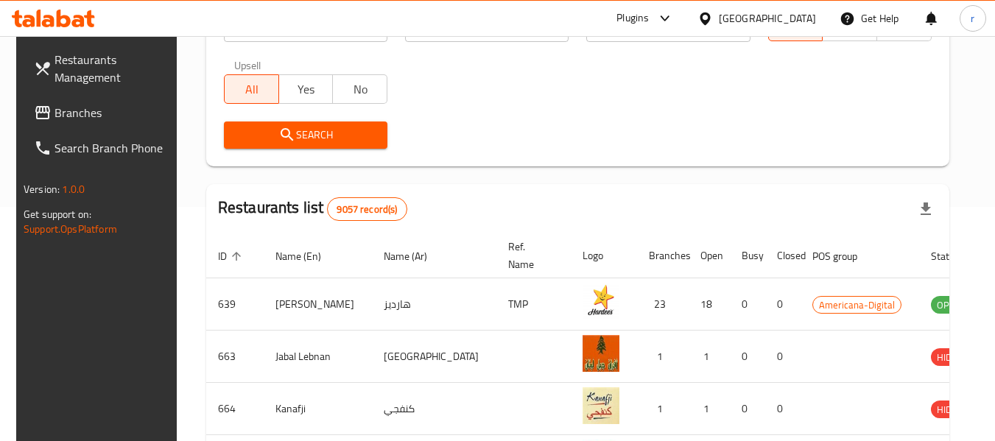
click at [74, 118] on span "Branches" at bounding box center [113, 113] width 116 height 18
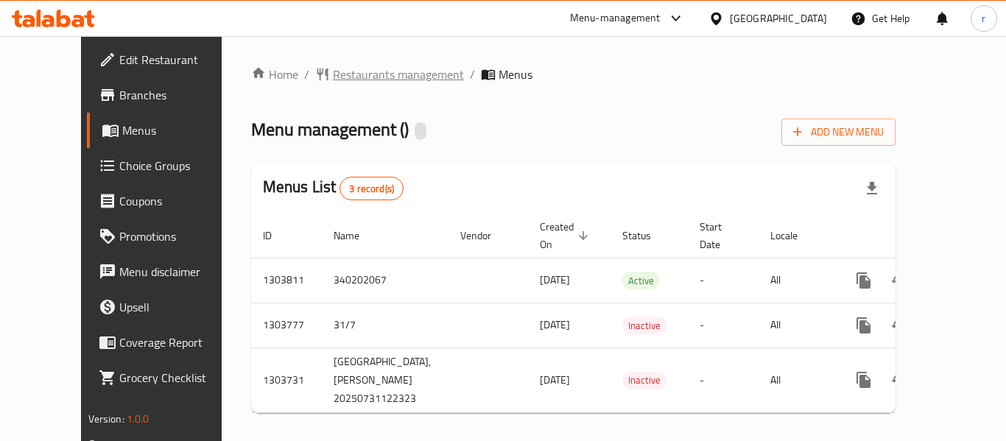
click at [333, 76] on span "Restaurants management" at bounding box center [398, 75] width 131 height 18
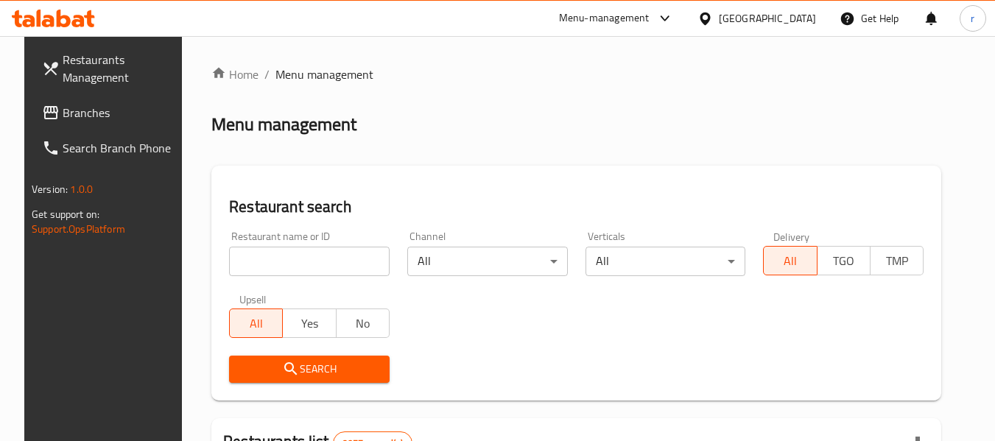
click at [289, 249] on input "search" at bounding box center [309, 261] width 161 height 29
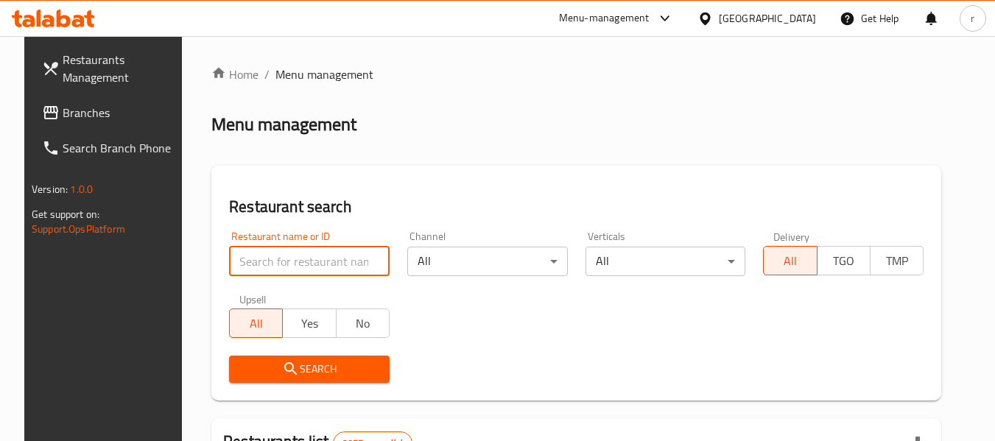
paste input "702957"
type input "702957"
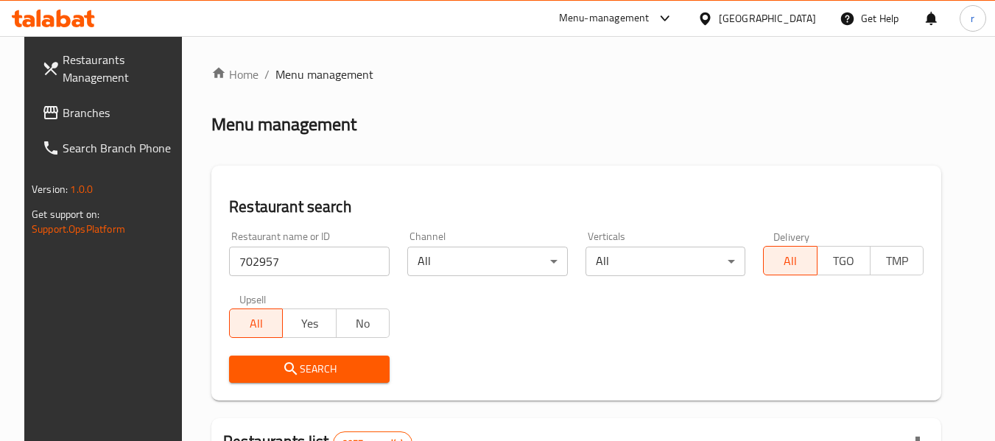
click at [284, 363] on icon "submit" at bounding box center [291, 369] width 18 height 18
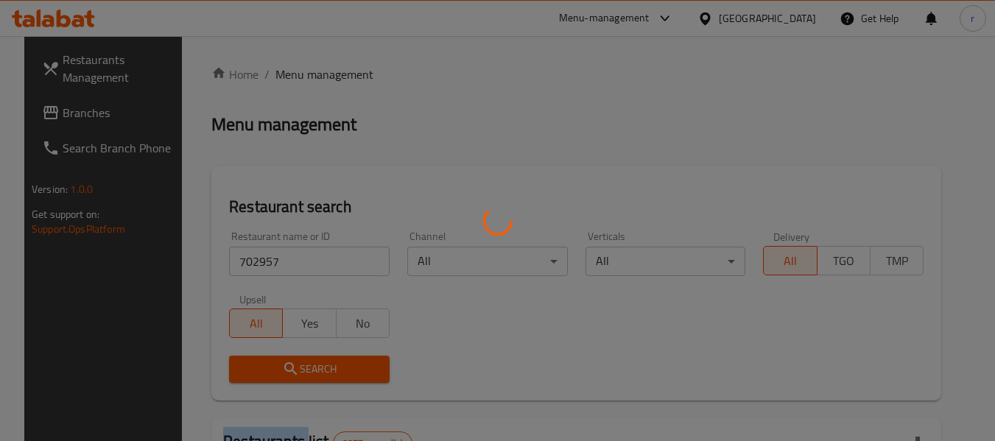
click at [284, 363] on div at bounding box center [497, 220] width 995 height 441
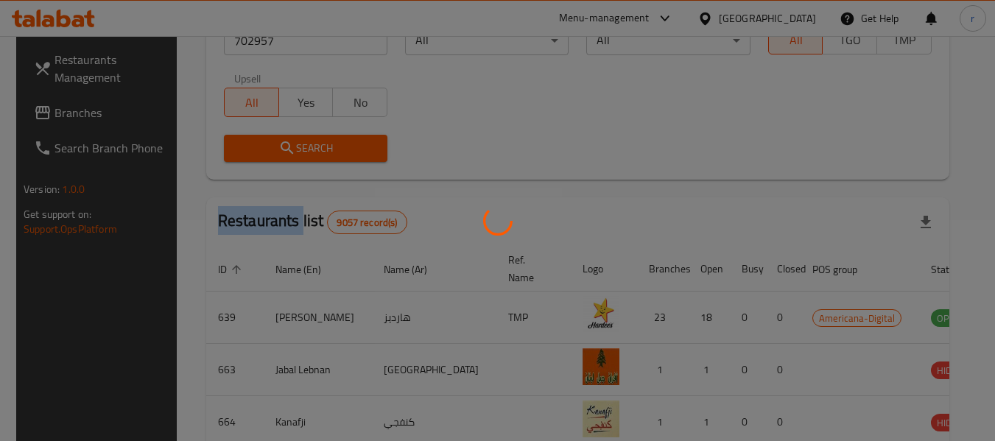
scroll to position [203, 0]
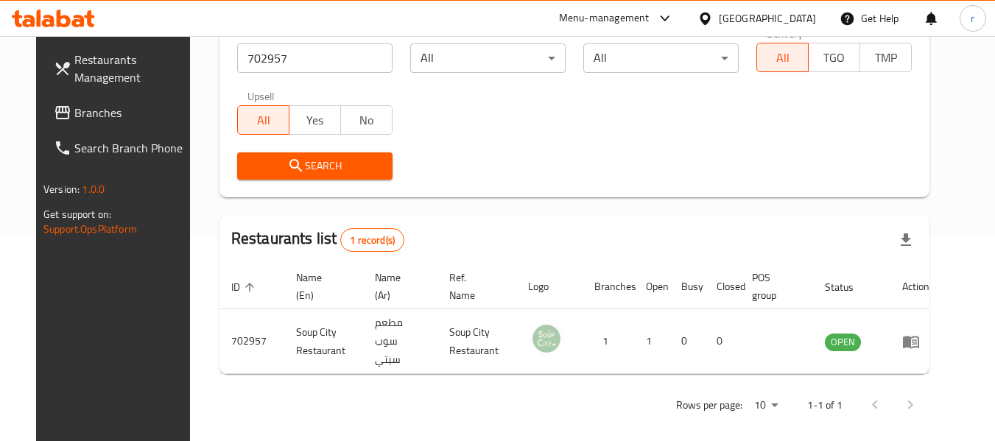
click at [719, 18] on div at bounding box center [708, 18] width 21 height 16
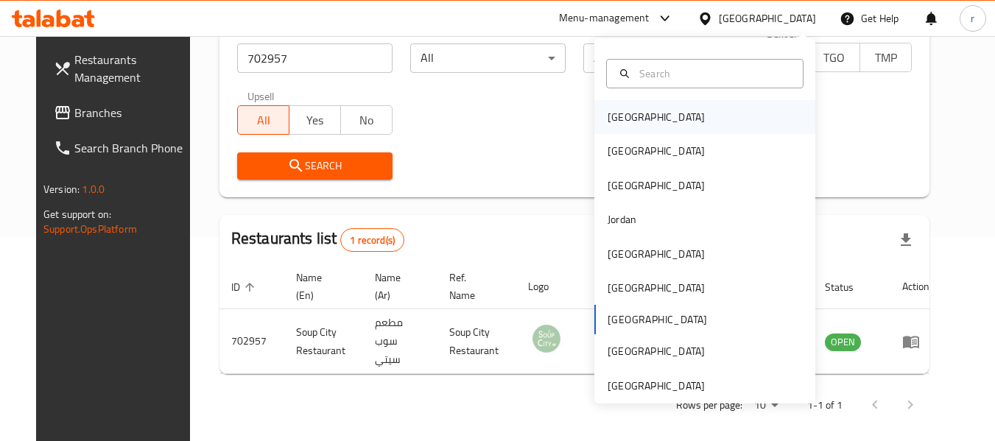
click at [615, 119] on div "[GEOGRAPHIC_DATA]" at bounding box center [656, 117] width 97 height 16
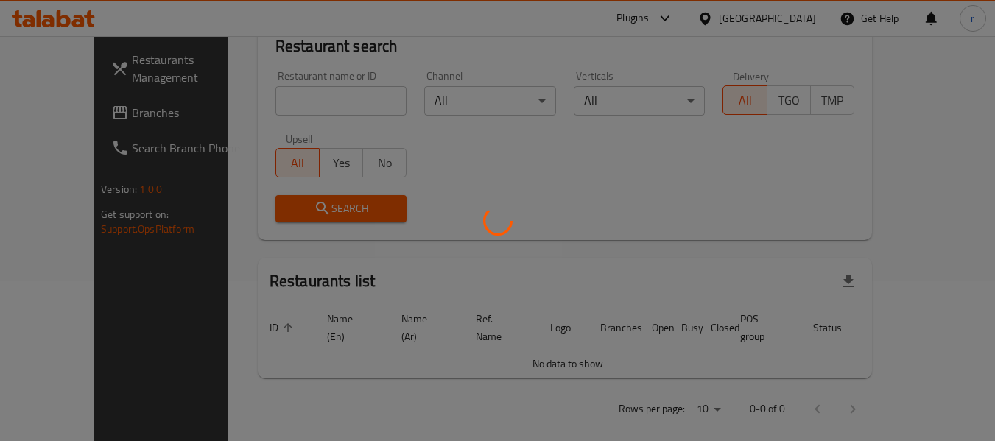
scroll to position [203, 0]
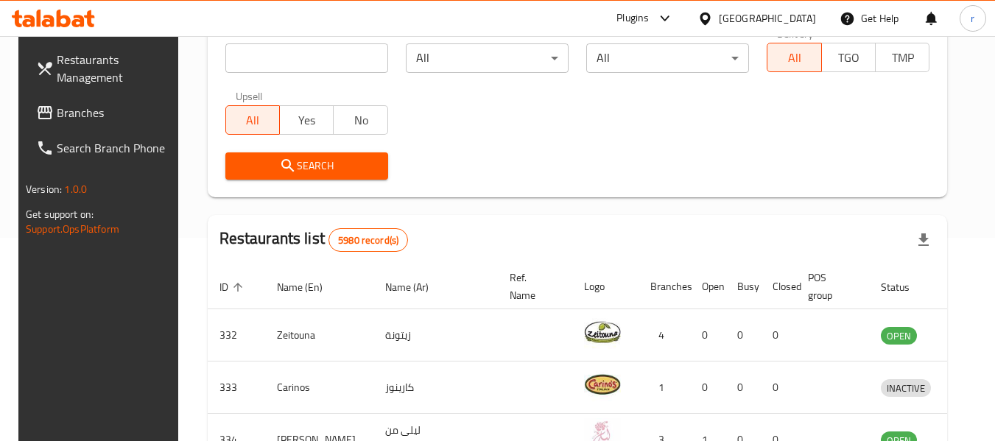
click at [66, 116] on span "Branches" at bounding box center [115, 113] width 116 height 18
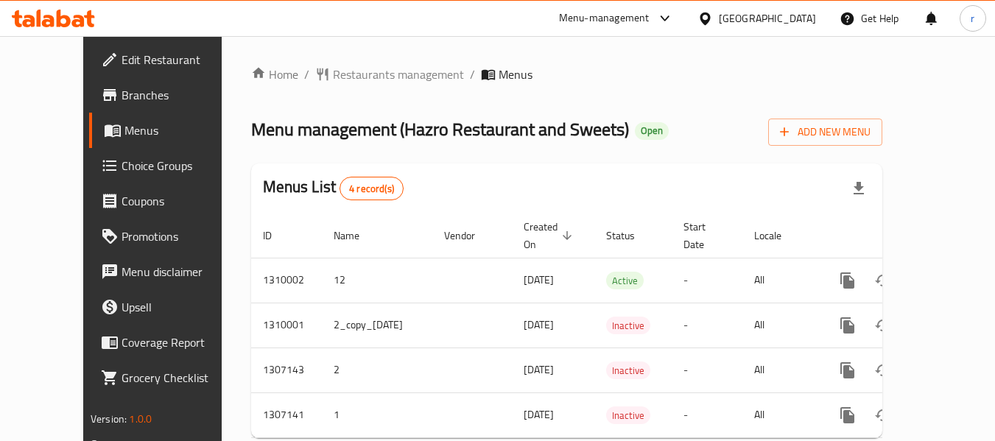
click at [335, 79] on span "Restaurants management" at bounding box center [398, 75] width 131 height 18
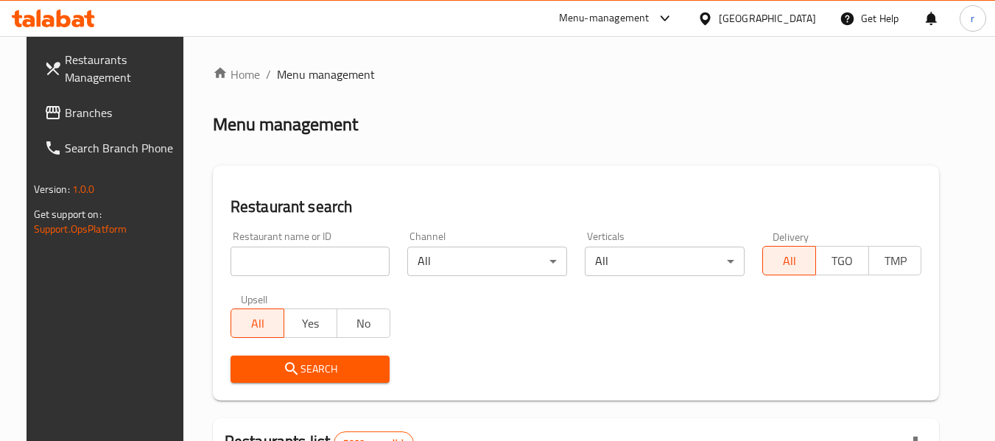
click at [312, 266] on input "search" at bounding box center [311, 261] width 160 height 29
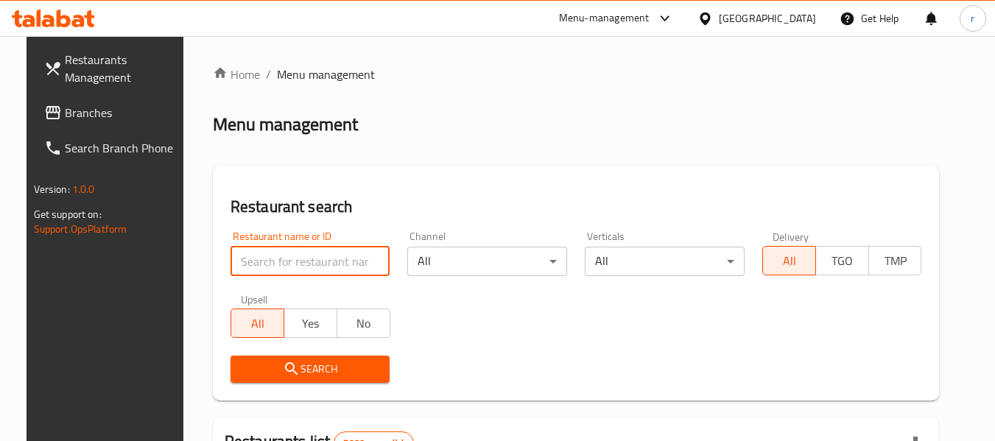
paste input "704313"
type input "704313"
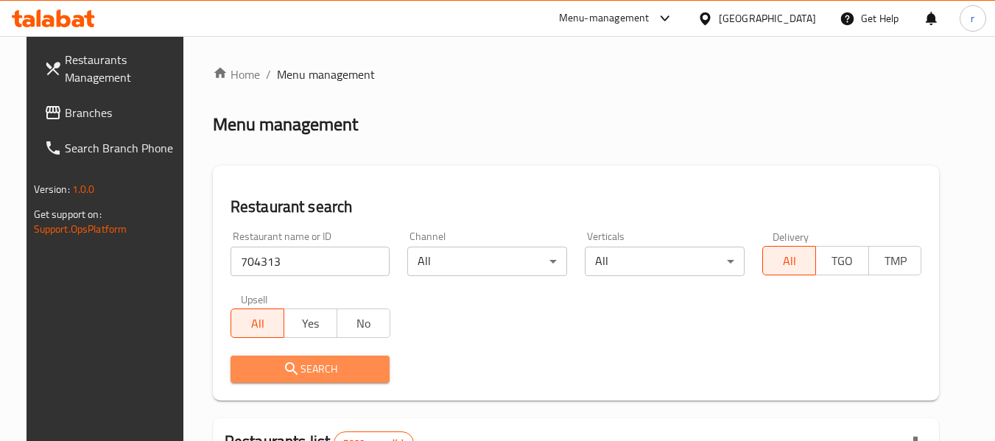
click at [293, 371] on span "Search" at bounding box center [310, 369] width 136 height 18
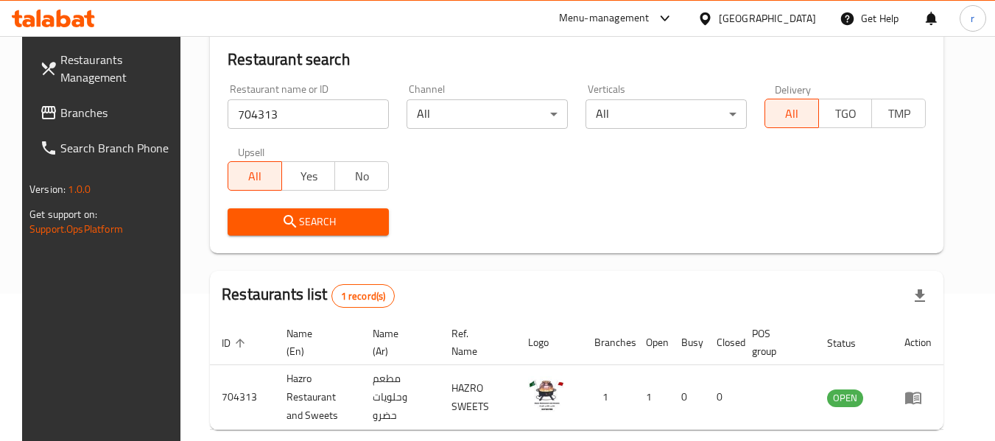
scroll to position [216, 0]
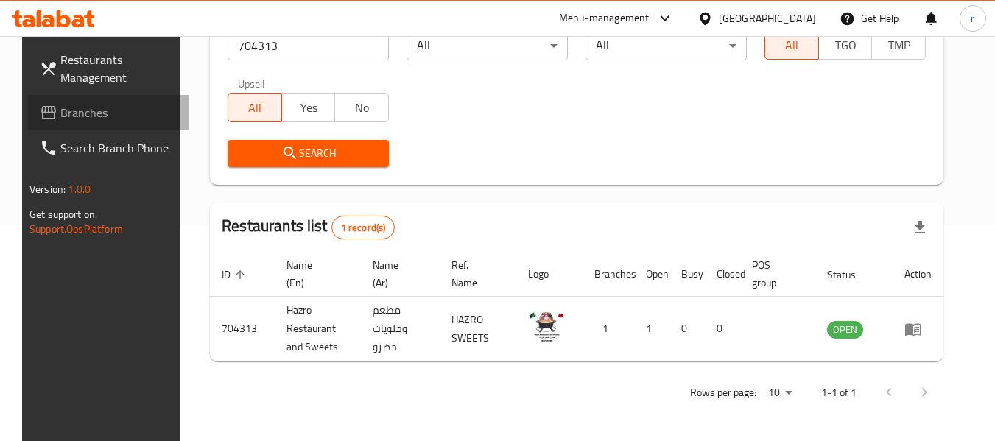
drag, startPoint x: 90, startPoint y: 121, endPoint x: 130, endPoint y: 85, distance: 54.3
click at [90, 121] on span "Branches" at bounding box center [118, 113] width 116 height 18
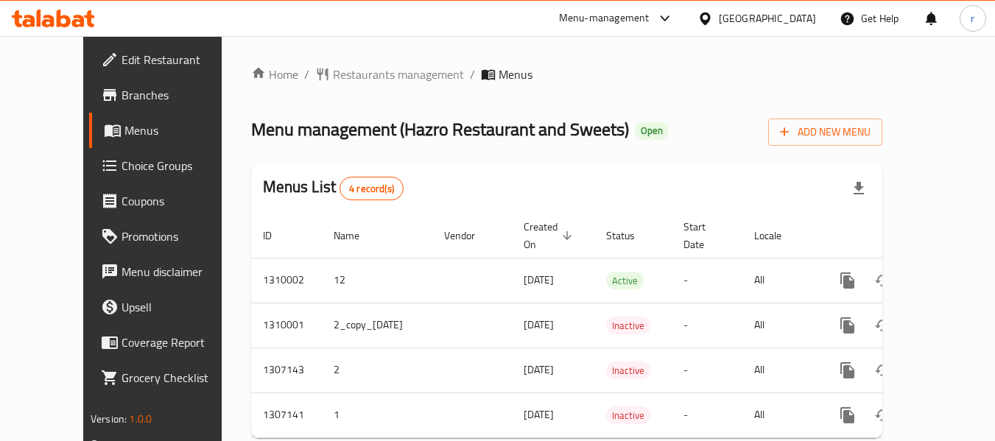
click at [340, 75] on span "Restaurants management" at bounding box center [398, 75] width 131 height 18
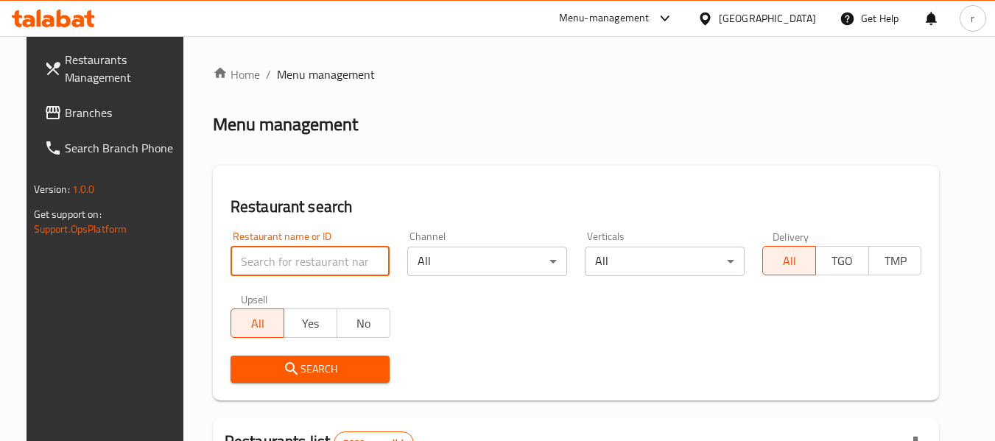
click at [299, 261] on input "search" at bounding box center [311, 261] width 160 height 29
paste input "704313"
type input "704313"
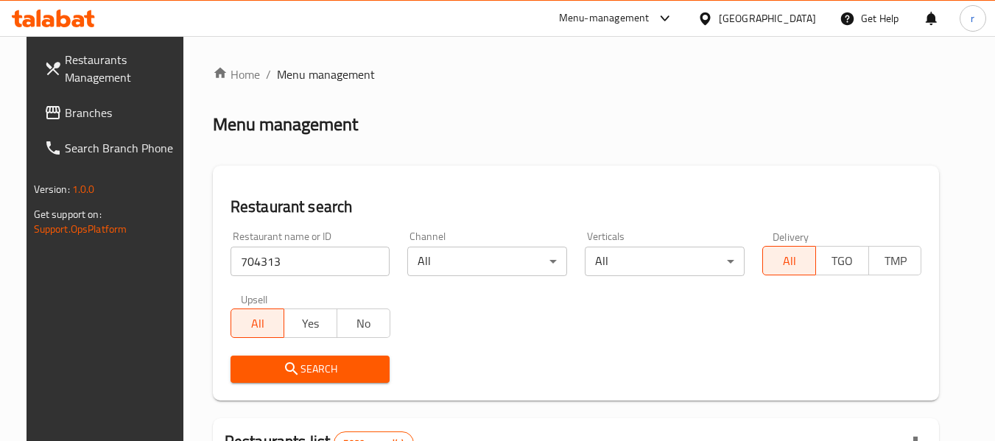
click at [298, 363] on span "Search" at bounding box center [310, 369] width 136 height 18
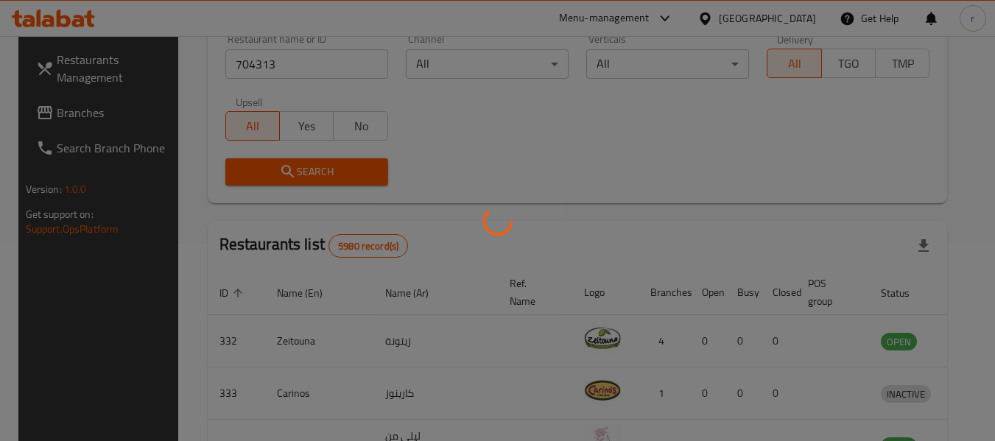
scroll to position [216, 0]
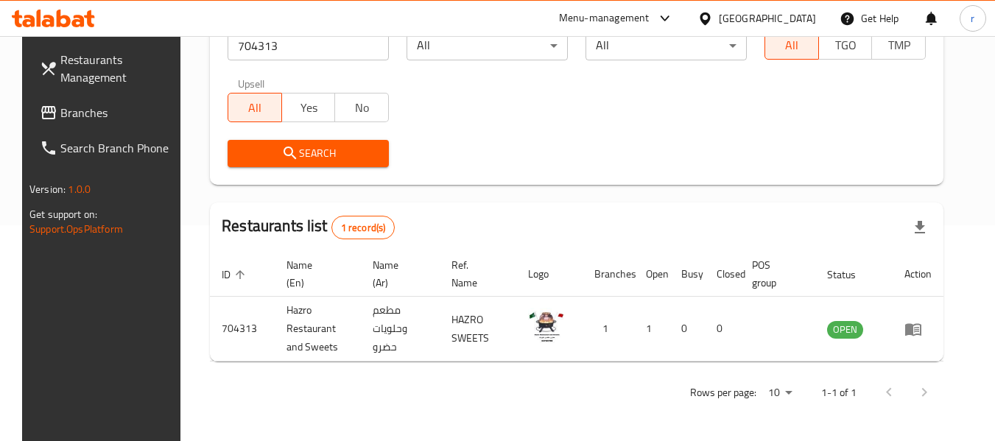
click at [749, 13] on div "[GEOGRAPHIC_DATA]" at bounding box center [757, 18] width 142 height 35
click at [713, 17] on icon at bounding box center [705, 18] width 15 height 15
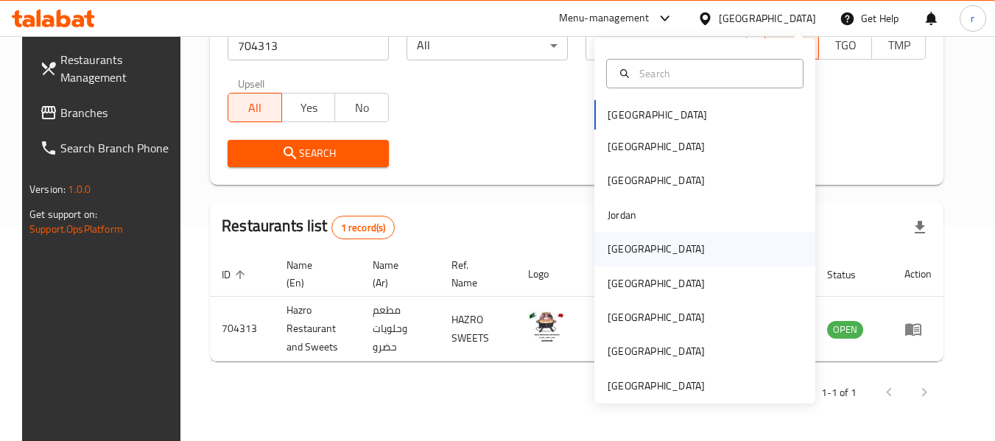
click at [631, 254] on div "[GEOGRAPHIC_DATA]" at bounding box center [656, 249] width 121 height 34
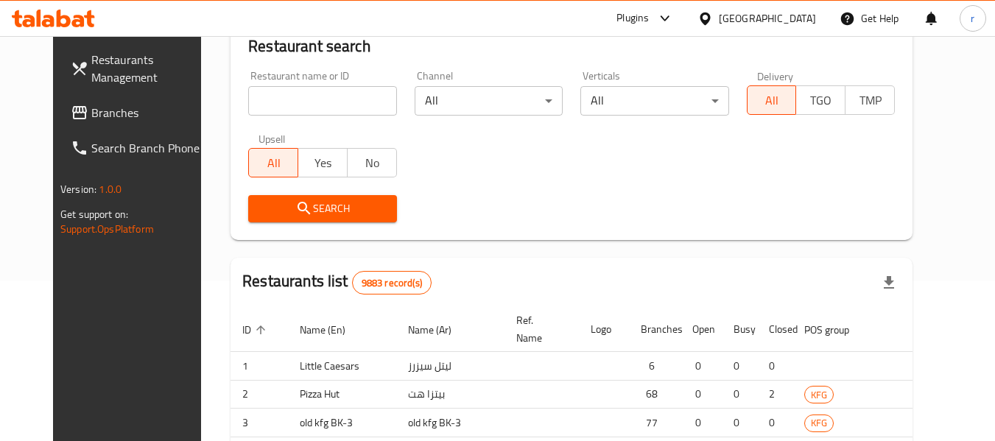
scroll to position [216, 0]
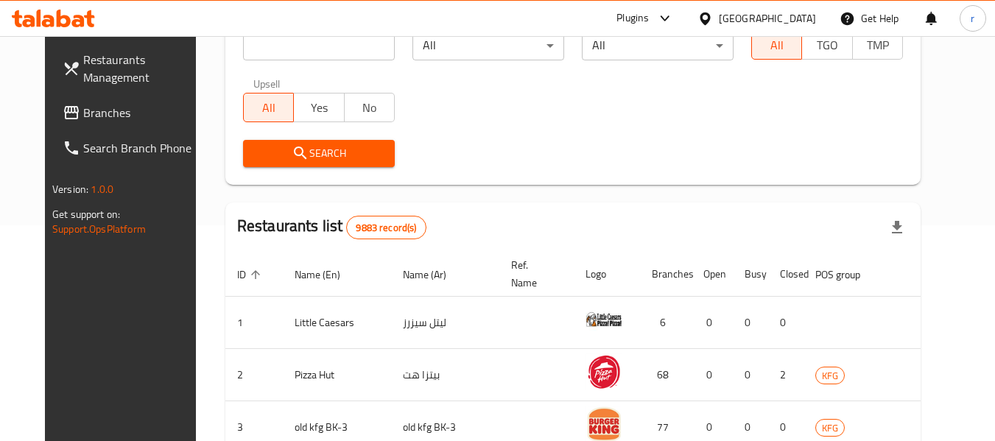
click at [83, 104] on span "Branches" at bounding box center [141, 113] width 116 height 18
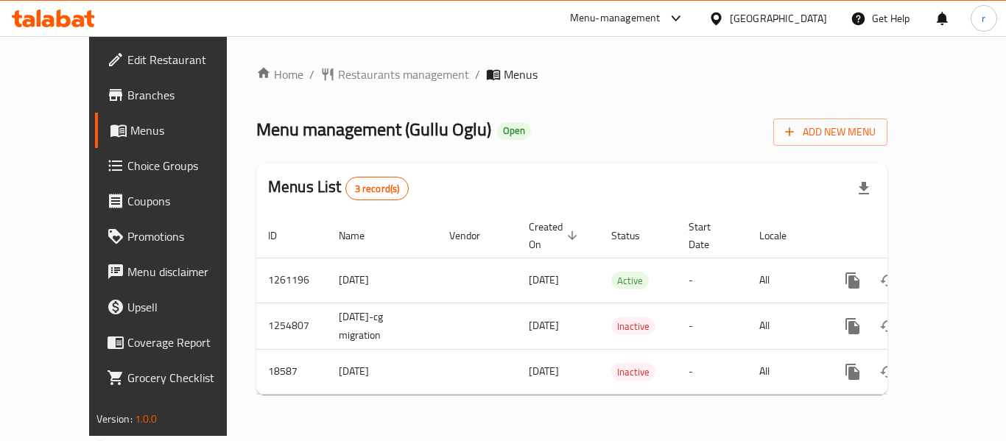
click at [343, 66] on span "Restaurants management" at bounding box center [403, 75] width 131 height 18
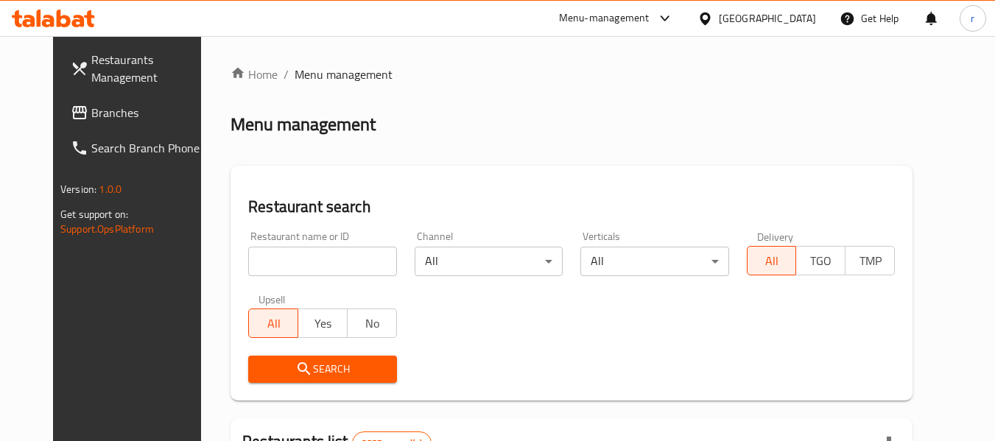
click at [287, 259] on input "search" at bounding box center [322, 261] width 148 height 29
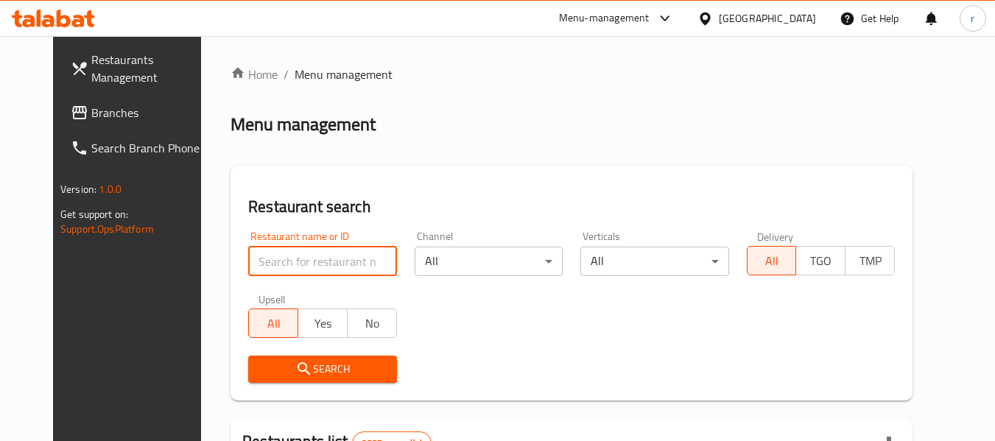
paste input "10088"
type input "10088"
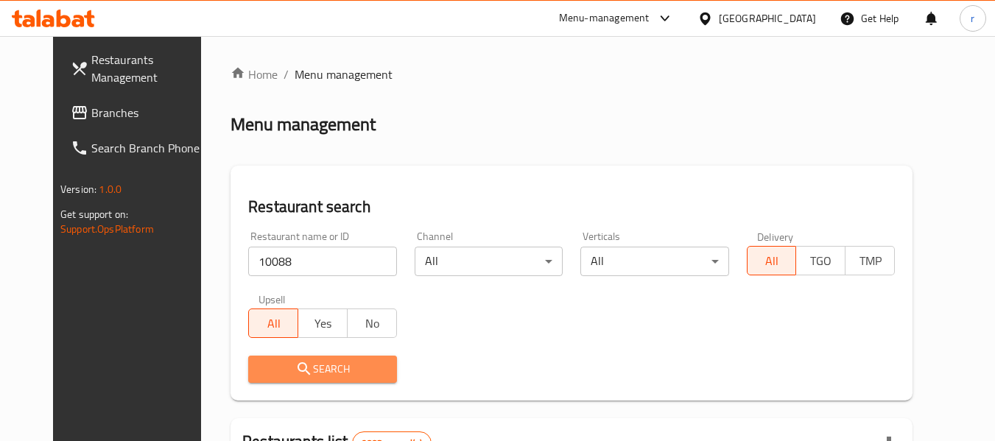
click at [285, 357] on button "Search" at bounding box center [322, 369] width 148 height 27
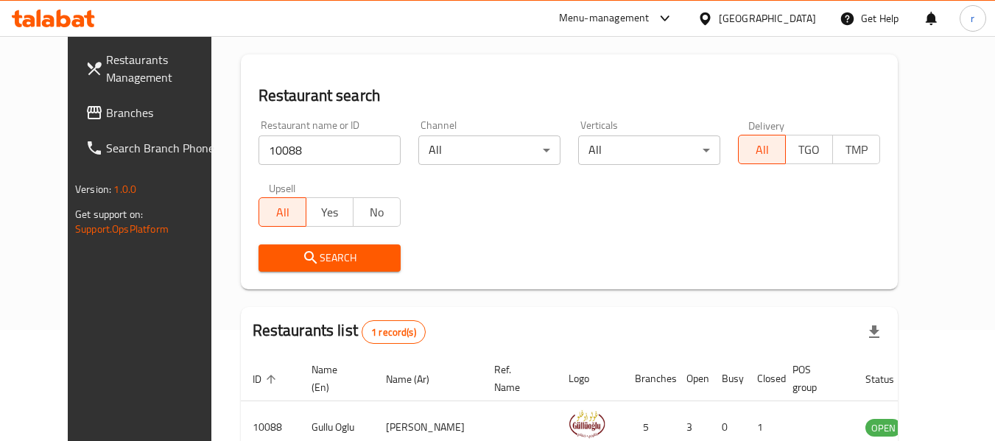
scroll to position [147, 0]
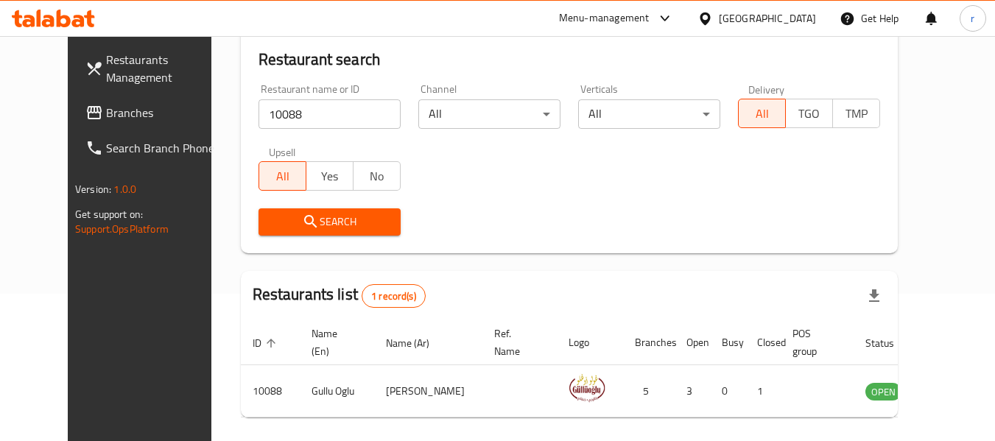
click at [713, 16] on icon at bounding box center [705, 18] width 15 height 15
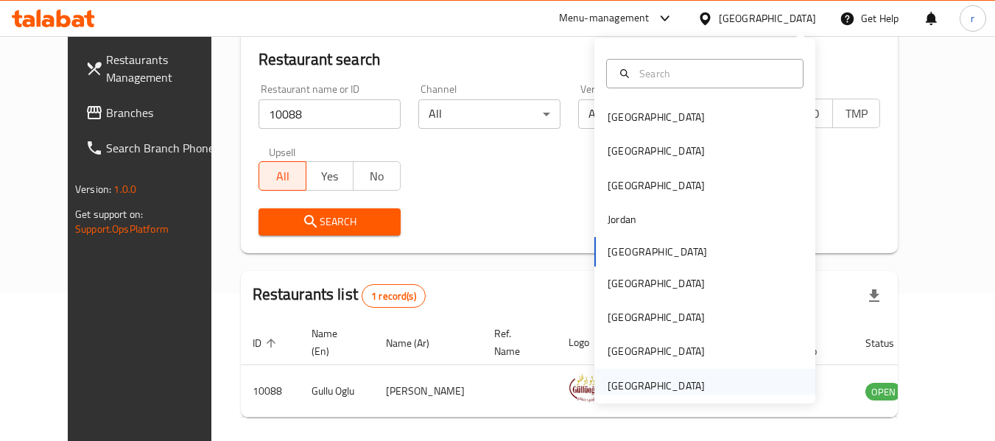
click at [626, 392] on div "[GEOGRAPHIC_DATA]" at bounding box center [656, 386] width 97 height 16
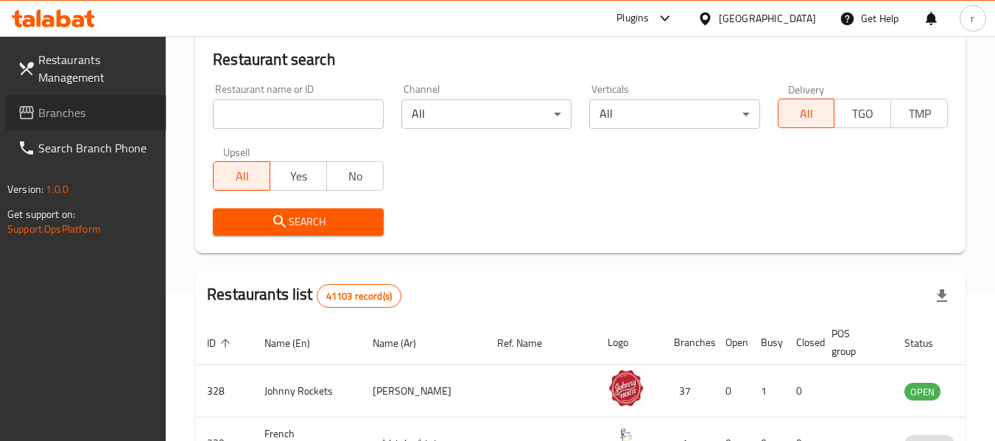
click at [80, 111] on span "Branches" at bounding box center [96, 113] width 116 height 18
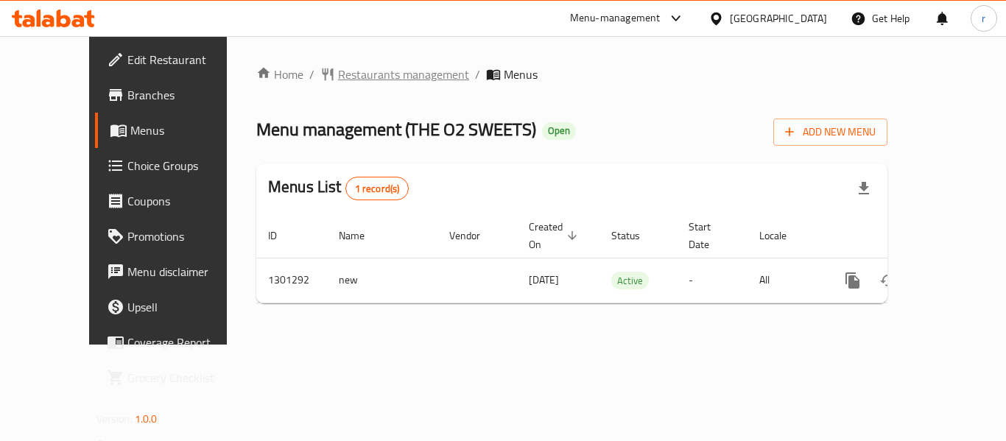
click at [365, 69] on span "Restaurants management" at bounding box center [403, 75] width 131 height 18
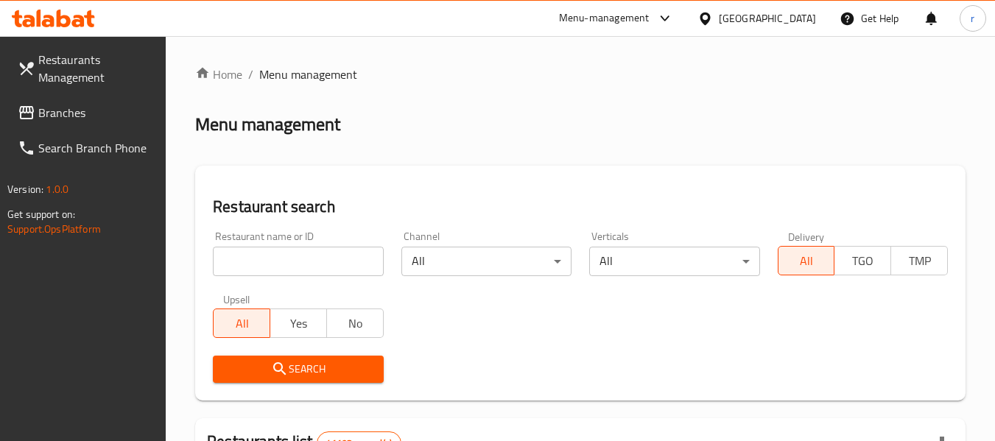
click at [271, 265] on input "search" at bounding box center [298, 261] width 170 height 29
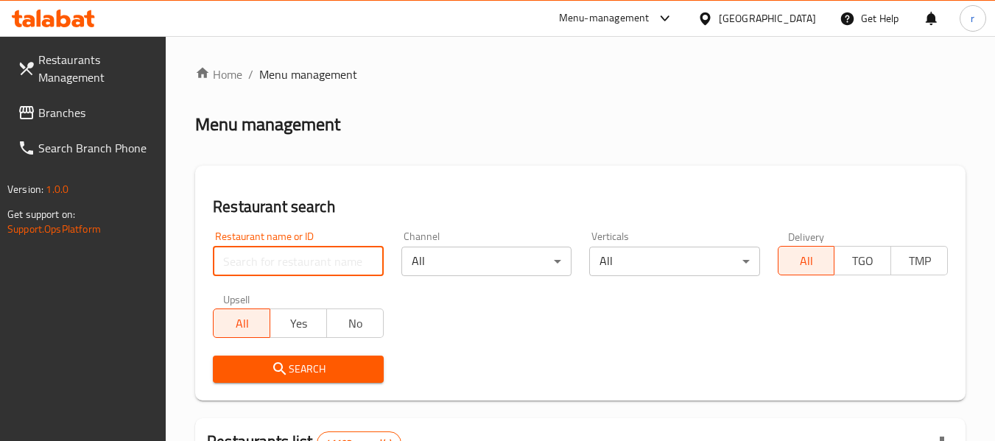
paste input "701959"
type input "701959"
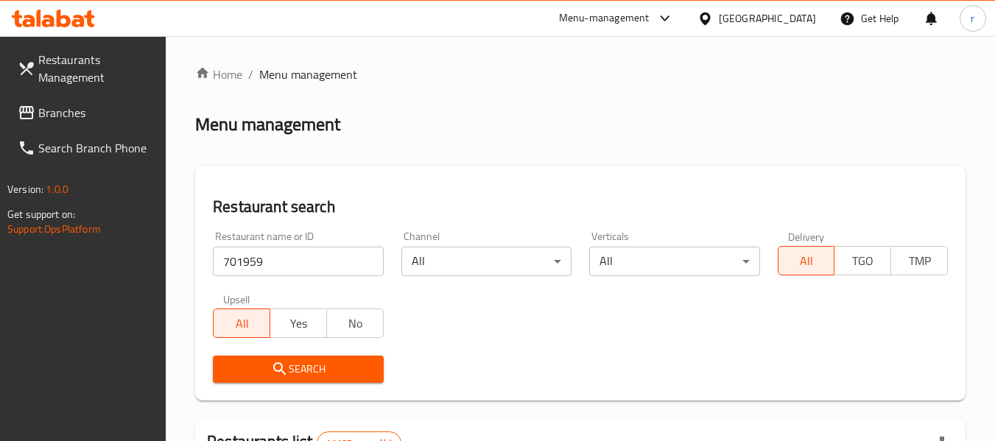
click at [262, 360] on span "Search" at bounding box center [298, 369] width 147 height 18
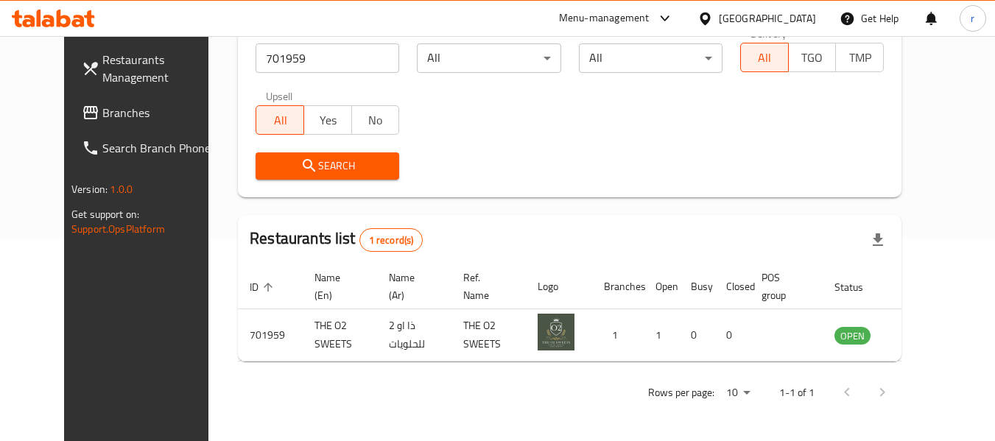
scroll to position [203, 0]
click at [102, 119] on span "Branches" at bounding box center [160, 113] width 116 height 18
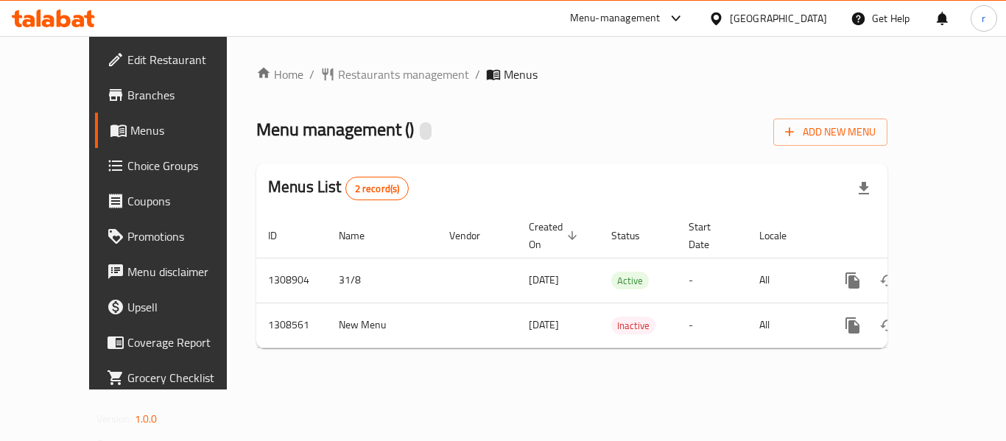
click at [348, 77] on span "Restaurants management" at bounding box center [403, 75] width 131 height 18
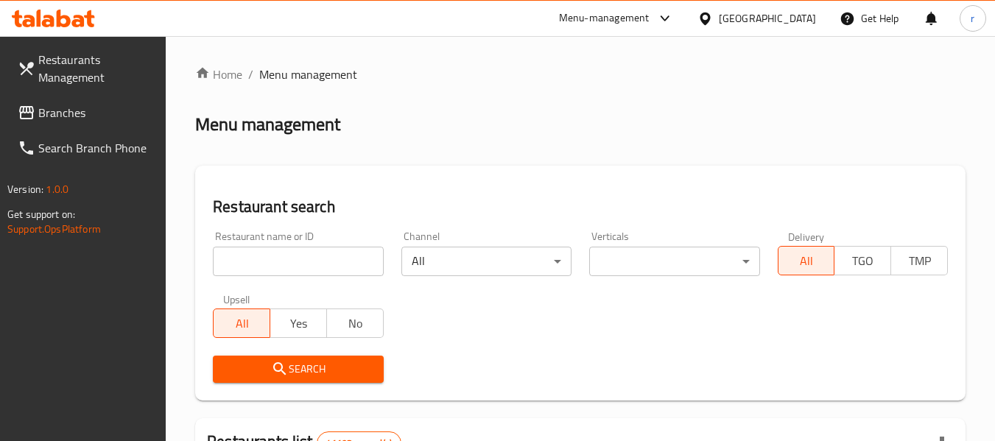
click at [298, 260] on input "search" at bounding box center [298, 261] width 170 height 29
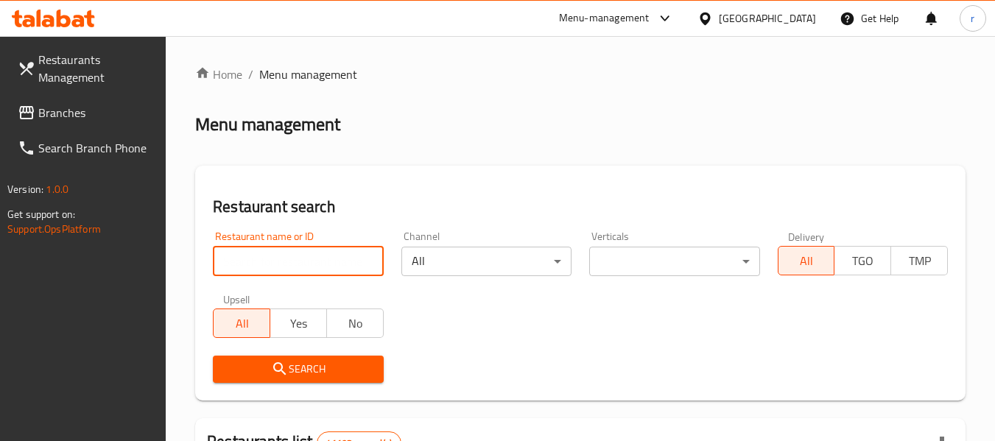
paste input "704835"
type input "704835"
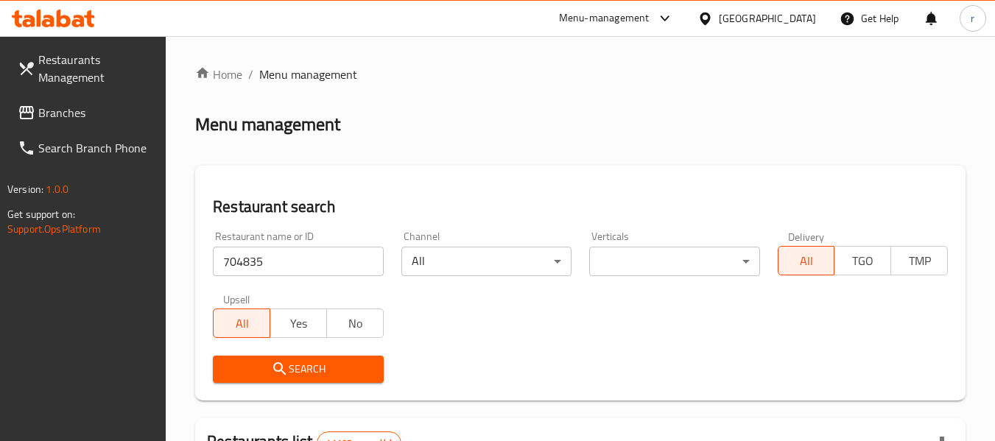
click at [293, 372] on span "Search" at bounding box center [298, 369] width 147 height 18
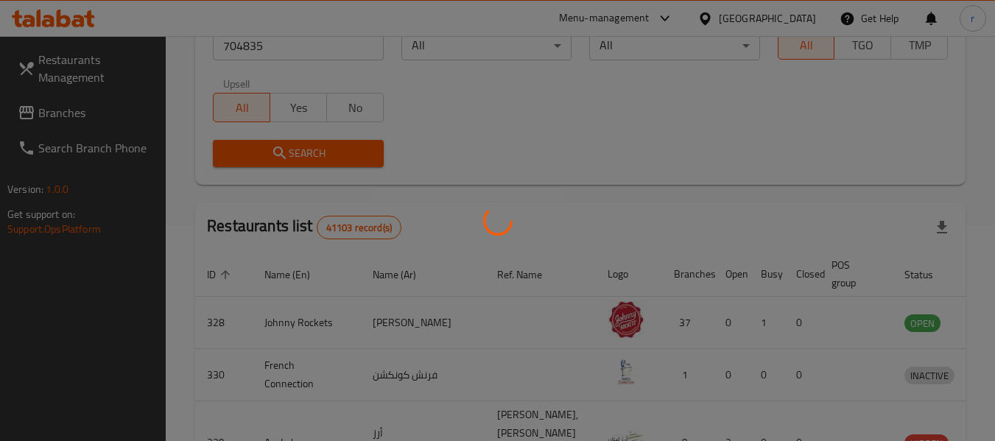
scroll to position [221, 0]
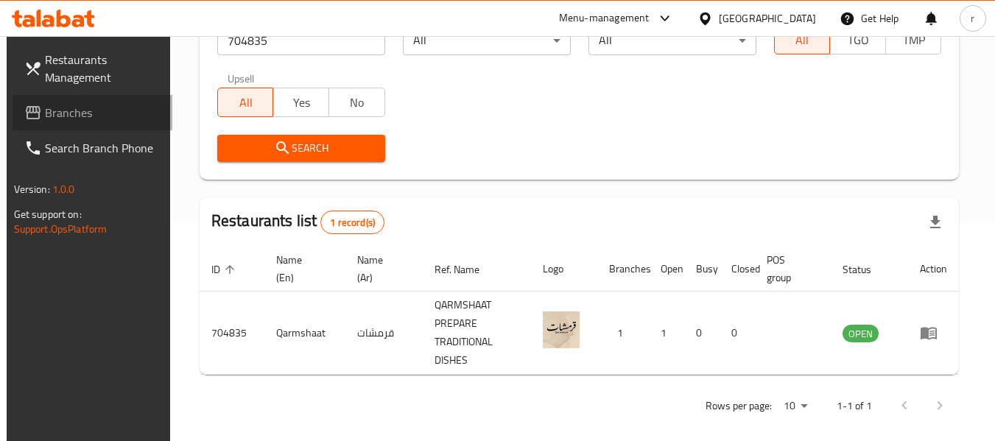
click at [85, 113] on span "Branches" at bounding box center [103, 113] width 116 height 18
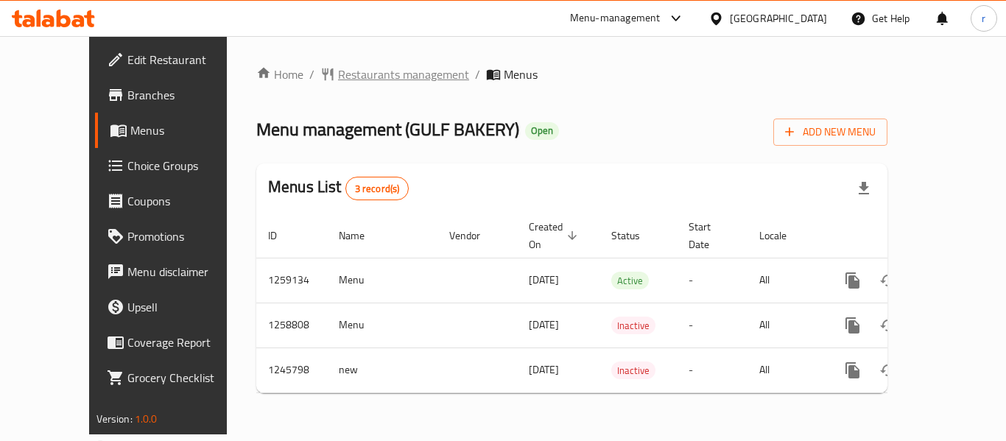
click at [351, 71] on span "Restaurants management" at bounding box center [403, 75] width 131 height 18
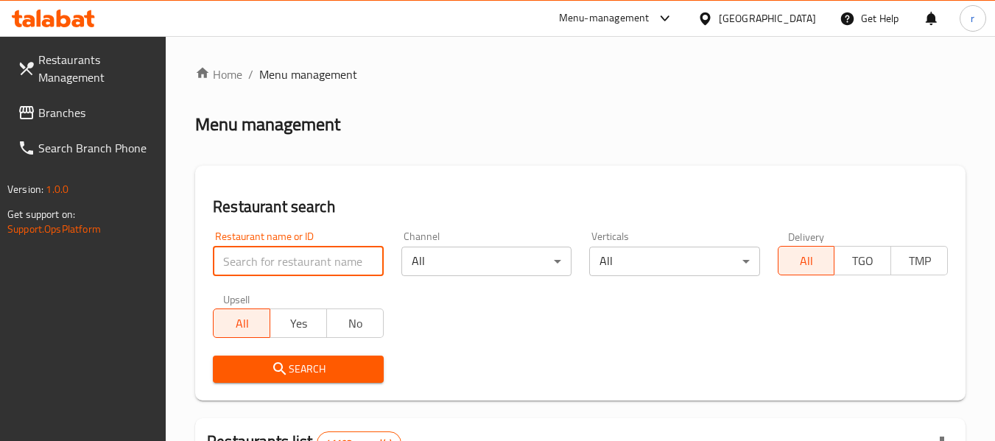
click at [266, 262] on input "search" at bounding box center [298, 261] width 170 height 29
paste input "681882"
type input "681882"
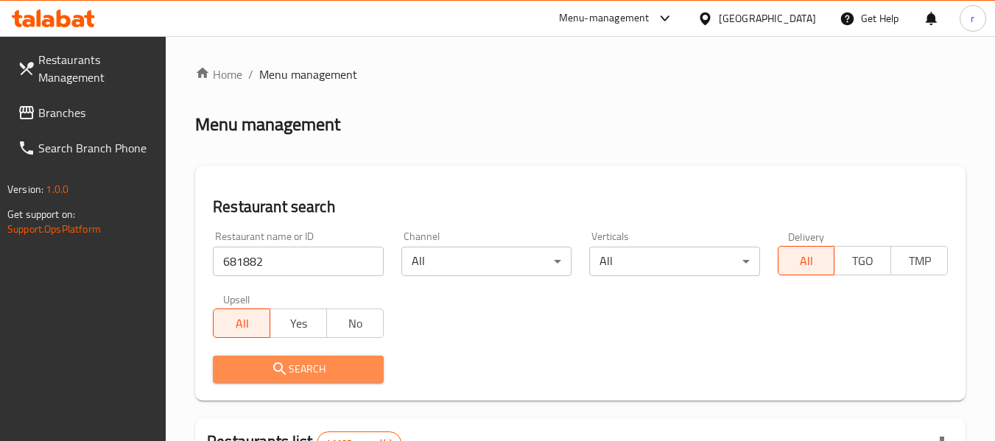
click at [295, 363] on span "Search" at bounding box center [298, 369] width 147 height 18
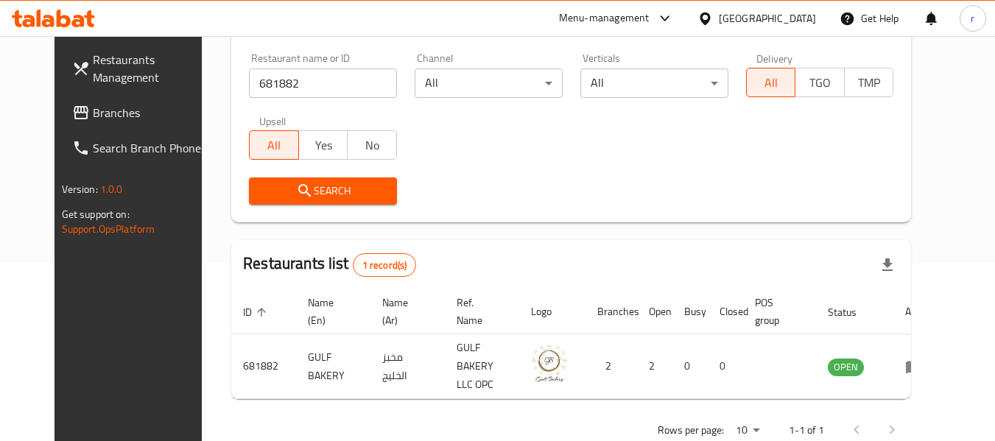
scroll to position [203, 0]
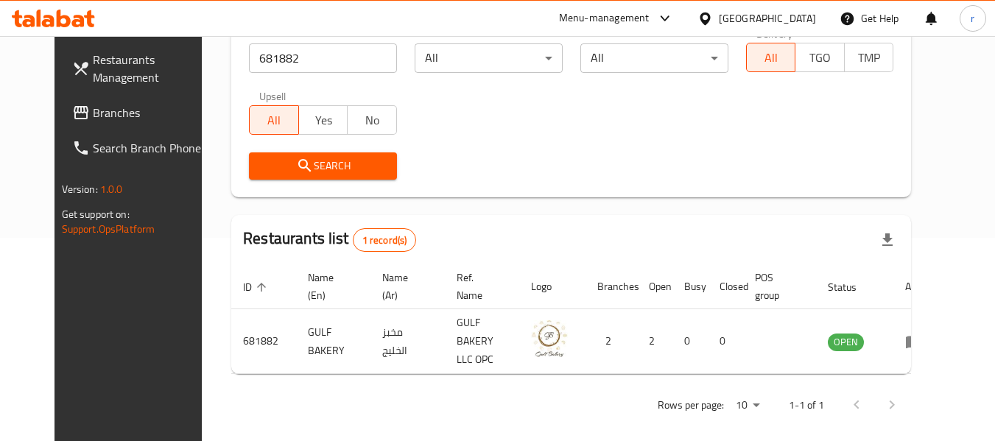
click at [93, 110] on span "Branches" at bounding box center [151, 113] width 116 height 18
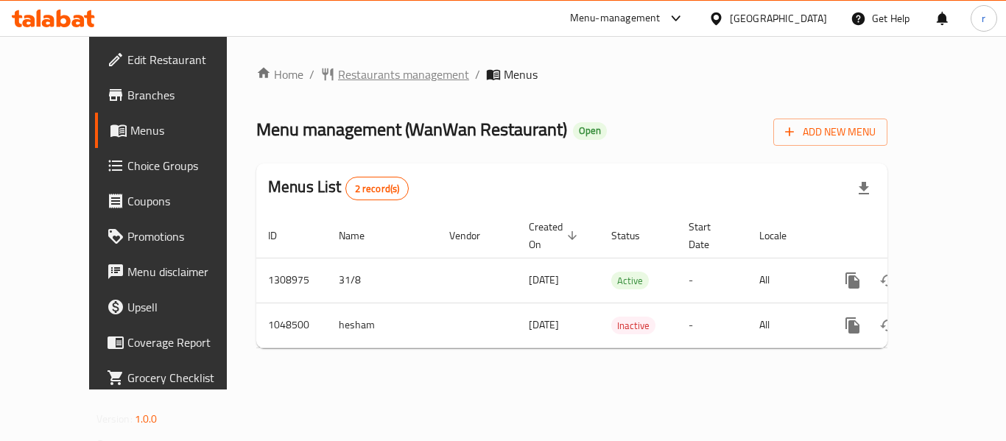
click at [343, 77] on span "Restaurants management" at bounding box center [403, 75] width 131 height 18
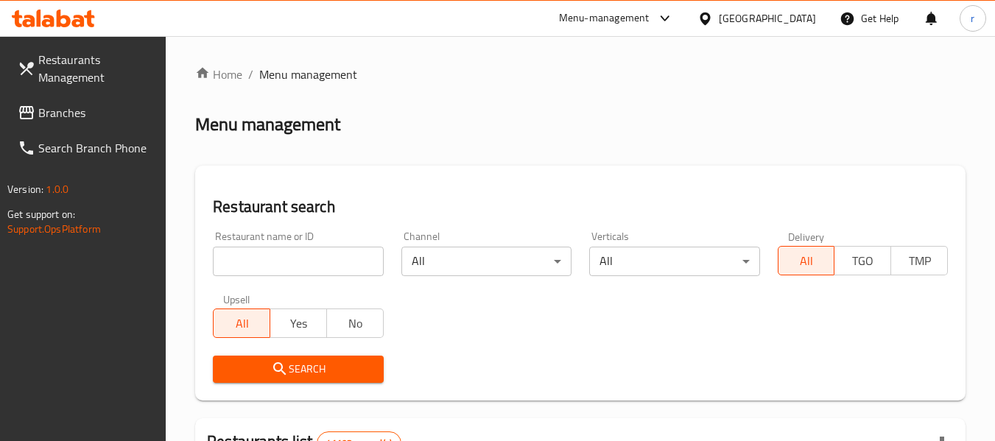
click at [258, 264] on input "search" at bounding box center [298, 261] width 170 height 29
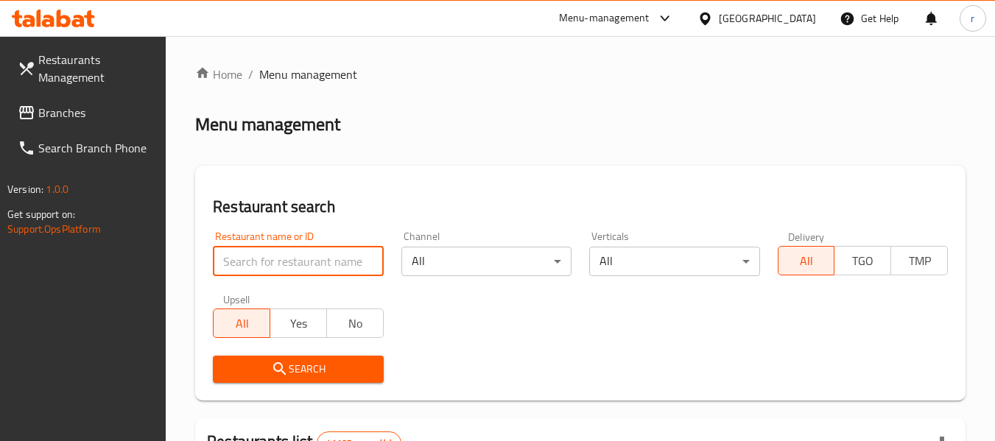
paste input "661229"
type input "661229"
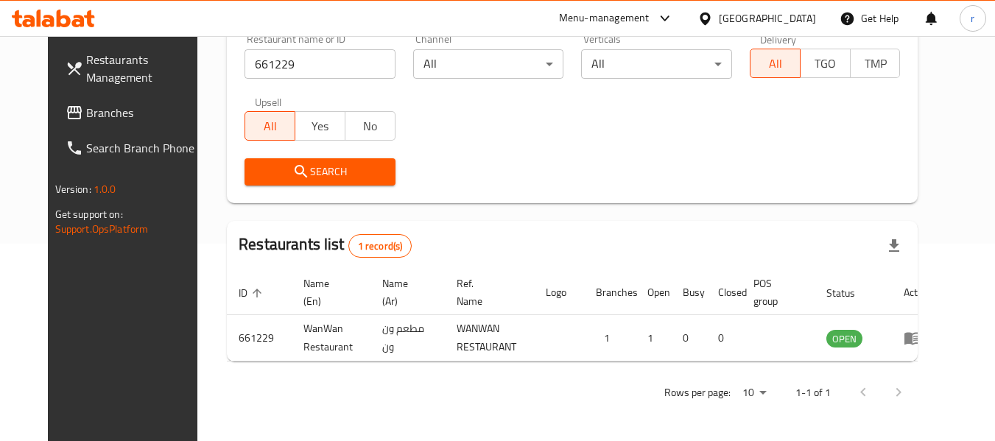
scroll to position [203, 0]
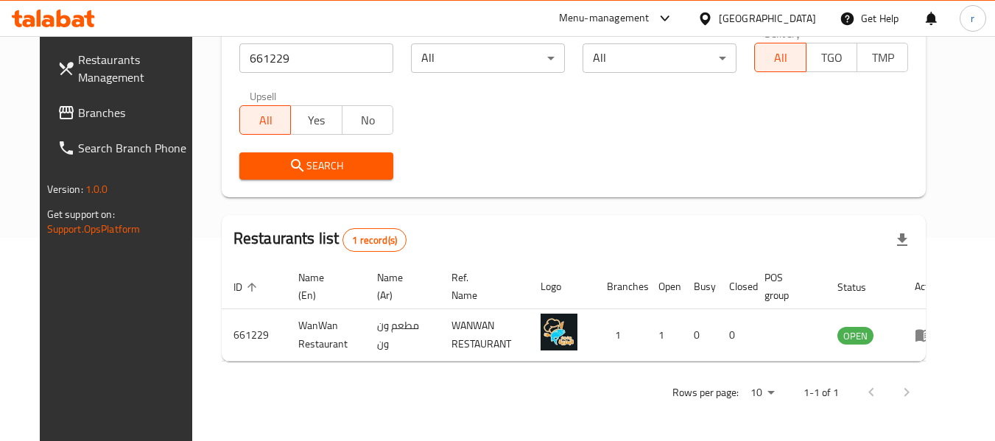
click at [773, 20] on div "[GEOGRAPHIC_DATA]" at bounding box center [767, 18] width 97 height 16
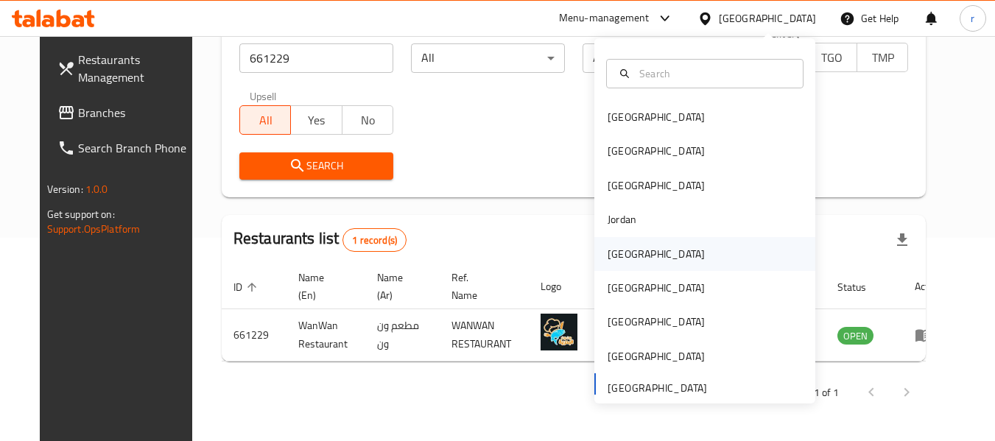
click at [627, 262] on div "Kuwait" at bounding box center [656, 254] width 97 height 16
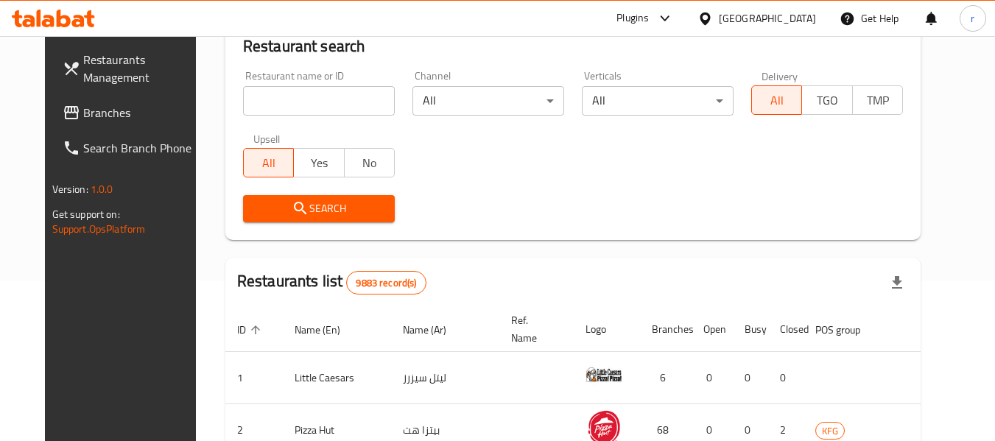
scroll to position [203, 0]
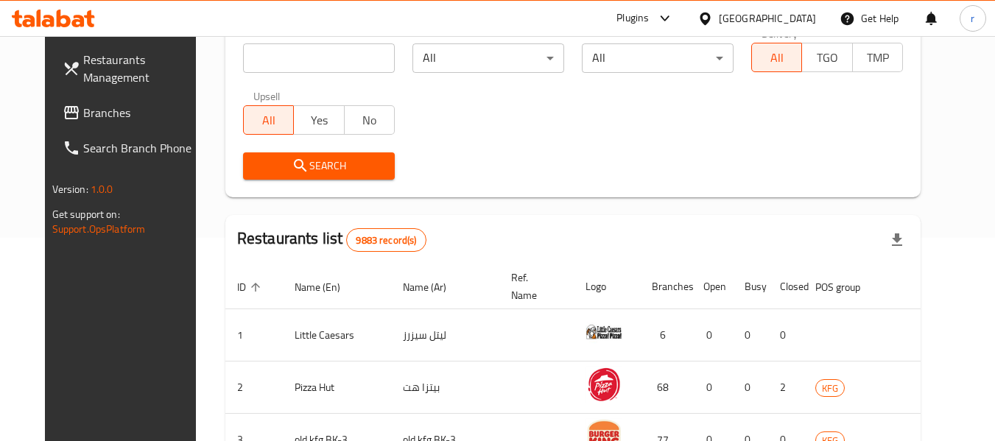
click at [83, 108] on span "Branches" at bounding box center [141, 113] width 116 height 18
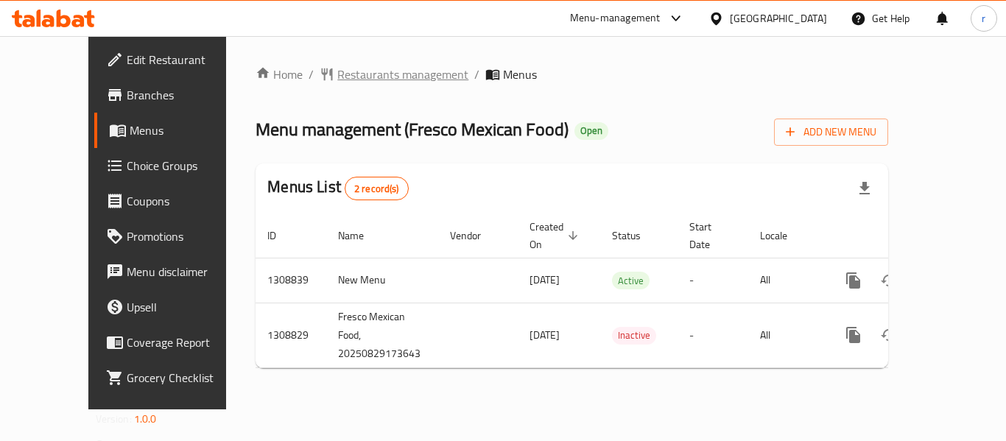
click at [337, 70] on span "Restaurants management" at bounding box center [402, 75] width 131 height 18
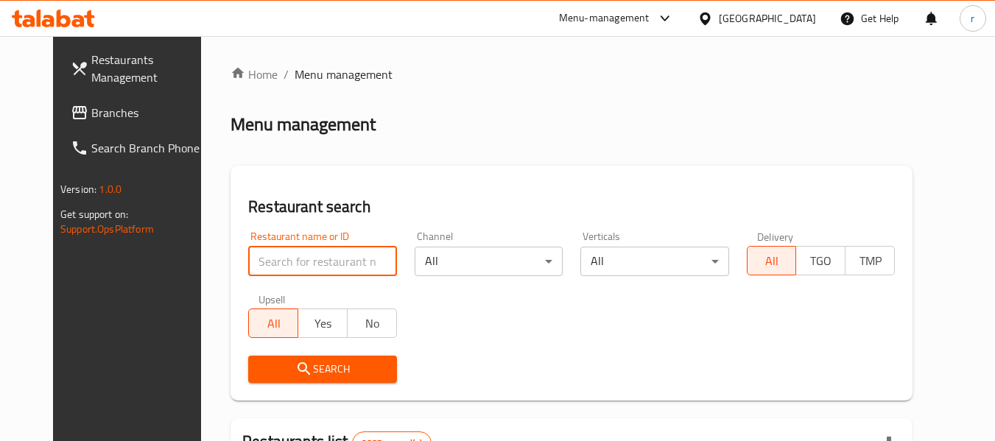
click at [284, 253] on input "search" at bounding box center [322, 261] width 148 height 29
paste input "705066"
type input "705066"
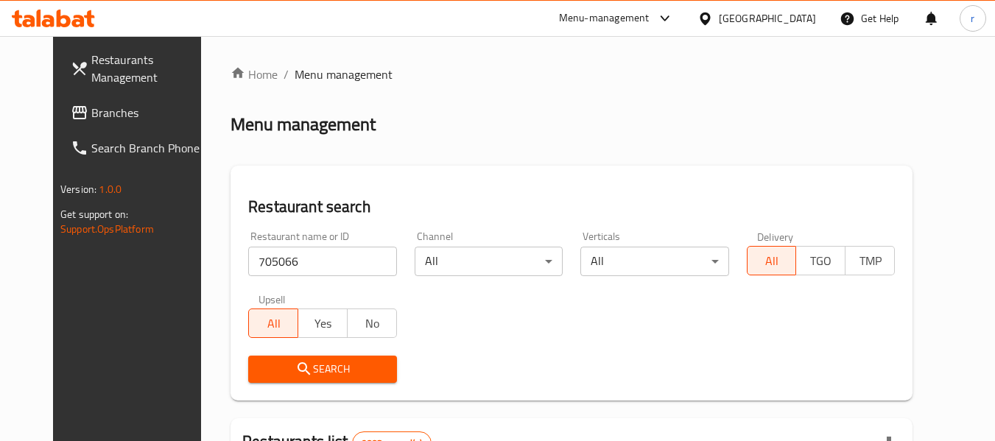
click at [292, 372] on span "Search" at bounding box center [322, 369] width 125 height 18
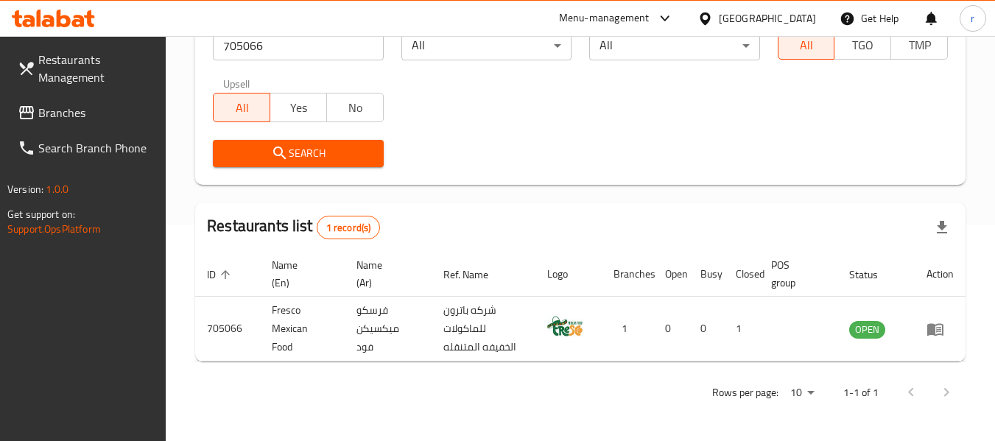
scroll to position [216, 0]
click at [713, 15] on icon at bounding box center [705, 18] width 15 height 15
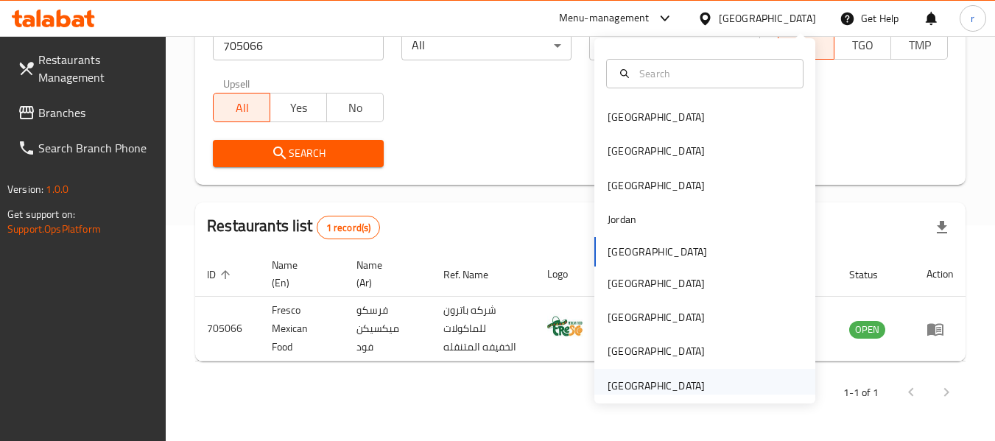
click at [619, 384] on div "[GEOGRAPHIC_DATA]" at bounding box center [656, 386] width 97 height 16
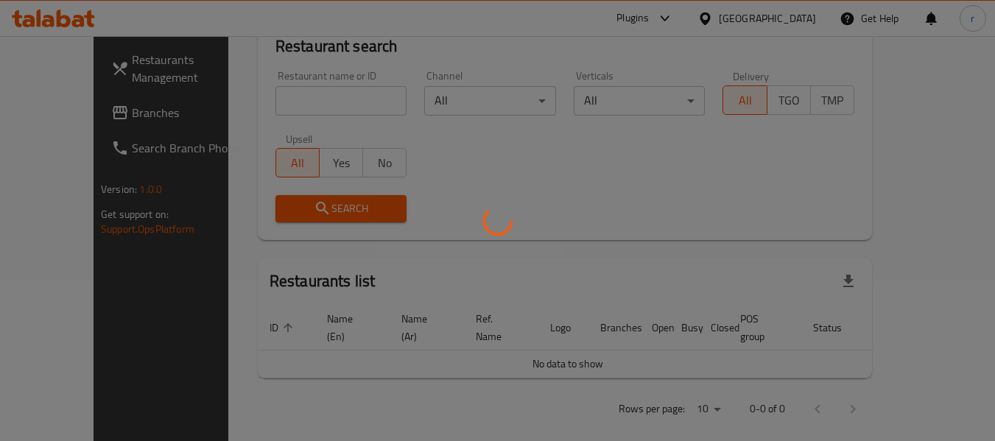
scroll to position [216, 0]
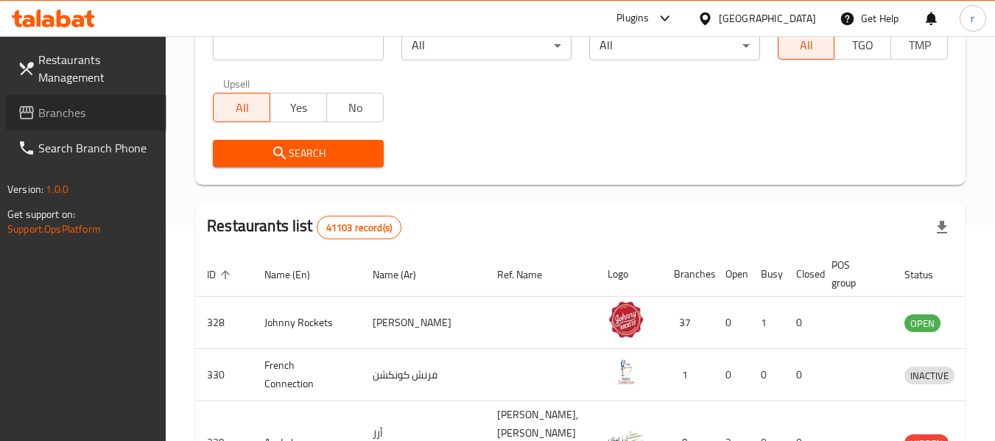
click at [55, 116] on span "Branches" at bounding box center [96, 113] width 116 height 18
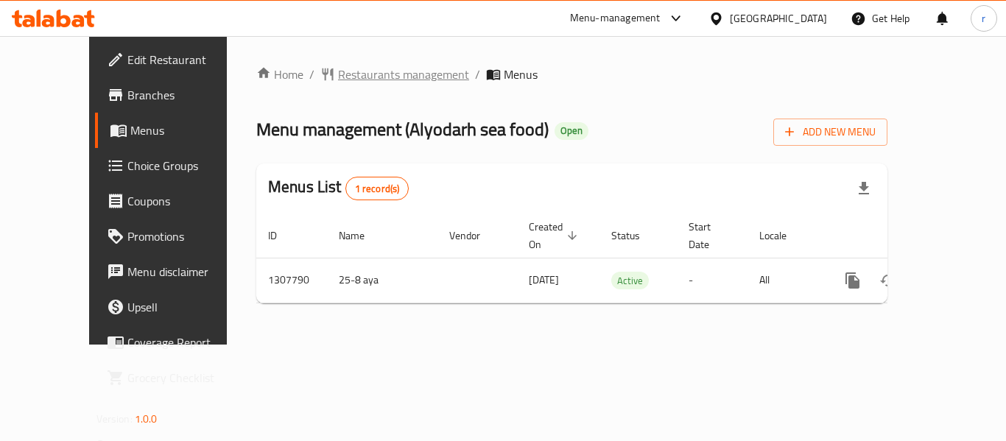
click at [338, 71] on span "Restaurants management" at bounding box center [403, 75] width 131 height 18
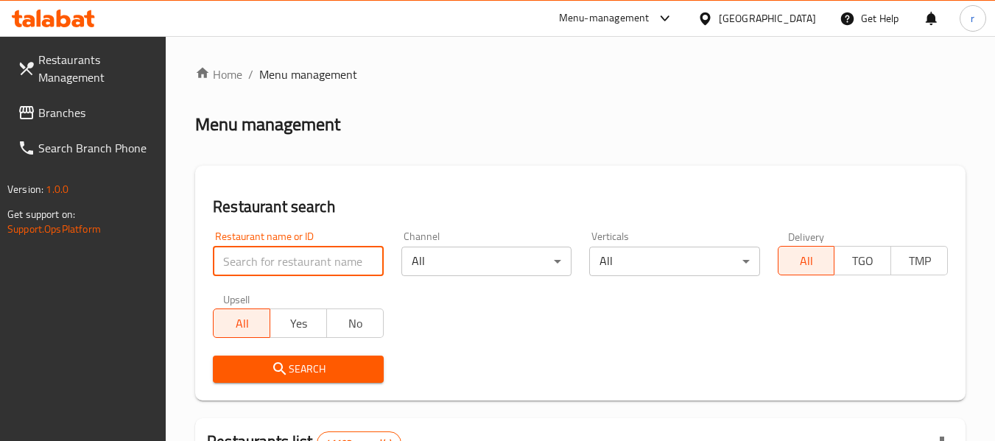
click at [289, 261] on input "search" at bounding box center [298, 261] width 170 height 29
paste input "704419"
type input "704419"
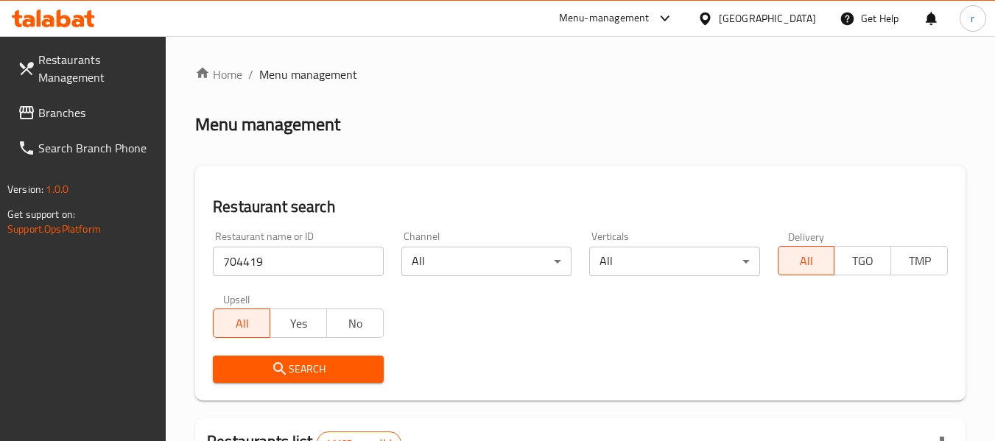
click at [292, 359] on button "Search" at bounding box center [298, 369] width 170 height 27
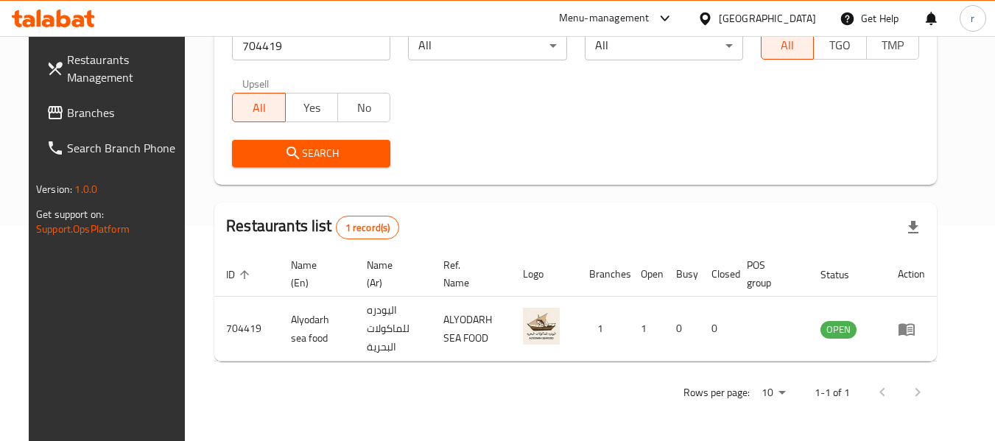
scroll to position [216, 0]
click at [84, 116] on span "Branches" at bounding box center [125, 113] width 116 height 18
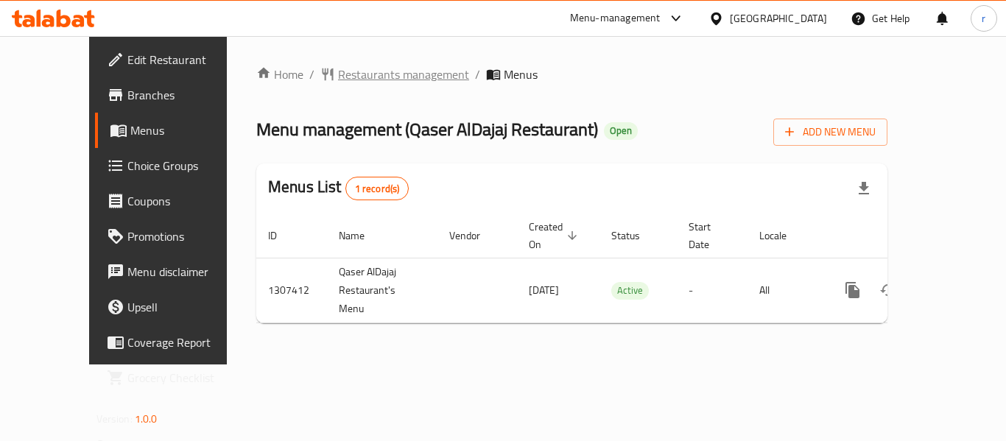
click at [347, 77] on span "Restaurants management" at bounding box center [403, 75] width 131 height 18
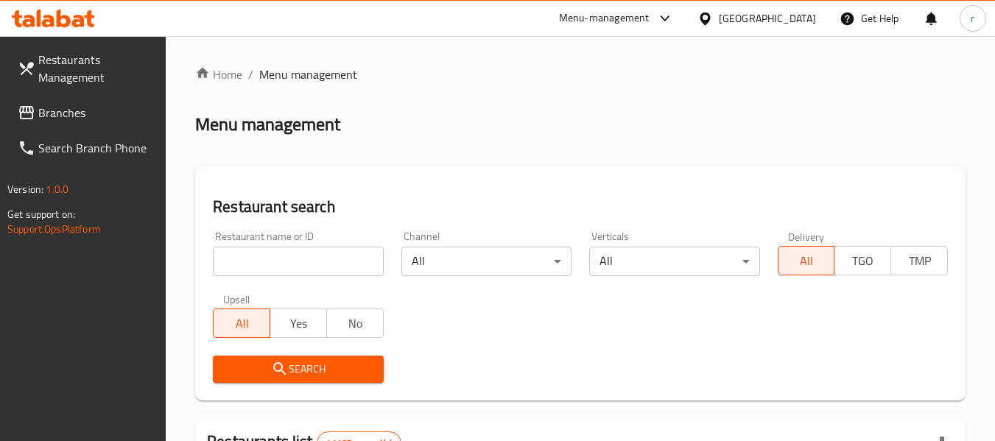
click at [300, 256] on input "search" at bounding box center [298, 261] width 170 height 29
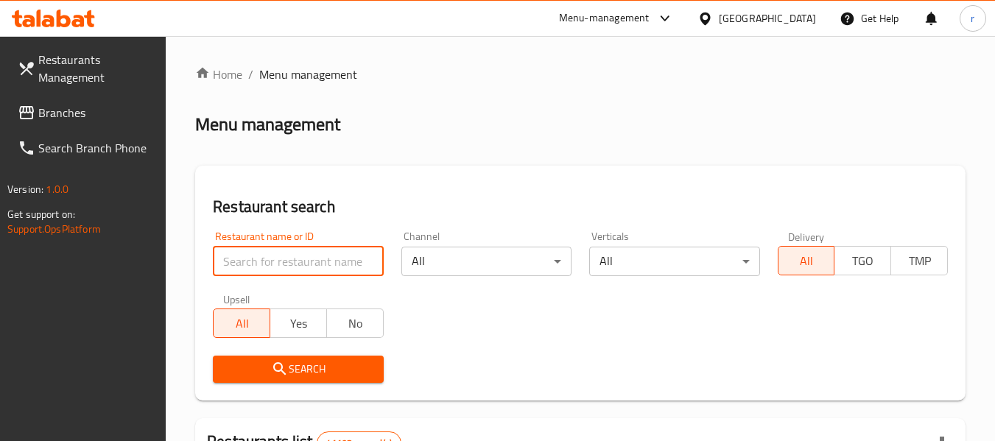
paste input "704244"
type input "704244"
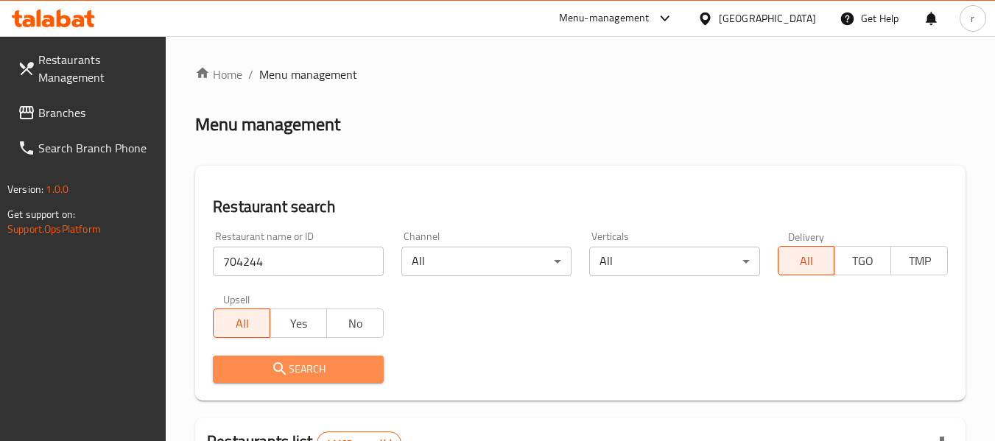
click at [260, 371] on span "Search" at bounding box center [298, 369] width 147 height 18
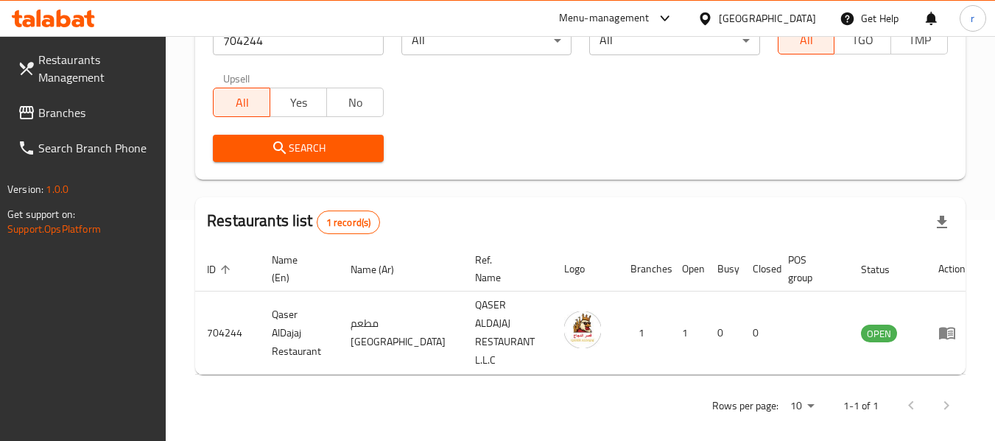
scroll to position [216, 0]
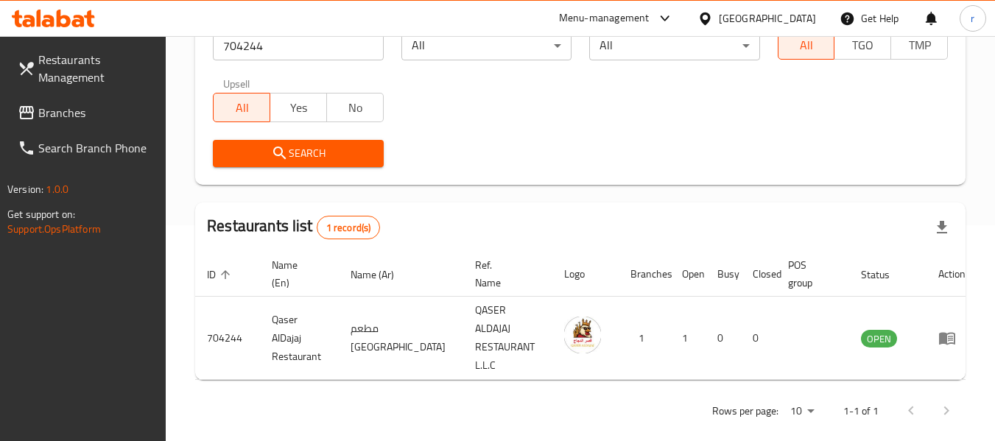
click at [759, 23] on div "[GEOGRAPHIC_DATA]" at bounding box center [767, 18] width 97 height 16
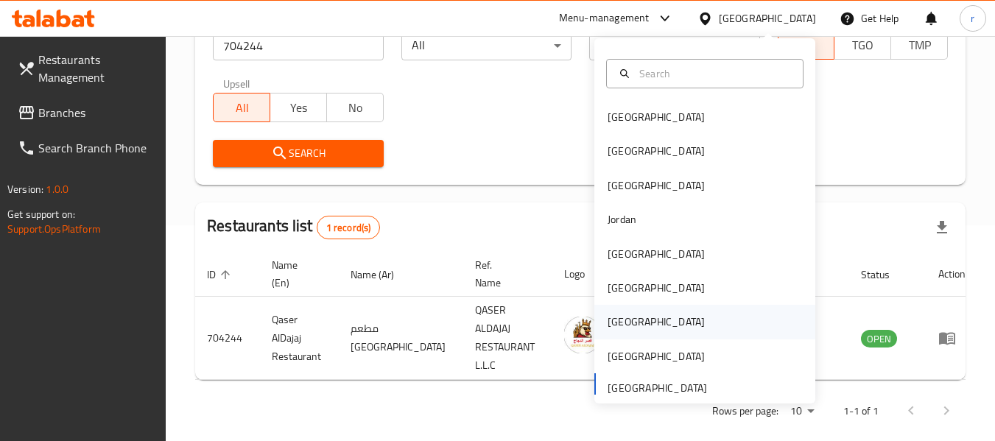
click at [608, 319] on div "[GEOGRAPHIC_DATA]" at bounding box center [656, 322] width 97 height 16
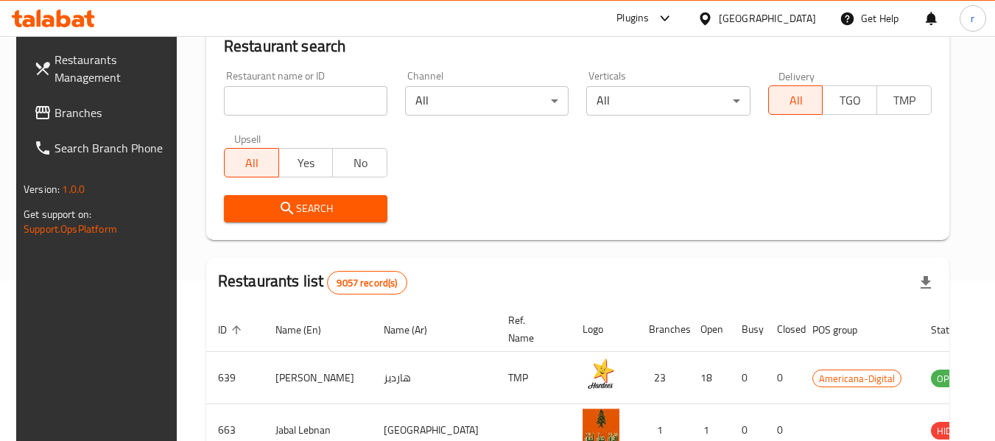
scroll to position [216, 0]
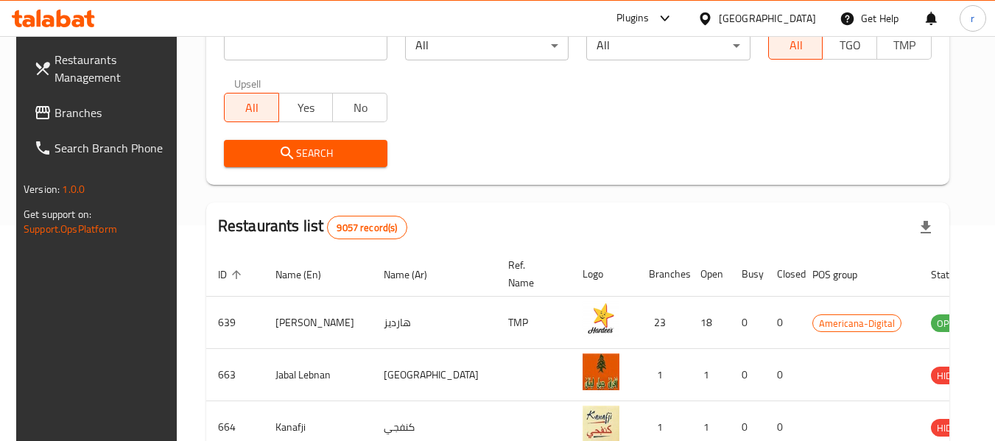
drag, startPoint x: 84, startPoint y: 120, endPoint x: 91, endPoint y: 114, distance: 8.9
click at [84, 120] on span "Branches" at bounding box center [113, 113] width 116 height 18
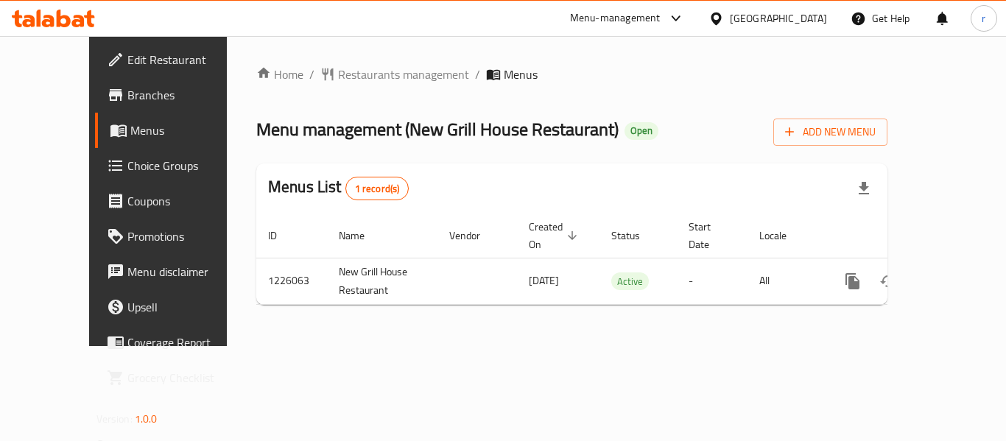
click at [338, 70] on span "Restaurants management" at bounding box center [403, 75] width 131 height 18
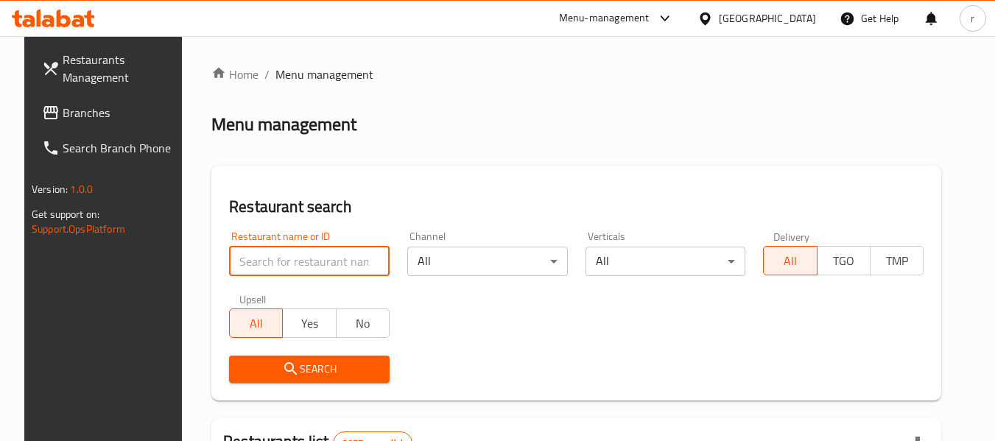
click at [278, 270] on input "search" at bounding box center [309, 261] width 161 height 29
paste input "675497"
type input "675497"
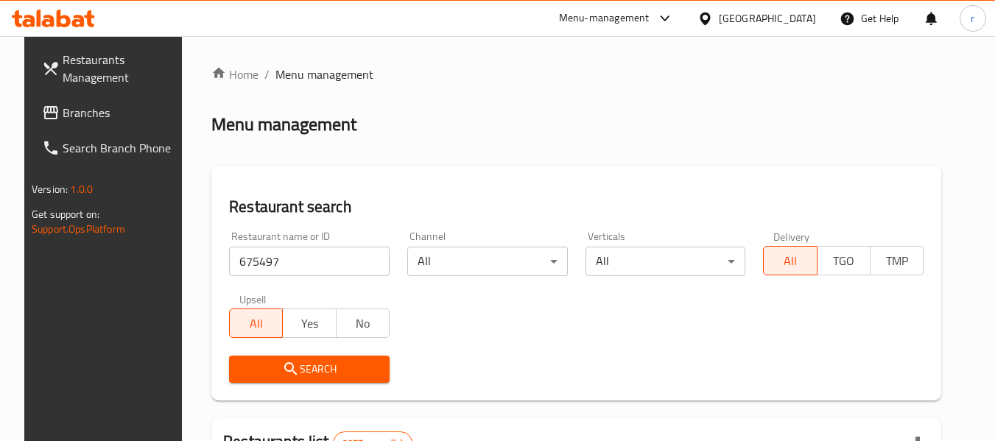
click at [282, 370] on icon "submit" at bounding box center [291, 369] width 18 height 18
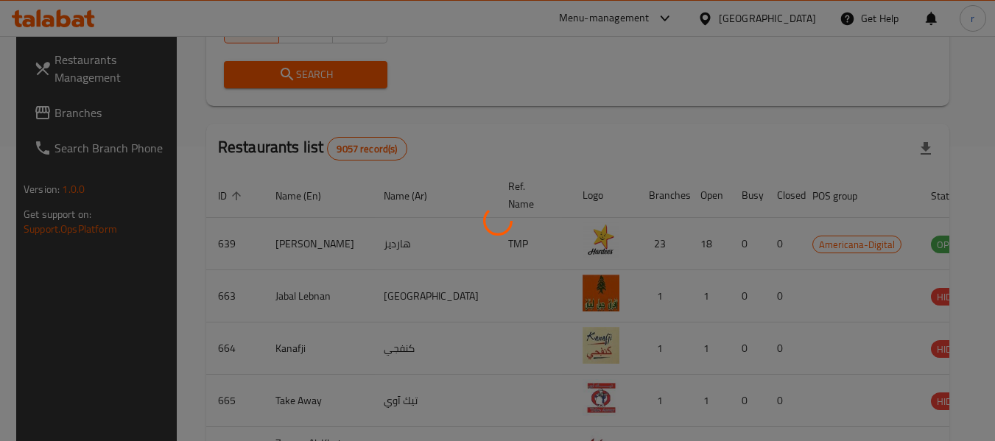
scroll to position [216, 0]
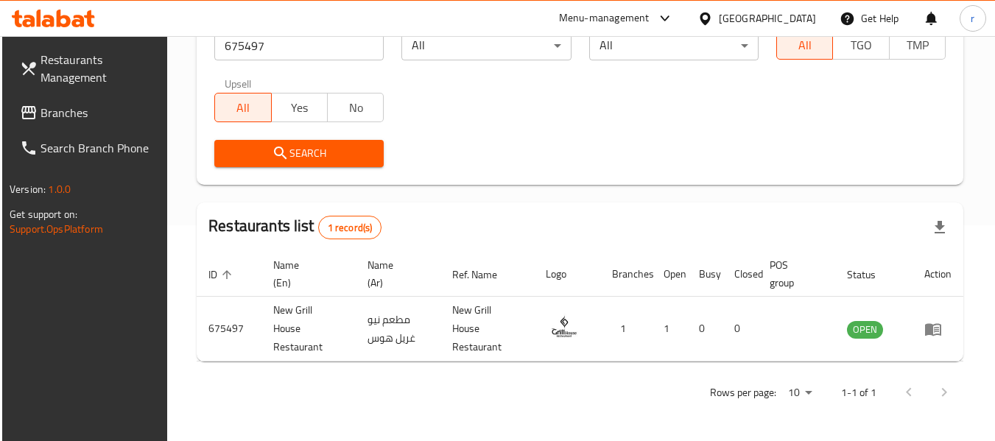
click at [713, 15] on icon at bounding box center [705, 18] width 15 height 15
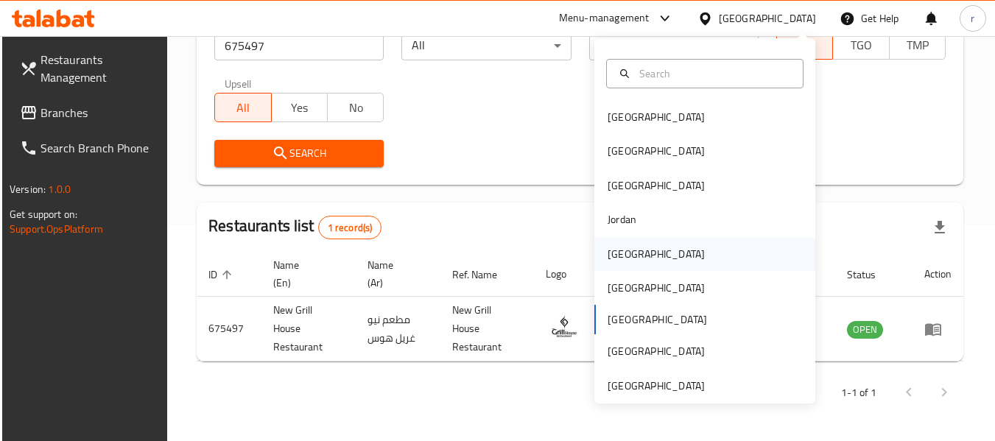
click at [608, 246] on div "[GEOGRAPHIC_DATA]" at bounding box center [656, 254] width 97 height 16
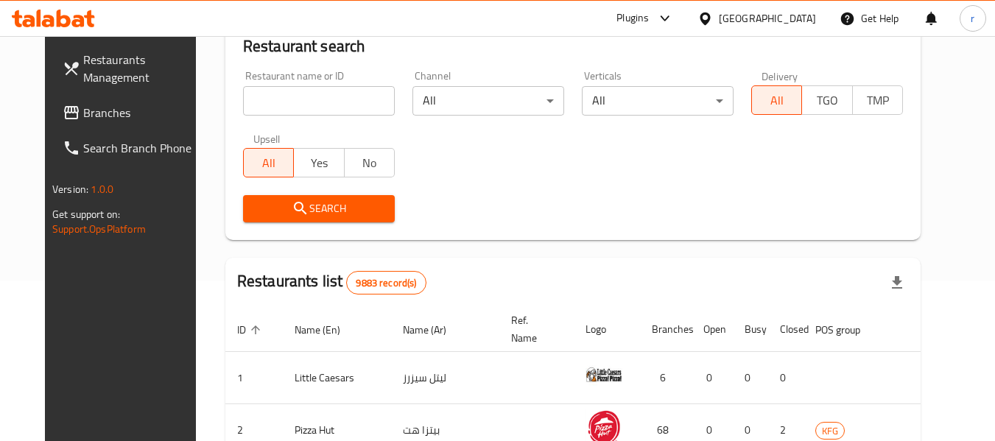
scroll to position [216, 0]
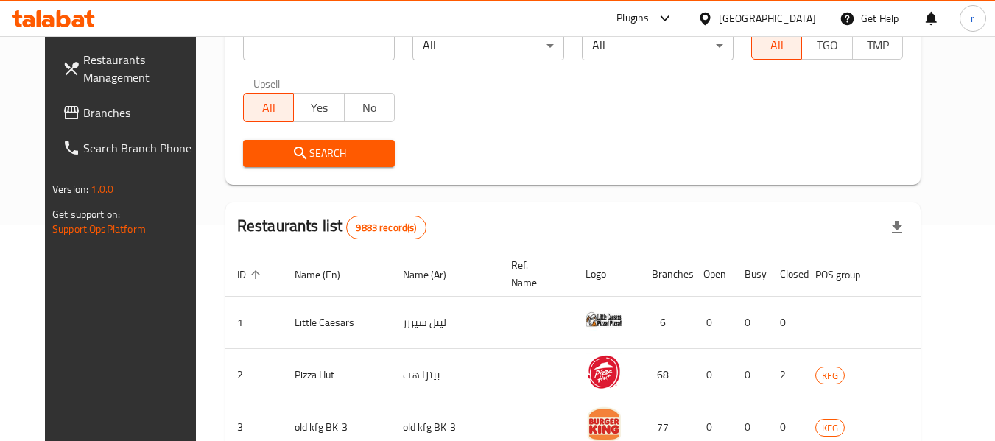
click at [83, 108] on span "Branches" at bounding box center [141, 113] width 116 height 18
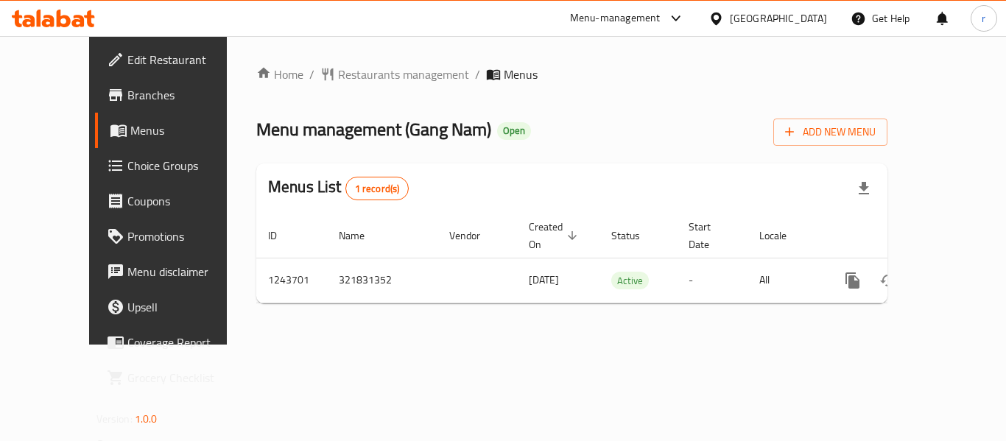
click at [321, 69] on span "breadcrumb" at bounding box center [330, 74] width 18 height 15
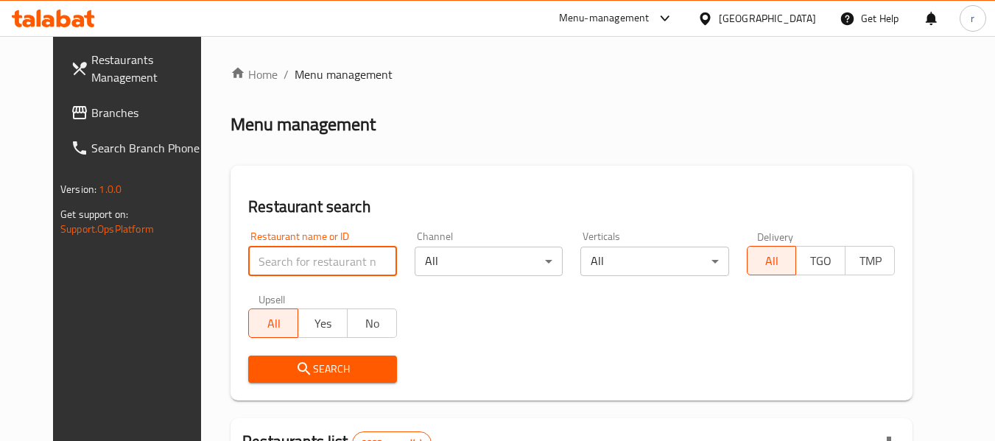
click at [268, 261] on input "search" at bounding box center [322, 261] width 148 height 29
paste input "681776"
type input "681776"
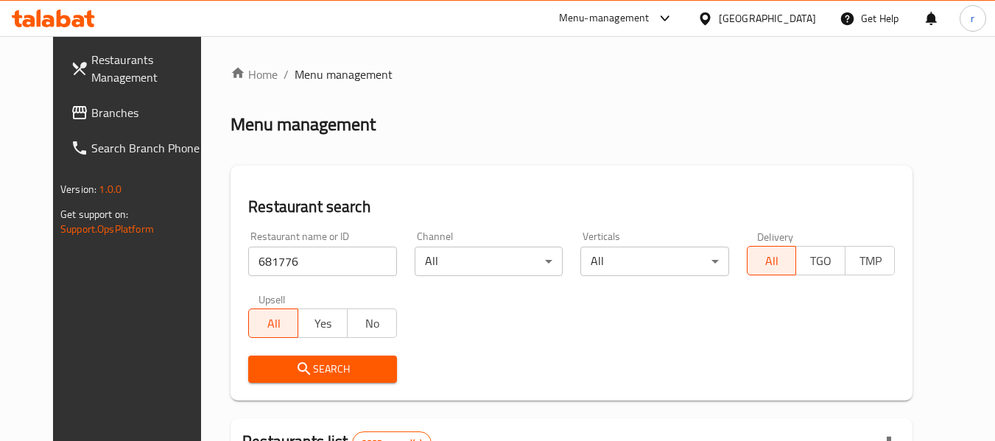
click at [260, 373] on span "Search" at bounding box center [322, 369] width 125 height 18
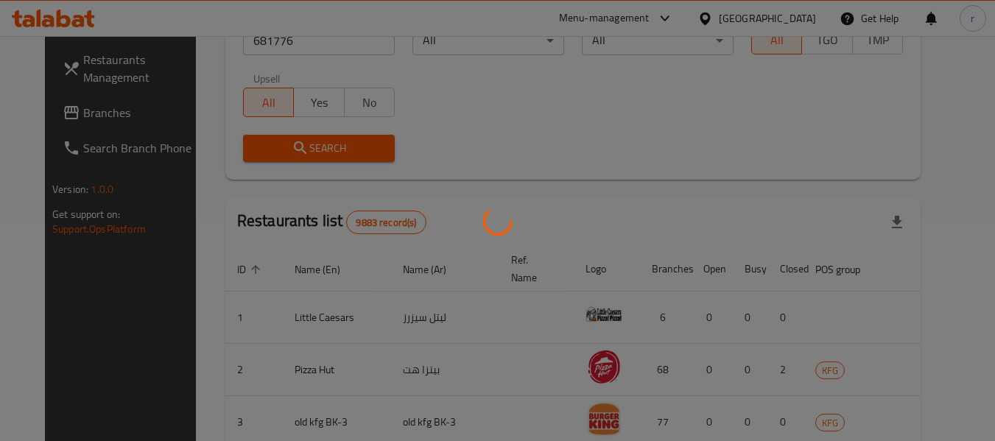
scroll to position [203, 0]
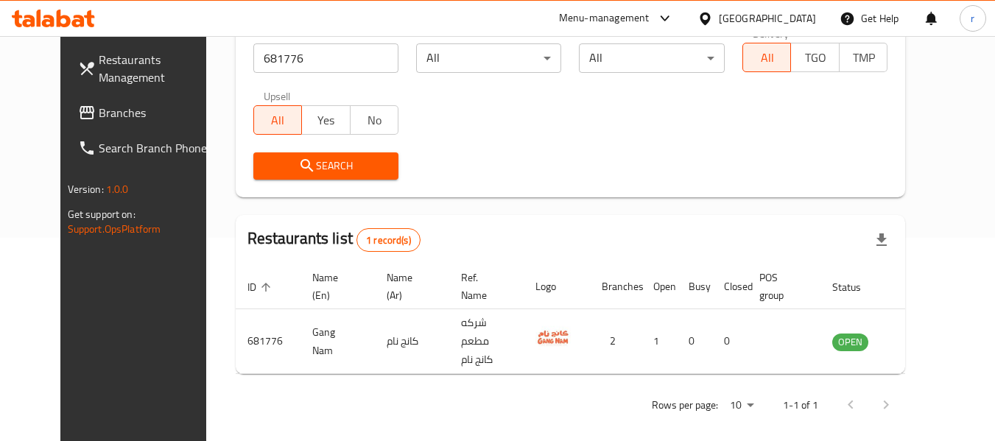
click at [713, 16] on icon at bounding box center [705, 18] width 15 height 15
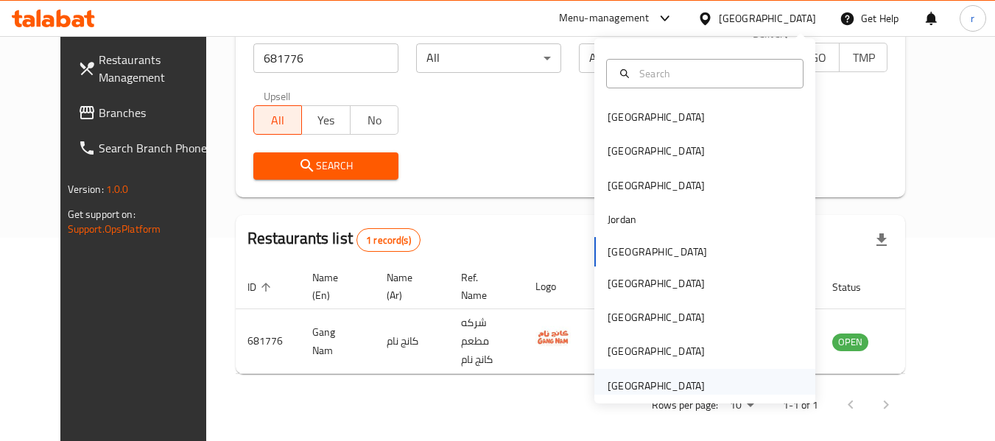
click at [656, 383] on div "[GEOGRAPHIC_DATA]" at bounding box center [656, 386] width 97 height 16
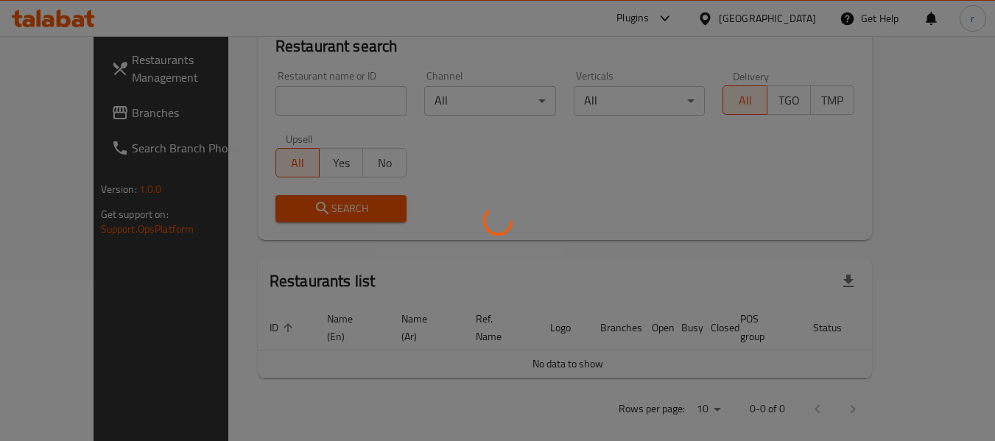
scroll to position [203, 0]
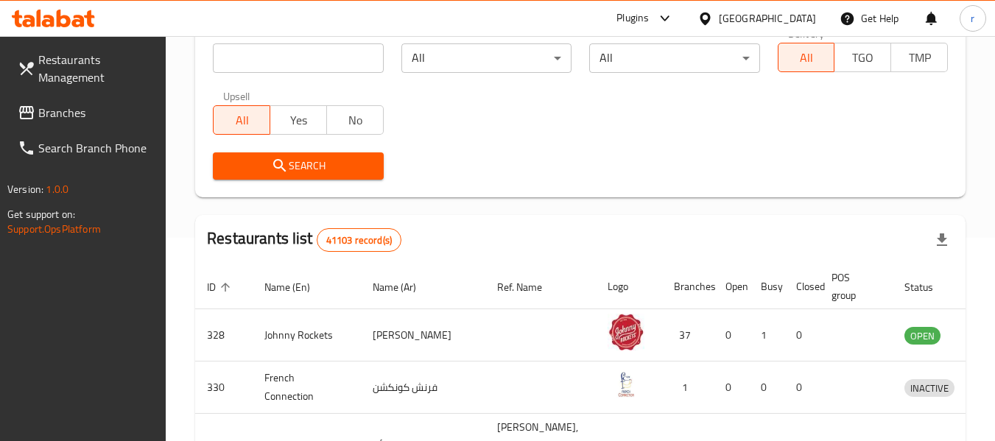
click at [63, 116] on span "Branches" at bounding box center [96, 113] width 116 height 18
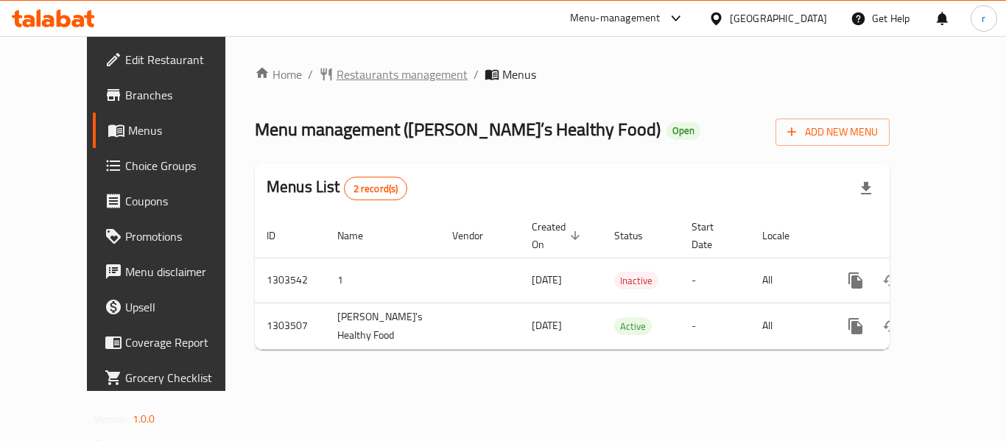
click at [337, 74] on span "Restaurants management" at bounding box center [402, 75] width 131 height 18
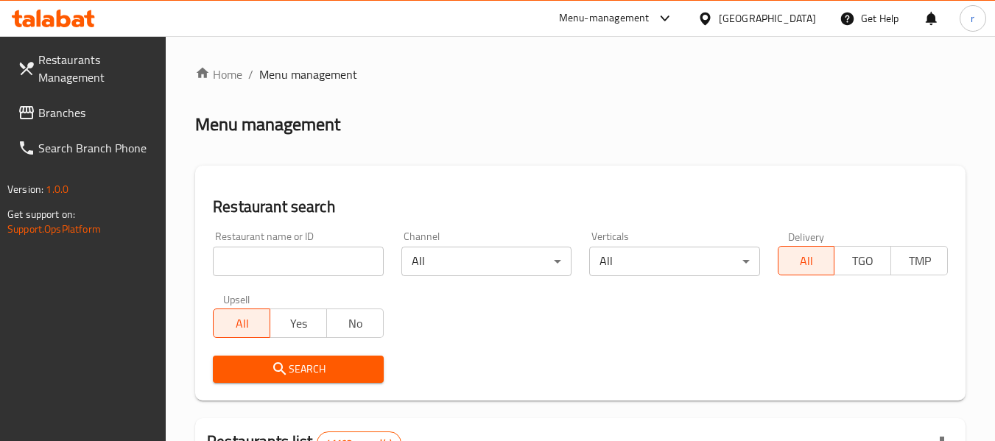
click at [296, 259] on input "search" at bounding box center [298, 261] width 170 height 29
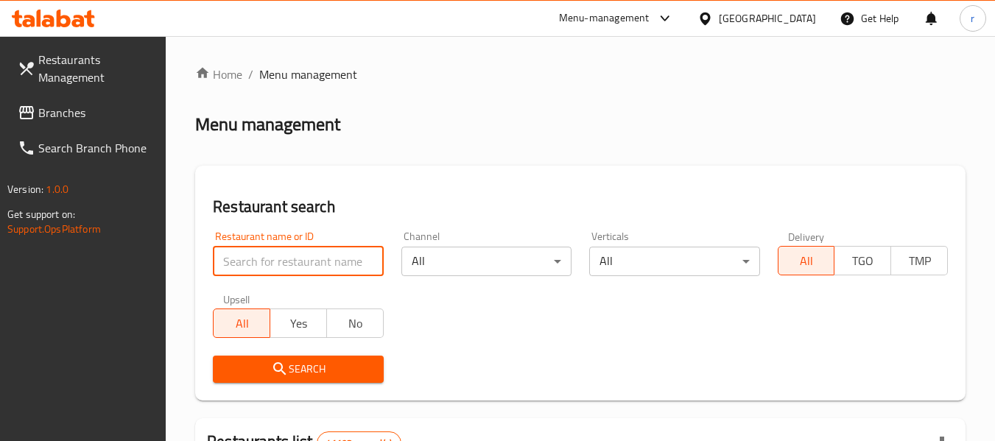
paste input "702421"
type input "702421"
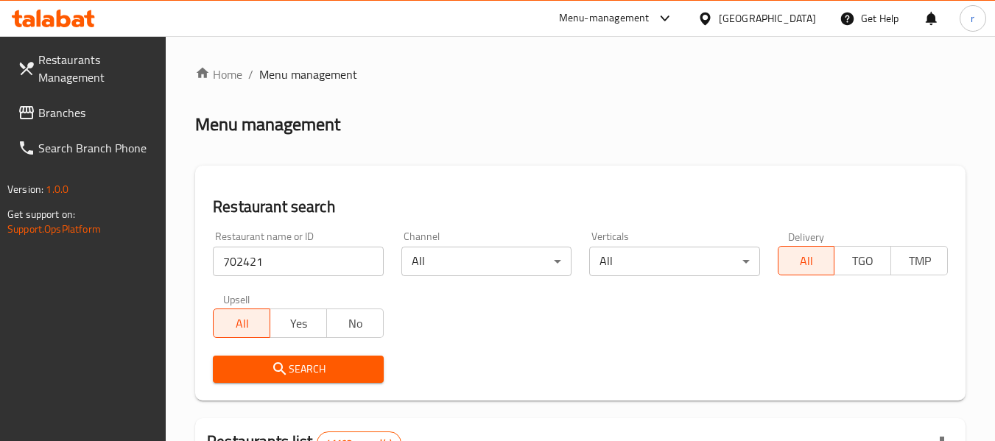
click at [243, 370] on span "Search" at bounding box center [298, 369] width 147 height 18
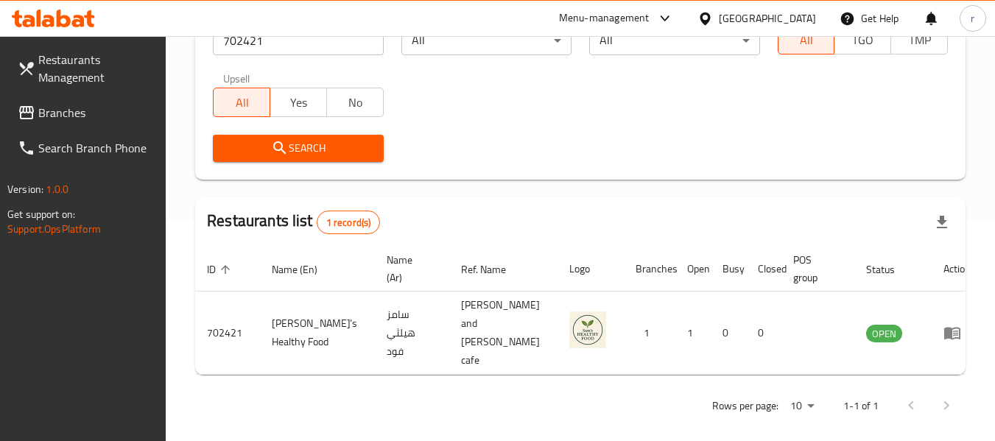
scroll to position [203, 0]
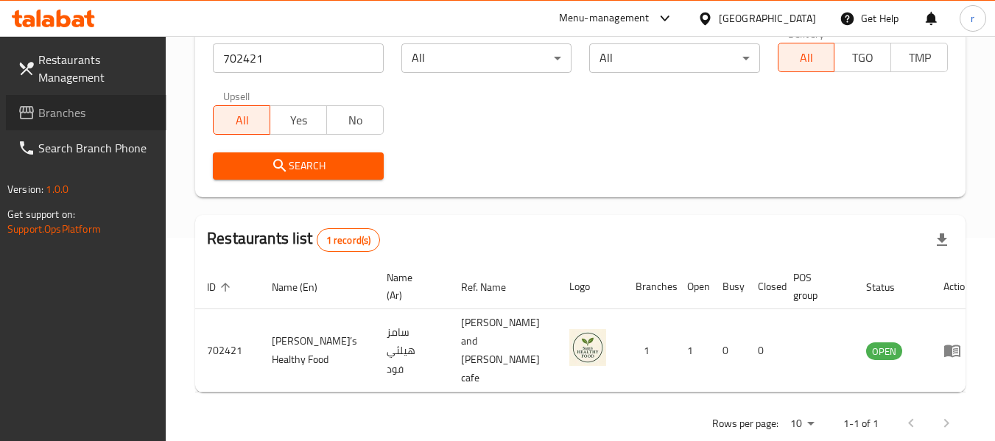
click at [57, 122] on span "Branches" at bounding box center [96, 113] width 116 height 18
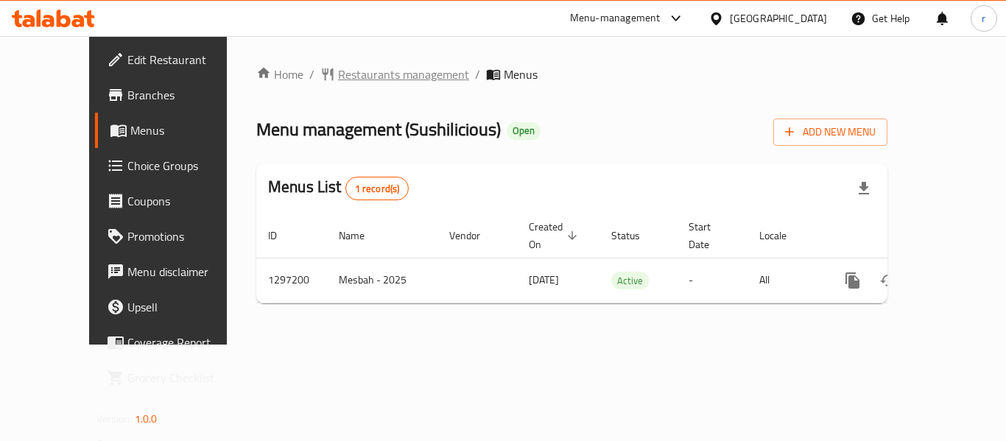
click at [338, 74] on span "Restaurants management" at bounding box center [403, 75] width 131 height 18
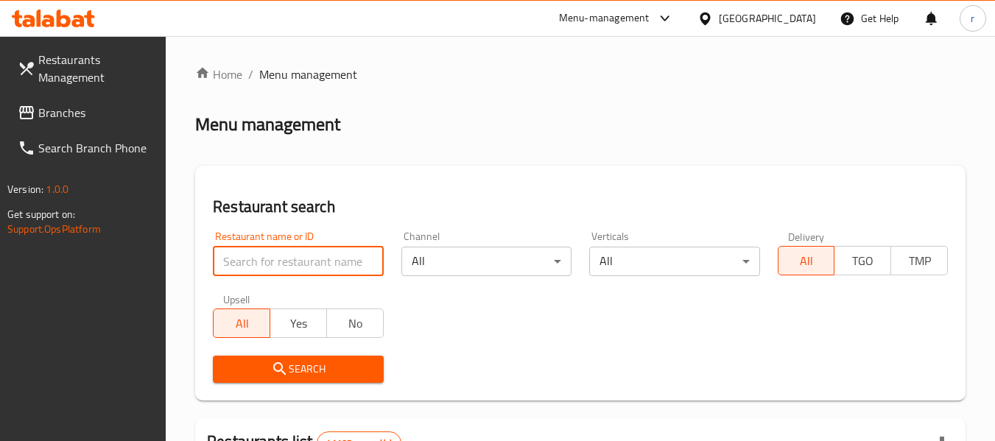
click at [283, 259] on input "search" at bounding box center [298, 261] width 170 height 29
paste input "700419"
type input "700419"
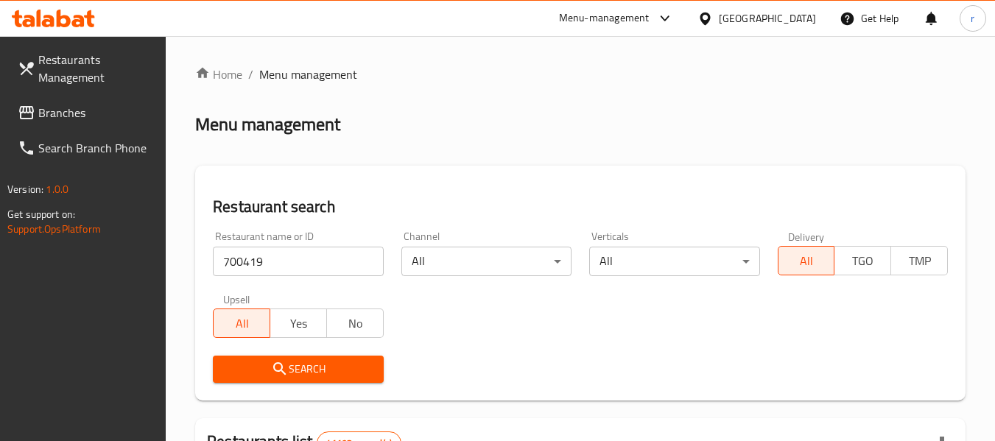
click at [265, 363] on span "Search" at bounding box center [298, 369] width 147 height 18
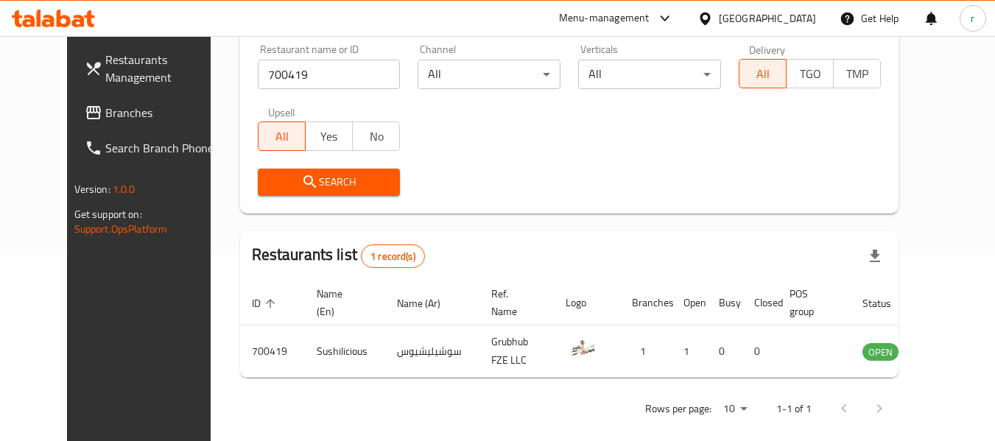
scroll to position [203, 0]
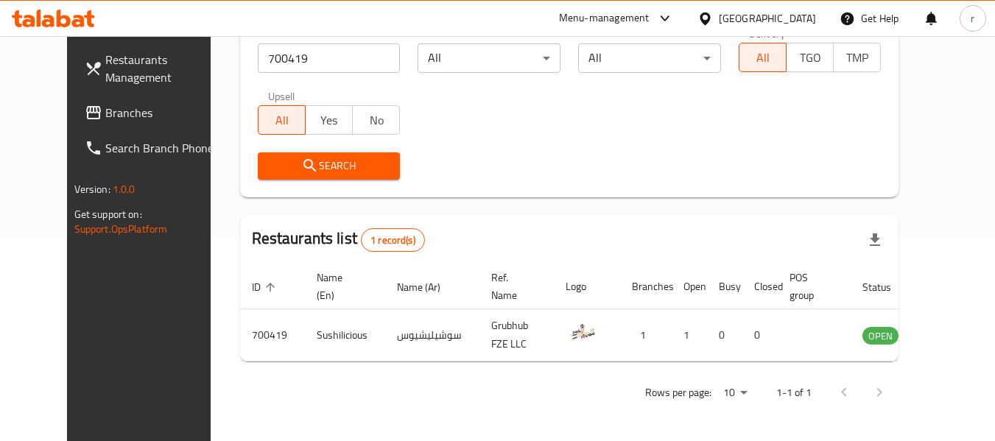
click at [751, 20] on div "[GEOGRAPHIC_DATA]" at bounding box center [767, 18] width 97 height 16
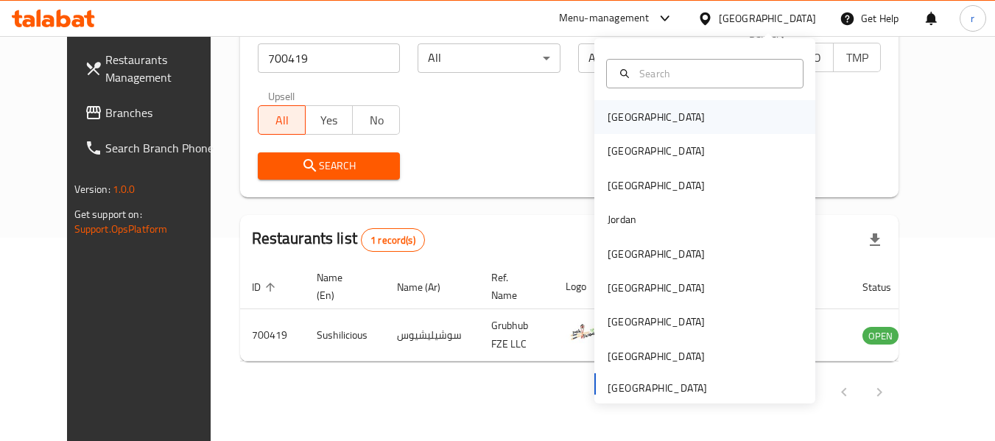
click at [625, 110] on div "[GEOGRAPHIC_DATA]" at bounding box center [656, 117] width 97 height 16
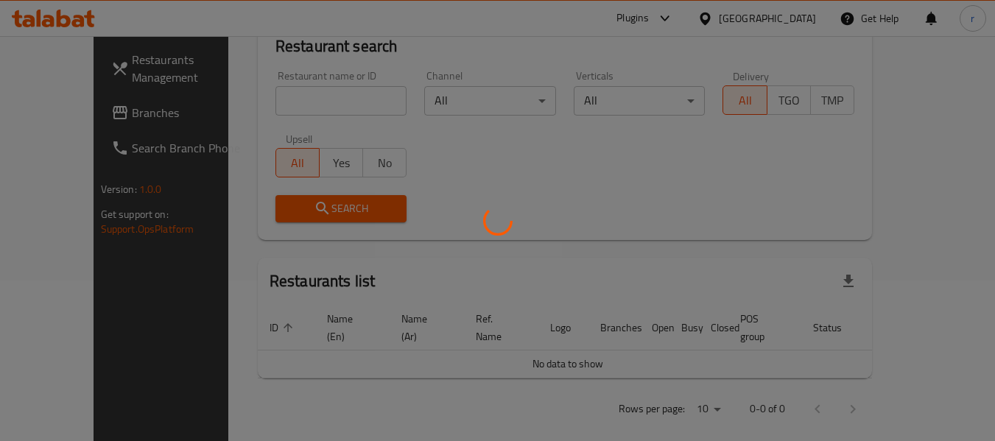
scroll to position [203, 0]
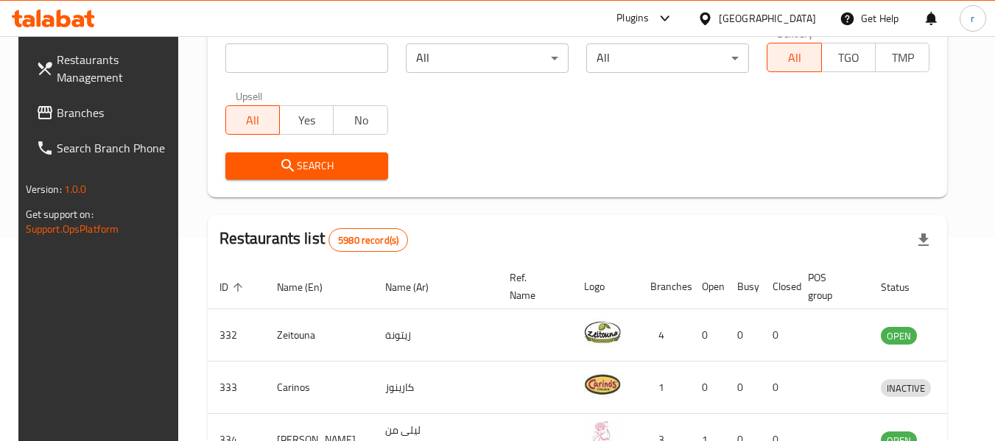
click at [66, 113] on span "Branches" at bounding box center [115, 113] width 116 height 18
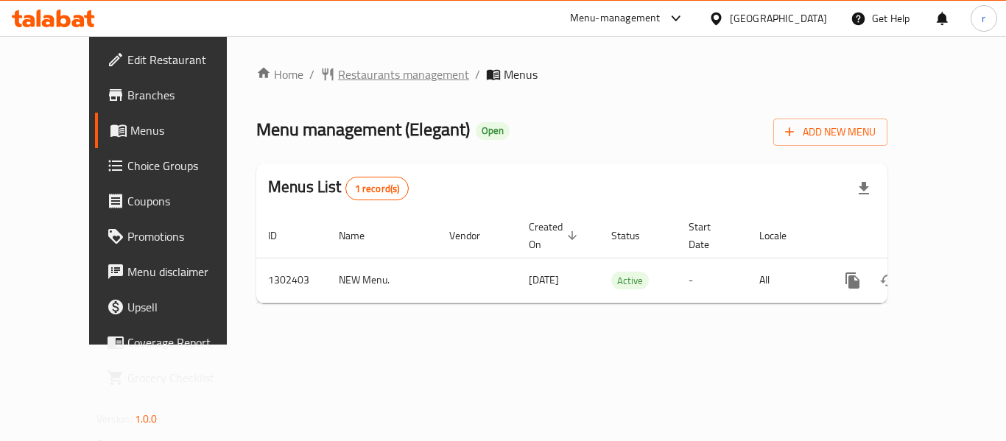
click at [354, 74] on span "Restaurants management" at bounding box center [403, 75] width 131 height 18
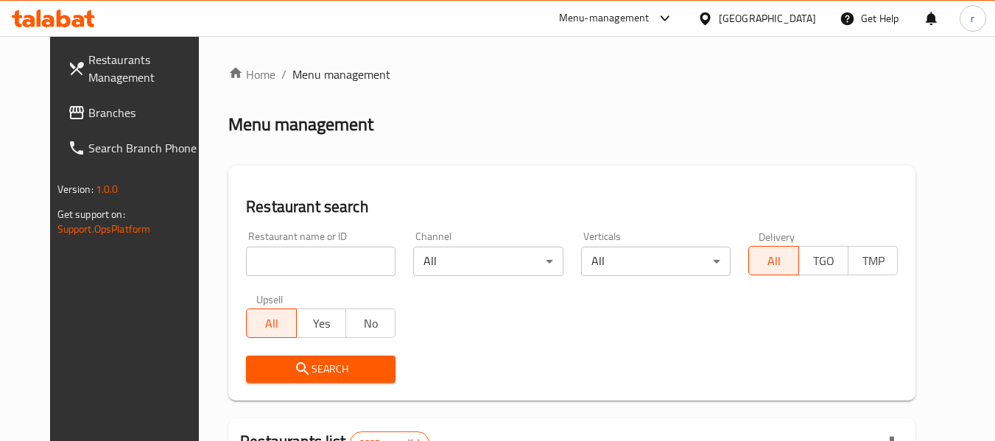
click at [301, 259] on input "search" at bounding box center [321, 261] width 150 height 29
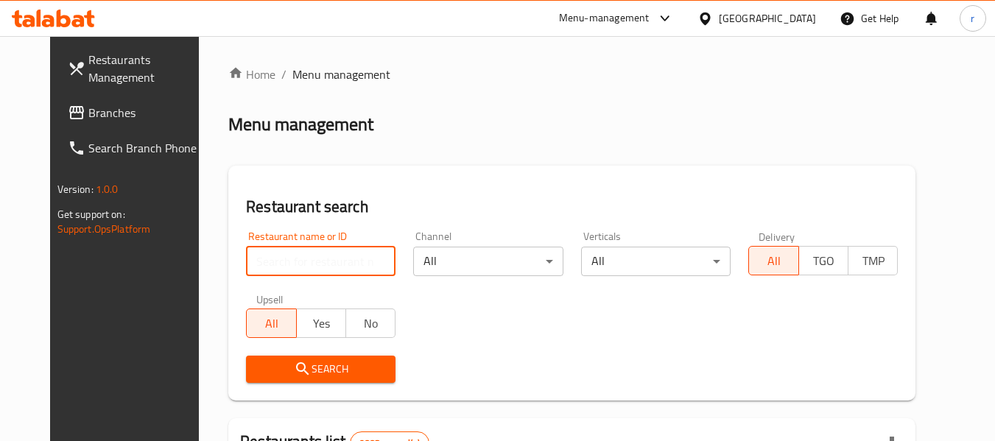
paste input "702406"
type input "702406"
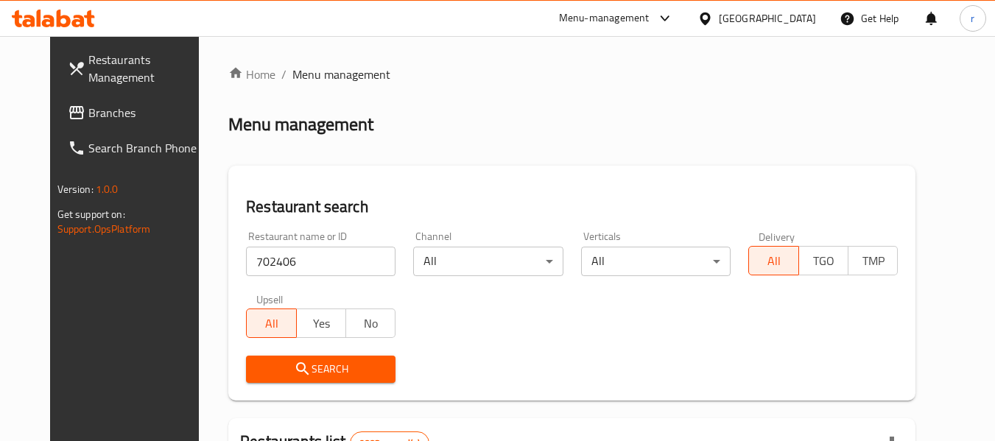
click at [357, 371] on span "Search" at bounding box center [321, 369] width 126 height 18
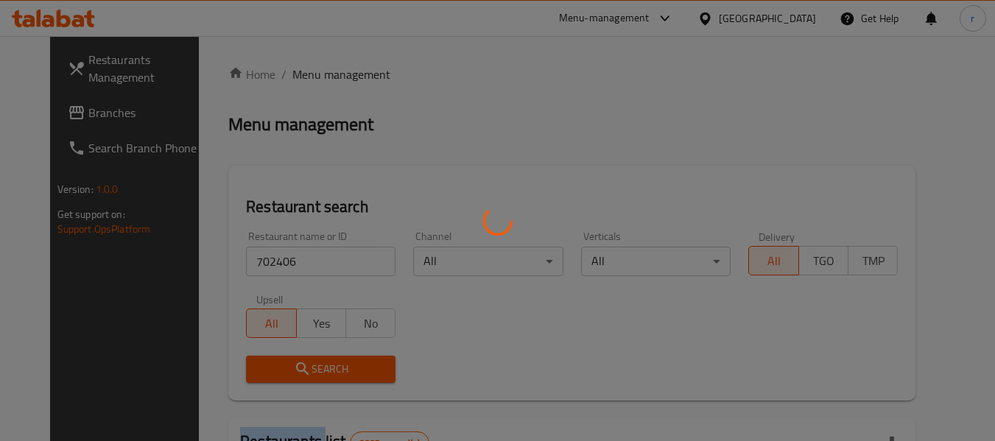
drag, startPoint x: 357, startPoint y: 371, endPoint x: 368, endPoint y: 15, distance: 356.8
click at [357, 359] on div at bounding box center [497, 220] width 995 height 441
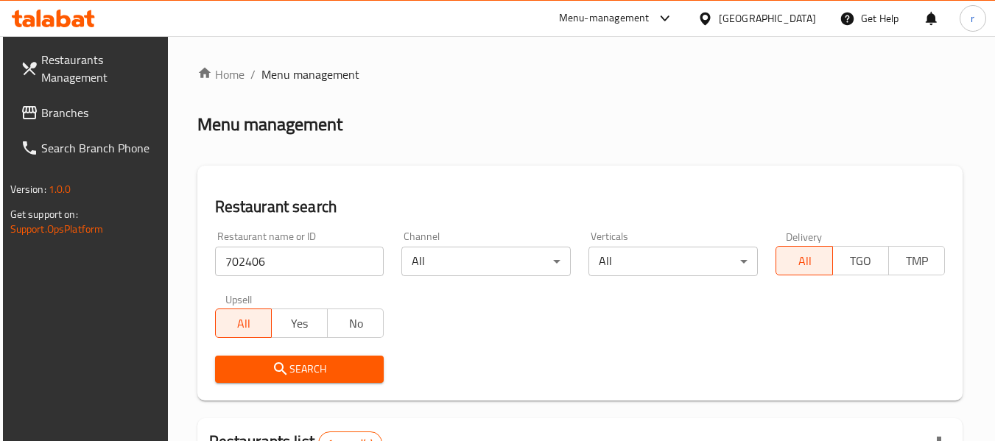
click at [808, 18] on div "[GEOGRAPHIC_DATA]" at bounding box center [767, 18] width 97 height 16
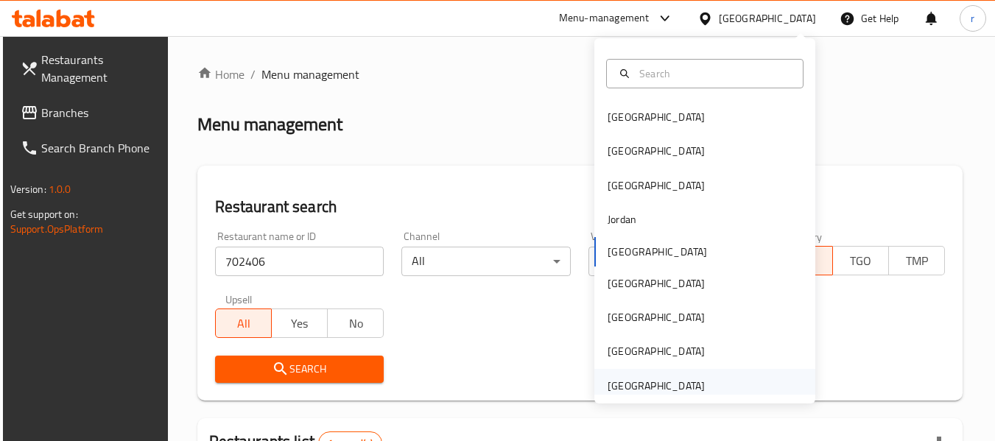
click at [627, 394] on div "[GEOGRAPHIC_DATA]" at bounding box center [656, 386] width 97 height 16
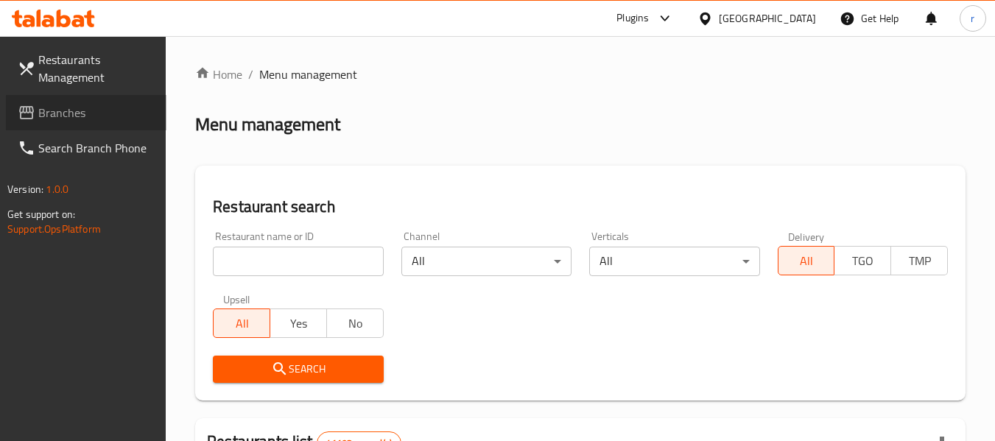
click at [73, 108] on span "Branches" at bounding box center [96, 113] width 116 height 18
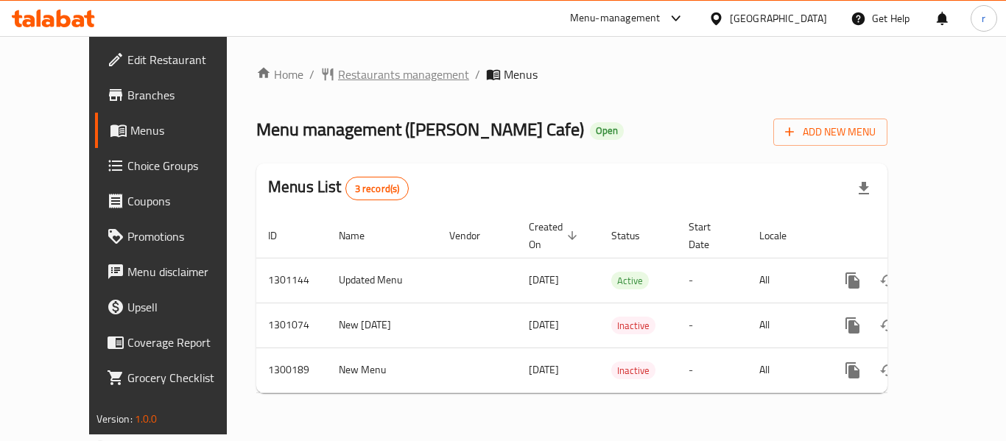
click at [353, 74] on span "Restaurants management" at bounding box center [403, 75] width 131 height 18
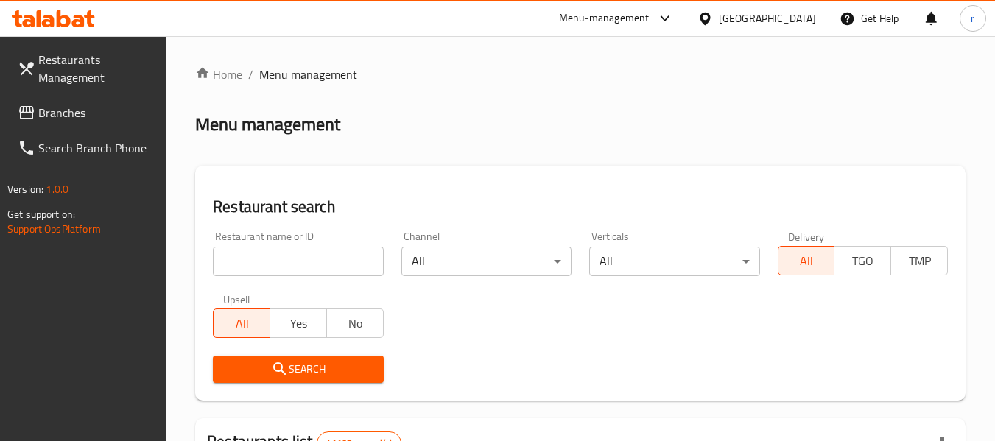
click at [279, 259] on input "search" at bounding box center [298, 261] width 170 height 29
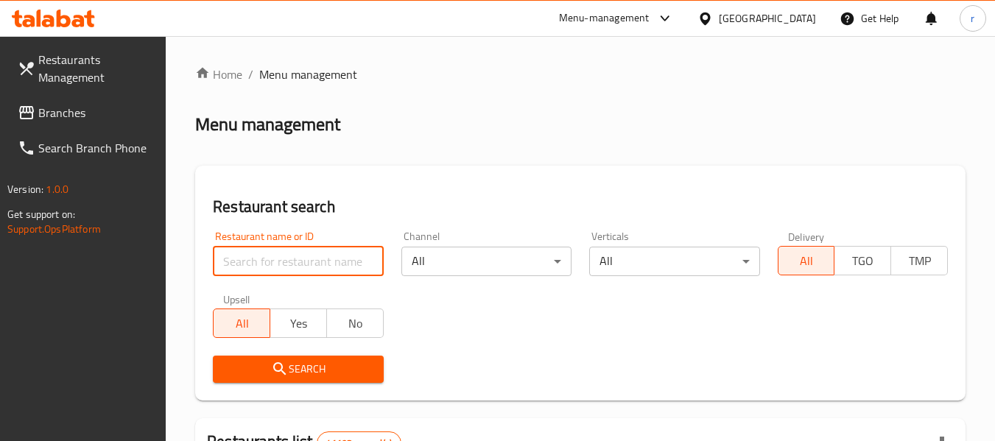
paste input "701653"
type input "701653"
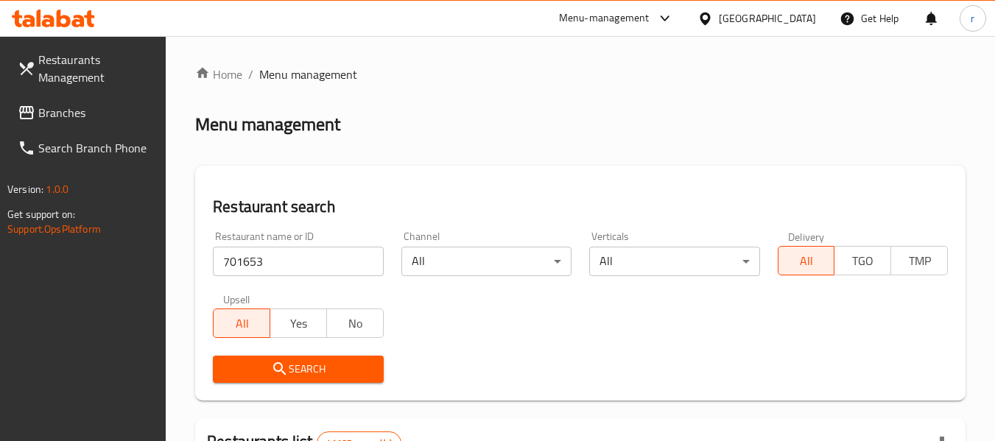
click at [279, 366] on icon "submit" at bounding box center [280, 369] width 18 height 18
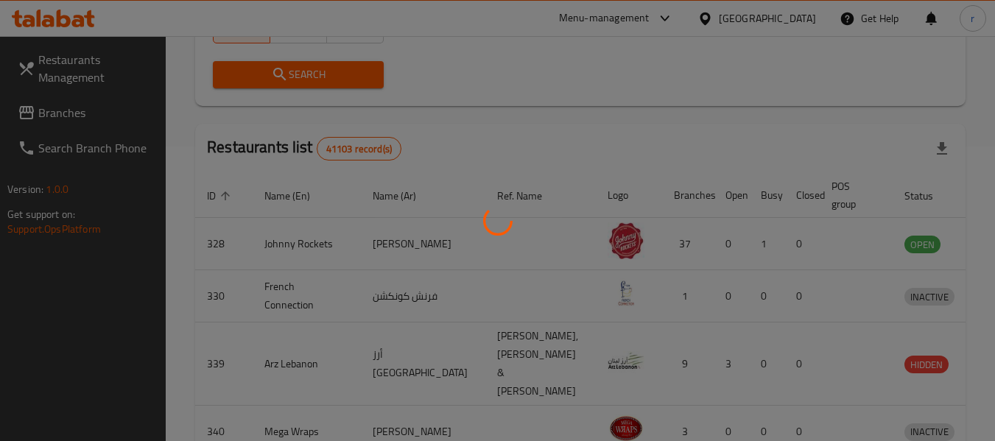
scroll to position [203, 0]
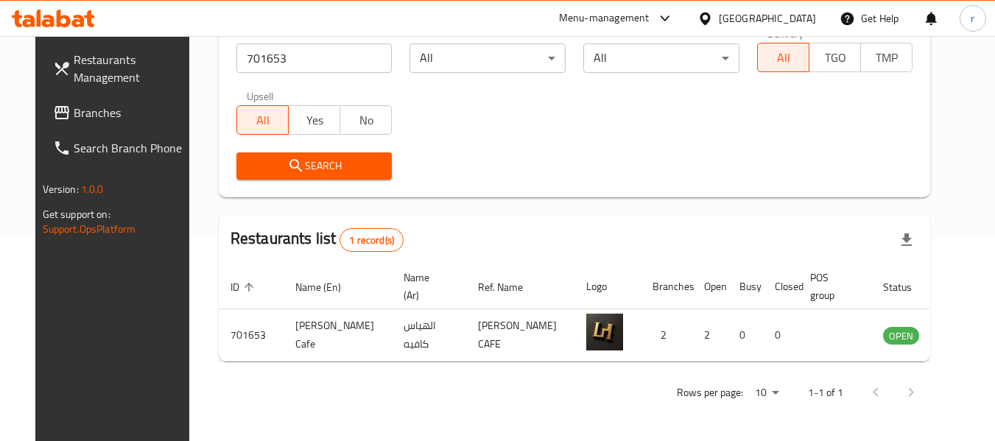
click at [746, 10] on div "[GEOGRAPHIC_DATA]" at bounding box center [767, 18] width 97 height 16
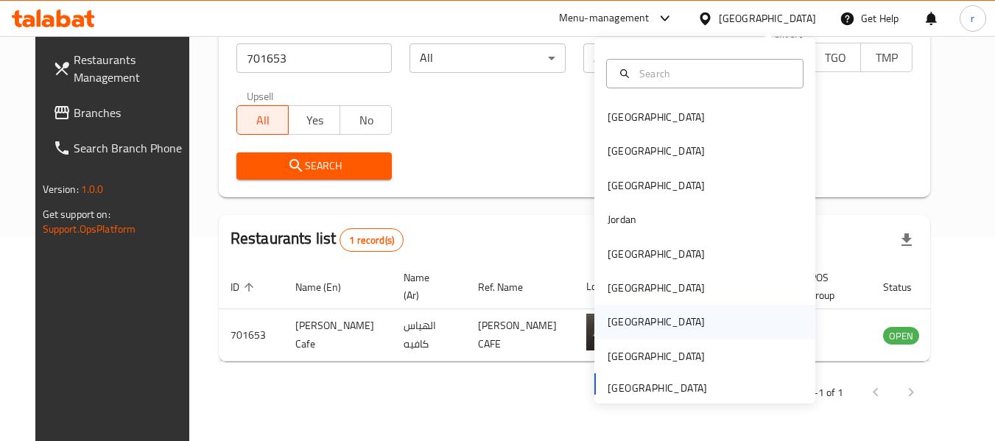
click at [631, 318] on div "[GEOGRAPHIC_DATA]" at bounding box center [656, 322] width 121 height 34
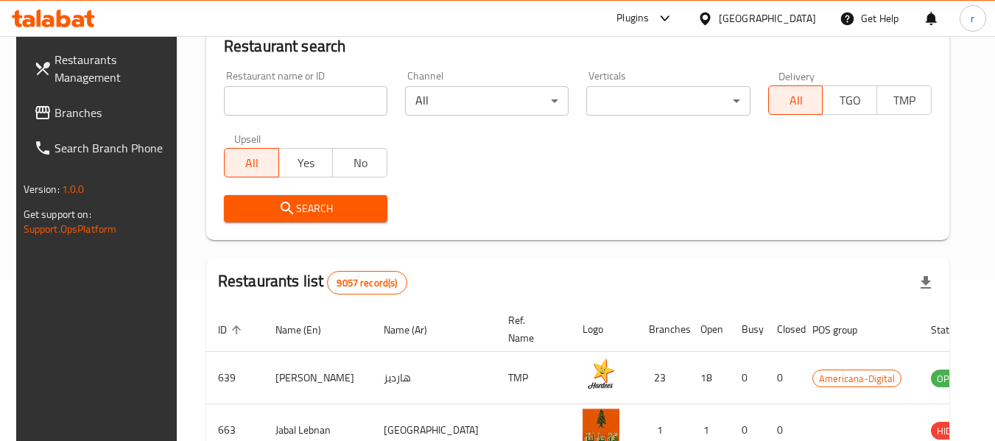
scroll to position [203, 0]
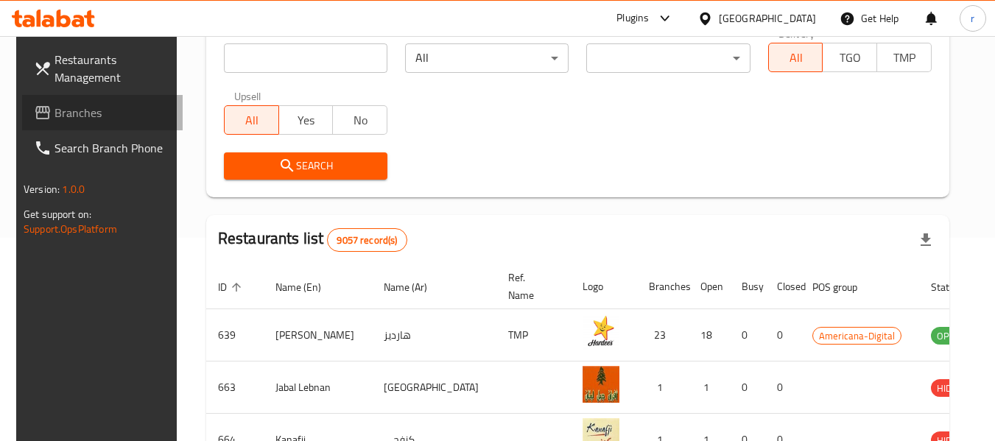
click at [85, 123] on link "Branches" at bounding box center [102, 112] width 161 height 35
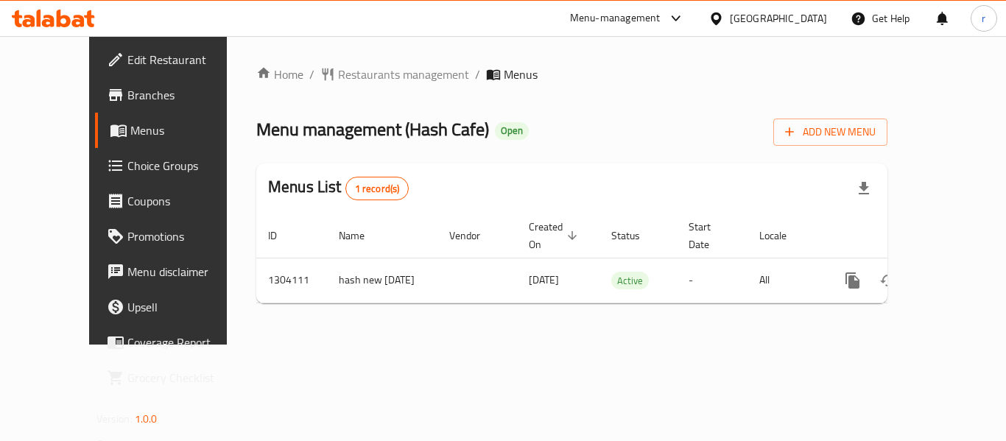
click at [338, 70] on span "Restaurants management" at bounding box center [403, 75] width 131 height 18
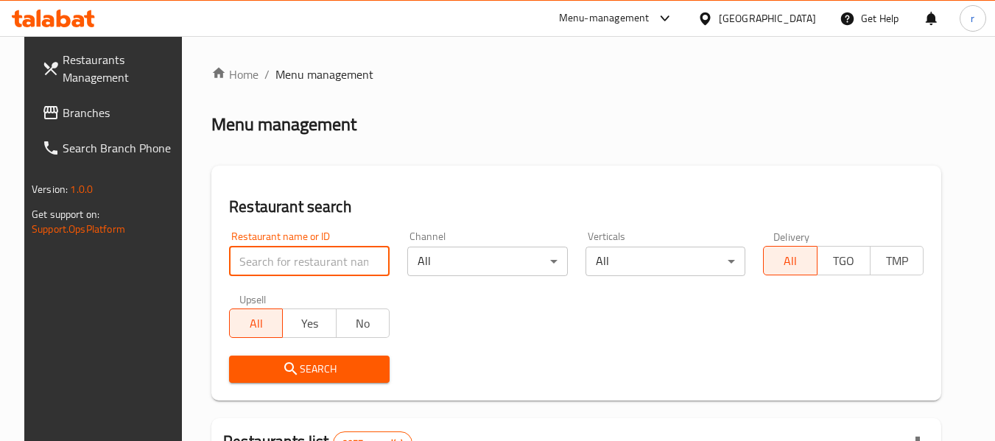
click at [279, 253] on input "search" at bounding box center [309, 261] width 161 height 29
paste input "703076"
type input "703076"
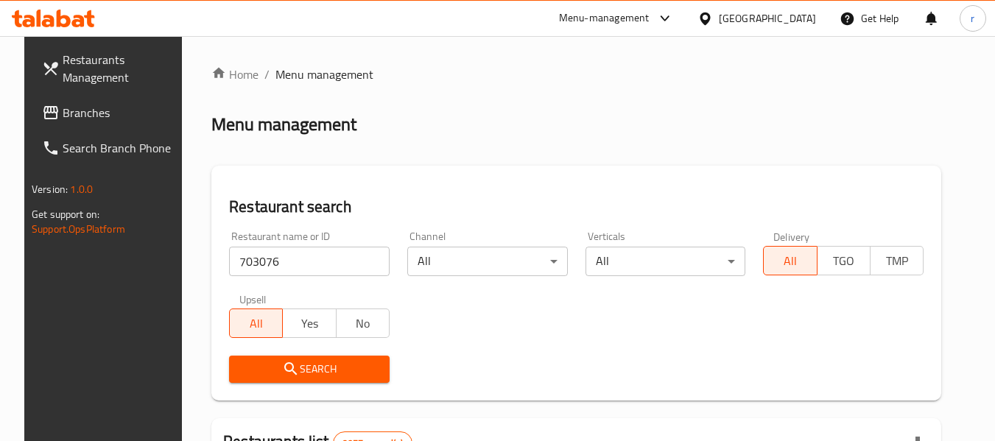
click at [264, 369] on span "Search" at bounding box center [309, 369] width 137 height 18
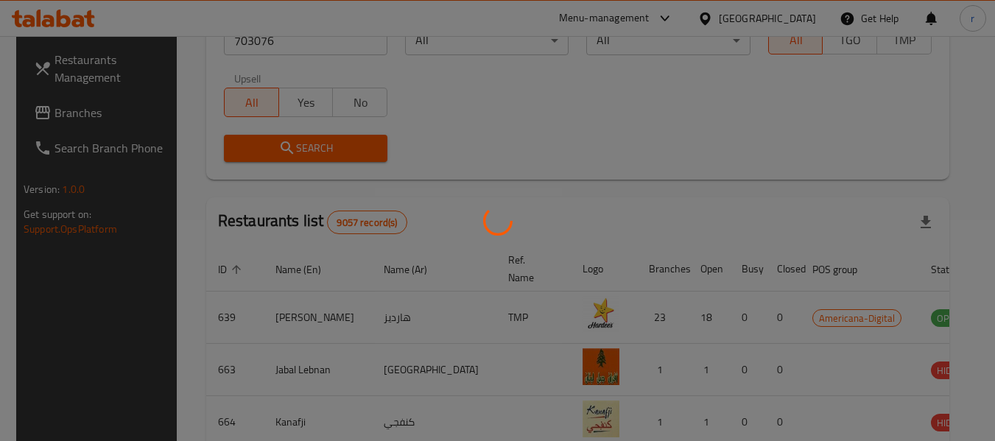
scroll to position [203, 0]
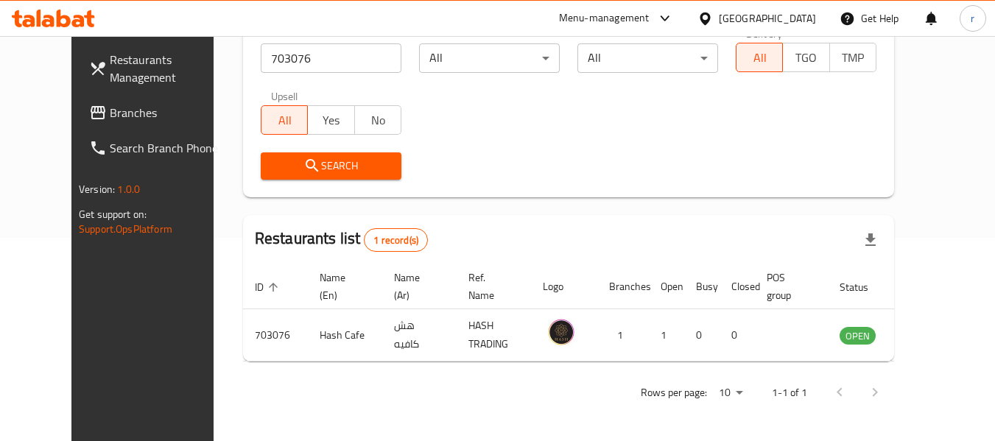
click at [791, 15] on div "[GEOGRAPHIC_DATA]" at bounding box center [767, 18] width 97 height 16
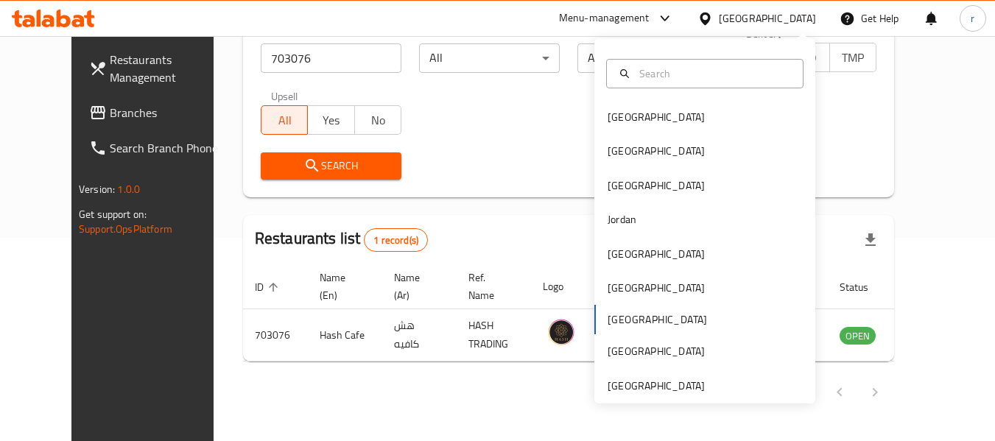
click at [655, 397] on div "[GEOGRAPHIC_DATA] [GEOGRAPHIC_DATA] [GEOGRAPHIC_DATA] [GEOGRAPHIC_DATA] [GEOGRA…" at bounding box center [705, 220] width 221 height 365
click at [664, 387] on div "[GEOGRAPHIC_DATA]" at bounding box center [656, 386] width 97 height 16
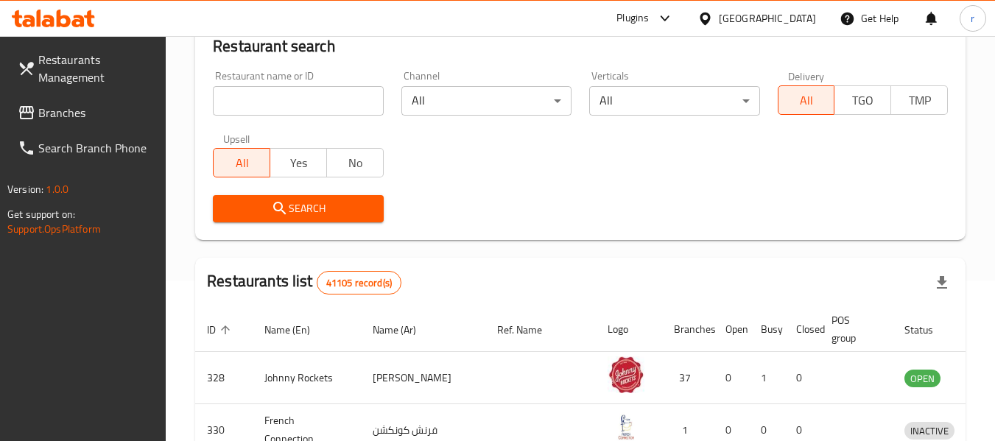
scroll to position [203, 0]
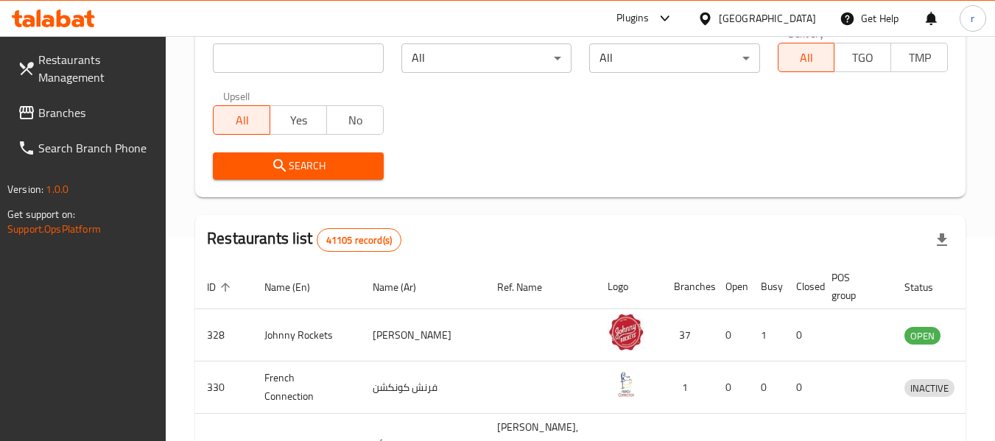
click at [52, 113] on span "Branches" at bounding box center [96, 113] width 116 height 18
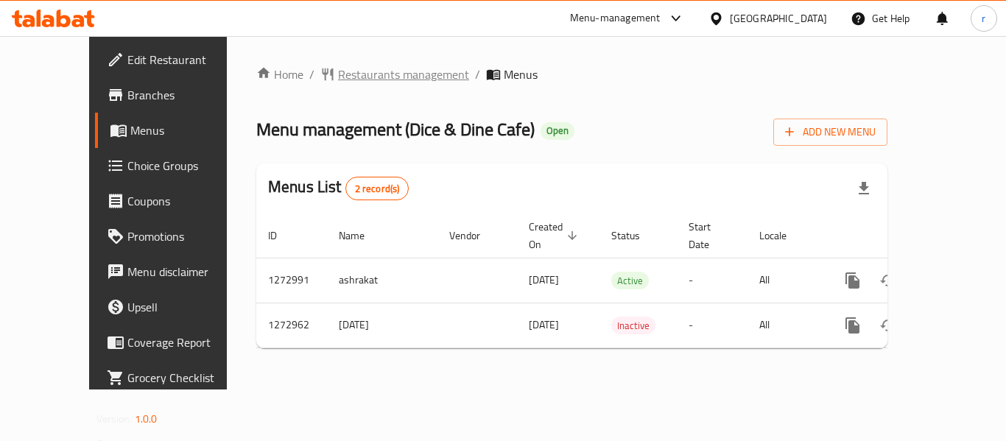
click at [338, 77] on span "Restaurants management" at bounding box center [403, 75] width 131 height 18
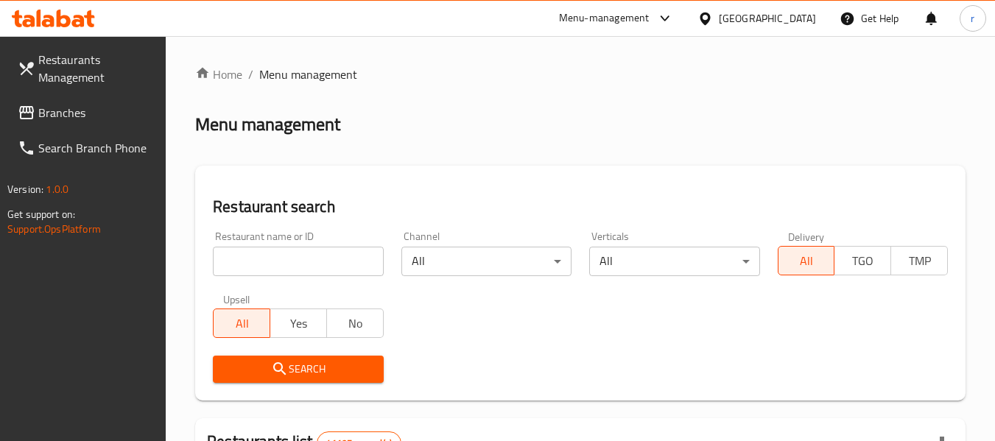
click at [279, 261] on div at bounding box center [497, 220] width 995 height 441
click at [279, 261] on input "search" at bounding box center [298, 261] width 170 height 29
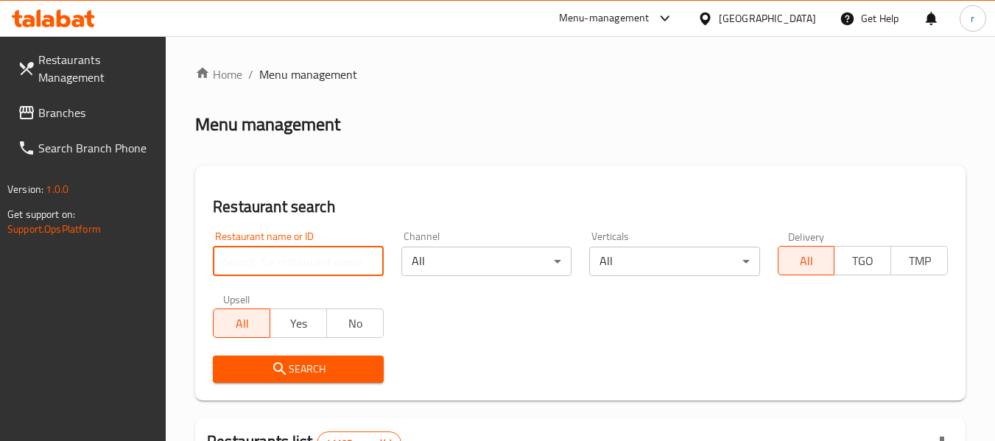
paste input "690525"
type input "690525"
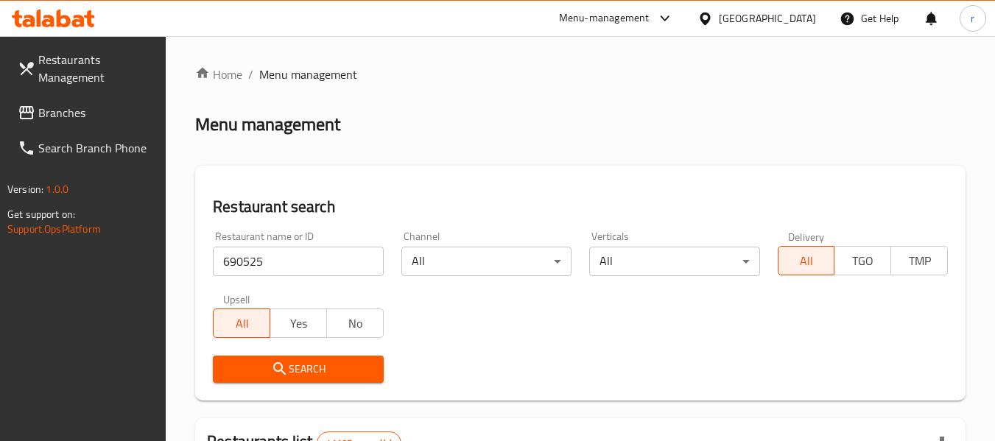
click at [281, 372] on icon "submit" at bounding box center [280, 369] width 18 height 18
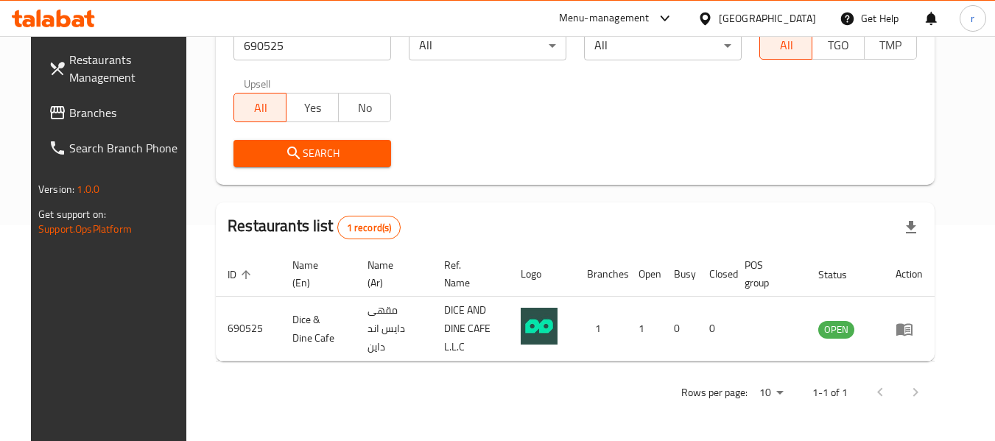
scroll to position [203, 0]
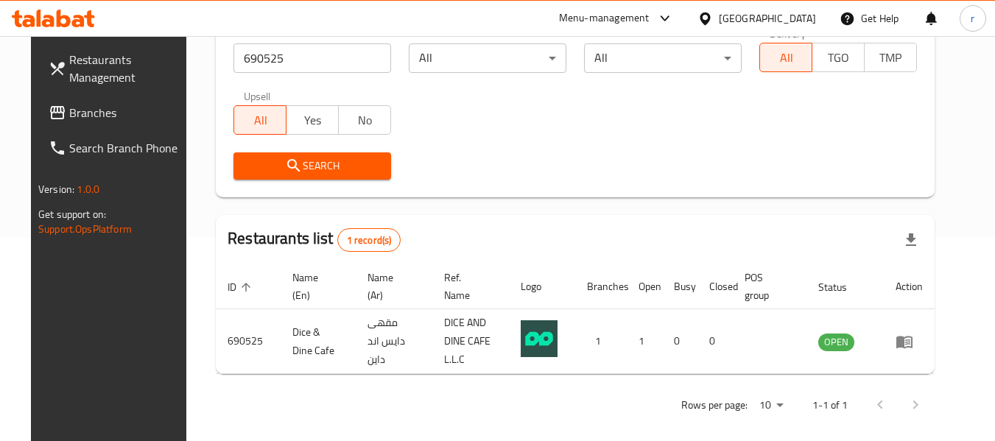
click at [76, 119] on span "Branches" at bounding box center [127, 113] width 116 height 18
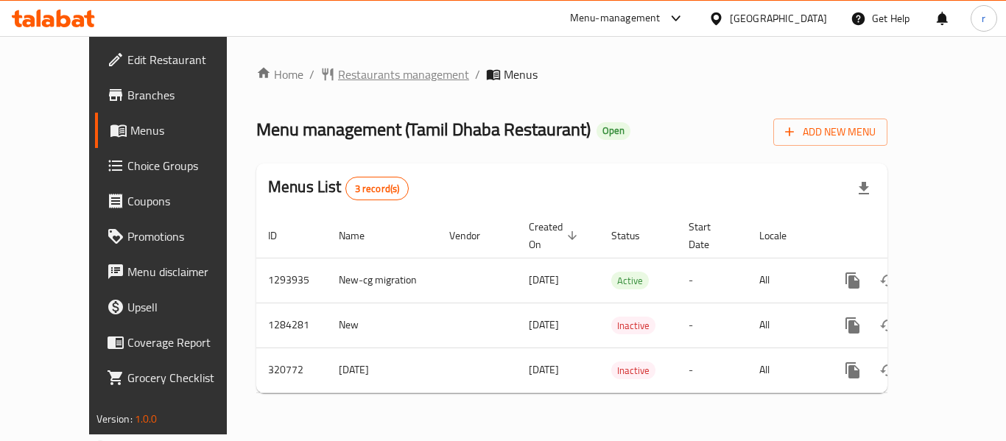
click at [352, 77] on span "Restaurants management" at bounding box center [403, 75] width 131 height 18
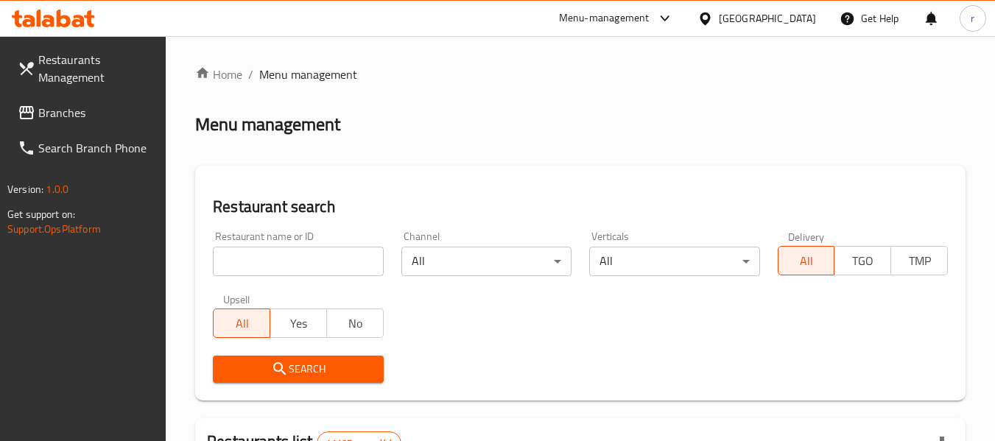
click at [306, 262] on input "search" at bounding box center [298, 261] width 170 height 29
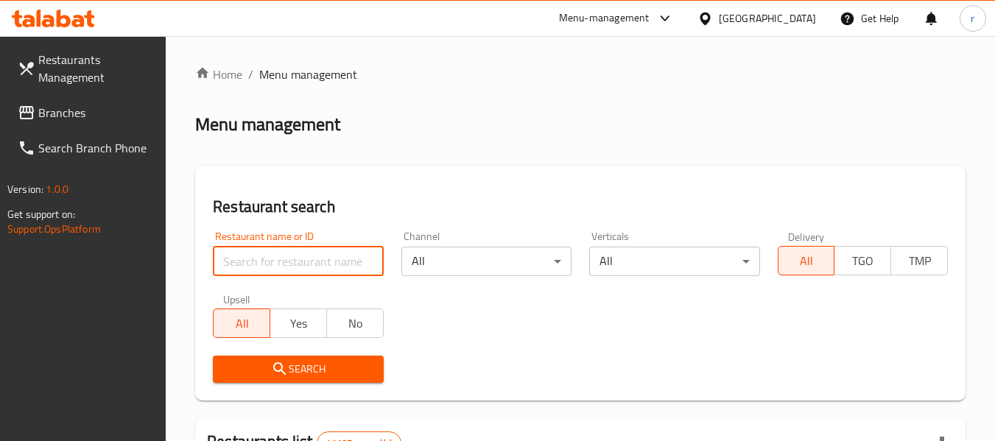
paste input "629347"
type input "629347"
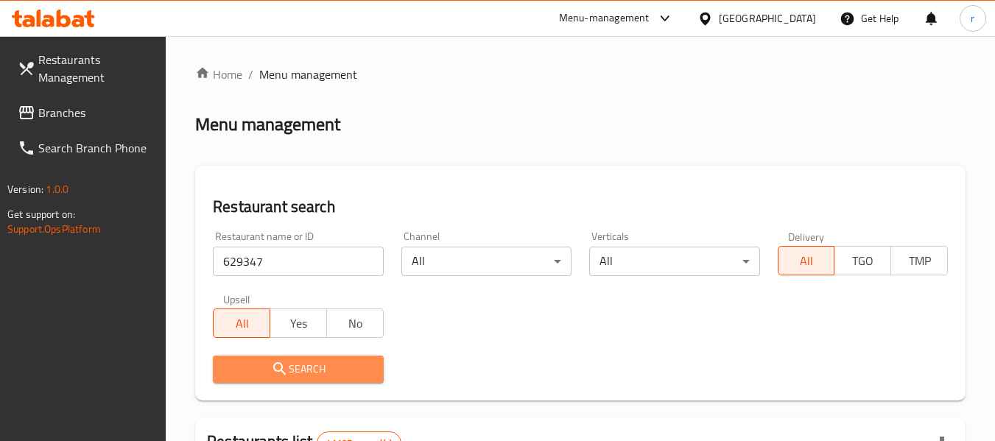
click at [309, 373] on span "Search" at bounding box center [298, 369] width 147 height 18
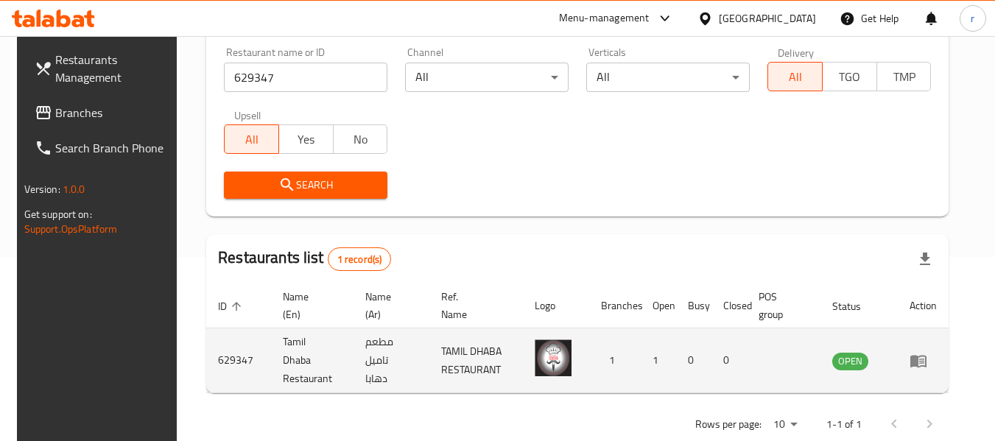
scroll to position [203, 0]
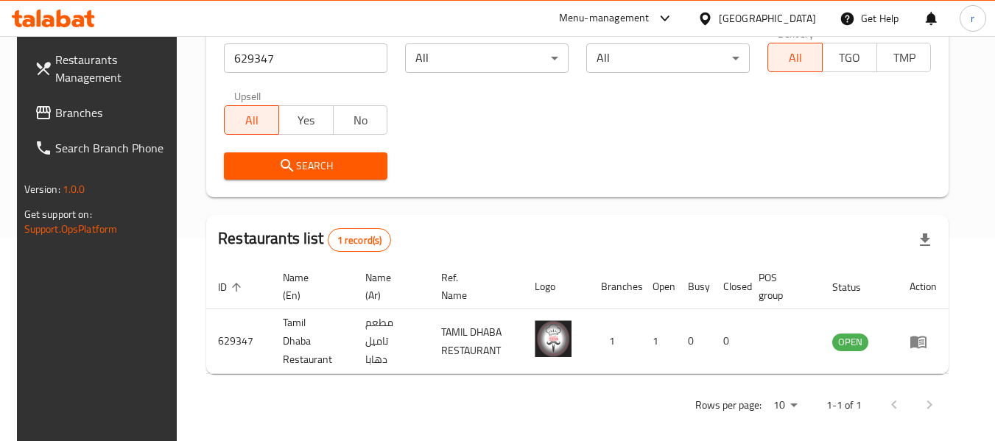
click at [705, 16] on icon at bounding box center [705, 18] width 15 height 15
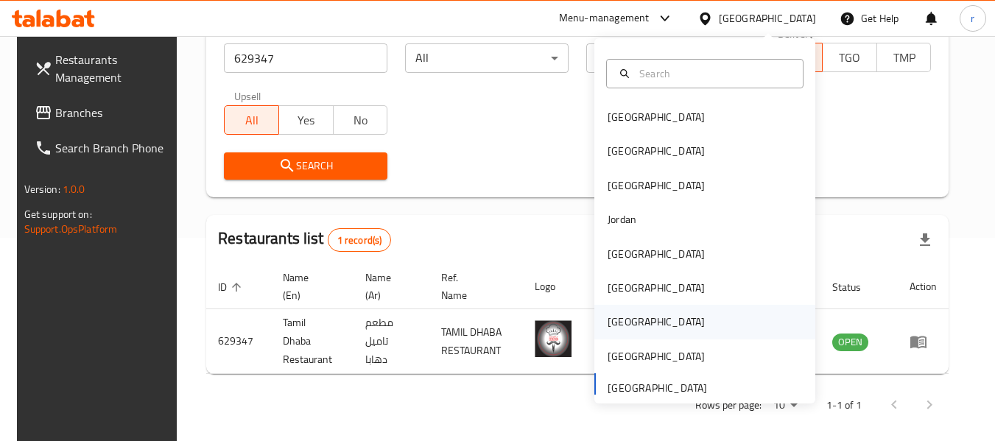
click at [608, 329] on div "[GEOGRAPHIC_DATA]" at bounding box center [656, 322] width 97 height 16
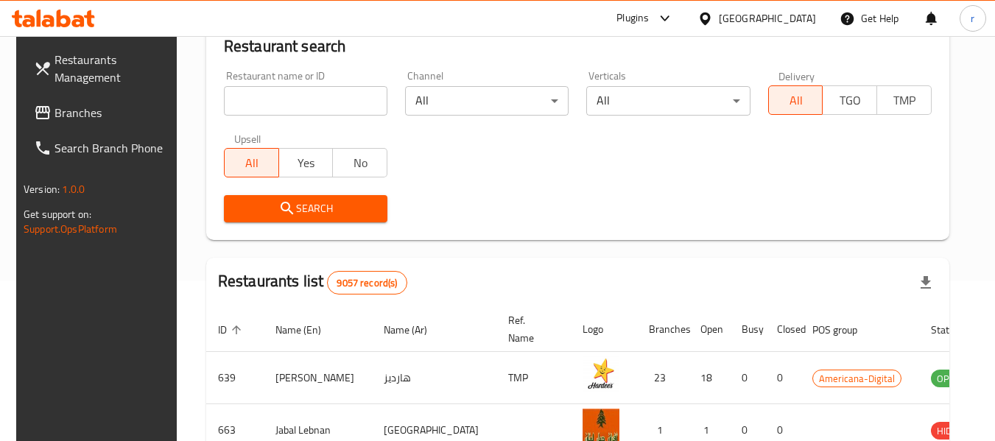
scroll to position [203, 0]
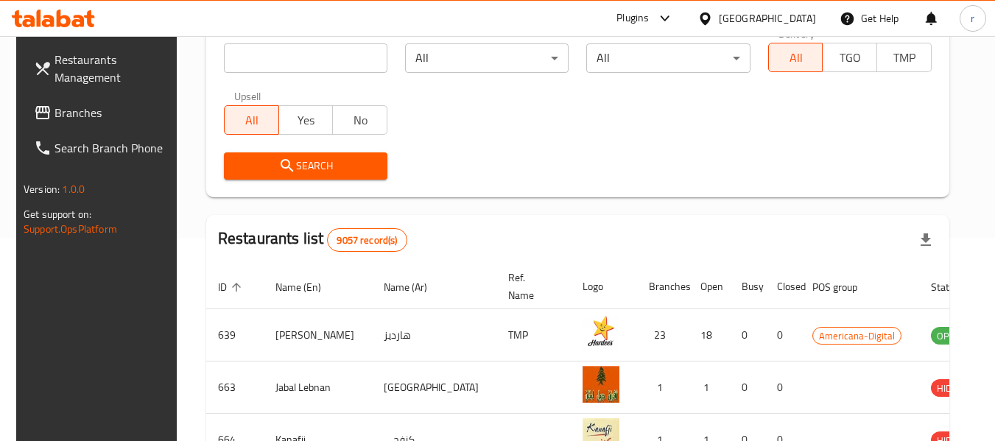
click at [62, 119] on span "Branches" at bounding box center [113, 113] width 116 height 18
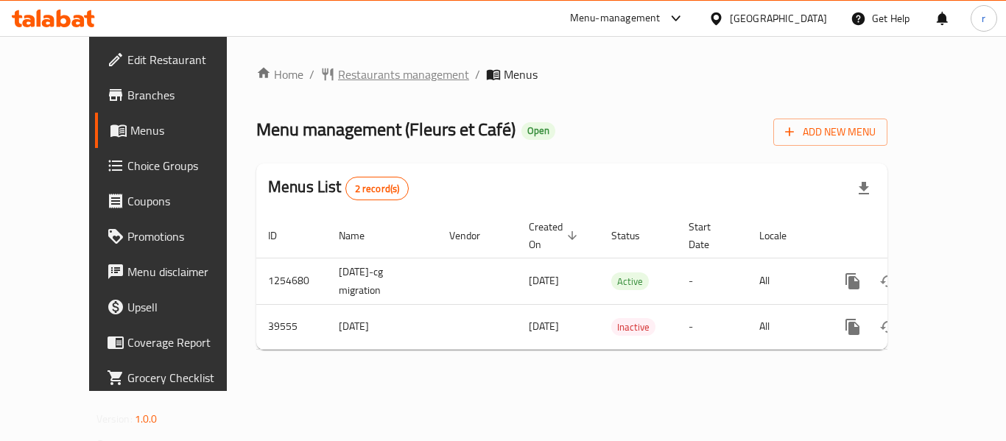
click at [338, 69] on span "Restaurants management" at bounding box center [403, 75] width 131 height 18
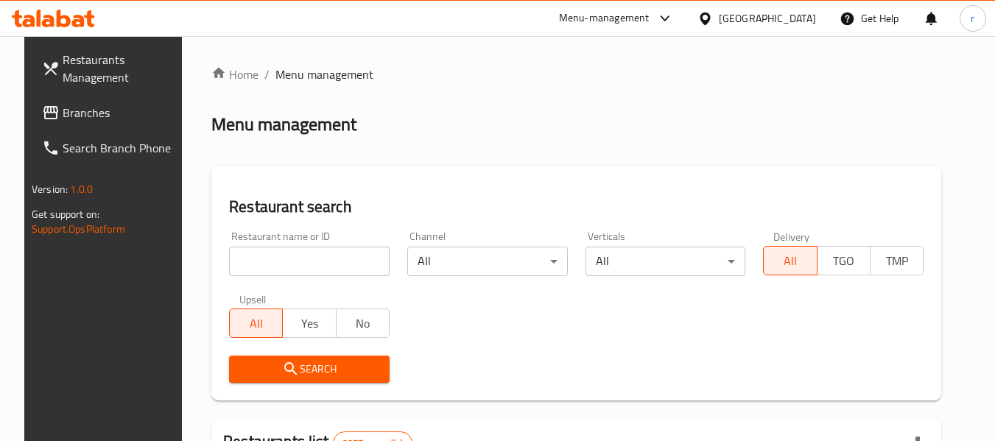
click at [259, 262] on input "search" at bounding box center [309, 261] width 161 height 29
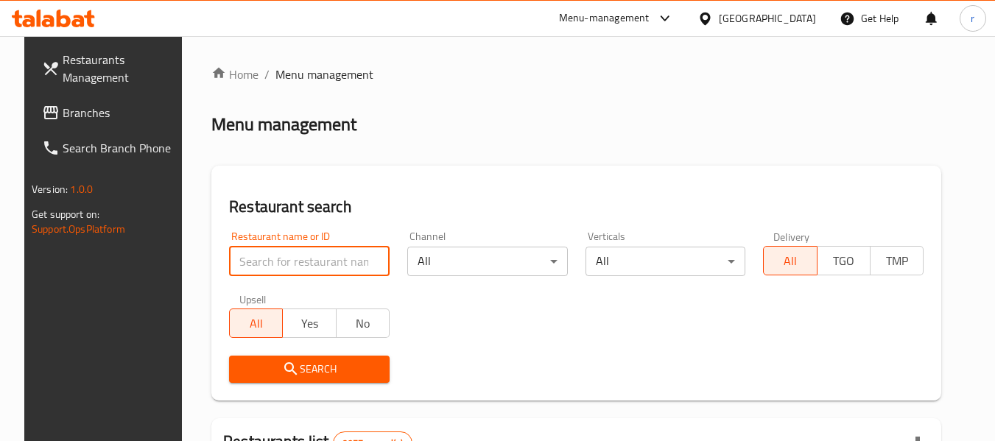
paste input "20619"
type input "20619"
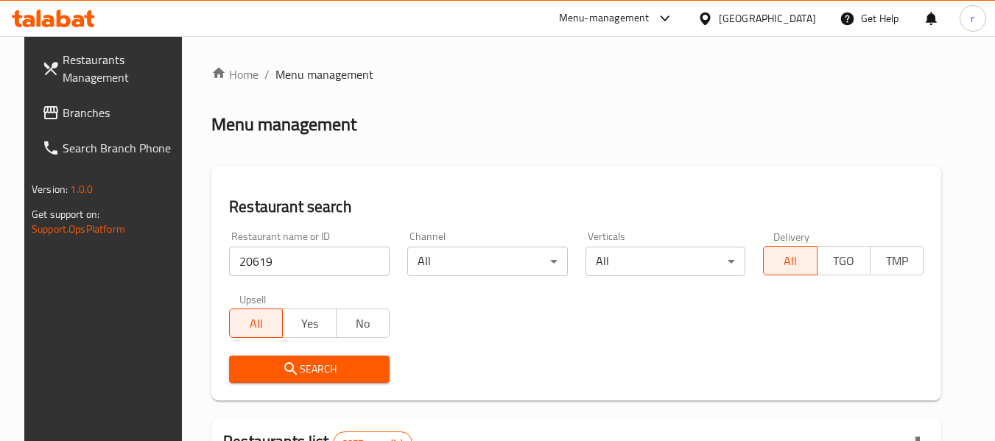
click at [258, 375] on span "Search" at bounding box center [309, 369] width 137 height 18
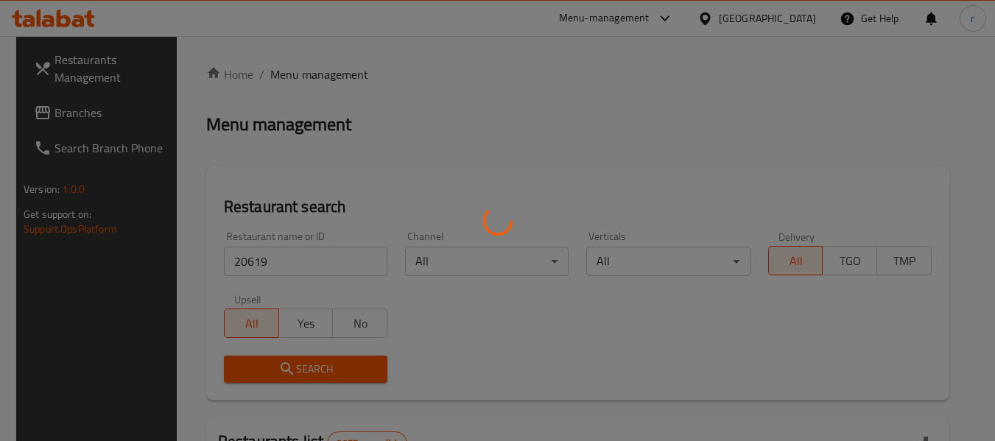
scroll to position [147, 0]
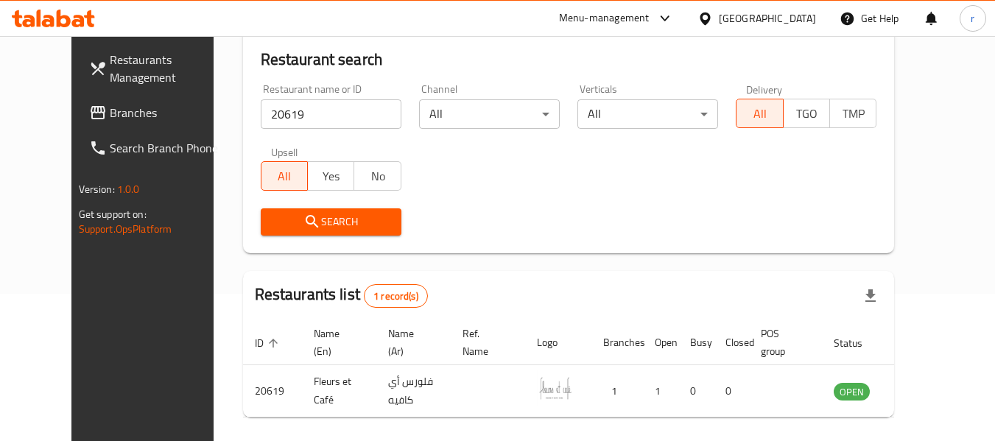
click at [710, 16] on icon at bounding box center [705, 18] width 10 height 13
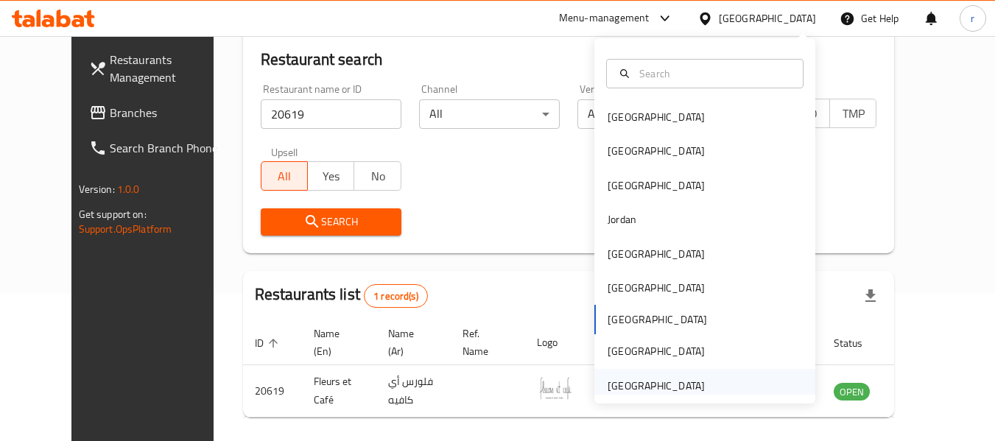
click at [669, 378] on div "[GEOGRAPHIC_DATA]" at bounding box center [656, 386] width 97 height 16
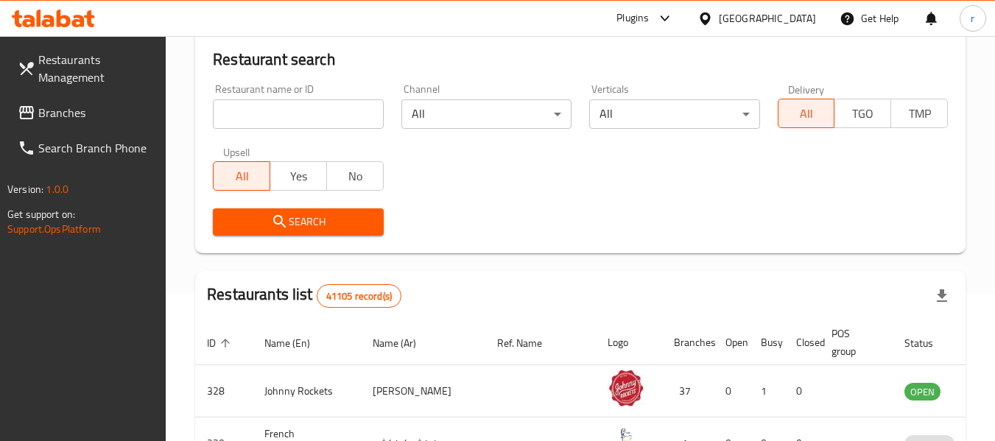
drag, startPoint x: 49, startPoint y: 111, endPoint x: 102, endPoint y: 97, distance: 54.3
click at [49, 111] on span "Branches" at bounding box center [96, 113] width 116 height 18
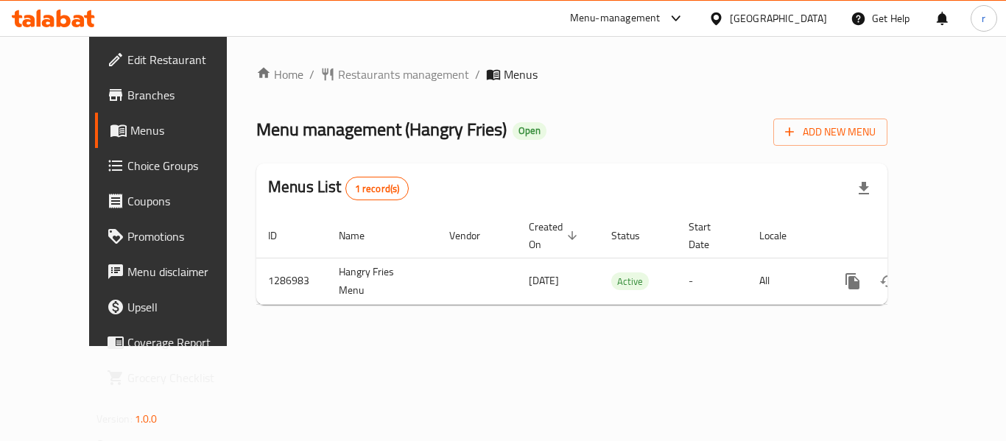
click at [360, 71] on span "Restaurants management" at bounding box center [403, 75] width 131 height 18
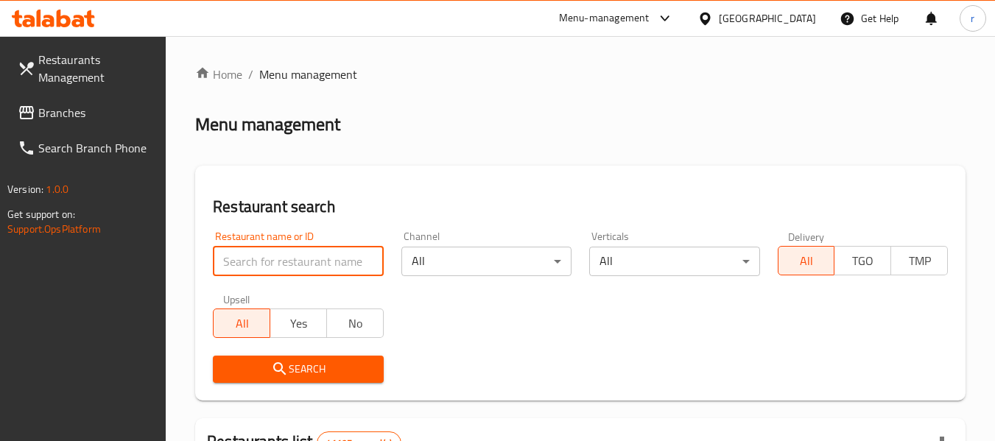
click at [312, 265] on input "search" at bounding box center [298, 261] width 170 height 29
paste input "696522"
type input "696522"
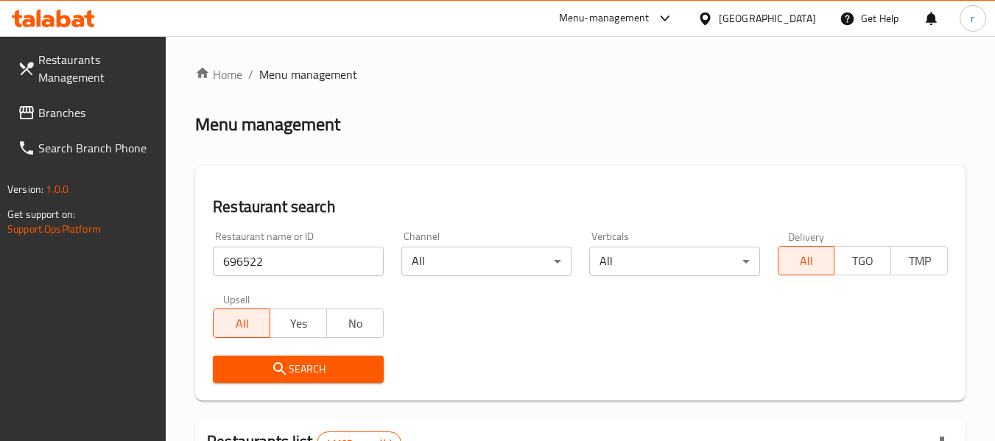
click at [304, 377] on span "Search" at bounding box center [298, 369] width 147 height 18
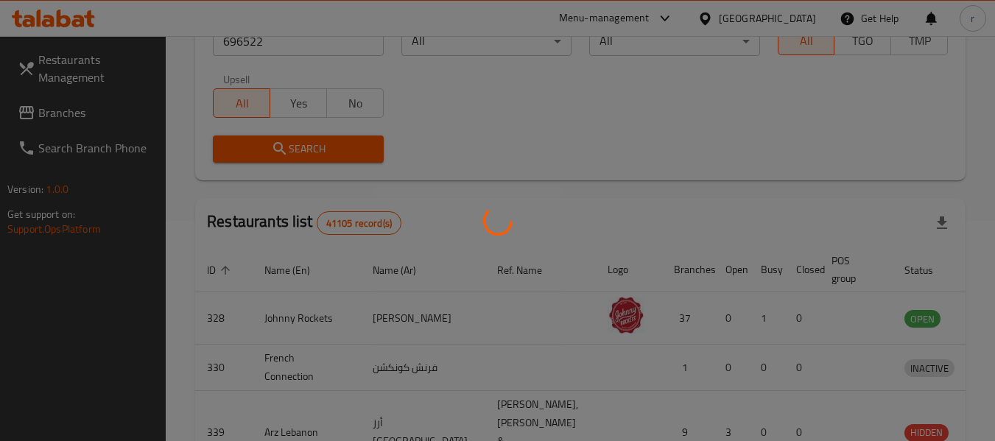
scroll to position [221, 0]
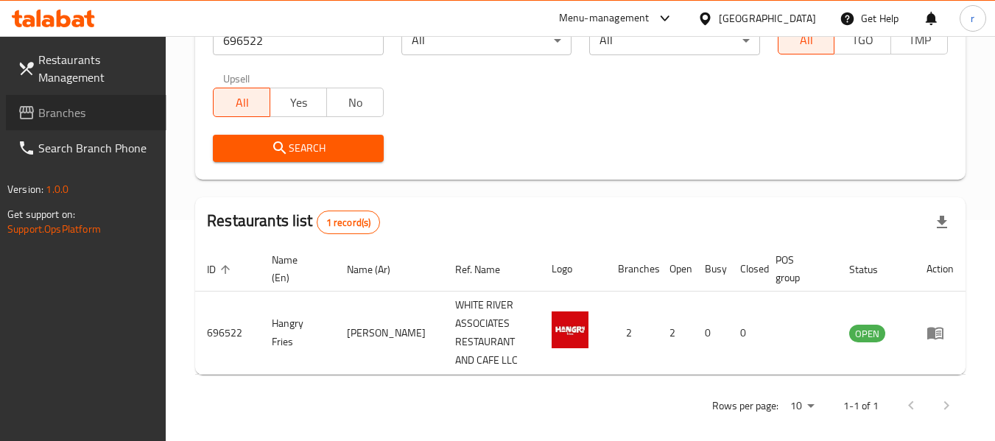
click at [27, 108] on icon at bounding box center [26, 112] width 15 height 13
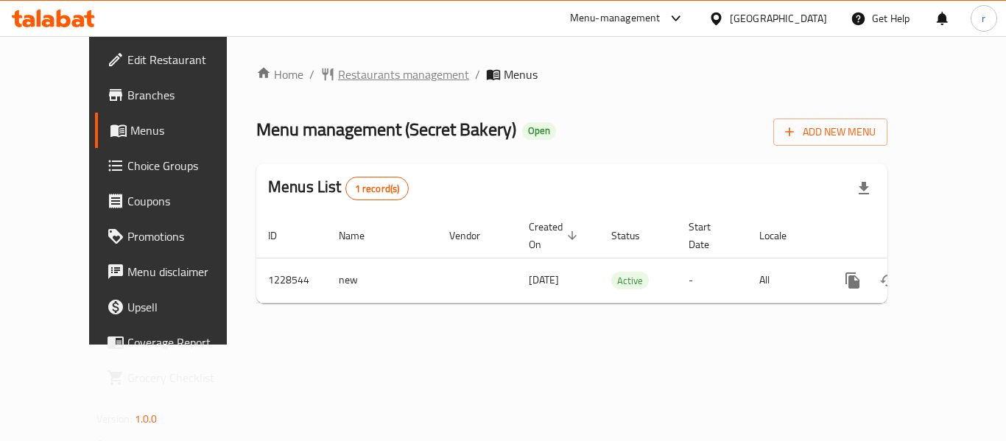
click at [338, 80] on span "Restaurants management" at bounding box center [403, 75] width 131 height 18
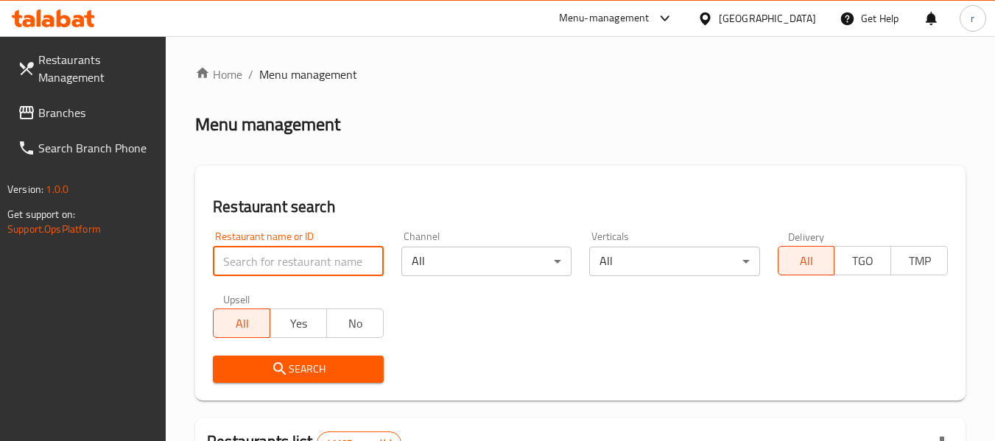
click at [302, 261] on input "search" at bounding box center [298, 261] width 170 height 29
paste input "676459"
type input "676459"
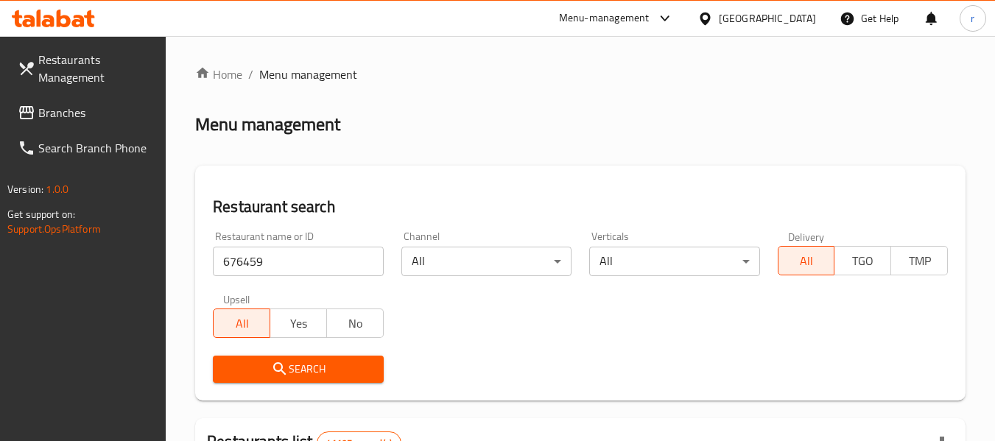
click at [309, 376] on span "Search" at bounding box center [298, 369] width 147 height 18
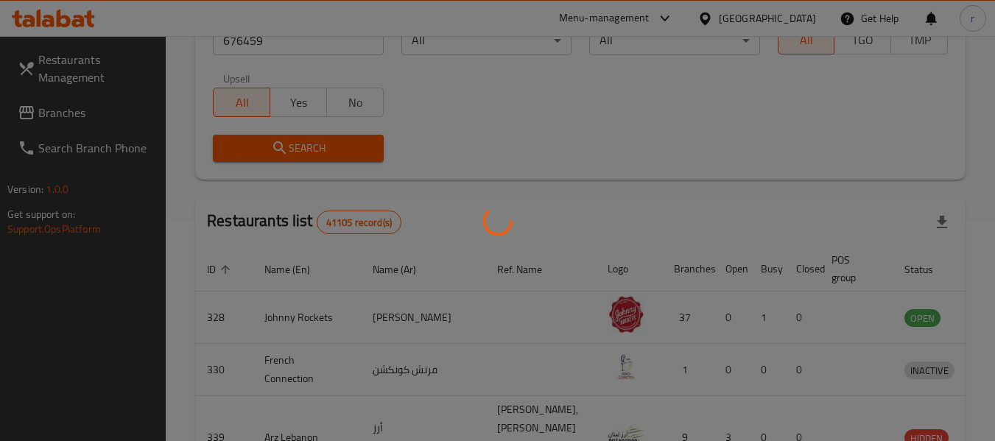
scroll to position [203, 0]
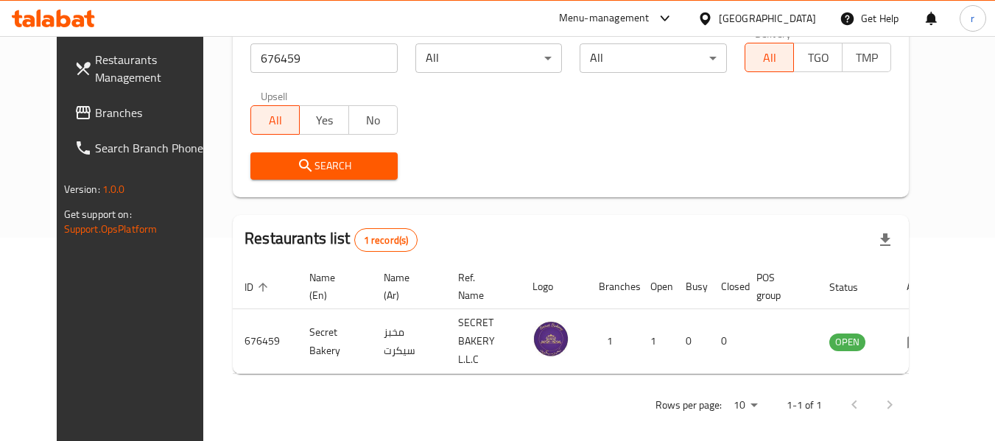
click at [715, 16] on div at bounding box center [708, 18] width 21 height 16
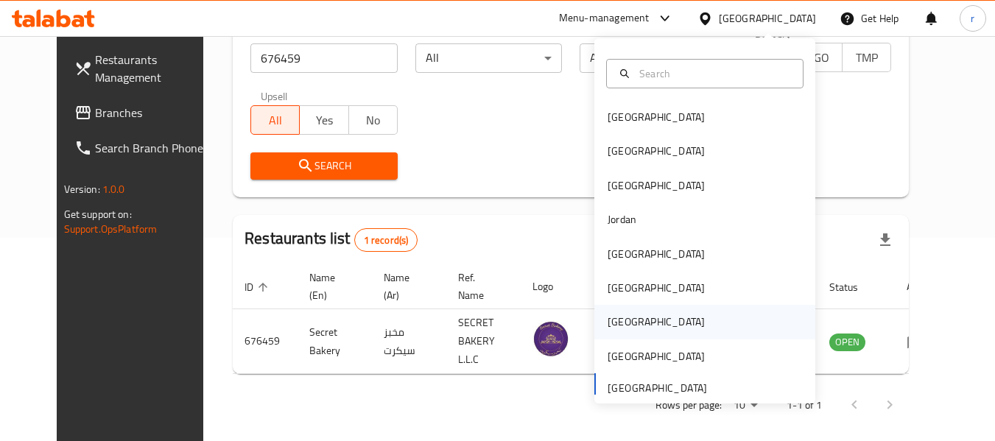
click at [617, 318] on div "[GEOGRAPHIC_DATA]" at bounding box center [656, 322] width 97 height 16
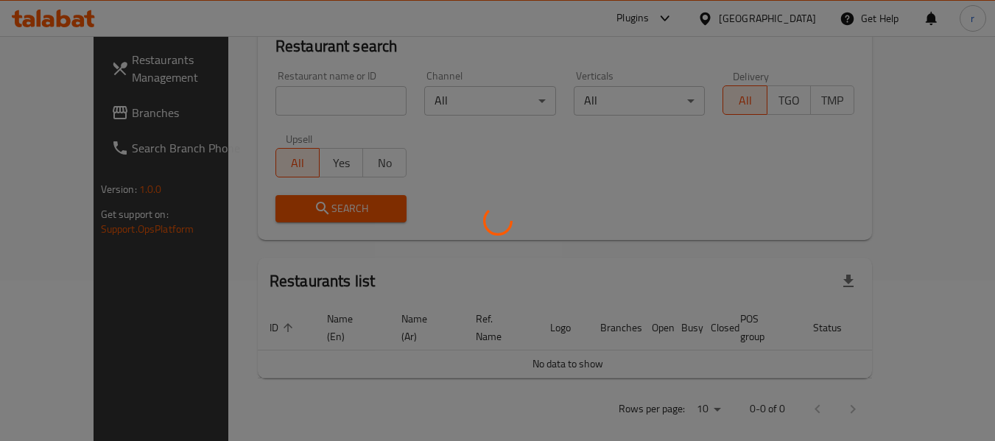
scroll to position [203, 0]
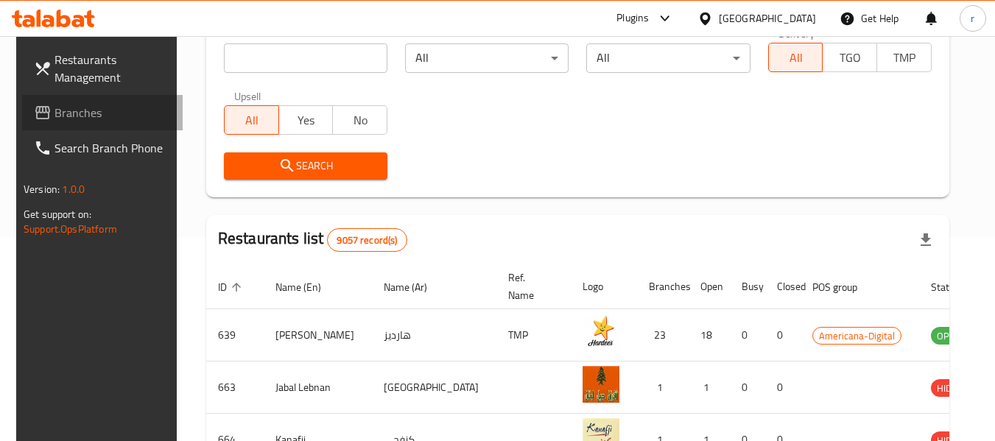
click at [55, 113] on span "Branches" at bounding box center [113, 113] width 116 height 18
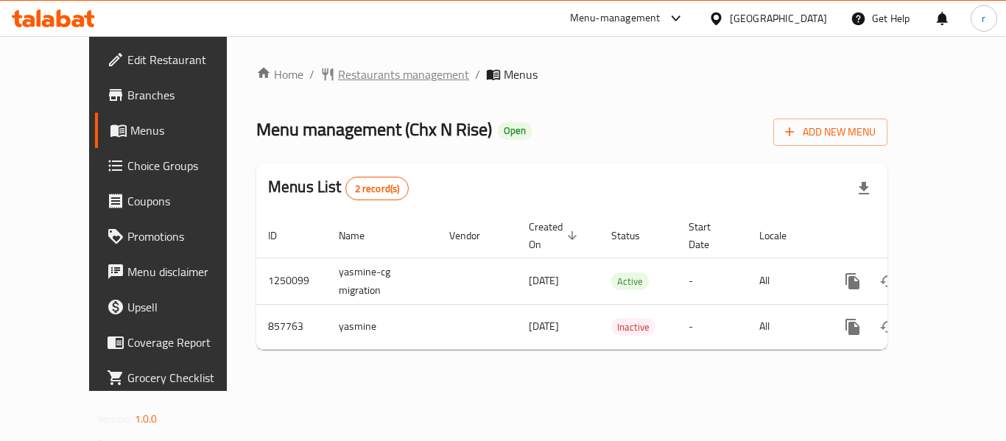
click at [357, 74] on span "Restaurants management" at bounding box center [403, 75] width 131 height 18
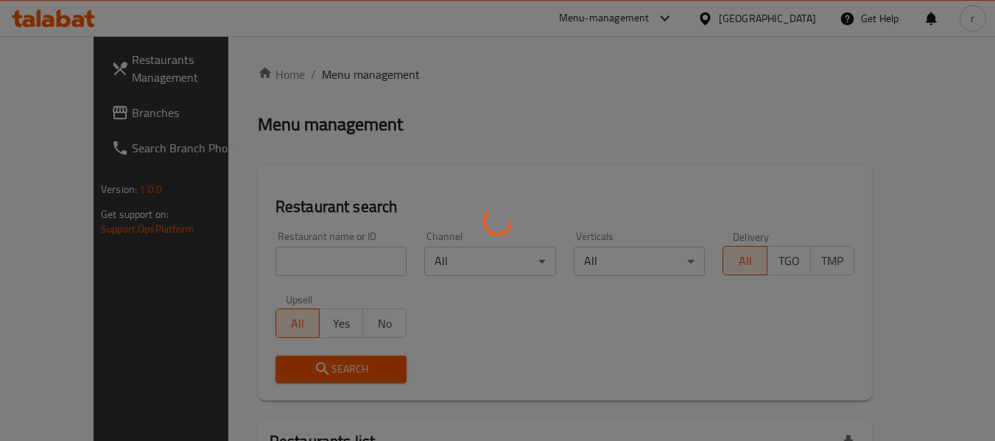
click at [273, 265] on div at bounding box center [497, 220] width 995 height 441
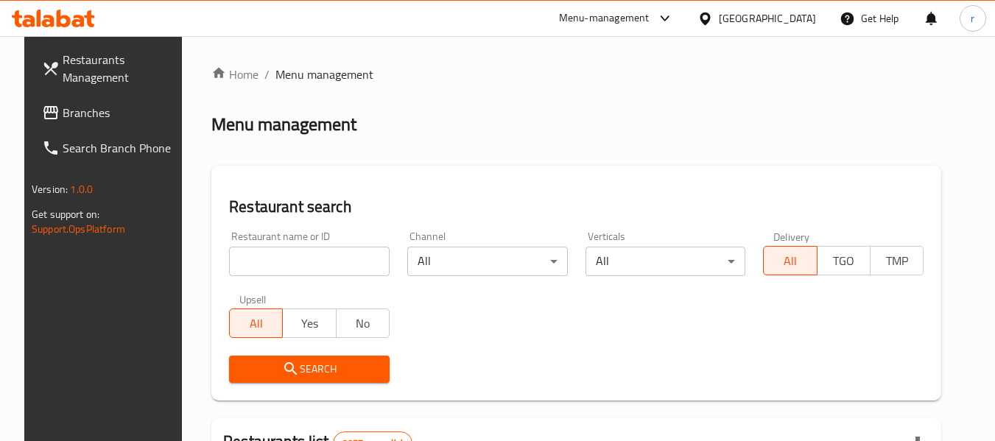
click at [280, 262] on input "search" at bounding box center [309, 261] width 161 height 29
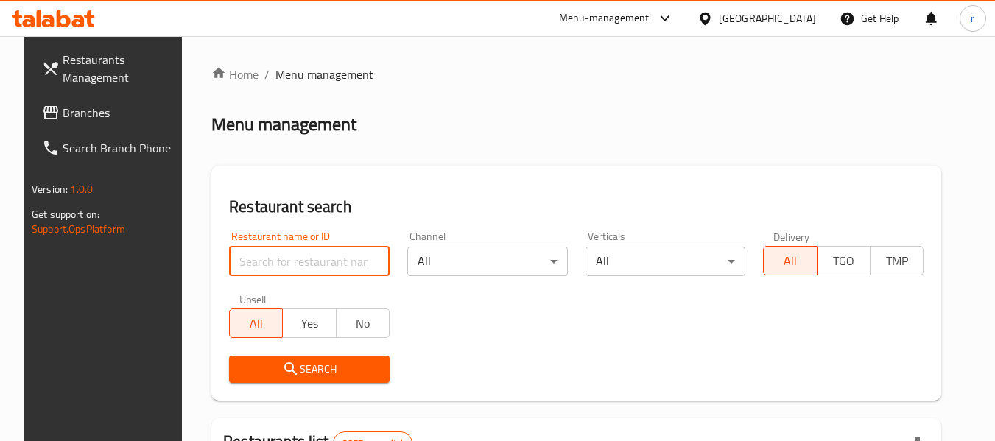
paste input "656689"
type input "656689"
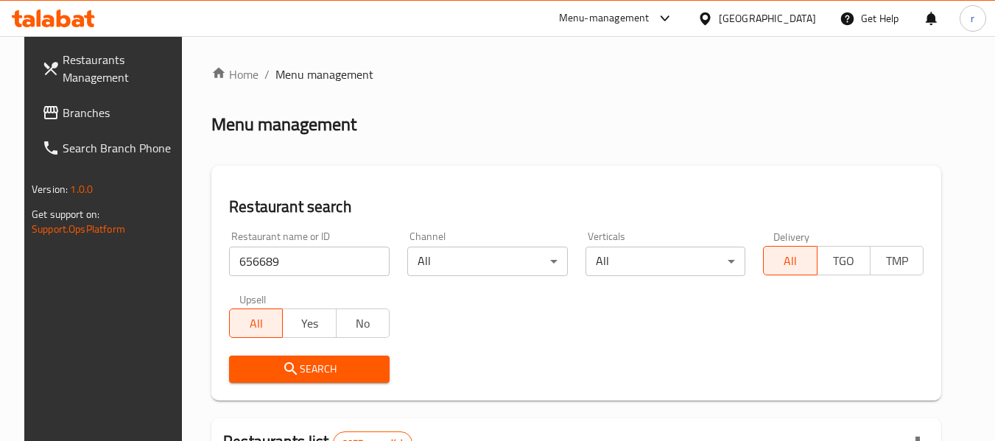
click at [282, 363] on icon "submit" at bounding box center [291, 369] width 18 height 18
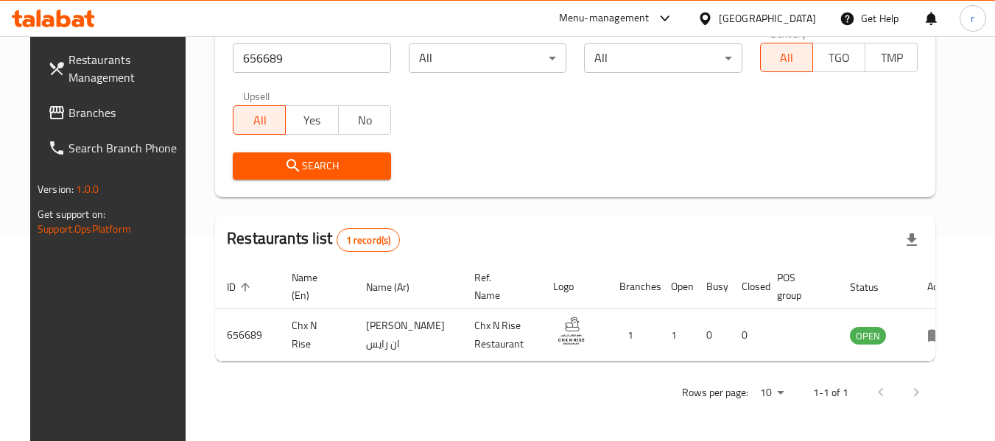
scroll to position [203, 0]
click at [713, 17] on icon at bounding box center [705, 18] width 15 height 15
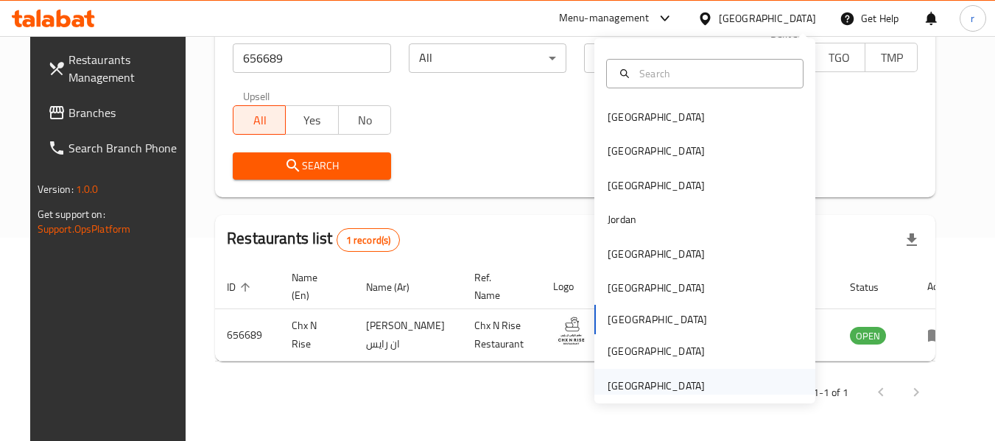
click at [651, 378] on div "[GEOGRAPHIC_DATA]" at bounding box center [656, 386] width 97 height 16
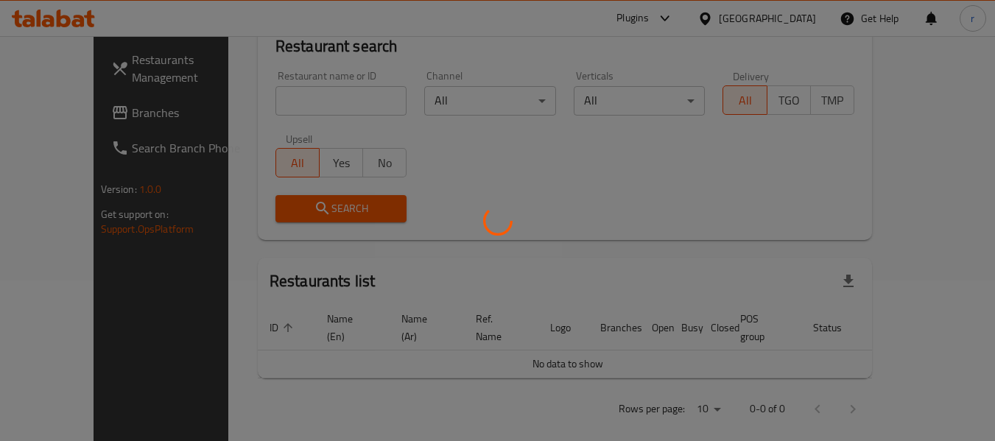
scroll to position [203, 0]
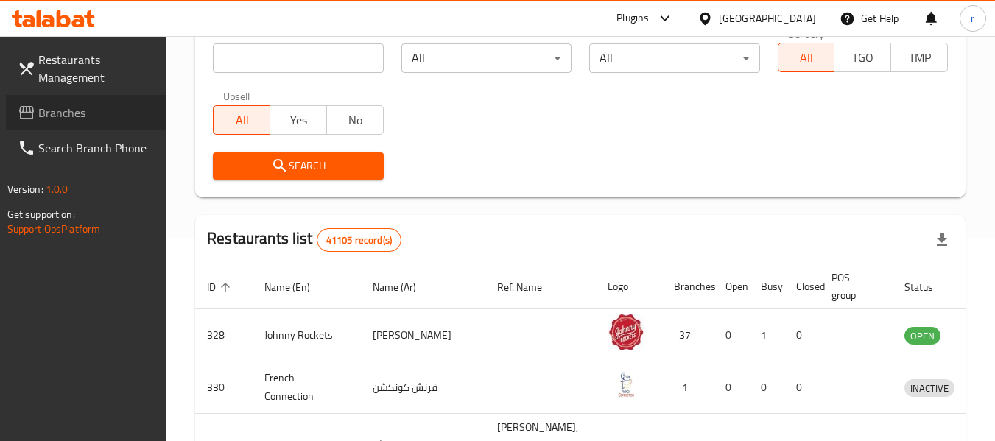
drag, startPoint x: 60, startPoint y: 114, endPoint x: 116, endPoint y: 105, distance: 56.1
click at [60, 114] on span "Branches" at bounding box center [96, 113] width 116 height 18
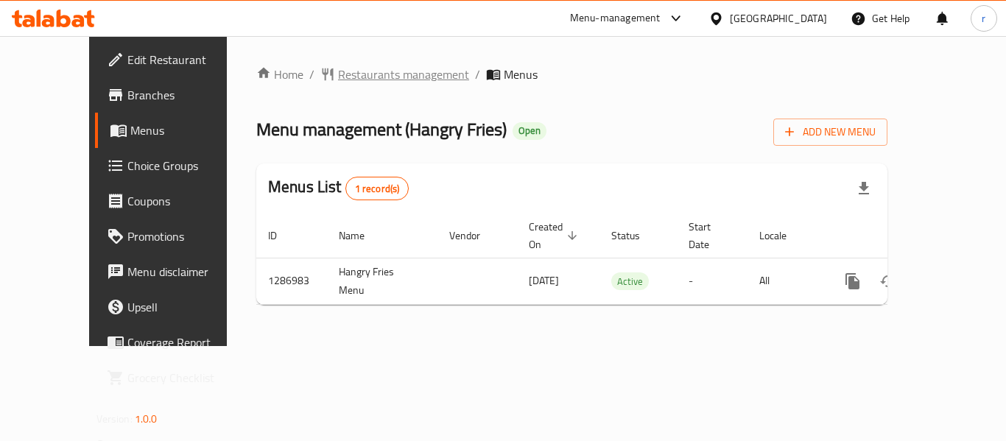
click at [338, 66] on span "Restaurants management" at bounding box center [403, 75] width 131 height 18
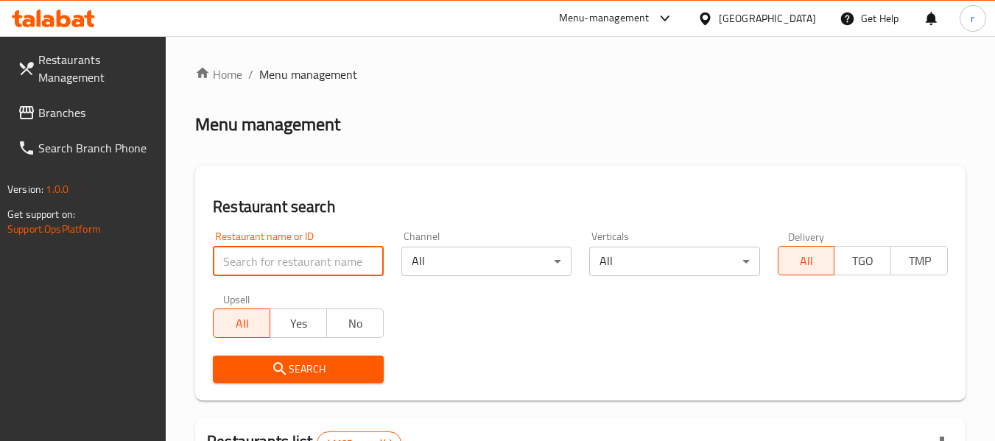
click at [287, 267] on input "search" at bounding box center [298, 261] width 170 height 29
paste input "696522"
type input "696522"
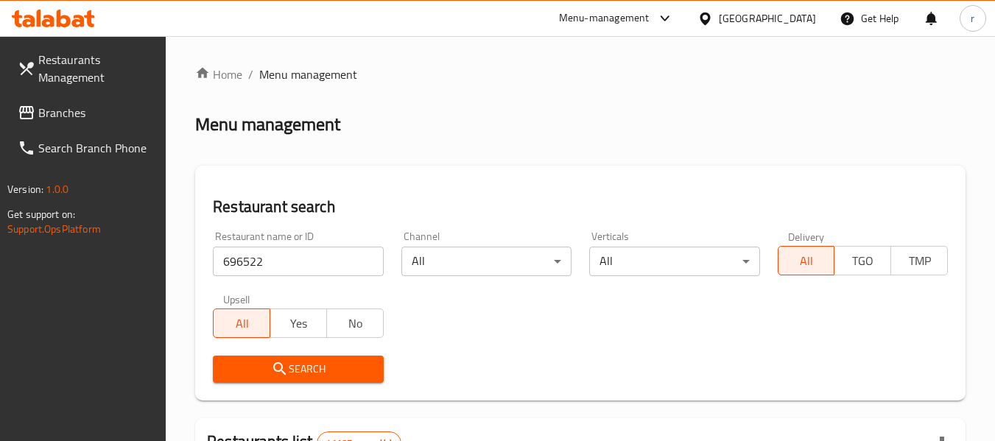
click at [281, 373] on icon "submit" at bounding box center [280, 369] width 18 height 18
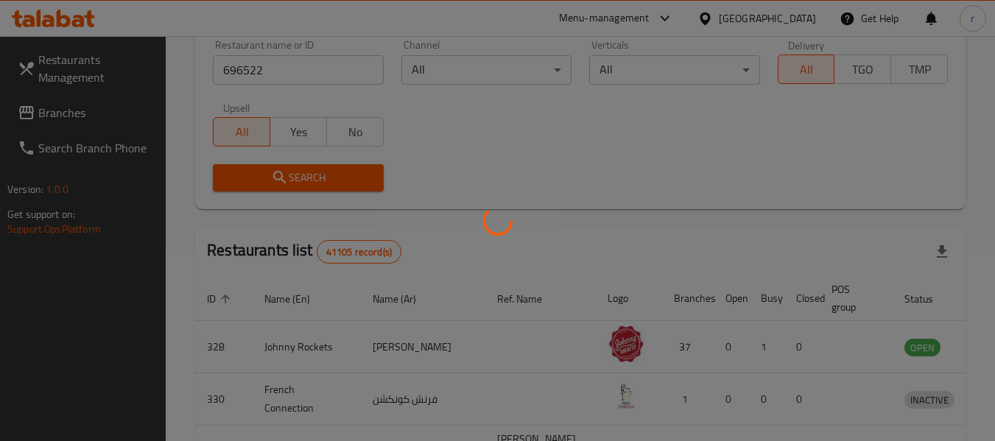
scroll to position [221, 0]
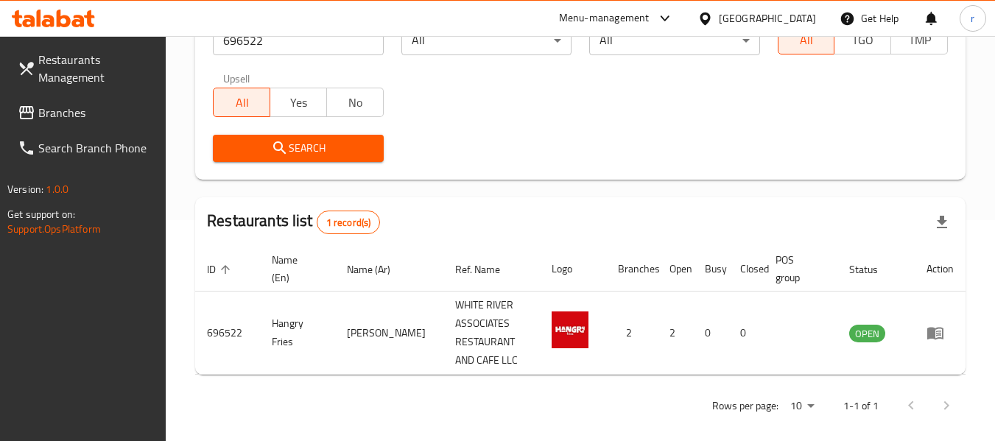
click at [88, 111] on span "Branches" at bounding box center [96, 113] width 116 height 18
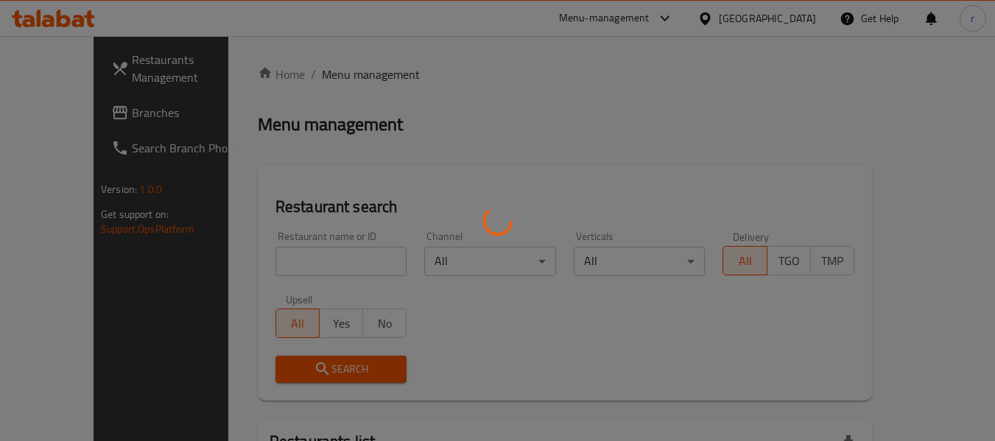
click at [299, 257] on div at bounding box center [497, 220] width 995 height 441
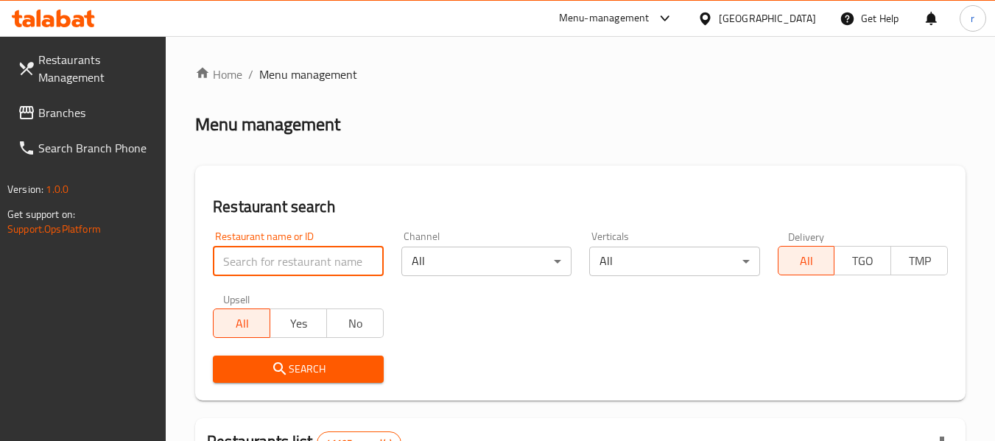
click at [295, 262] on input "search" at bounding box center [298, 261] width 170 height 29
paste input "675493"
type input "675493"
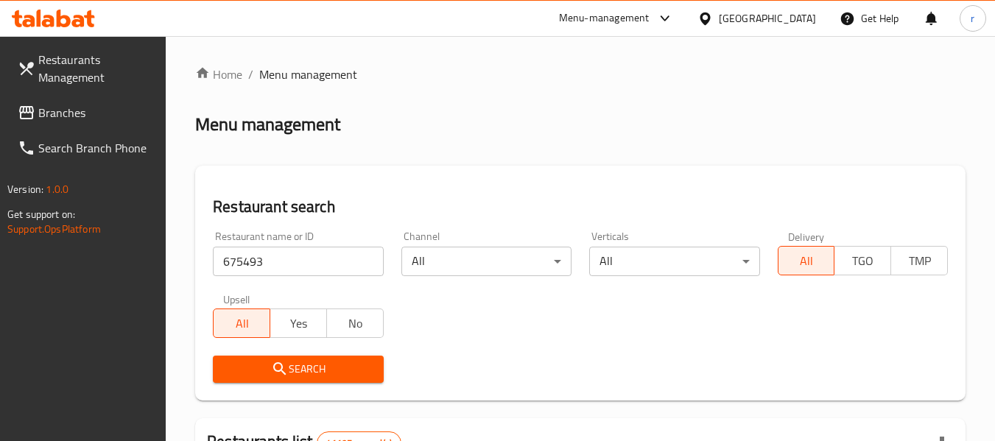
click at [300, 362] on span "Search" at bounding box center [298, 369] width 147 height 18
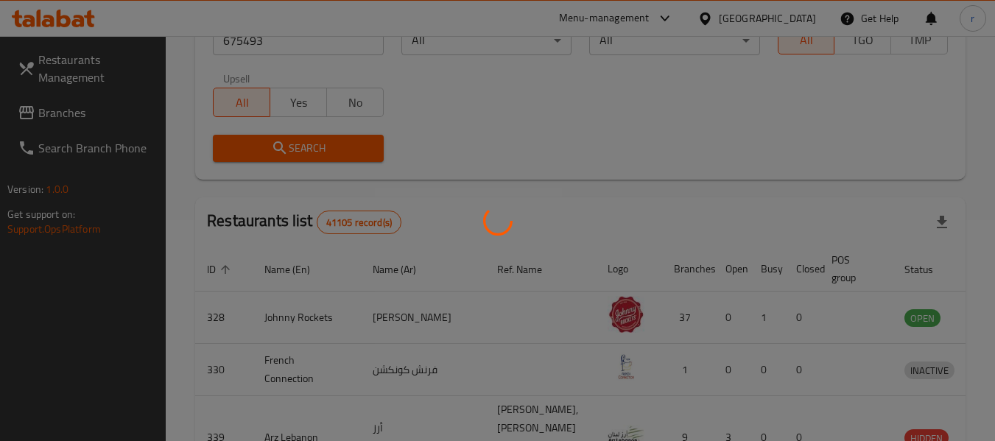
scroll to position [203, 0]
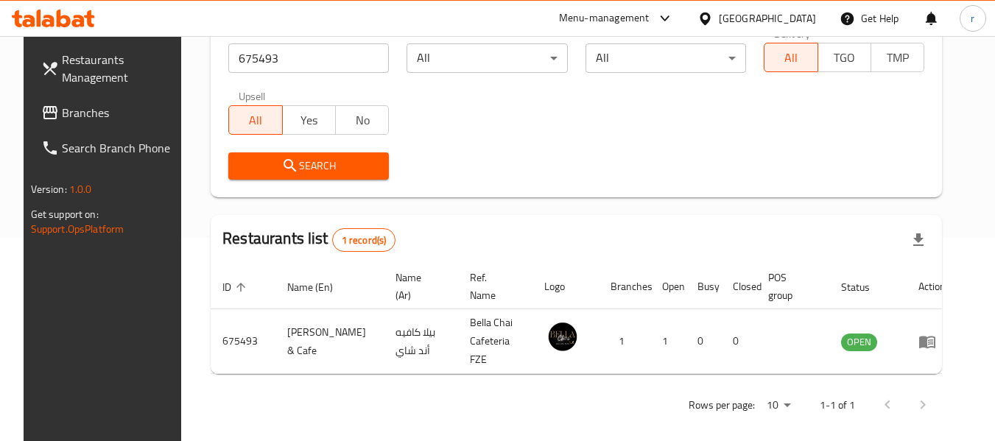
click at [754, 21] on div "[GEOGRAPHIC_DATA]" at bounding box center [767, 18] width 97 height 16
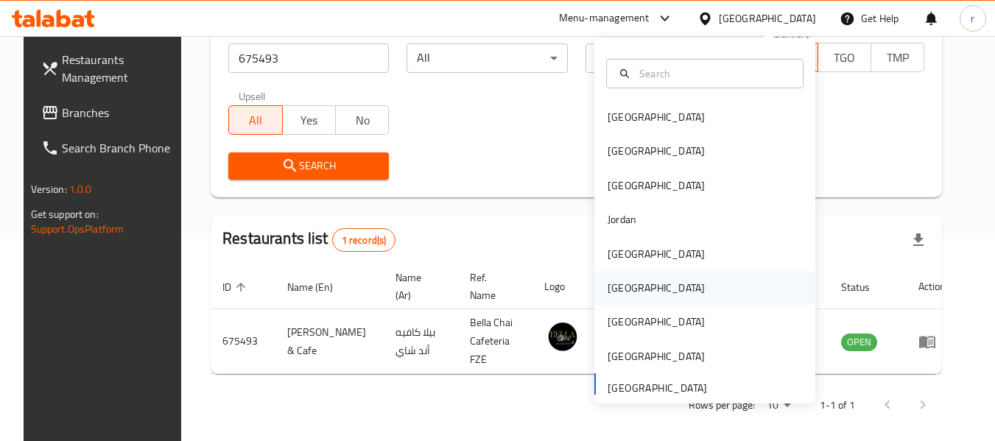
click at [612, 287] on div "Oman" at bounding box center [656, 288] width 97 height 16
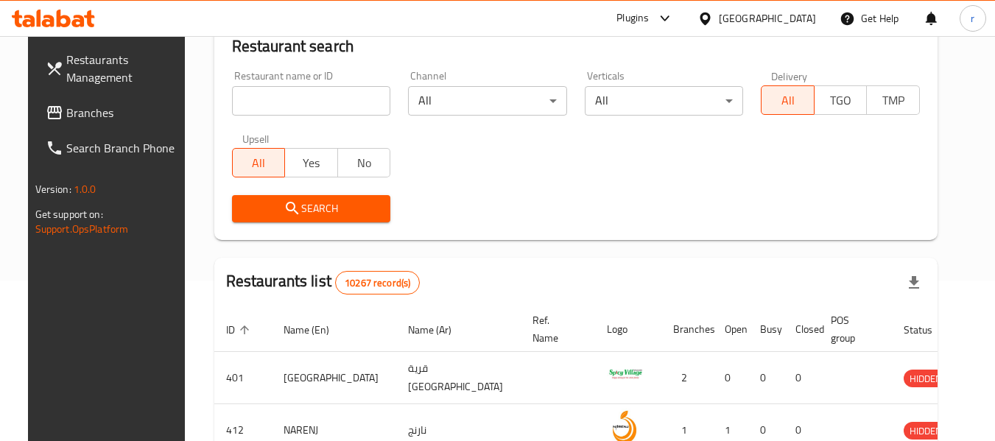
scroll to position [203, 0]
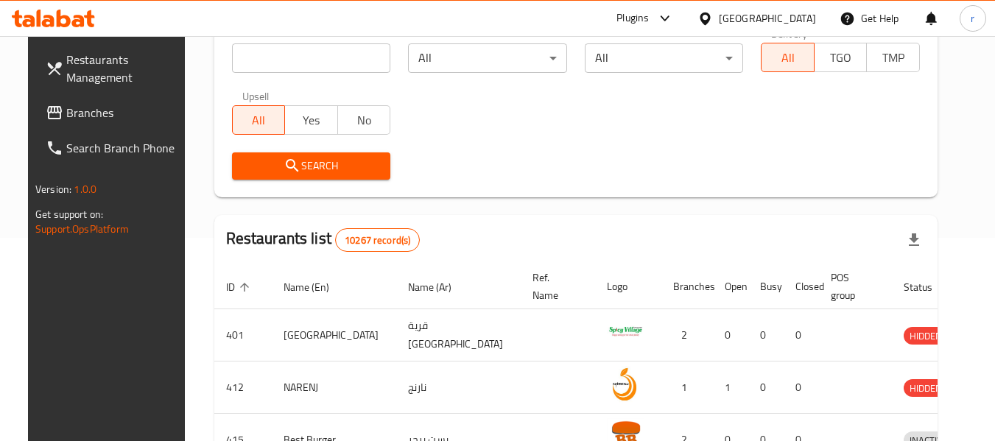
click at [74, 104] on span "Branches" at bounding box center [124, 113] width 116 height 18
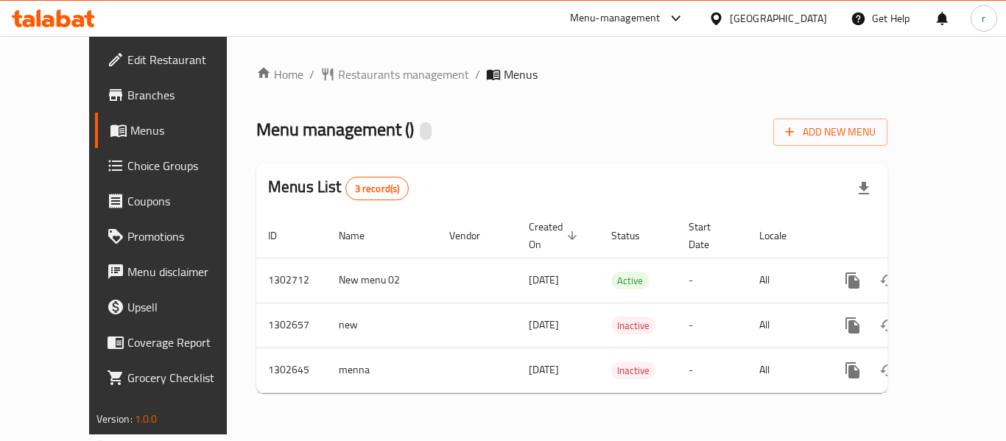
click at [338, 77] on span "Restaurants management" at bounding box center [403, 75] width 131 height 18
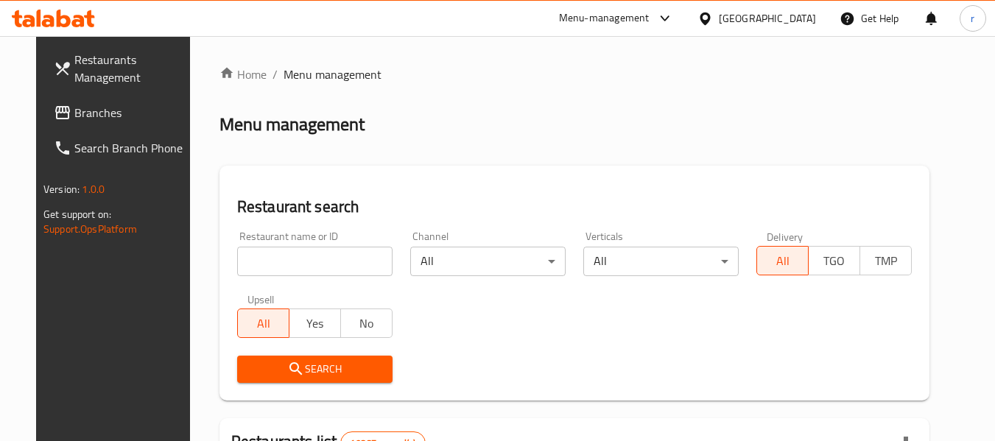
click at [289, 251] on input "search" at bounding box center [314, 261] width 155 height 29
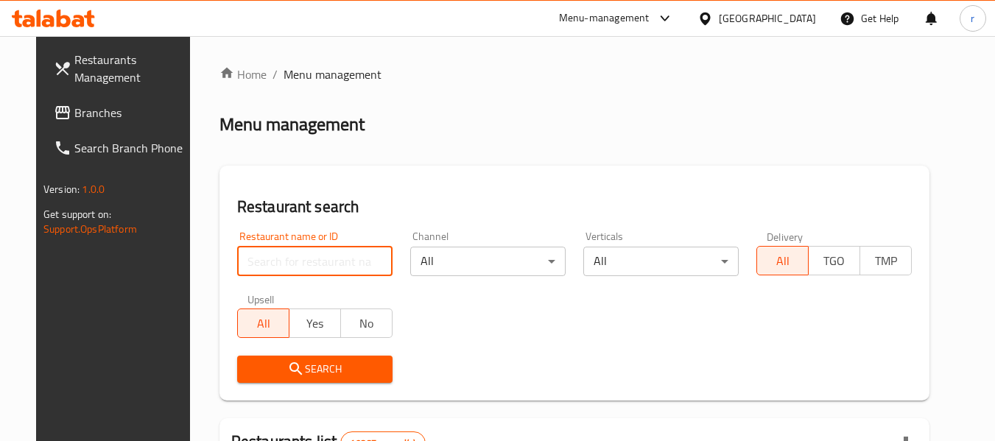
paste input "702502"
type input "702502"
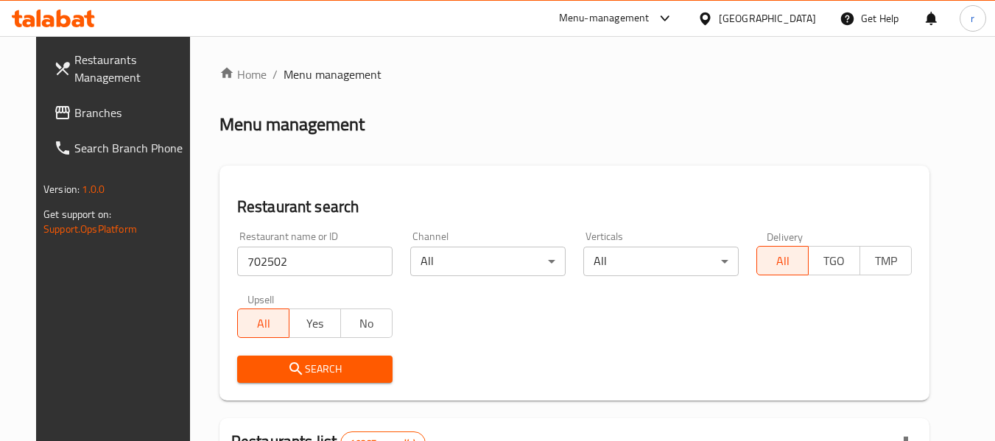
click at [287, 357] on button "Search" at bounding box center [314, 369] width 155 height 27
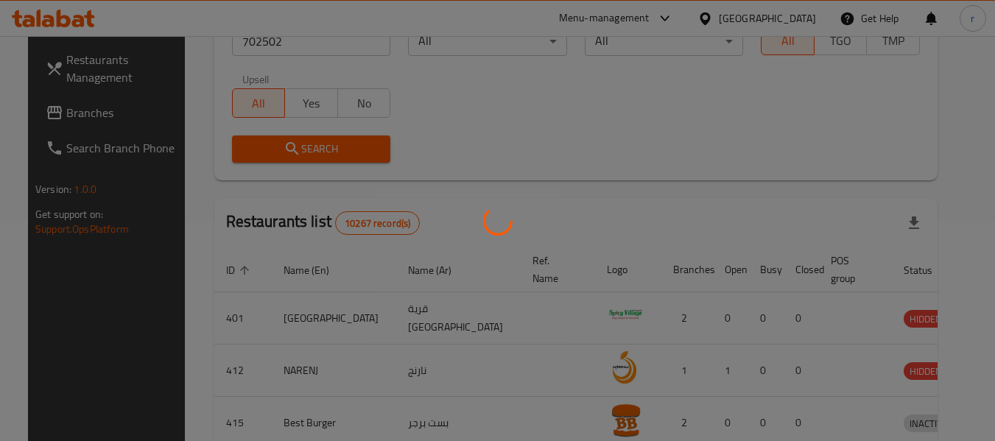
scroll to position [221, 0]
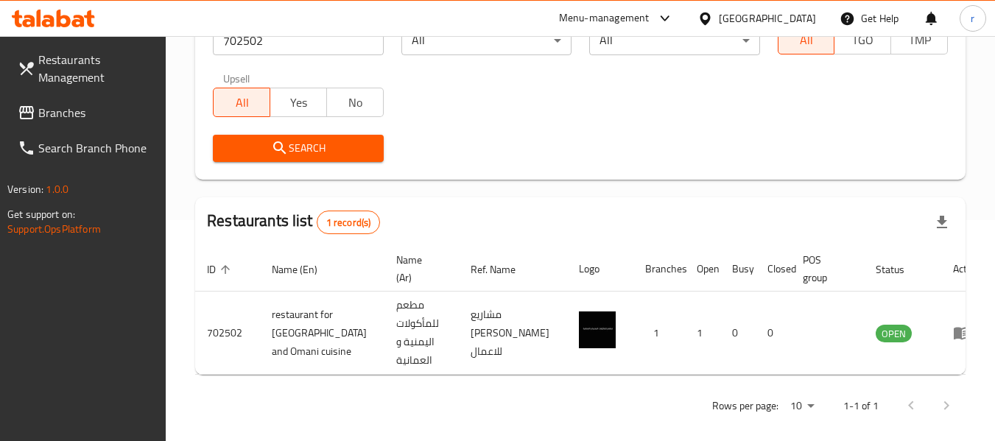
click at [713, 11] on icon at bounding box center [705, 18] width 15 height 15
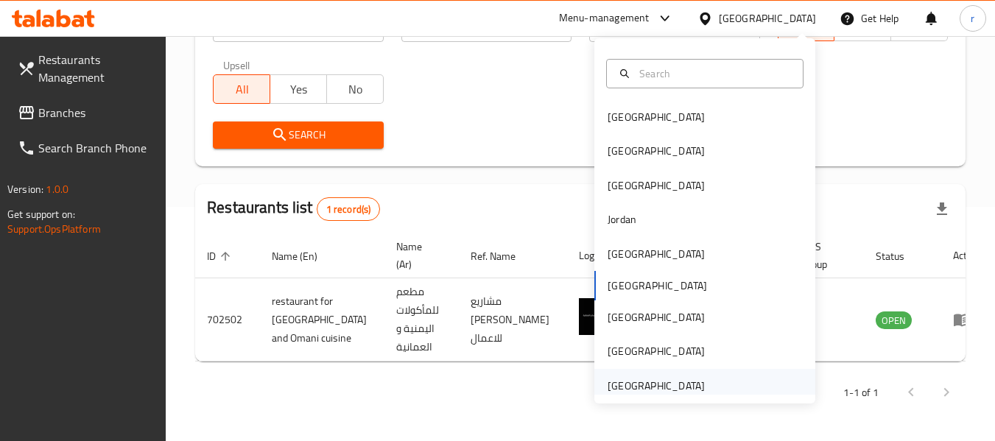
click at [619, 371] on div "[GEOGRAPHIC_DATA]" at bounding box center [656, 386] width 121 height 34
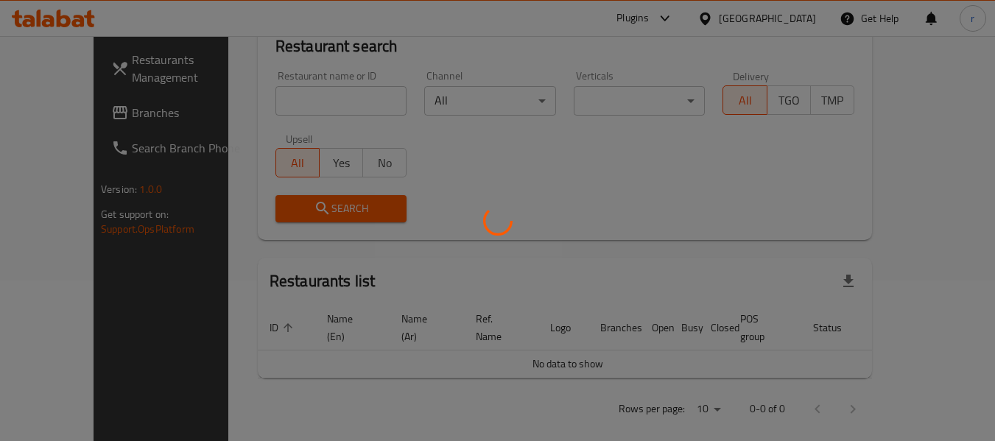
scroll to position [234, 0]
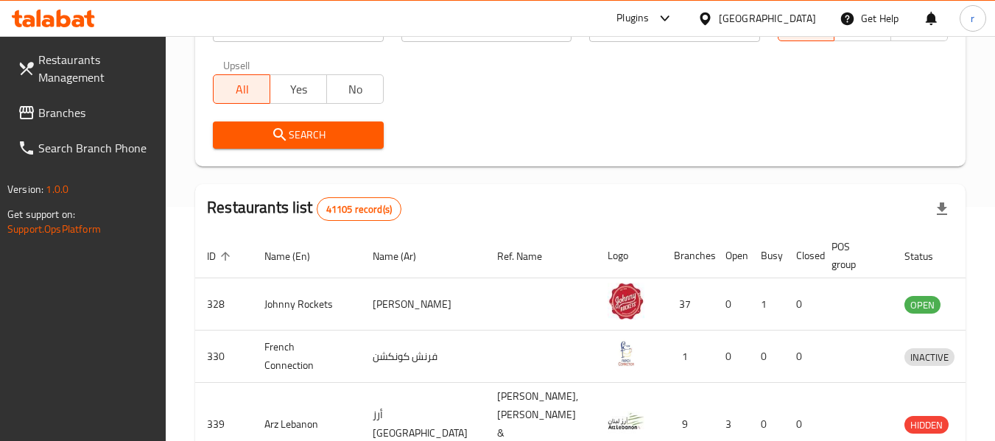
click at [71, 107] on span "Branches" at bounding box center [96, 113] width 116 height 18
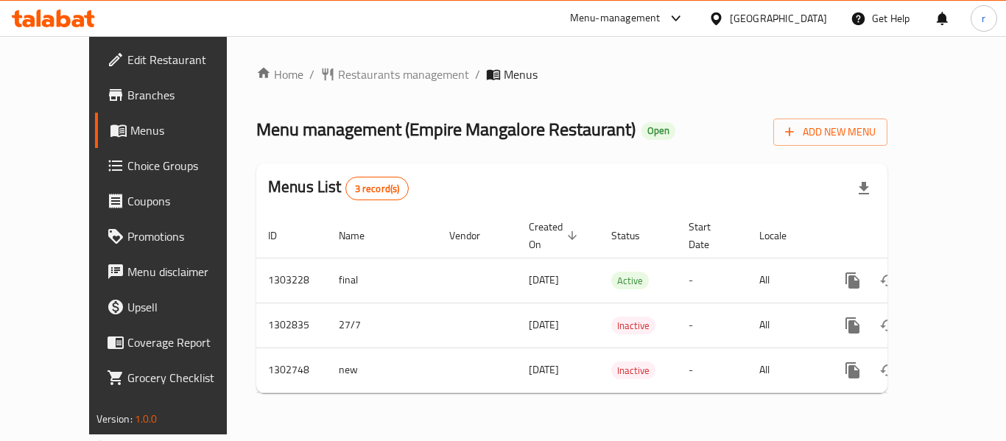
click at [338, 71] on span "Restaurants management" at bounding box center [403, 75] width 131 height 18
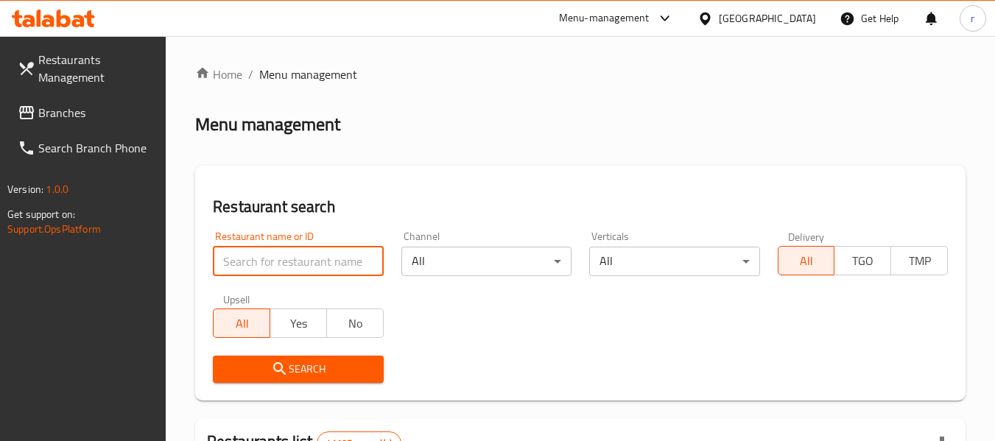
click at [278, 268] on input "search" at bounding box center [298, 261] width 170 height 29
paste input "617058"
type input "617058"
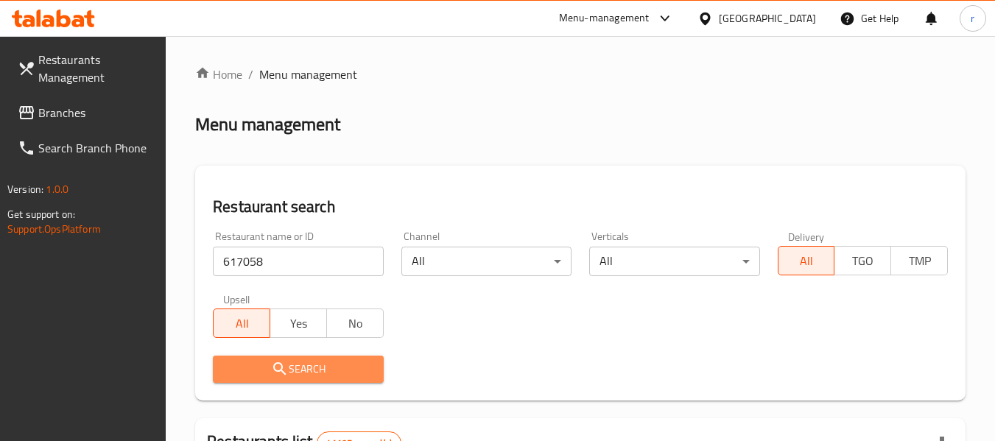
click at [265, 366] on span "Search" at bounding box center [298, 369] width 147 height 18
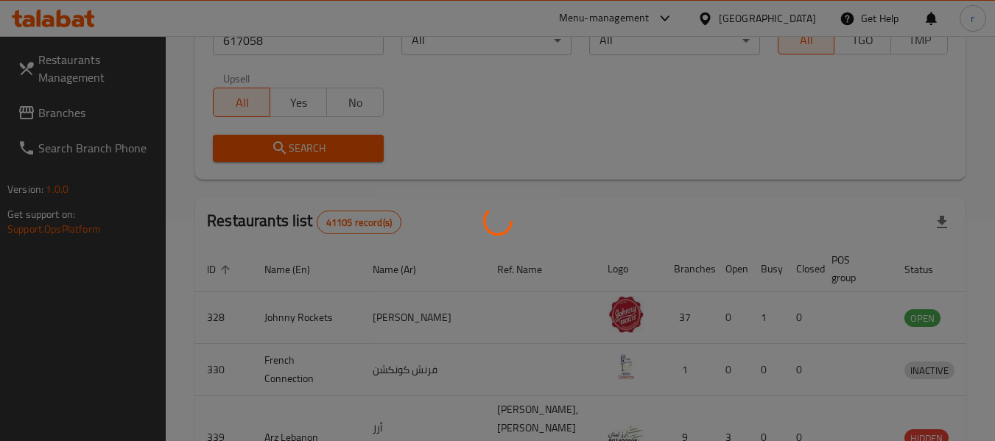
scroll to position [216, 0]
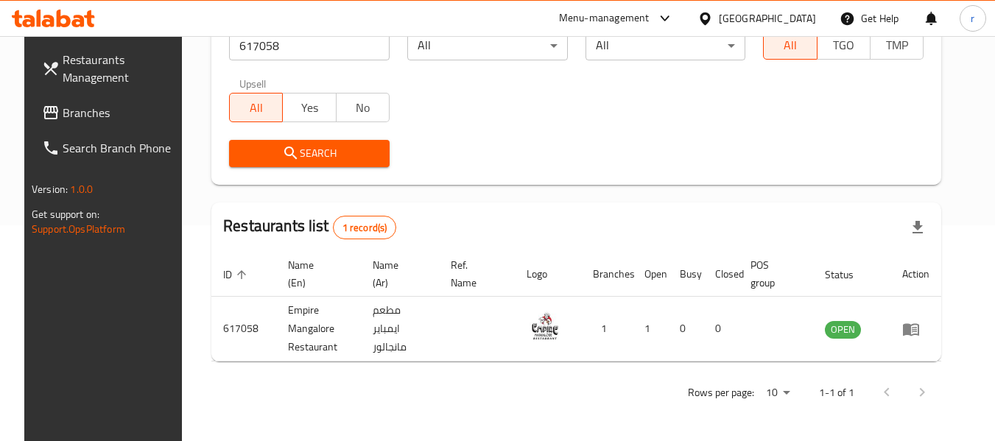
click at [774, 21] on div "[GEOGRAPHIC_DATA]" at bounding box center [767, 18] width 97 height 16
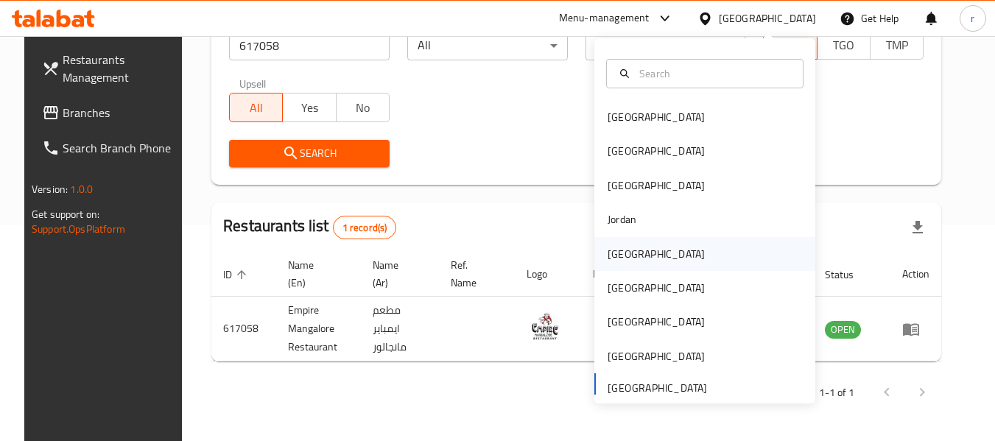
click at [613, 250] on div "[GEOGRAPHIC_DATA]" at bounding box center [656, 254] width 97 height 16
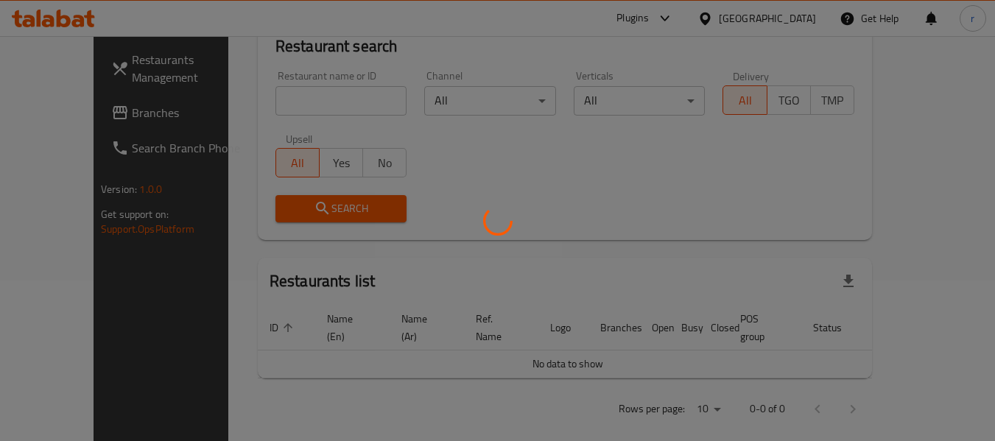
scroll to position [216, 0]
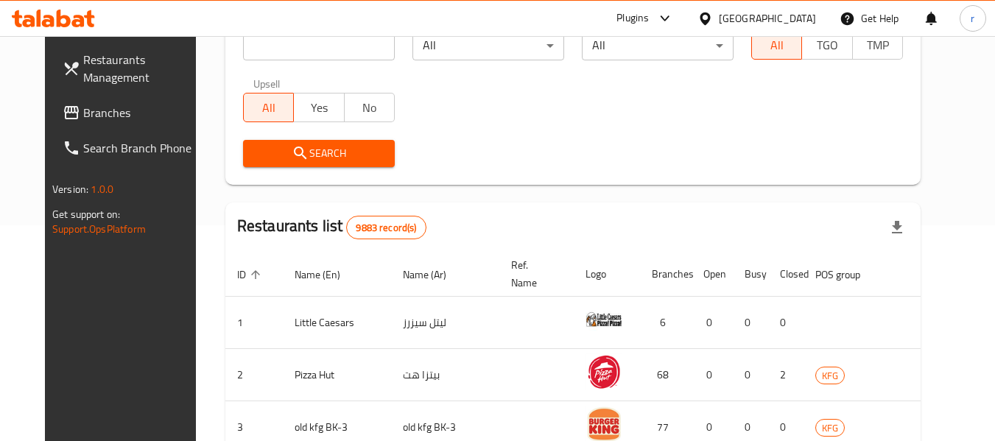
click at [83, 108] on span "Branches" at bounding box center [141, 113] width 116 height 18
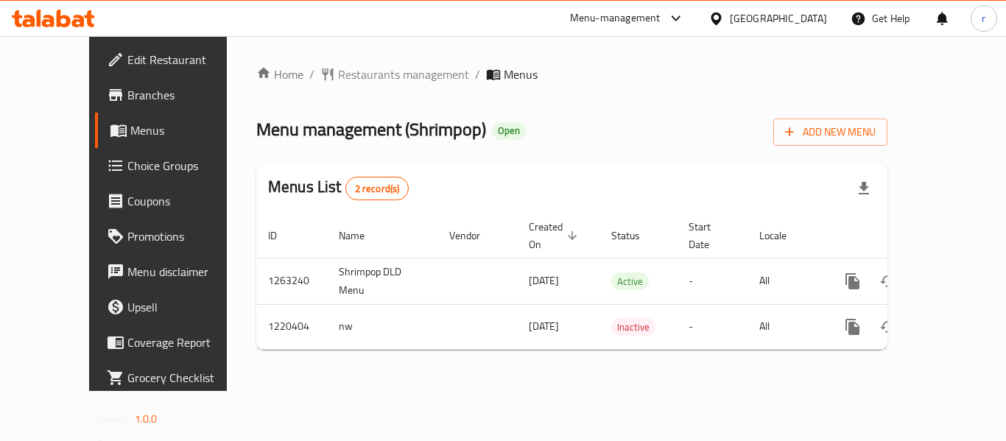
click at [338, 76] on span "Restaurants management" at bounding box center [403, 75] width 131 height 18
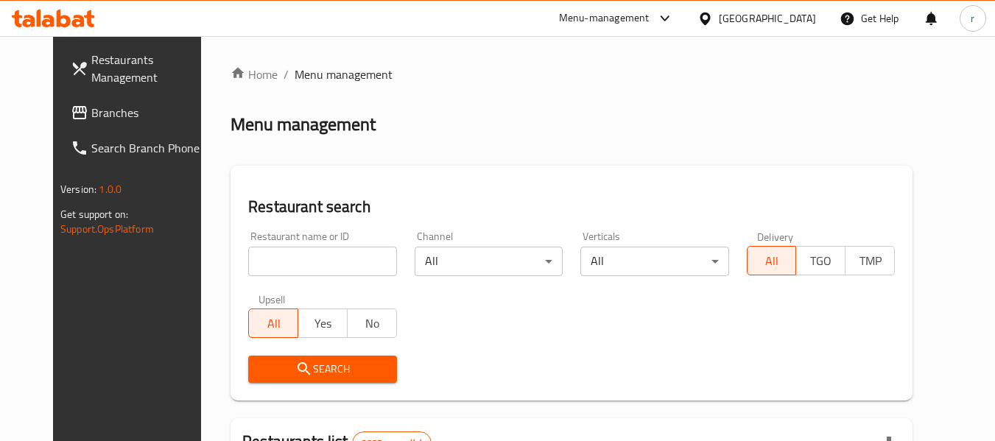
click at [295, 265] on div at bounding box center [497, 220] width 995 height 441
click at [295, 265] on input "search" at bounding box center [322, 261] width 148 height 29
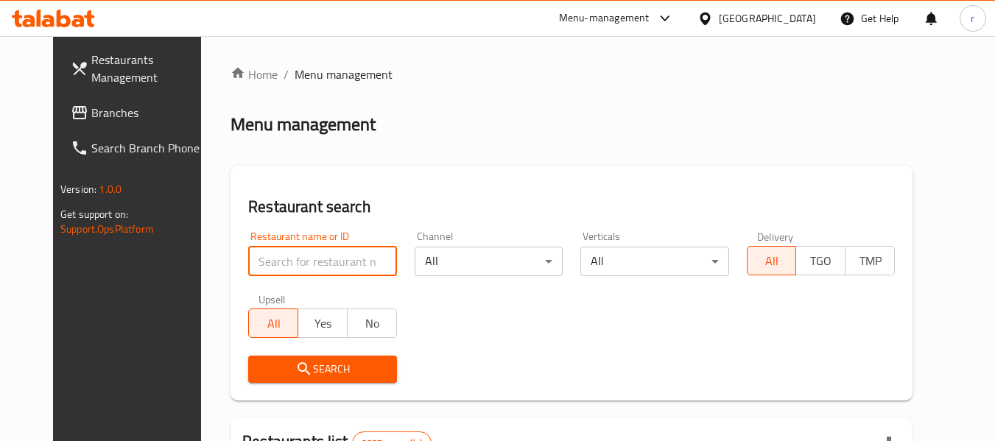
paste input "673358"
type input "673358"
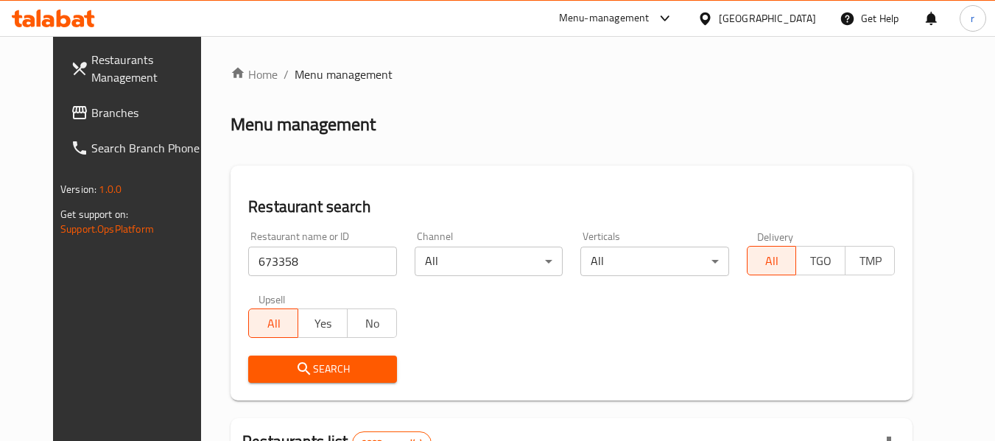
click at [295, 368] on icon "submit" at bounding box center [304, 369] width 18 height 18
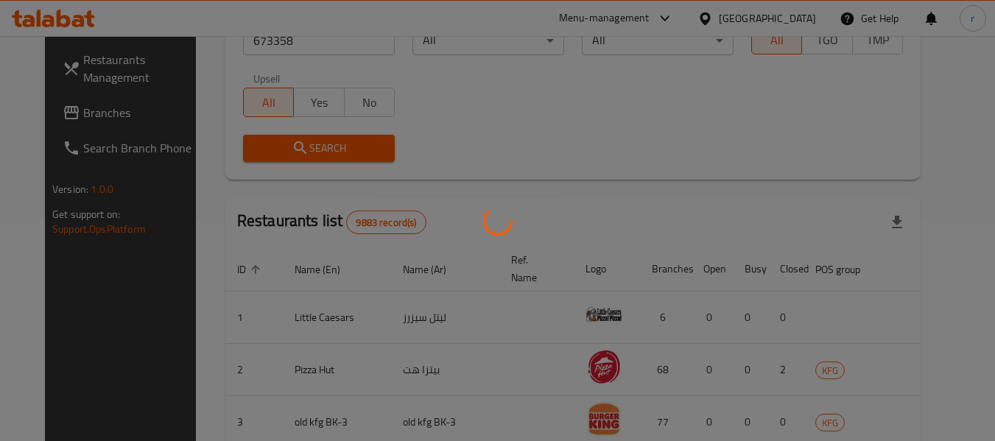
scroll to position [216, 0]
